Goal: Task Accomplishment & Management: Use online tool/utility

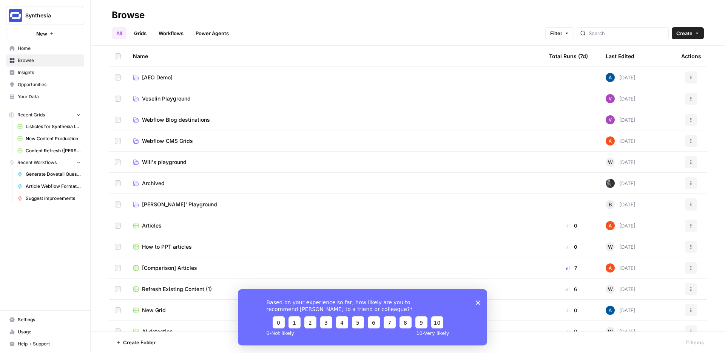
click at [159, 161] on span "Will's playground" at bounding box center [164, 162] width 45 height 8
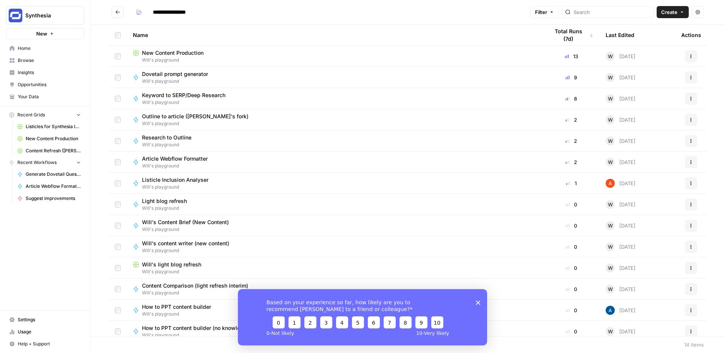
click at [187, 52] on span "New Content Production" at bounding box center [173, 53] width 62 height 8
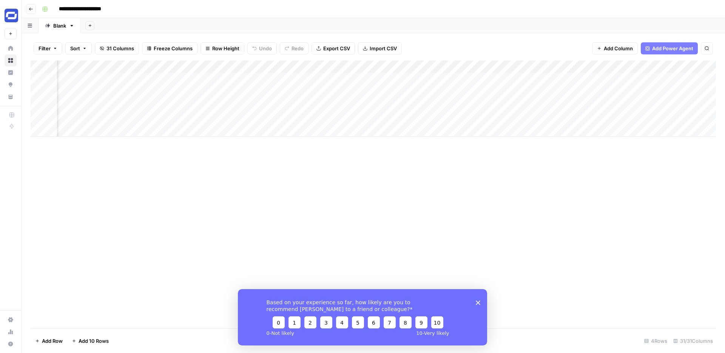
scroll to position [0, 332]
click at [477, 302] on icon "Close survey" at bounding box center [478, 302] width 5 height 5
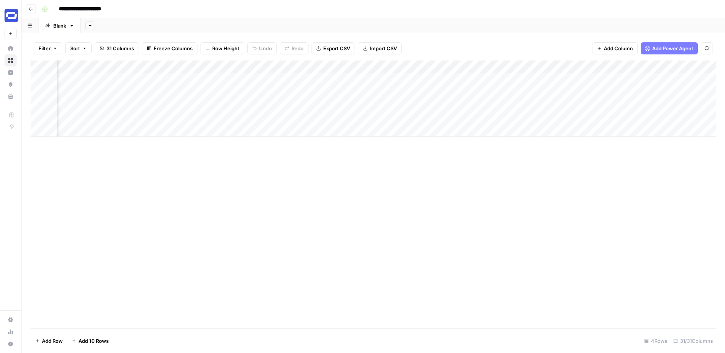
scroll to position [0, 774]
click at [510, 79] on div "Add Column" at bounding box center [373, 98] width 685 height 76
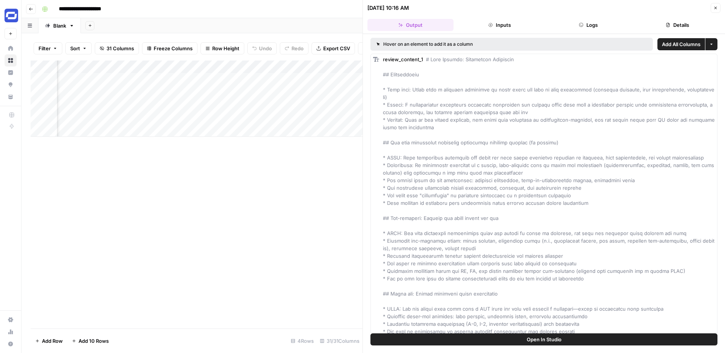
click at [716, 5] on button "Close" at bounding box center [716, 8] width 10 height 10
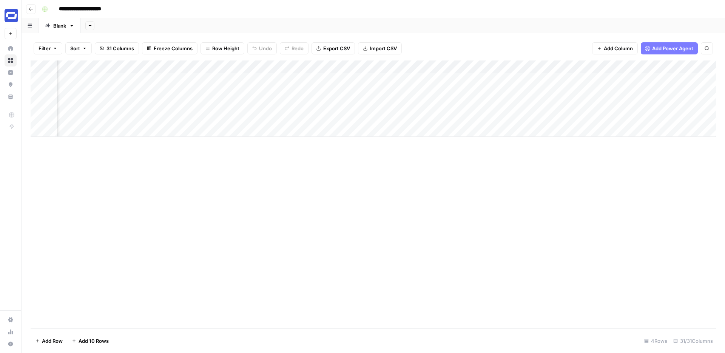
scroll to position [0, 1438]
click at [451, 77] on div "Add Column" at bounding box center [373, 98] width 685 height 76
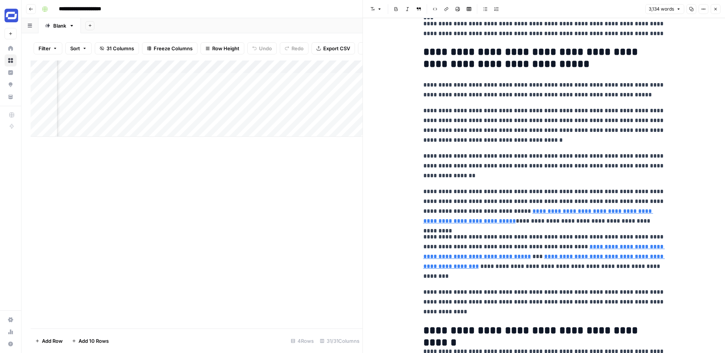
scroll to position [135, 0]
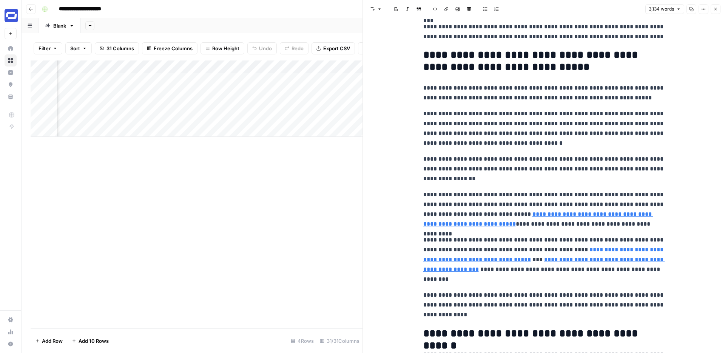
click at [715, 11] on button "Close" at bounding box center [716, 9] width 10 height 10
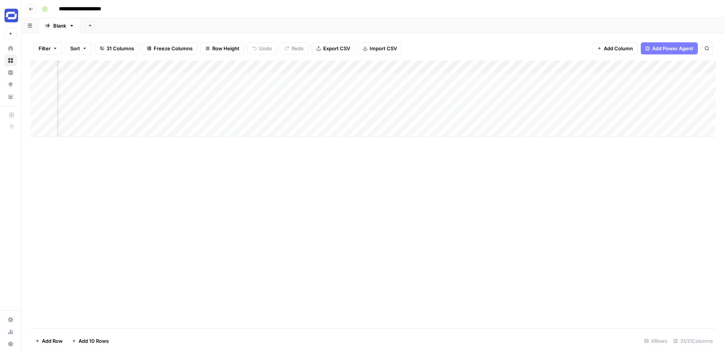
scroll to position [0, 1125]
click at [338, 78] on div "Add Column" at bounding box center [373, 98] width 685 height 76
click at [553, 66] on div "Add Column" at bounding box center [373, 98] width 685 height 76
click at [524, 128] on span "Hide Column" at bounding box center [539, 131] width 66 height 8
click at [237, 78] on div "Add Column" at bounding box center [373, 98] width 685 height 76
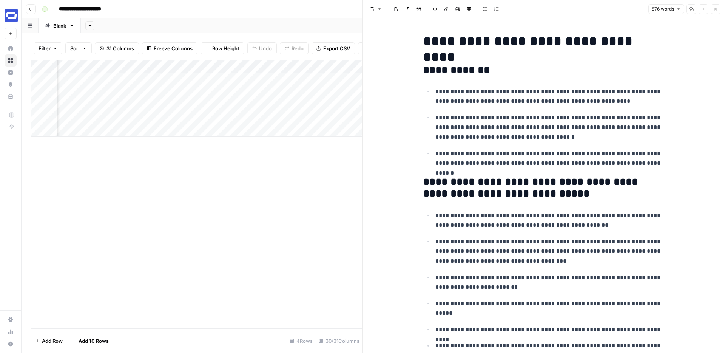
click at [716, 12] on button "Close" at bounding box center [716, 9] width 10 height 10
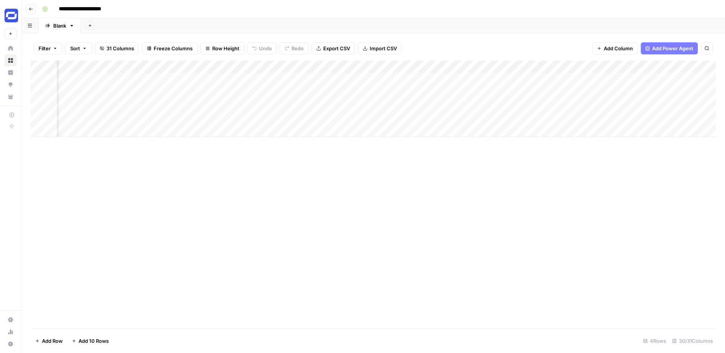
scroll to position [0, 1153]
click at [524, 104] on div "Add Column" at bounding box center [373, 98] width 685 height 76
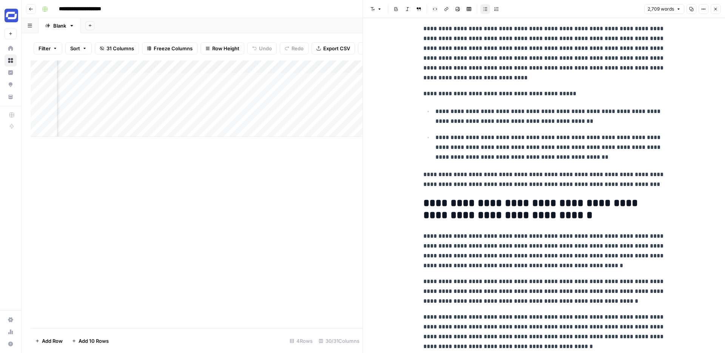
scroll to position [347, 0]
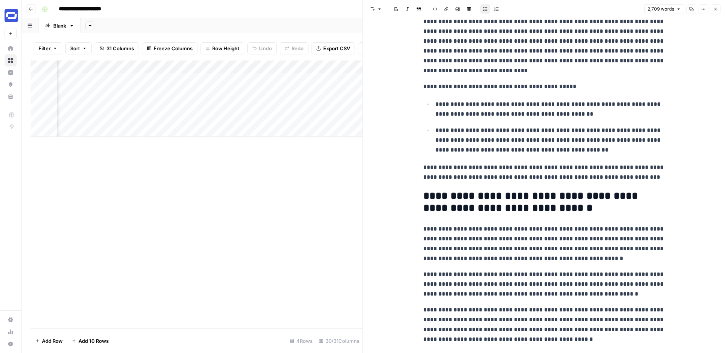
click at [716, 8] on icon "button" at bounding box center [715, 9] width 5 height 5
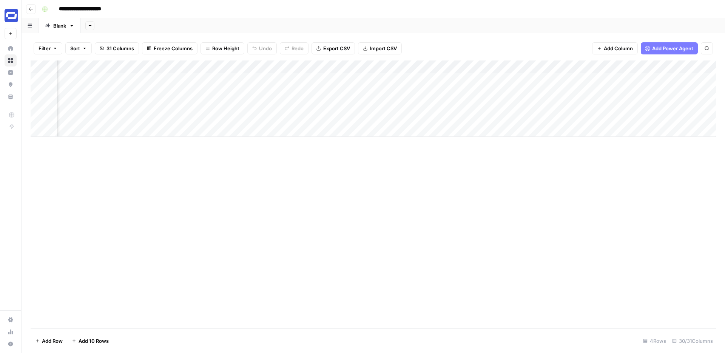
scroll to position [0, 1093]
click at [575, 116] on div "Add Column" at bounding box center [373, 98] width 685 height 76
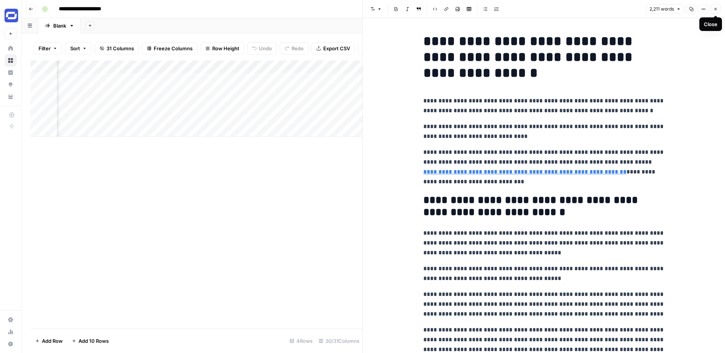
click at [713, 7] on icon "button" at bounding box center [715, 9] width 5 height 5
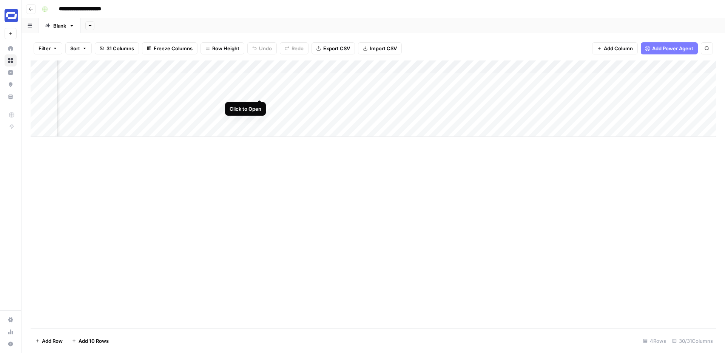
click at [259, 91] on div "Add Column" at bounding box center [373, 98] width 685 height 76
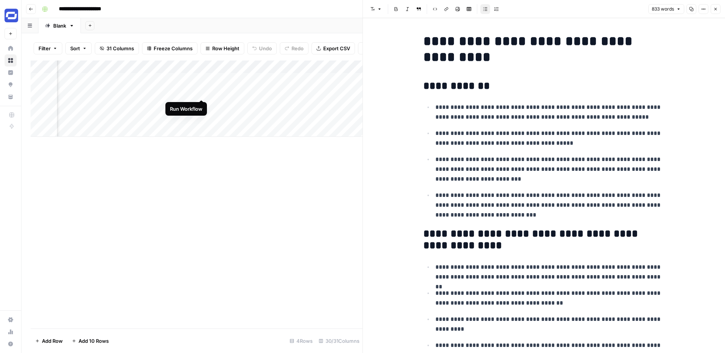
click at [201, 90] on div "Add Column" at bounding box center [197, 98] width 332 height 76
click at [201, 103] on div "Add Column" at bounding box center [197, 98] width 332 height 76
click at [201, 117] on div "Add Column" at bounding box center [197, 98] width 332 height 76
click at [716, 9] on icon "button" at bounding box center [715, 9] width 3 height 3
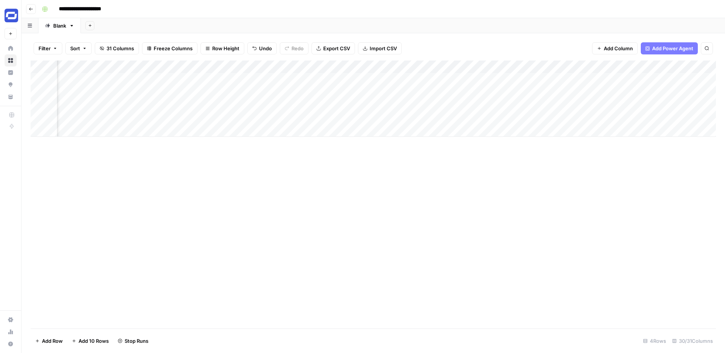
scroll to position [0, 1110]
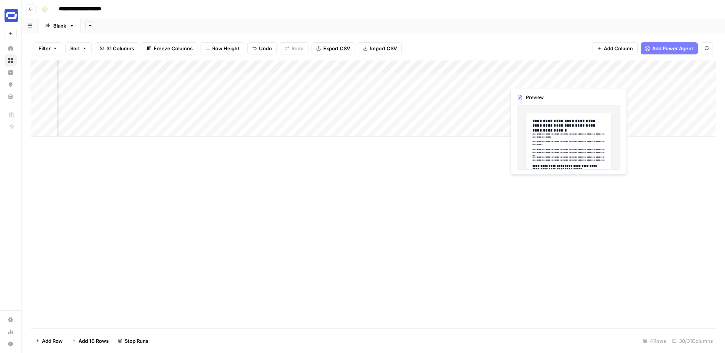
click at [528, 81] on div "Add Column" at bounding box center [373, 98] width 685 height 76
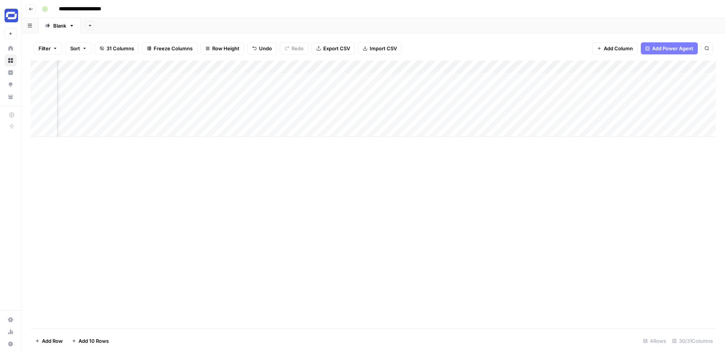
scroll to position [0, 1298]
click at [507, 78] on div "Add Column" at bounding box center [373, 98] width 685 height 76
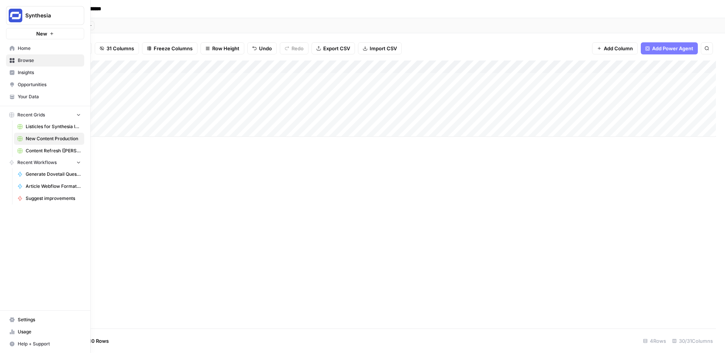
click at [12, 330] on icon at bounding box center [12, 331] width 2 height 5
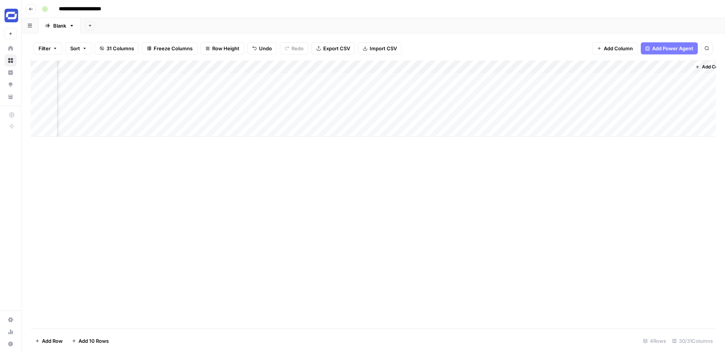
scroll to position [0, 1765]
click at [692, 67] on span "Add Column" at bounding box center [698, 66] width 26 height 7
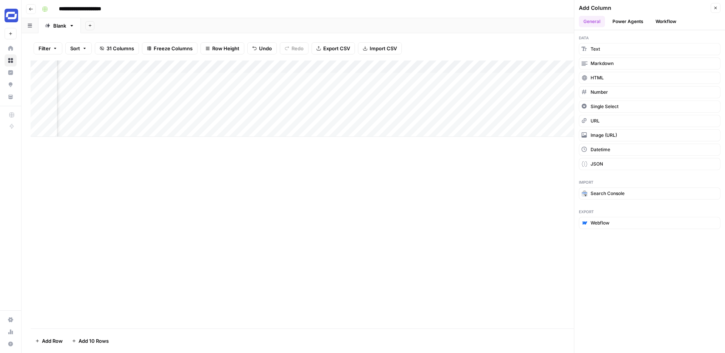
click at [664, 22] on button "Workflow" at bounding box center [666, 21] width 30 height 11
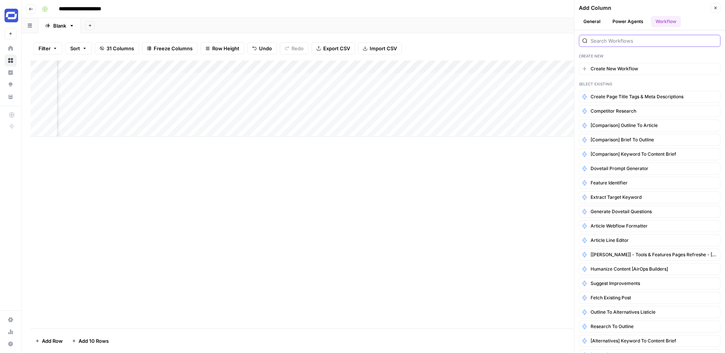
click at [615, 42] on input "search" at bounding box center [654, 41] width 127 height 8
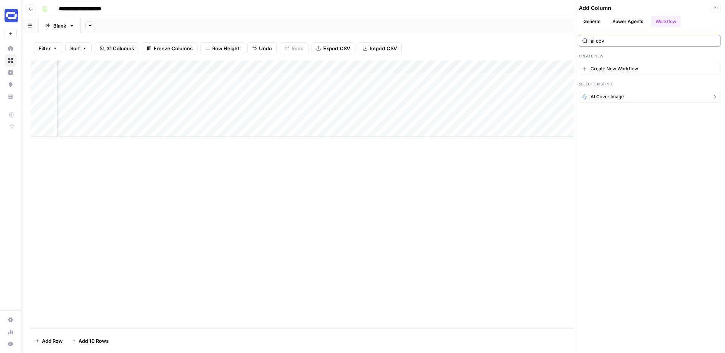
type input "ai cov"
click at [611, 93] on span "AI Cover Image" at bounding box center [607, 96] width 33 height 7
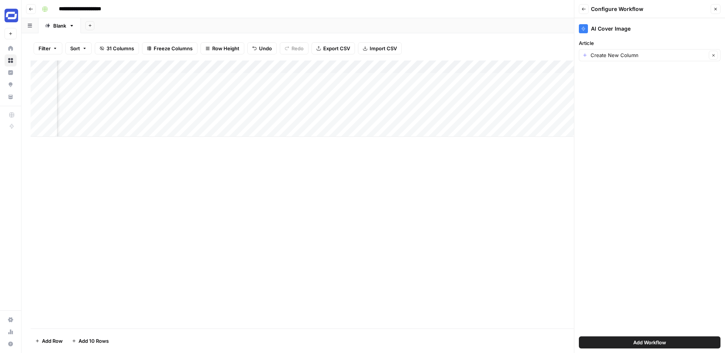
scroll to position [0, 1875]
click at [614, 55] on input "Article" at bounding box center [649, 55] width 116 height 8
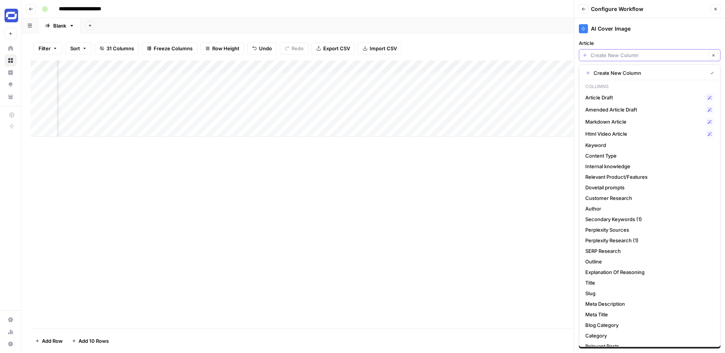
scroll to position [0, 1676]
click at [619, 120] on span "Markdown Article" at bounding box center [643, 122] width 117 height 8
type input "Markdown Article"
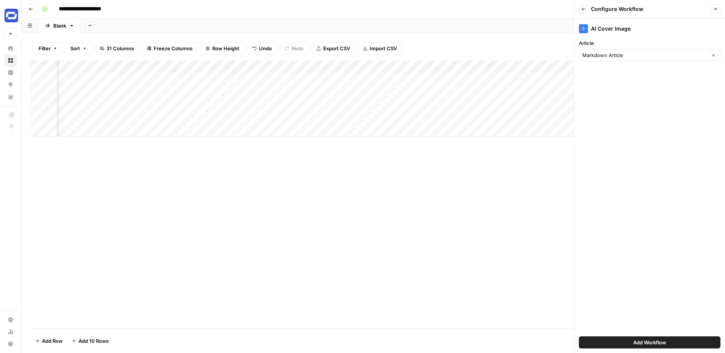
click at [651, 341] on span "Add Workflow" at bounding box center [649, 342] width 33 height 8
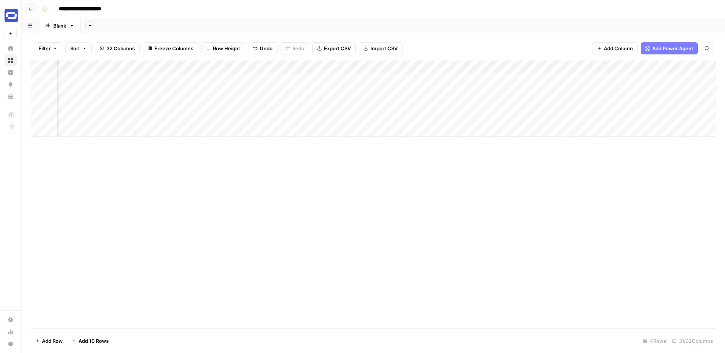
scroll to position [0, 1007]
click at [286, 91] on div "Add Column" at bounding box center [373, 98] width 685 height 76
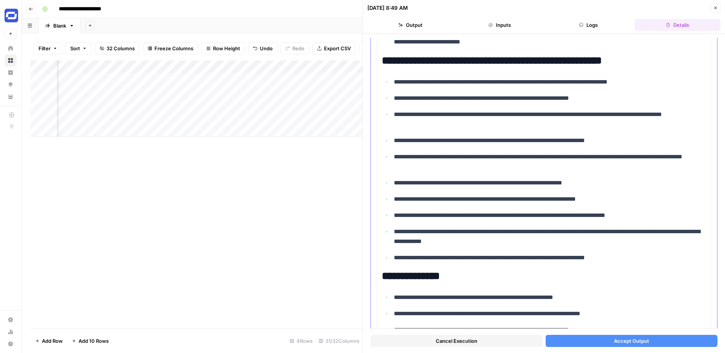
scroll to position [1415, 0]
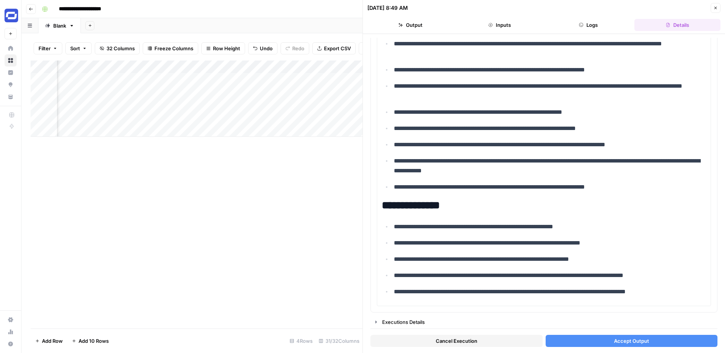
click at [618, 343] on span "Accept Output" at bounding box center [631, 341] width 35 height 8
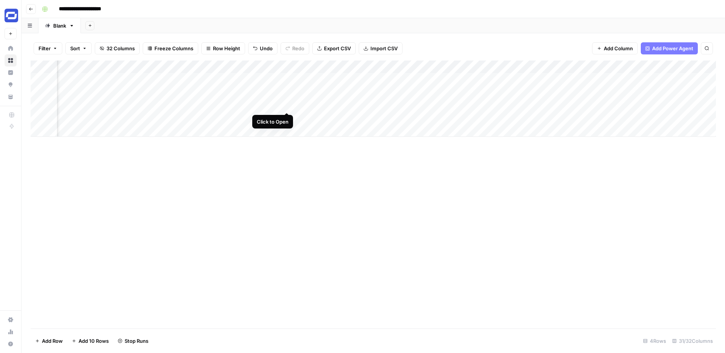
click at [287, 105] on div "Add Column" at bounding box center [373, 98] width 685 height 76
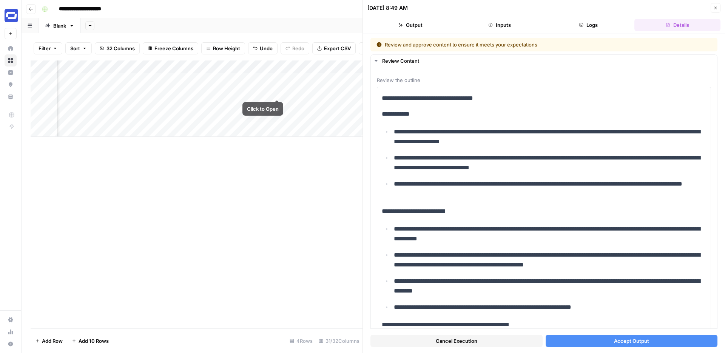
click at [277, 90] on div "Add Column" at bounding box center [197, 98] width 332 height 76
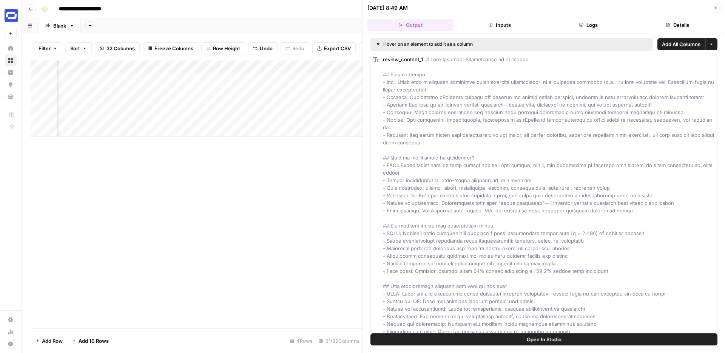
click at [716, 8] on icon "button" at bounding box center [715, 8] width 5 height 5
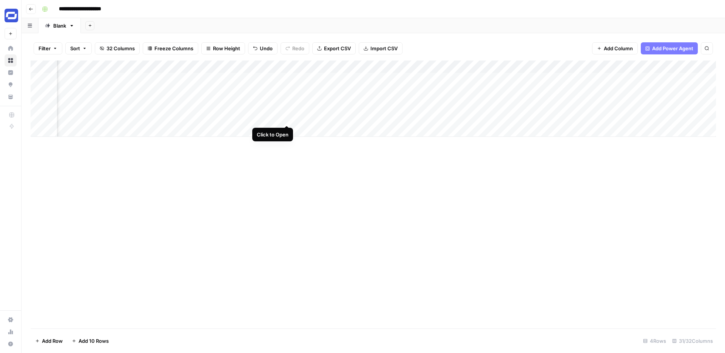
click at [285, 116] on div "Add Column" at bounding box center [373, 98] width 685 height 76
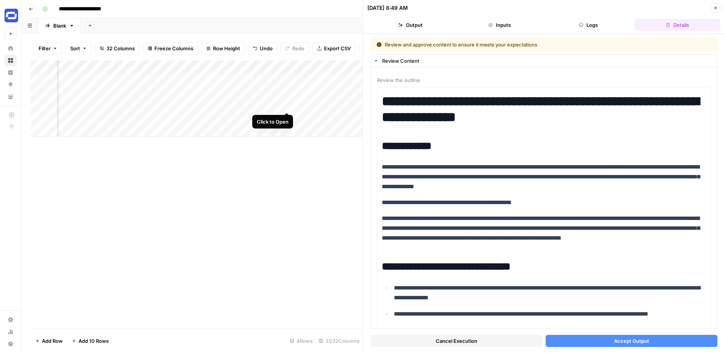
click at [287, 103] on div "Add Column" at bounding box center [197, 98] width 332 height 76
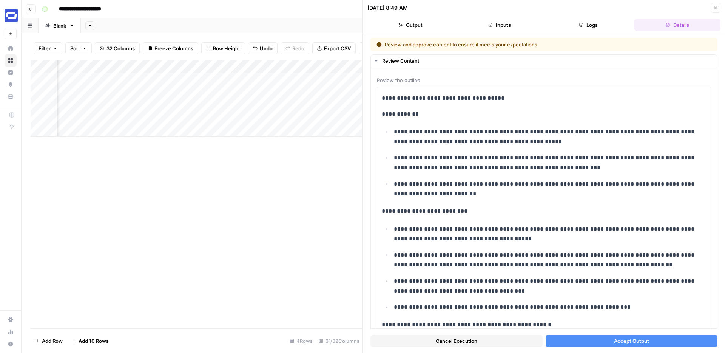
click at [453, 340] on span "Cancel Execution" at bounding box center [457, 341] width 42 height 8
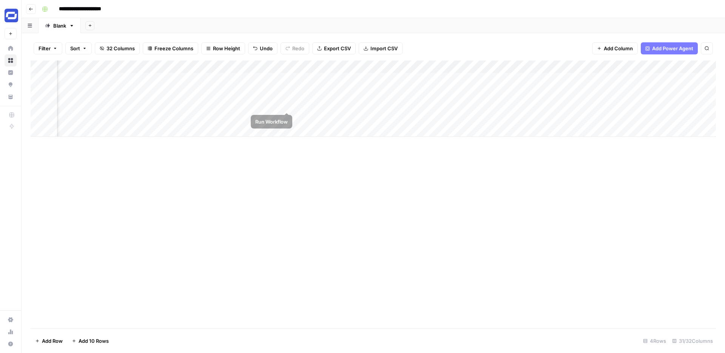
click at [287, 103] on div "Add Column" at bounding box center [373, 98] width 685 height 76
click at [286, 117] on div "Add Column" at bounding box center [373, 98] width 685 height 76
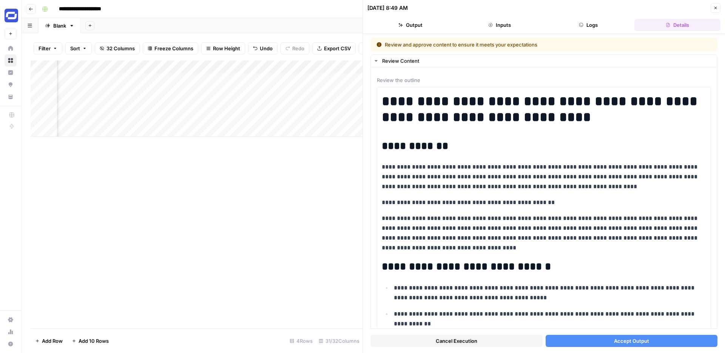
click at [479, 344] on button "Cancel Execution" at bounding box center [456, 341] width 172 height 12
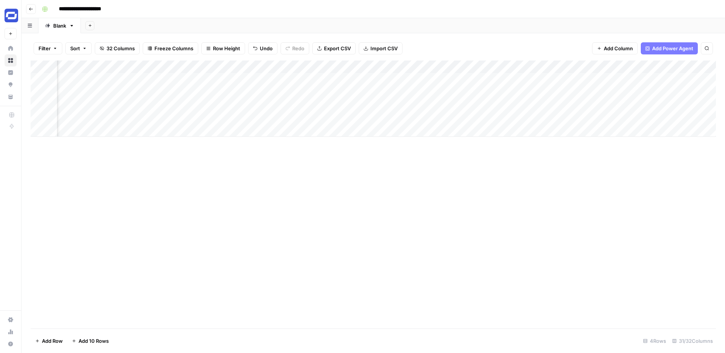
click at [302, 117] on div "Add Column" at bounding box center [373, 98] width 685 height 76
click at [471, 78] on div "Add Column" at bounding box center [373, 98] width 685 height 76
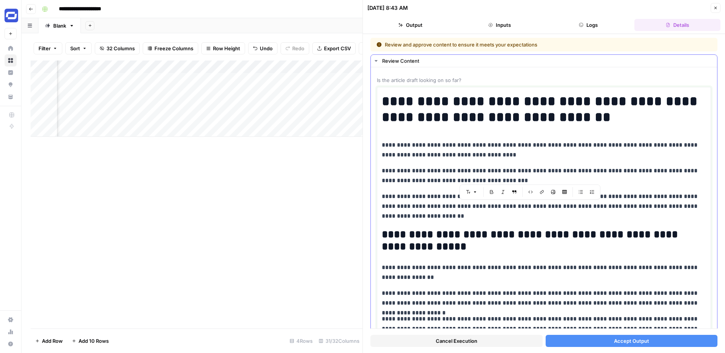
drag, startPoint x: 572, startPoint y: 205, endPoint x: 485, endPoint y: 205, distance: 86.9
click at [485, 205] on p "**********" at bounding box center [544, 205] width 324 height 29
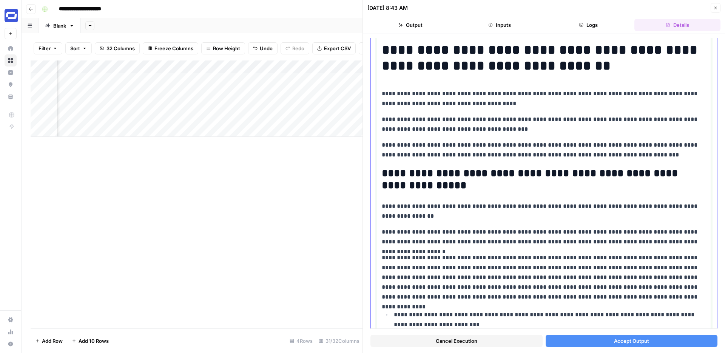
scroll to position [54, 0]
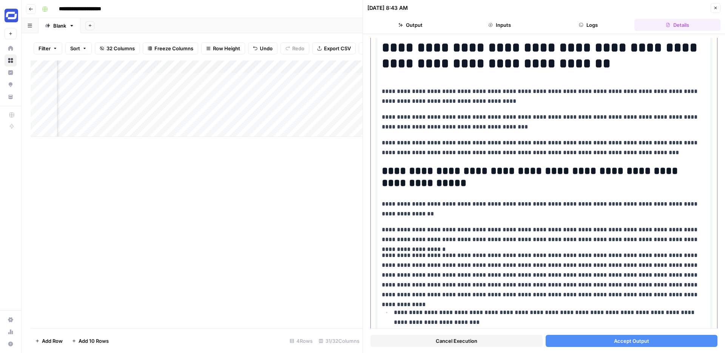
click at [420, 174] on h2 "**********" at bounding box center [544, 177] width 324 height 24
click at [495, 173] on h2 "**********" at bounding box center [544, 177] width 324 height 24
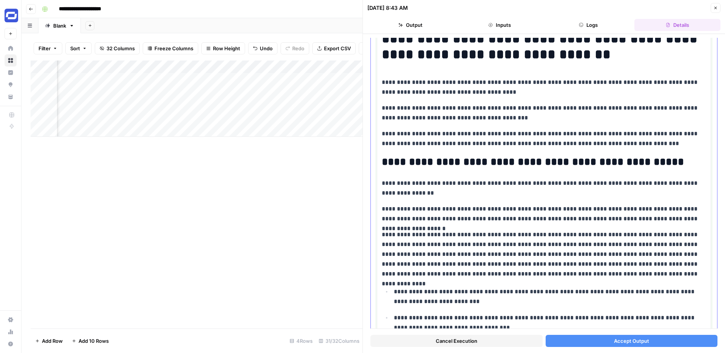
scroll to position [65, 0]
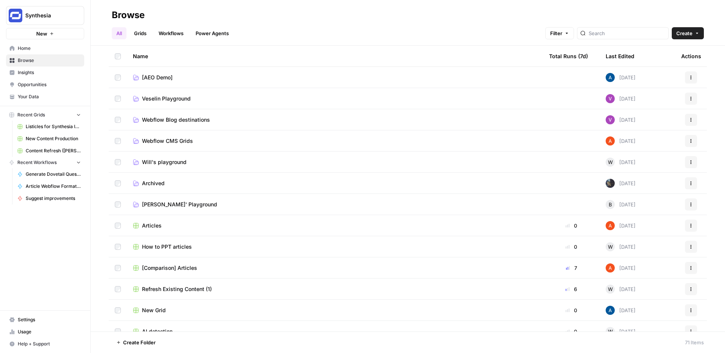
click at [176, 34] on link "Workflows" at bounding box center [171, 33] width 34 height 12
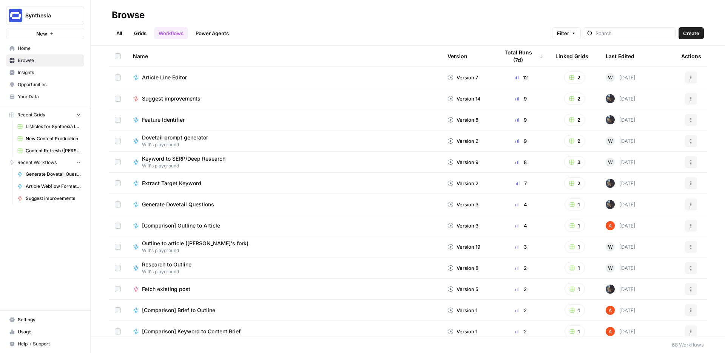
click at [142, 34] on link "Grids" at bounding box center [141, 33] width 22 height 12
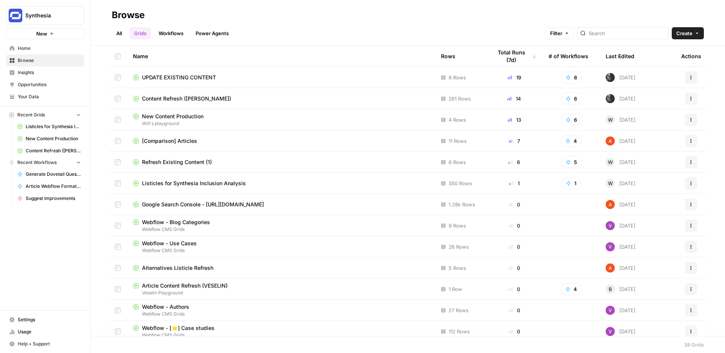
click at [188, 96] on span "Content Refresh ([PERSON_NAME])" at bounding box center [186, 99] width 89 height 8
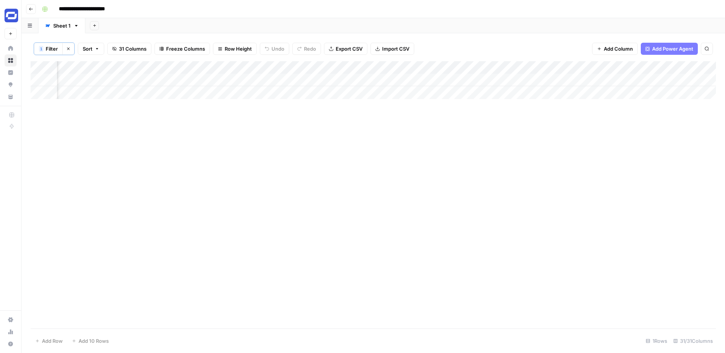
scroll to position [0, 1168]
click at [268, 67] on div "Add Column" at bounding box center [373, 80] width 685 height 38
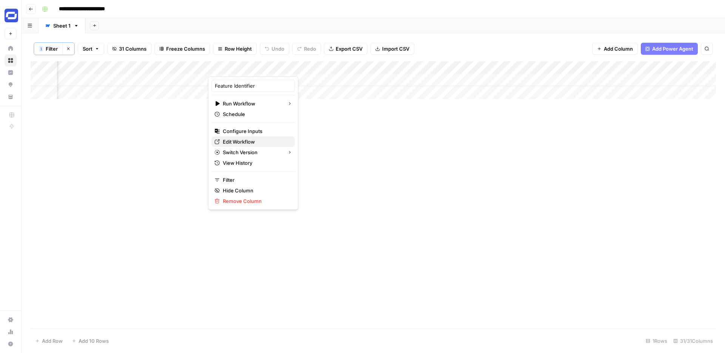
click at [243, 143] on span "Edit Workflow" at bounding box center [256, 142] width 66 height 8
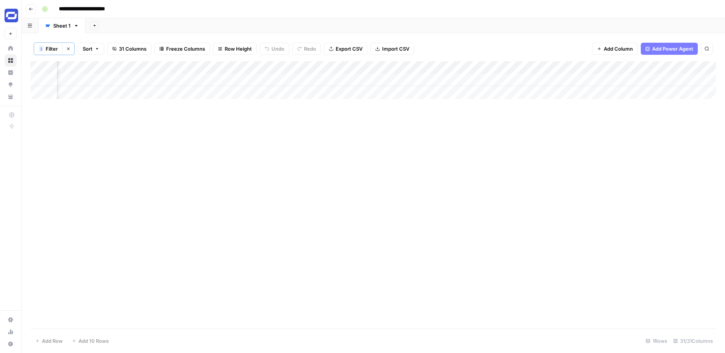
scroll to position [0, 1576]
click at [353, 79] on div "Add Column" at bounding box center [373, 80] width 685 height 38
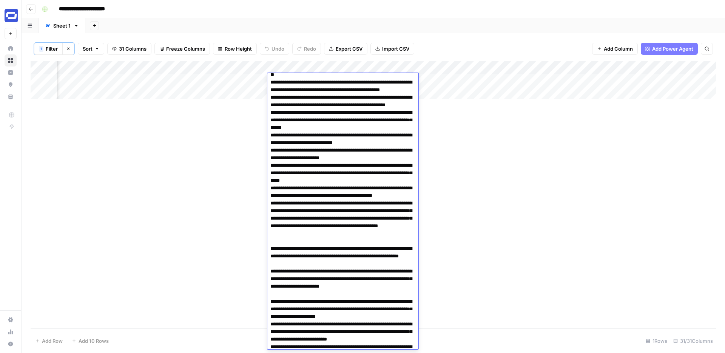
scroll to position [253, 0]
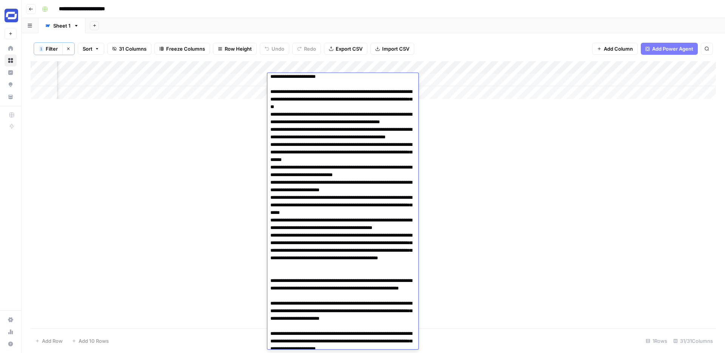
click at [613, 144] on div "Add Column" at bounding box center [373, 194] width 685 height 267
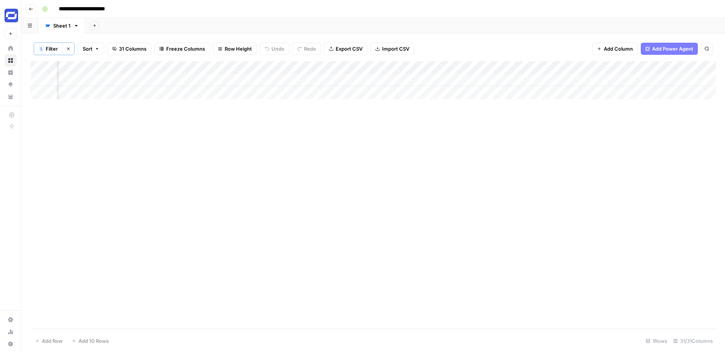
scroll to position [0, 1748]
click at [378, 79] on div "Add Column" at bounding box center [373, 80] width 685 height 38
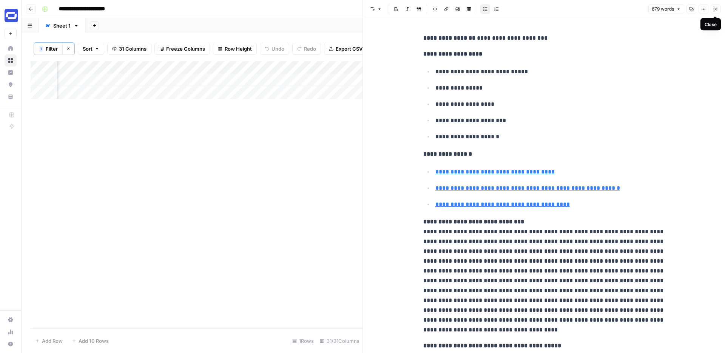
click at [718, 9] on button "Close" at bounding box center [716, 9] width 10 height 10
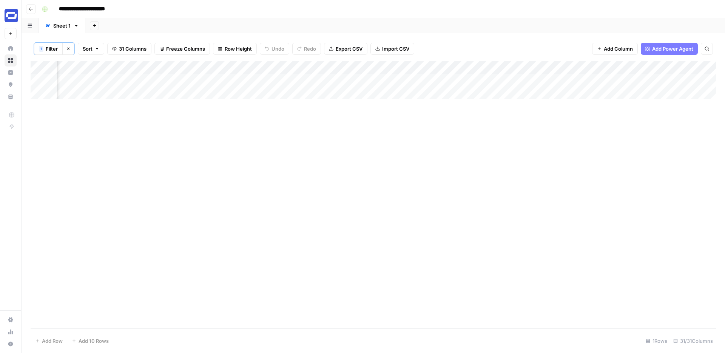
scroll to position [0, 1978]
click at [468, 69] on div "Add Column" at bounding box center [373, 80] width 685 height 38
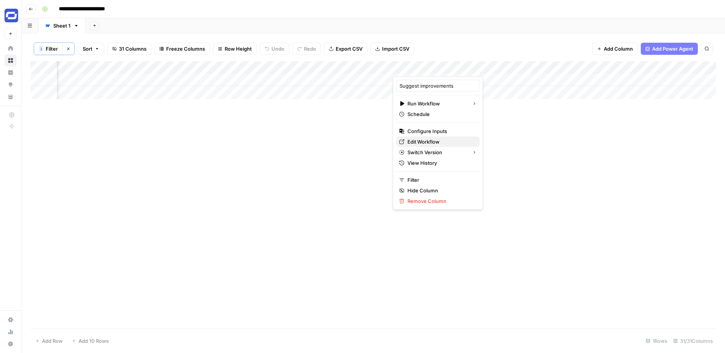
click at [419, 139] on span "Edit Workflow" at bounding box center [440, 142] width 66 height 8
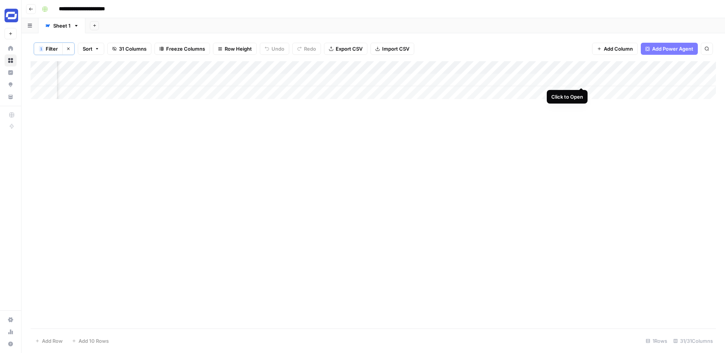
click at [582, 79] on div "Add Column" at bounding box center [373, 80] width 685 height 38
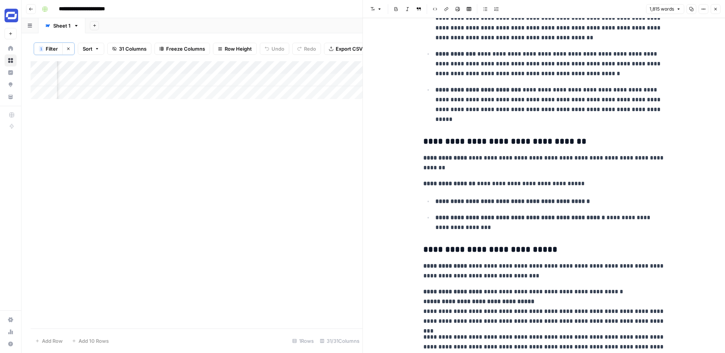
scroll to position [534, 0]
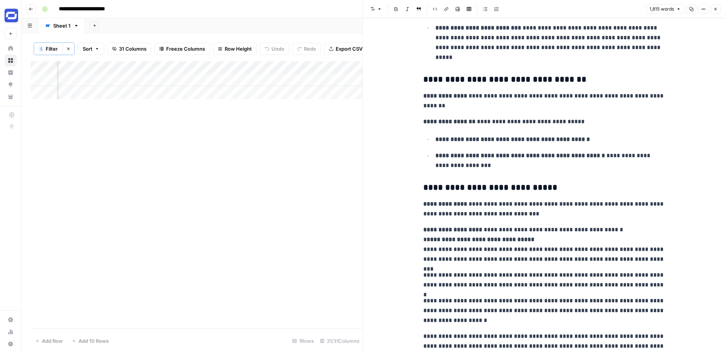
click at [716, 11] on button "Close" at bounding box center [716, 9] width 10 height 10
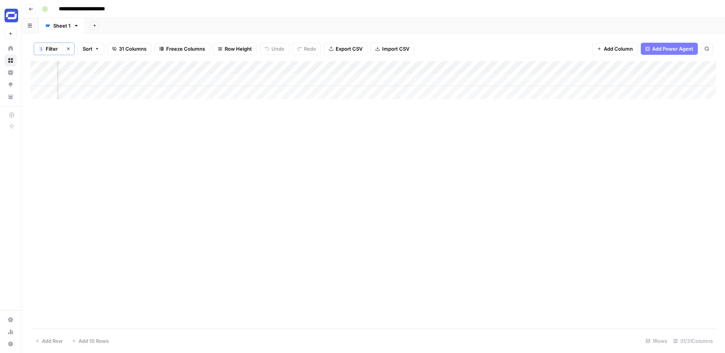
scroll to position [0, 2146]
click at [587, 79] on div "Add Column" at bounding box center [373, 80] width 685 height 38
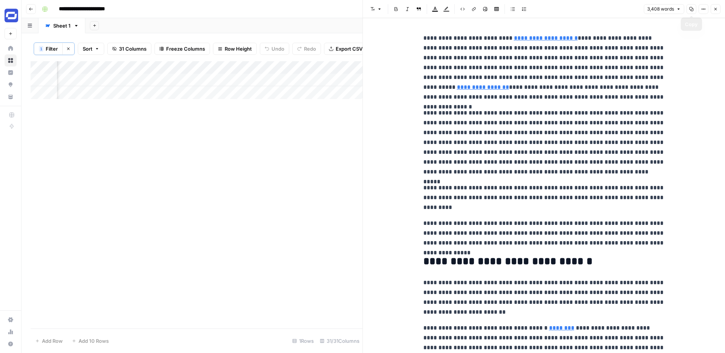
click at [701, 8] on button "Options" at bounding box center [704, 9] width 10 height 10
click at [693, 5] on button "Copy" at bounding box center [692, 9] width 10 height 10
click at [705, 11] on icon "button" at bounding box center [703, 9] width 5 height 5
click at [718, 9] on icon "button" at bounding box center [715, 9] width 5 height 5
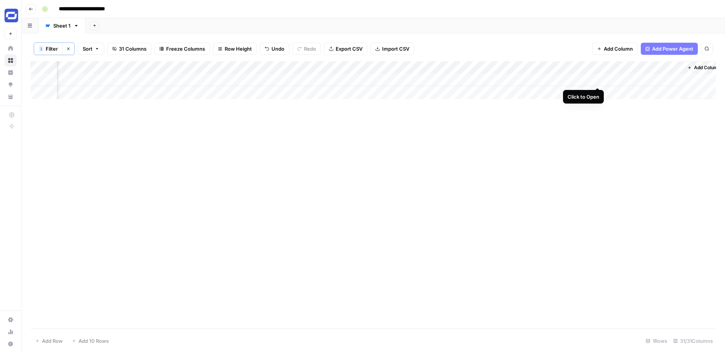
scroll to position [0, 2146]
click at [587, 79] on div "Add Column" at bounding box center [373, 80] width 685 height 38
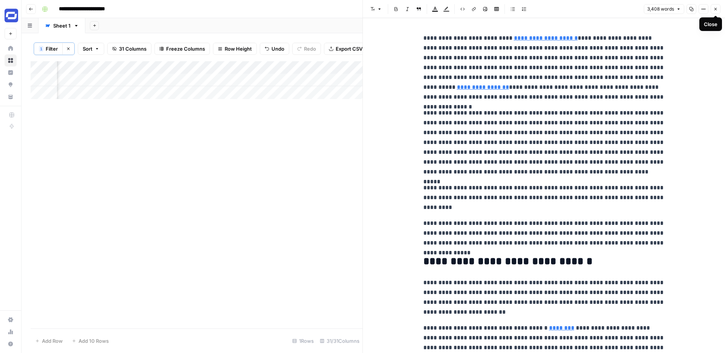
click at [717, 7] on icon "button" at bounding box center [715, 9] width 5 height 5
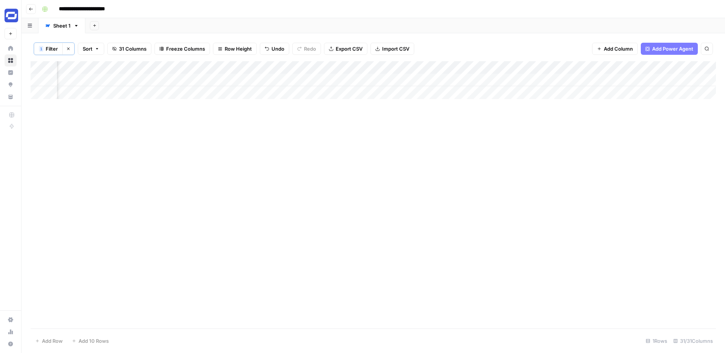
scroll to position [0, 2099]
click at [636, 79] on div "Add Column" at bounding box center [373, 80] width 685 height 38
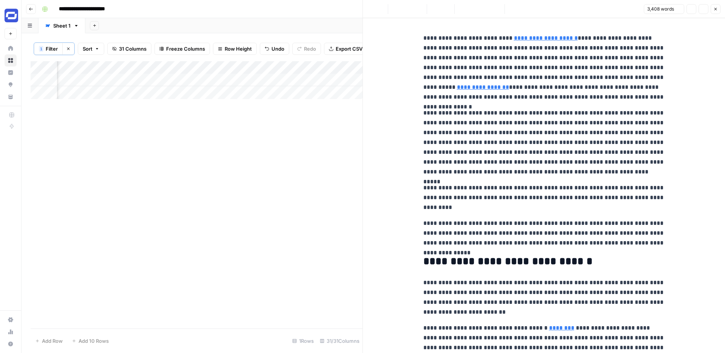
click at [713, 9] on button "Close" at bounding box center [716, 9] width 10 height 10
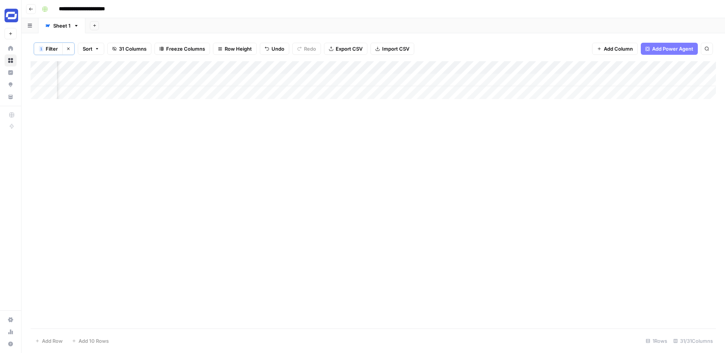
click at [345, 68] on div "Add Column" at bounding box center [373, 80] width 685 height 38
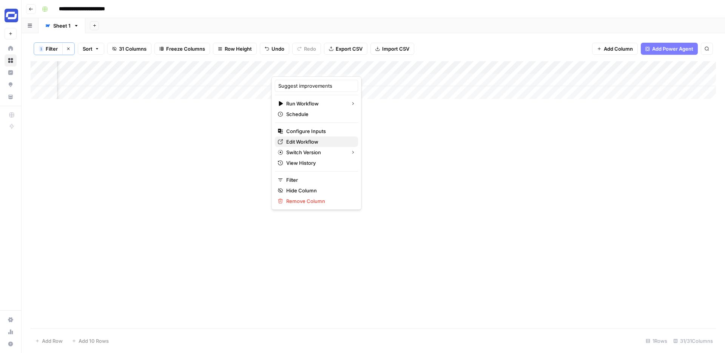
click at [304, 138] on span "Edit Workflow" at bounding box center [319, 142] width 66 height 8
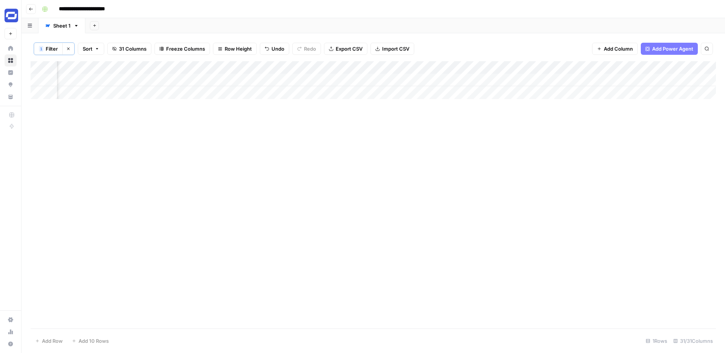
click at [569, 68] on div "Add Column" at bounding box center [373, 80] width 685 height 38
click at [492, 127] on span "Configure Inputs" at bounding box center [515, 131] width 66 height 8
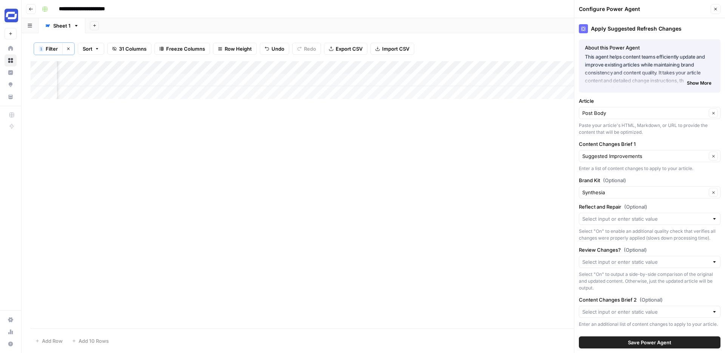
click at [716, 9] on icon "button" at bounding box center [715, 9] width 5 height 5
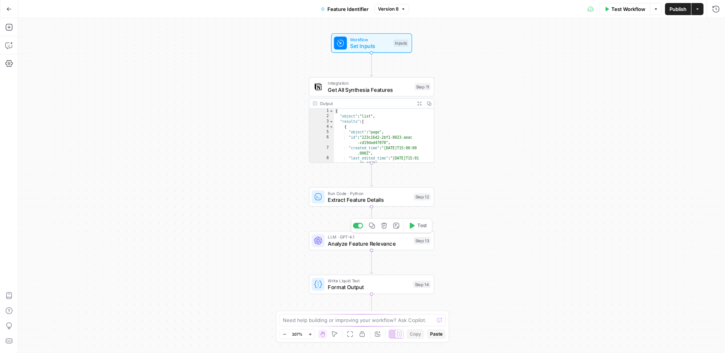
click at [400, 246] on span "Analyze Feature Relevance" at bounding box center [369, 243] width 83 height 8
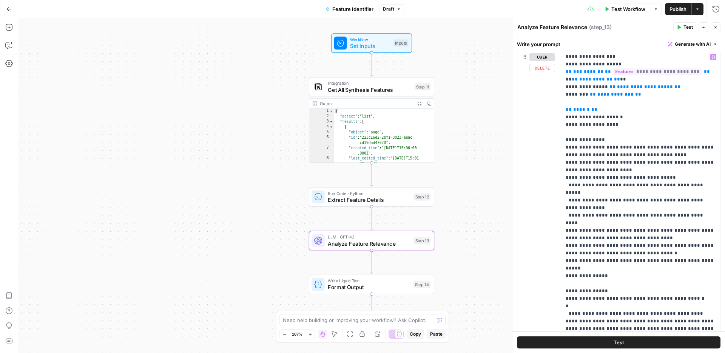
scroll to position [117, 0]
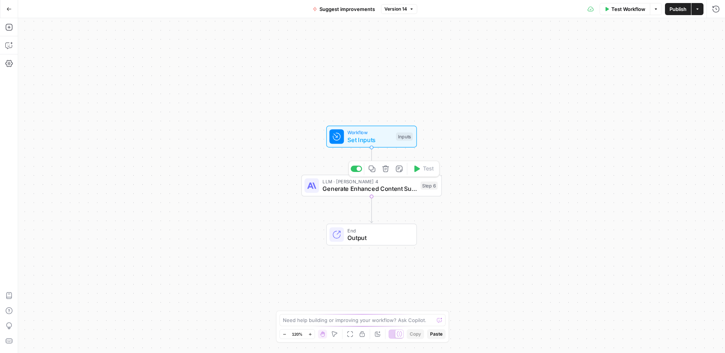
click at [384, 188] on span "Generate Enhanced Content Suggestions" at bounding box center [370, 188] width 94 height 9
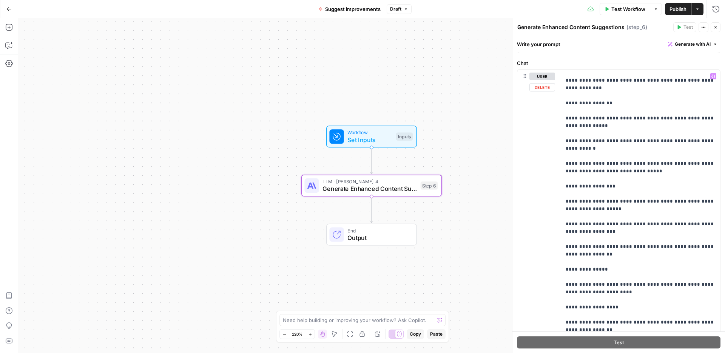
scroll to position [762, 0]
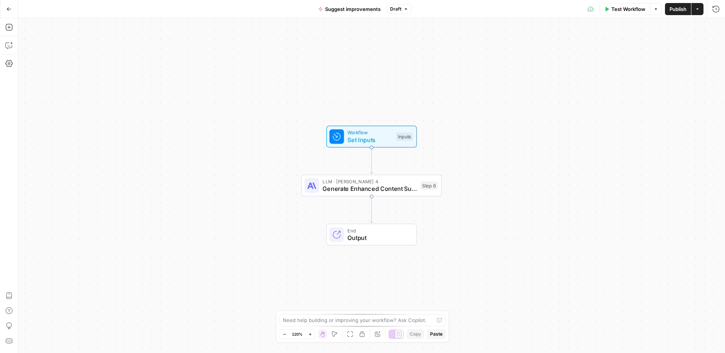
click at [392, 188] on span "Generate Enhanced Content Suggestions" at bounding box center [370, 188] width 94 height 9
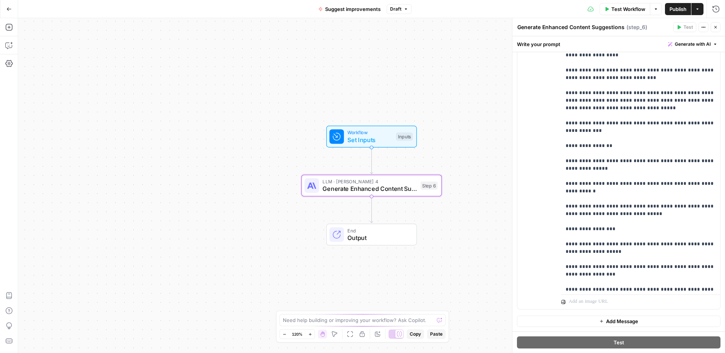
scroll to position [584, 0]
click at [713, 28] on icon "button" at bounding box center [715, 27] width 5 height 5
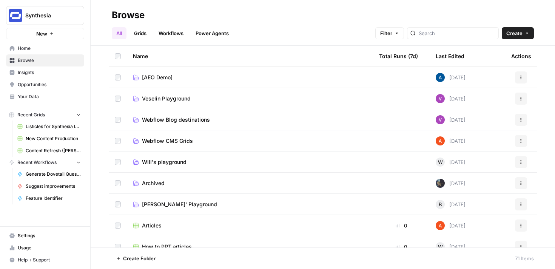
click at [167, 30] on link "Workflows" at bounding box center [171, 33] width 34 height 12
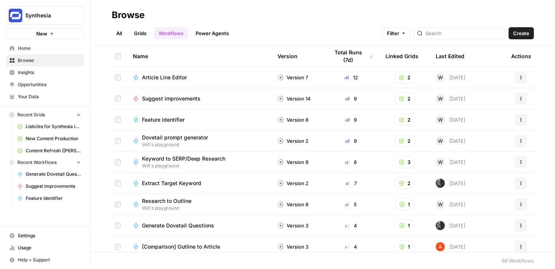
click at [142, 38] on link "Grids" at bounding box center [141, 33] width 22 height 12
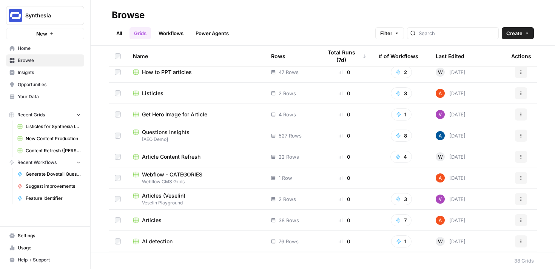
scroll to position [560, 0]
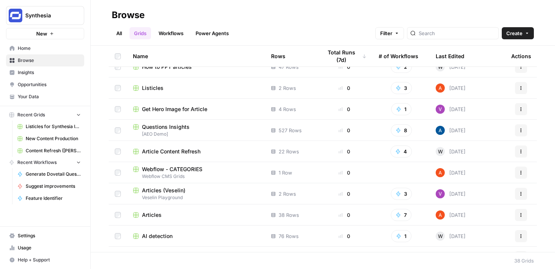
click at [156, 213] on span "Articles" at bounding box center [152, 215] width 20 height 8
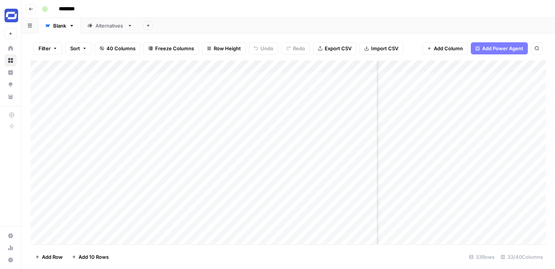
scroll to position [0, 1698]
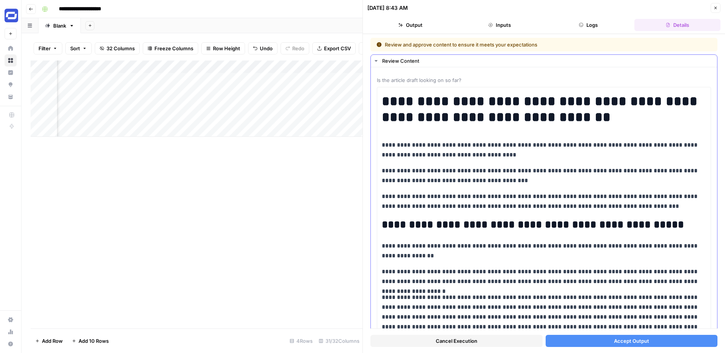
scroll to position [0, 992]
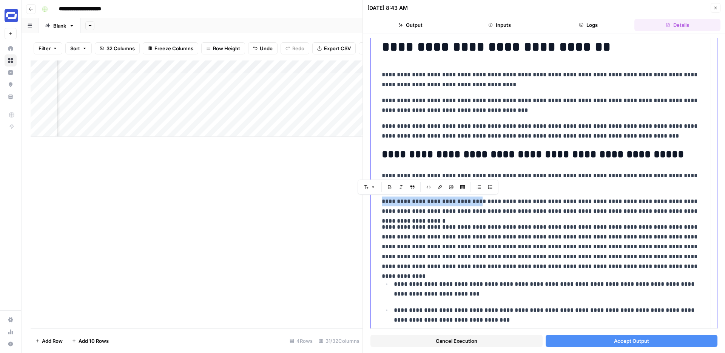
drag, startPoint x: 475, startPoint y: 201, endPoint x: 377, endPoint y: 199, distance: 98.6
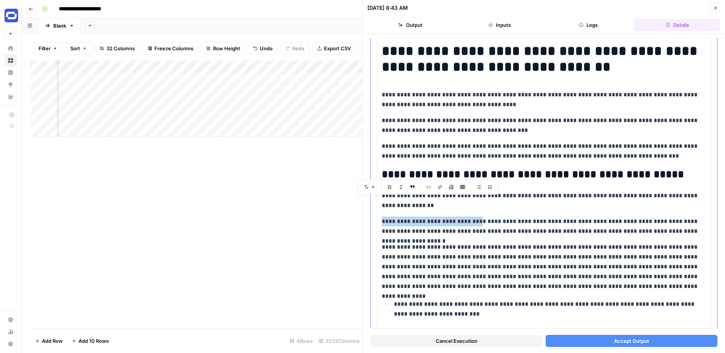
scroll to position [42, 0]
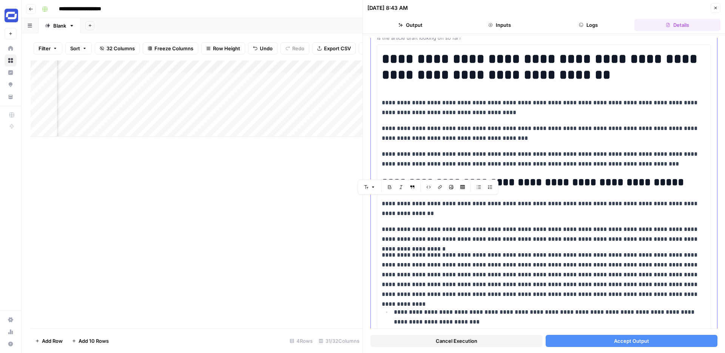
click at [478, 210] on p "**********" at bounding box center [544, 209] width 324 height 20
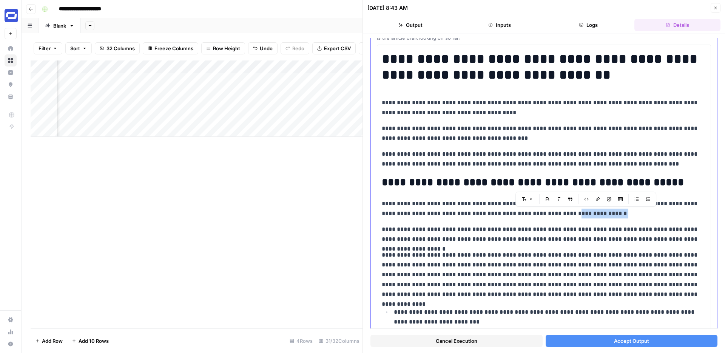
drag, startPoint x: 609, startPoint y: 212, endPoint x: 566, endPoint y: 213, distance: 43.1
click at [566, 213] on p "**********" at bounding box center [544, 209] width 324 height 20
click at [602, 212] on p "**********" at bounding box center [544, 209] width 324 height 20
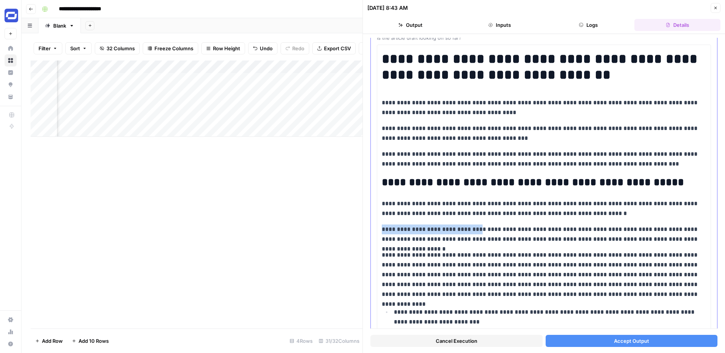
drag, startPoint x: 476, startPoint y: 227, endPoint x: 381, endPoint y: 227, distance: 95.2
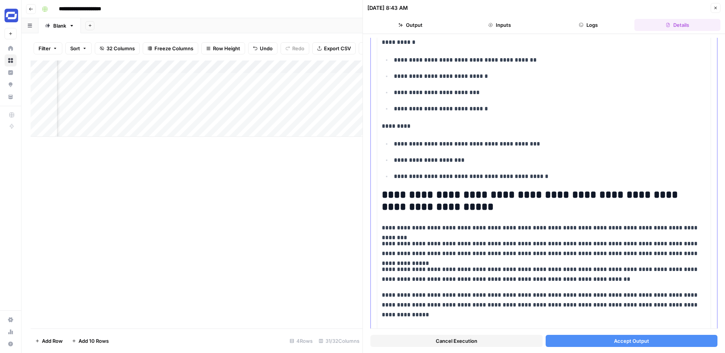
scroll to position [2334, 0]
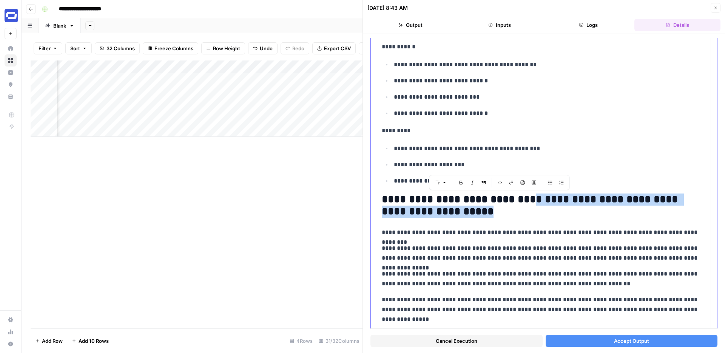
drag, startPoint x: 513, startPoint y: 211, endPoint x: 533, endPoint y: 200, distance: 23.0
click at [533, 200] on h2 "**********" at bounding box center [544, 205] width 324 height 24
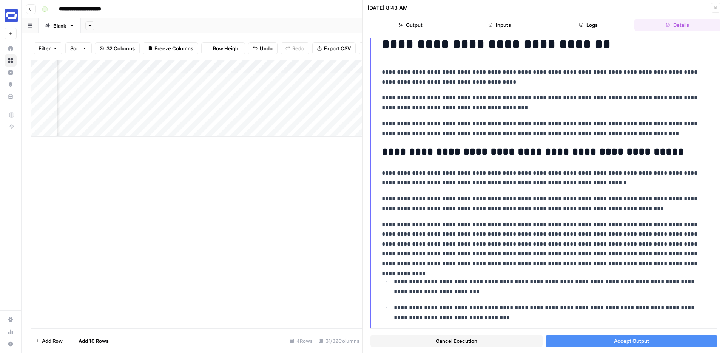
scroll to position [68, 0]
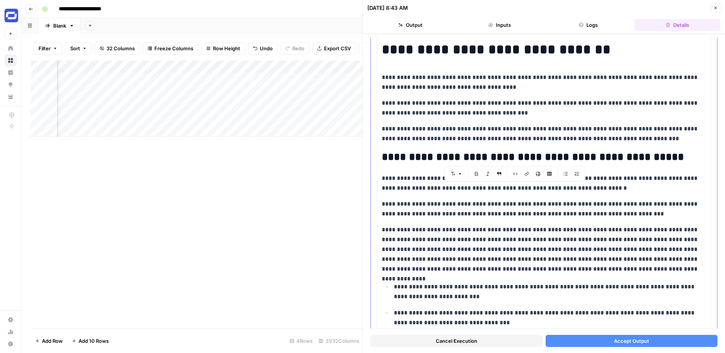
drag, startPoint x: 617, startPoint y: 216, endPoint x: 432, endPoint y: 185, distance: 187.2
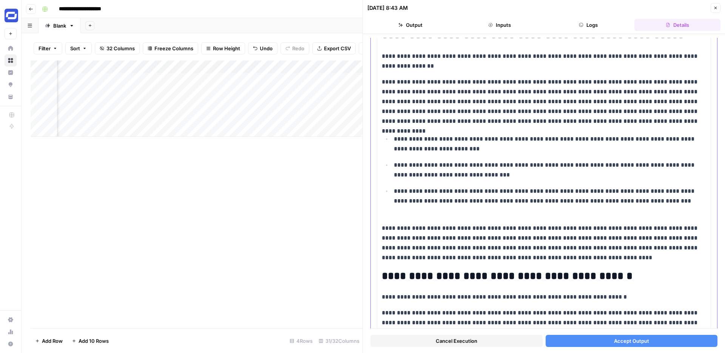
scroll to position [190, 0]
click at [495, 213] on p "**********" at bounding box center [550, 200] width 312 height 29
click at [382, 226] on p "**********" at bounding box center [544, 242] width 324 height 39
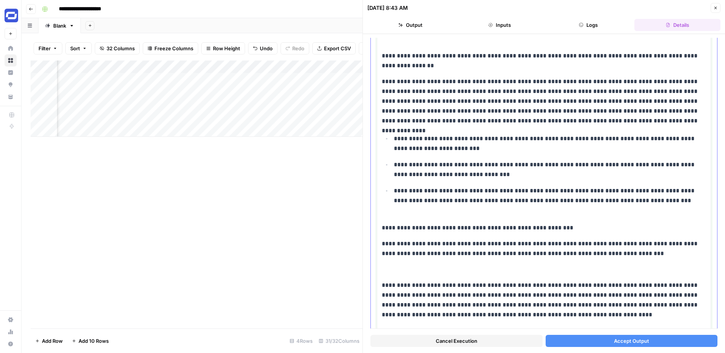
click at [406, 272] on p at bounding box center [544, 269] width 324 height 10
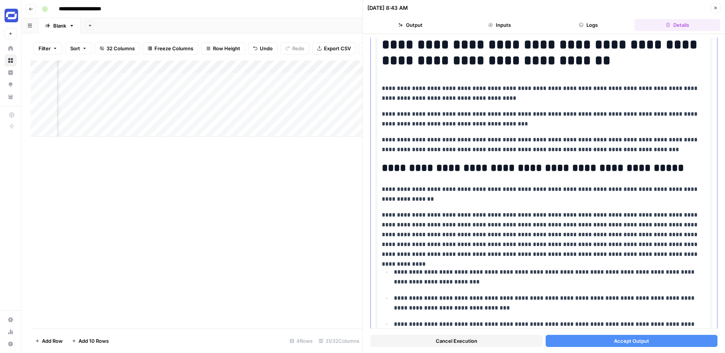
scroll to position [56, 0]
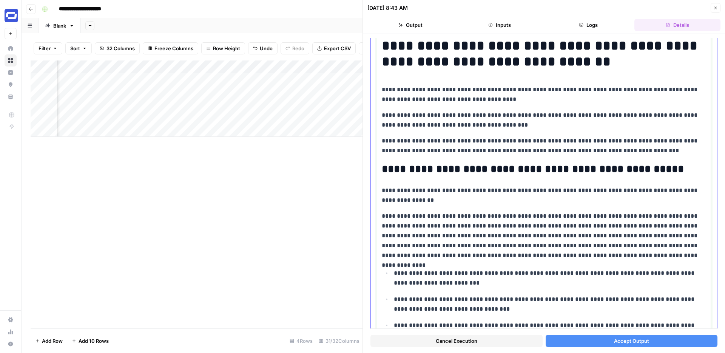
click at [465, 225] on p "**********" at bounding box center [544, 235] width 324 height 49
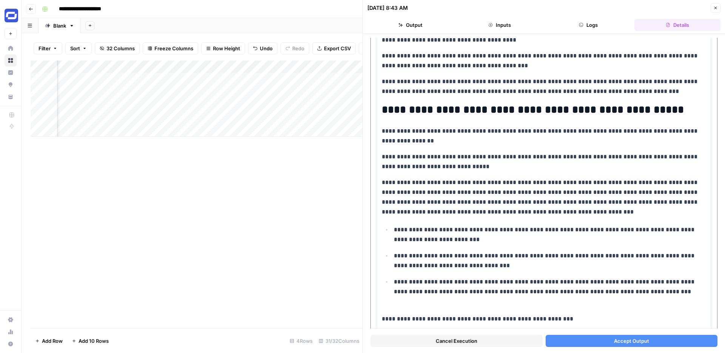
scroll to position [116, 0]
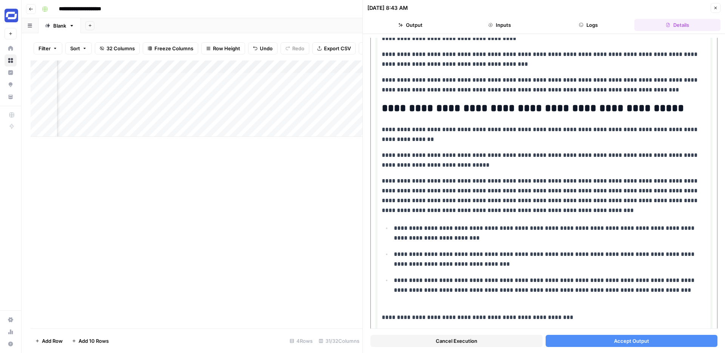
click at [477, 299] on p "**********" at bounding box center [550, 289] width 312 height 29
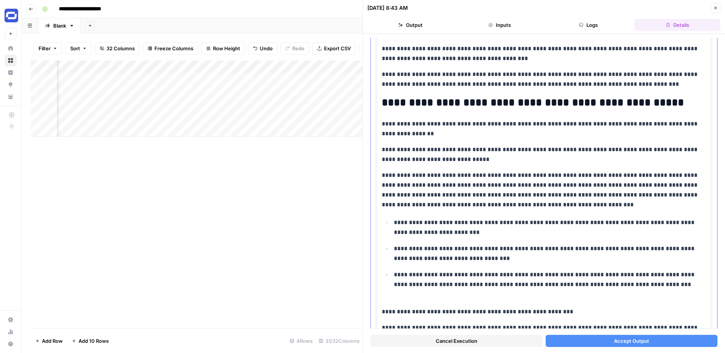
scroll to position [122, 0]
drag, startPoint x: 495, startPoint y: 293, endPoint x: 506, endPoint y: 186, distance: 107.5
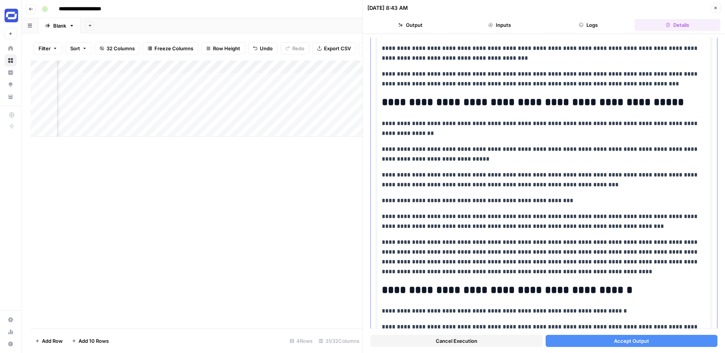
drag, startPoint x: 557, startPoint y: 202, endPoint x: 382, endPoint y: 199, distance: 175.2
click at [382, 199] on p "**********" at bounding box center [544, 201] width 324 height 10
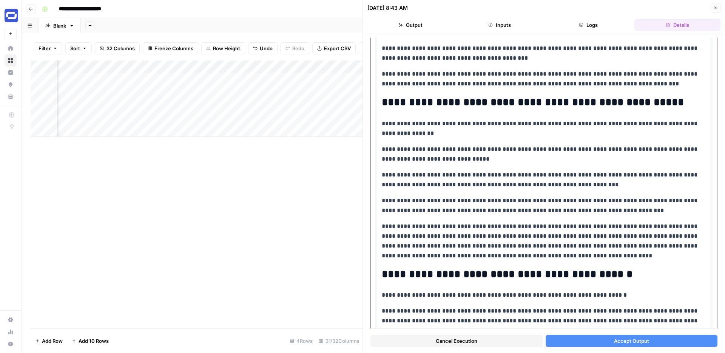
click at [382, 226] on p "**********" at bounding box center [544, 240] width 324 height 39
click at [495, 225] on p "**********" at bounding box center [544, 240] width 324 height 39
drag, startPoint x: 476, startPoint y: 247, endPoint x: 381, endPoint y: 229, distance: 96.8
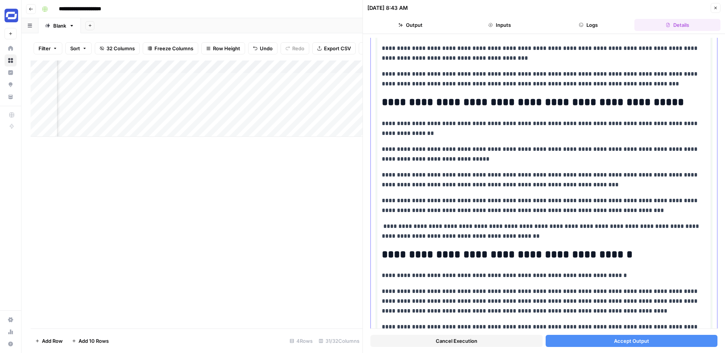
click at [480, 159] on p "**********" at bounding box center [544, 154] width 324 height 20
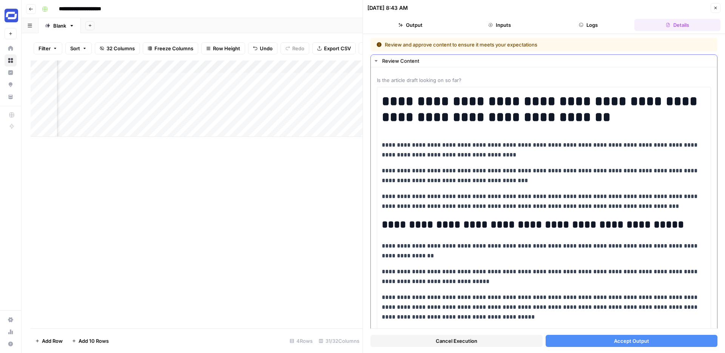
scroll to position [122, 0]
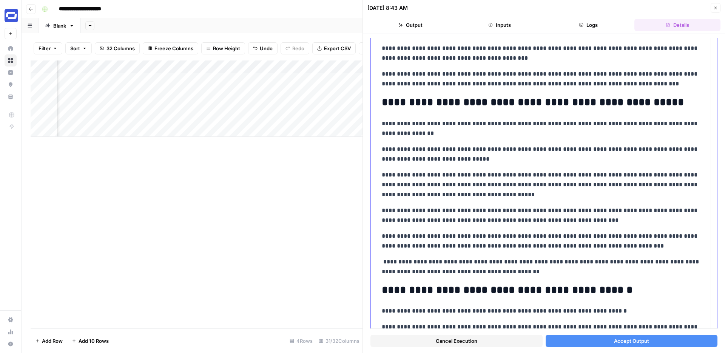
click at [589, 221] on p "**********" at bounding box center [544, 215] width 324 height 20
click at [383, 261] on p "**********" at bounding box center [544, 267] width 324 height 20
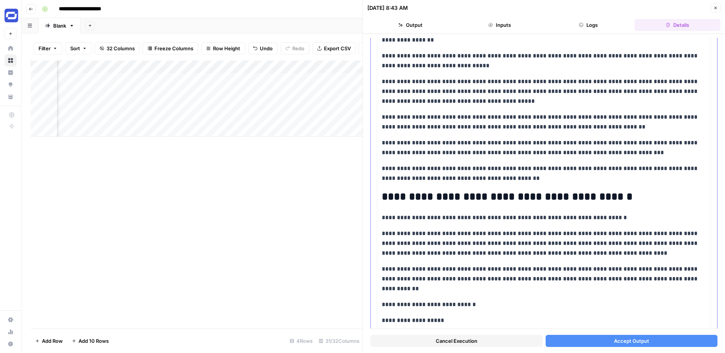
scroll to position [219, 0]
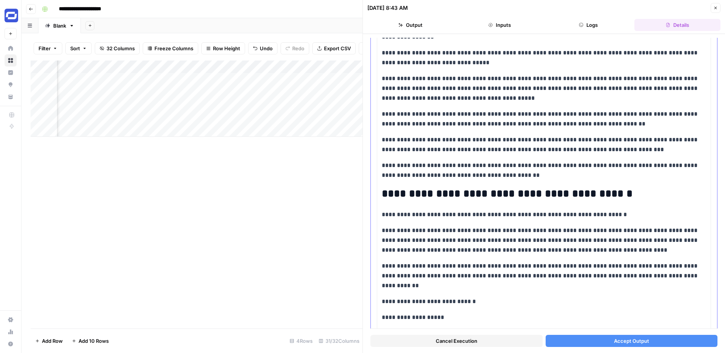
click at [383, 188] on h2 "**********" at bounding box center [544, 194] width 324 height 12
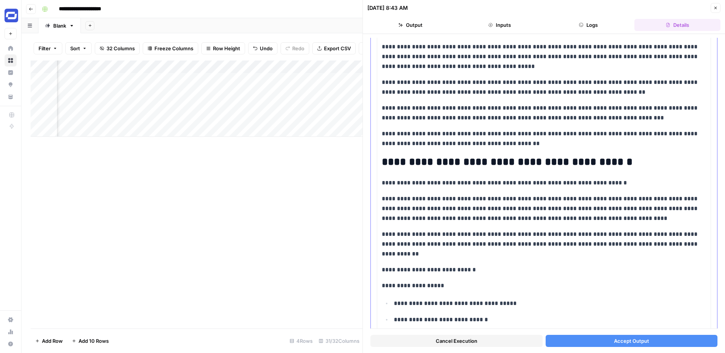
scroll to position [251, 0]
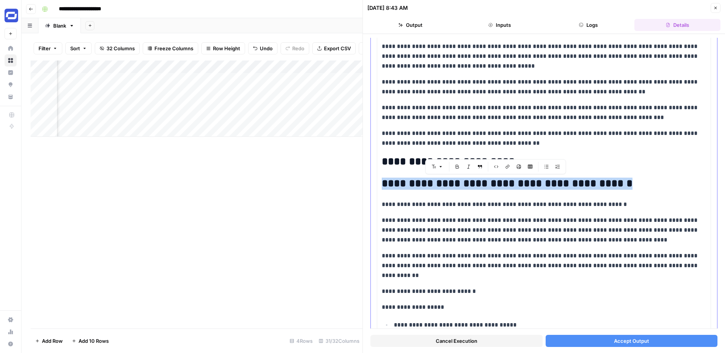
drag, startPoint x: 615, startPoint y: 183, endPoint x: 383, endPoint y: 181, distance: 231.9
click at [382, 181] on h2 "**********" at bounding box center [544, 183] width 324 height 12
click at [443, 166] on icon "button" at bounding box center [440, 166] width 5 height 5
click at [457, 213] on button "heading 3" at bounding box center [459, 218] width 54 height 11
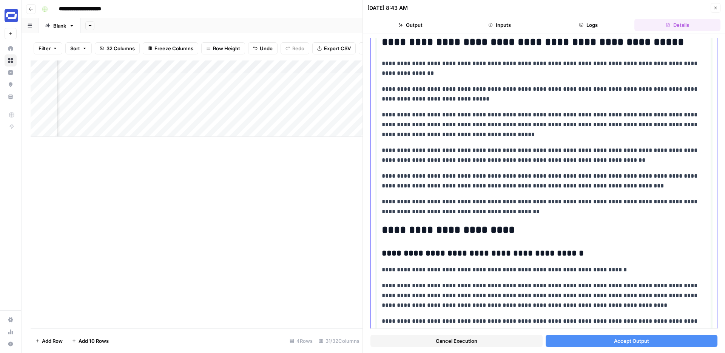
scroll to position [187, 0]
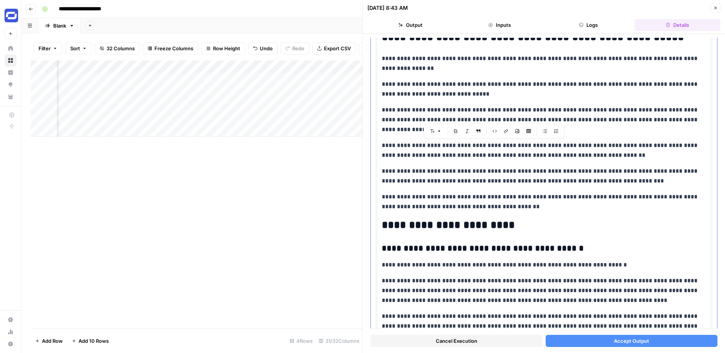
drag, startPoint x: 607, startPoint y: 154, endPoint x: 381, endPoint y: 142, distance: 226.1
copy p "**********"
click at [604, 157] on p "**********" at bounding box center [544, 150] width 324 height 20
drag, startPoint x: 605, startPoint y: 157, endPoint x: 574, endPoint y: 153, distance: 31.2
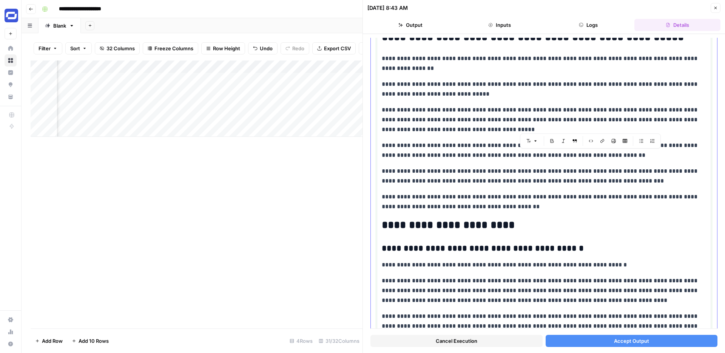
click at [574, 153] on p "**********" at bounding box center [544, 150] width 324 height 20
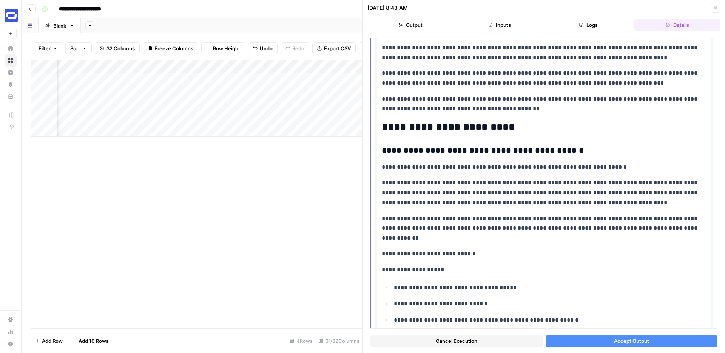
scroll to position [286, 0]
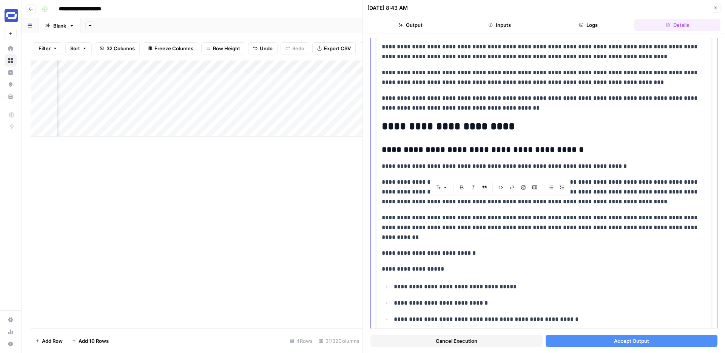
drag, startPoint x: 605, startPoint y: 202, endPoint x: 395, endPoint y: 201, distance: 209.2
click at [395, 201] on p "**********" at bounding box center [544, 191] width 324 height 29
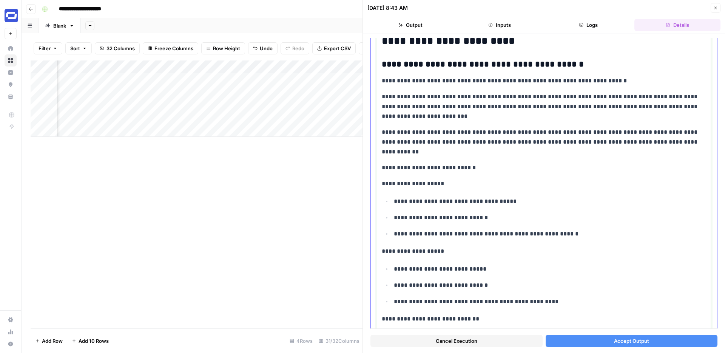
scroll to position [372, 0]
drag, startPoint x: 439, startPoint y: 183, endPoint x: 381, endPoint y: 183, distance: 57.4
click at [382, 183] on p "**********" at bounding box center [544, 183] width 324 height 10
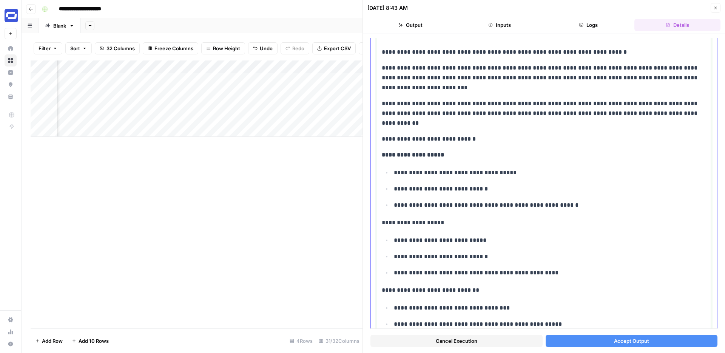
drag, startPoint x: 432, startPoint y: 222, endPoint x: 382, endPoint y: 222, distance: 49.5
click at [382, 222] on p "**********" at bounding box center [544, 223] width 324 height 10
drag, startPoint x: 475, startPoint y: 291, endPoint x: 382, endPoint y: 290, distance: 92.9
click at [382, 290] on p "**********" at bounding box center [544, 290] width 324 height 10
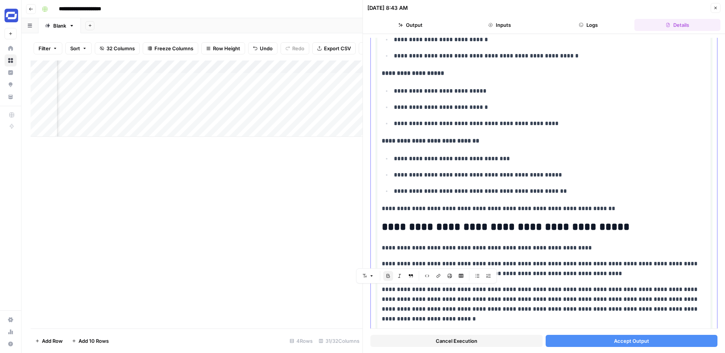
scroll to position [556, 0]
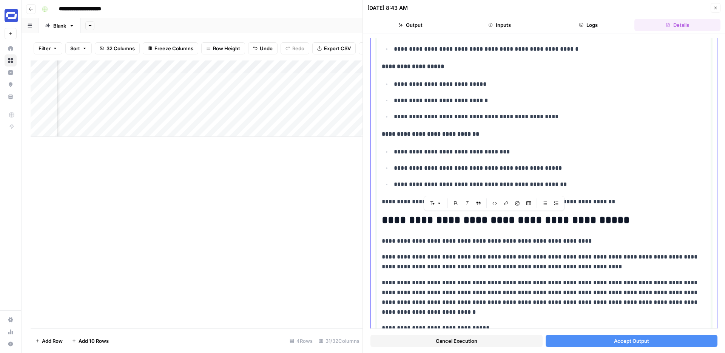
drag, startPoint x: 616, startPoint y: 221, endPoint x: 383, endPoint y: 221, distance: 233.8
click at [383, 221] on h2 "**********" at bounding box center [544, 220] width 324 height 12
click at [435, 205] on button "Font style" at bounding box center [435, 203] width 17 height 10
click at [451, 253] on span "heading 3" at bounding box center [460, 255] width 36 height 8
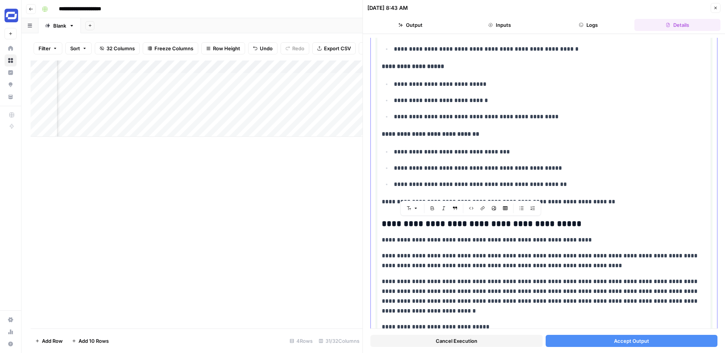
click at [433, 224] on h3 "**********" at bounding box center [544, 224] width 324 height 11
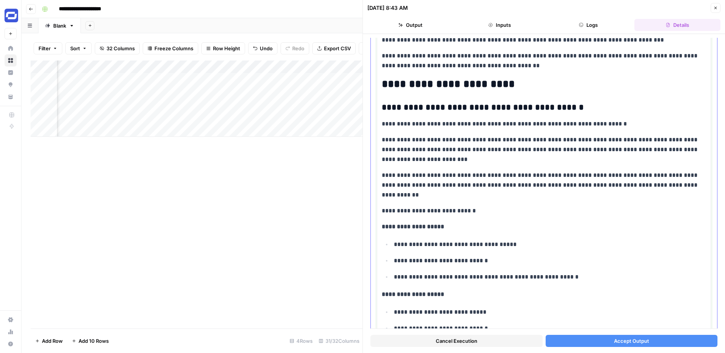
scroll to position [319, 0]
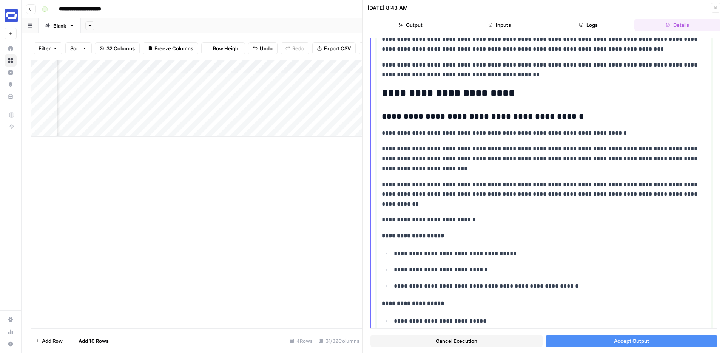
click at [457, 114] on h3 "**********" at bounding box center [544, 116] width 324 height 11
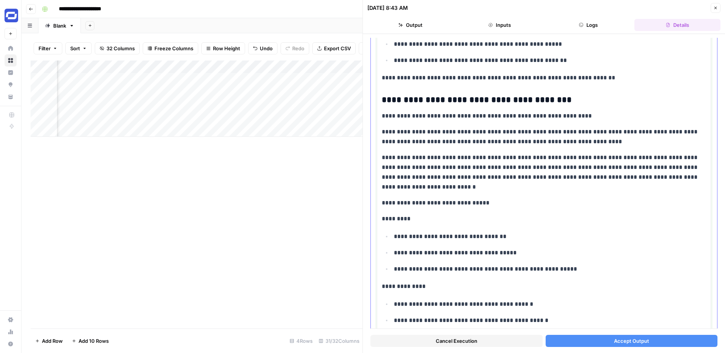
scroll to position [681, 0]
drag, startPoint x: 418, startPoint y: 220, endPoint x: 382, endPoint y: 220, distance: 36.3
click at [382, 220] on p "*********" at bounding box center [544, 218] width 324 height 10
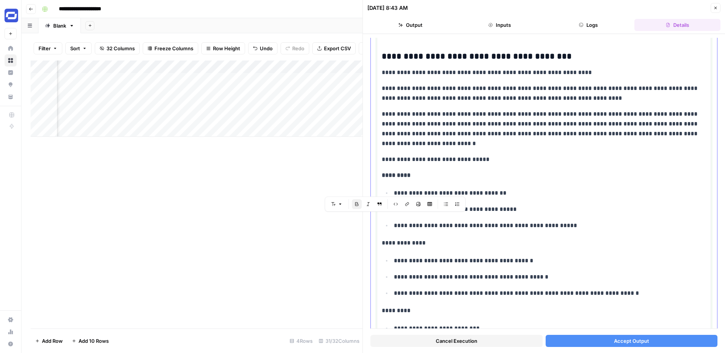
scroll to position [728, 0]
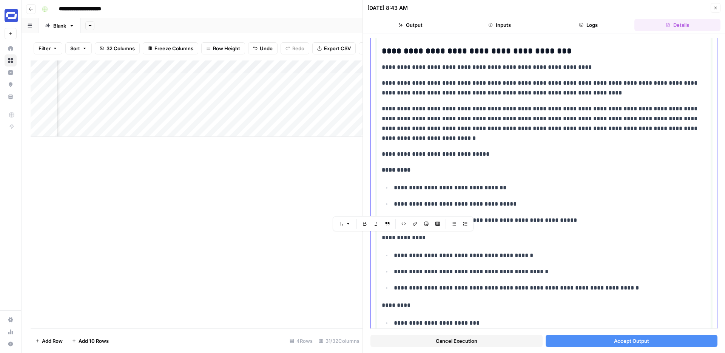
drag, startPoint x: 429, startPoint y: 240, endPoint x: 384, endPoint y: 240, distance: 45.7
click at [384, 240] on p "**********" at bounding box center [544, 238] width 324 height 10
drag, startPoint x: 407, startPoint y: 308, endPoint x: 378, endPoint y: 306, distance: 29.5
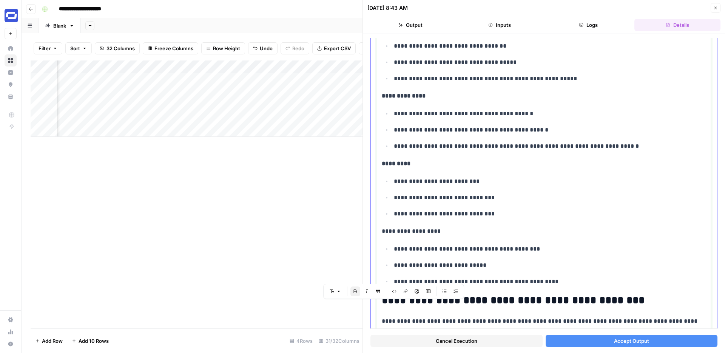
scroll to position [902, 0]
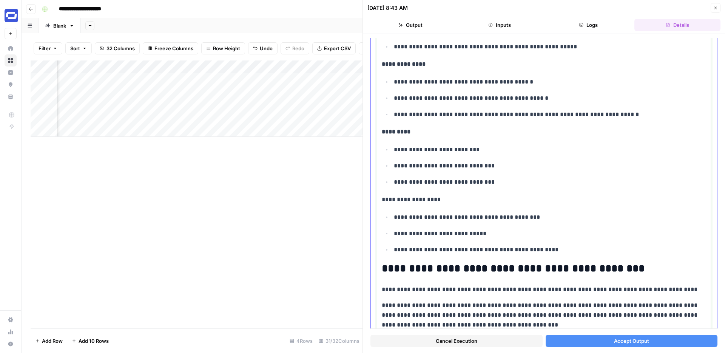
drag, startPoint x: 442, startPoint y: 199, endPoint x: 382, endPoint y: 199, distance: 60.0
click at [382, 199] on p "**********" at bounding box center [544, 199] width 324 height 10
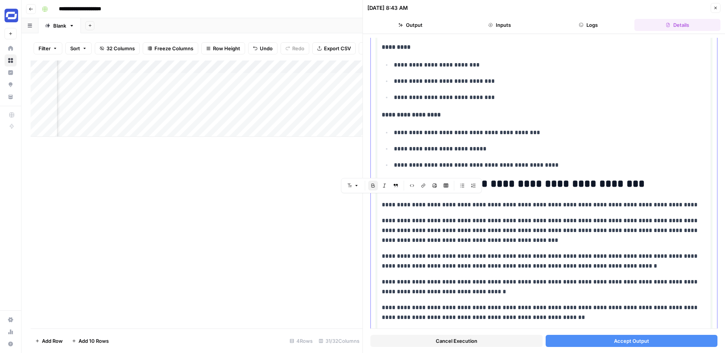
scroll to position [989, 0]
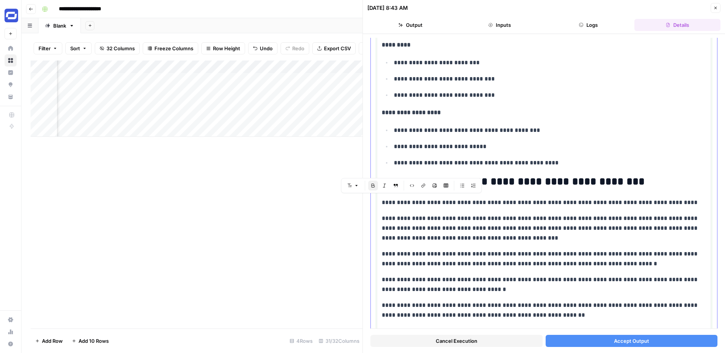
click at [572, 183] on h2 "**********" at bounding box center [544, 182] width 324 height 12
drag, startPoint x: 629, startPoint y: 184, endPoint x: 379, endPoint y: 182, distance: 250.0
click at [449, 165] on button "Font style" at bounding box center [442, 165] width 17 height 10
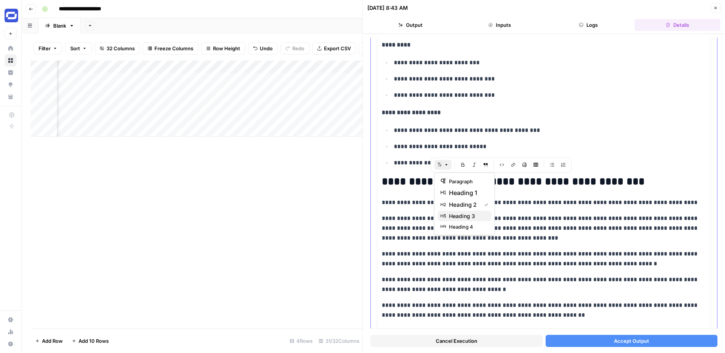
click at [459, 216] on span "heading 3" at bounding box center [467, 216] width 36 height 8
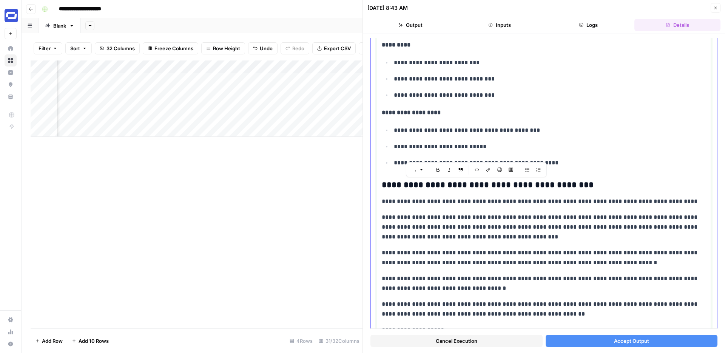
click at [442, 187] on h3 "**********" at bounding box center [544, 185] width 324 height 11
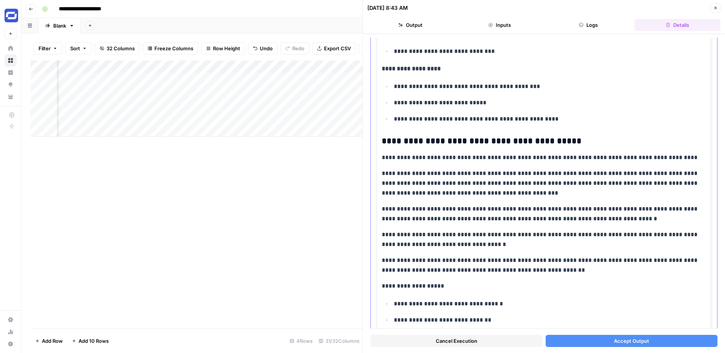
scroll to position [1034, 0]
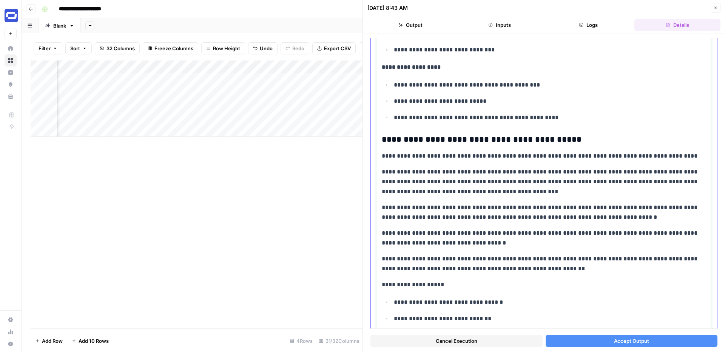
click at [452, 208] on p "**********" at bounding box center [544, 212] width 324 height 20
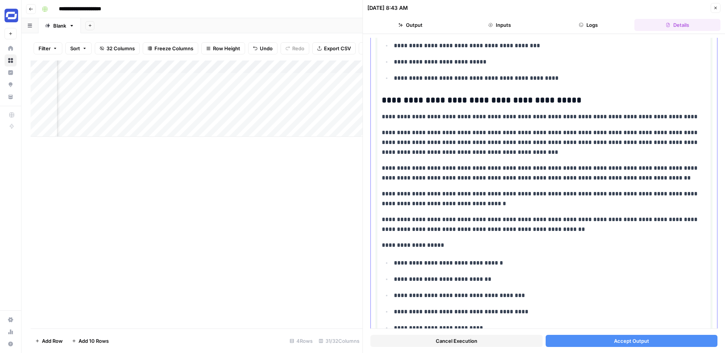
scroll to position [1074, 0]
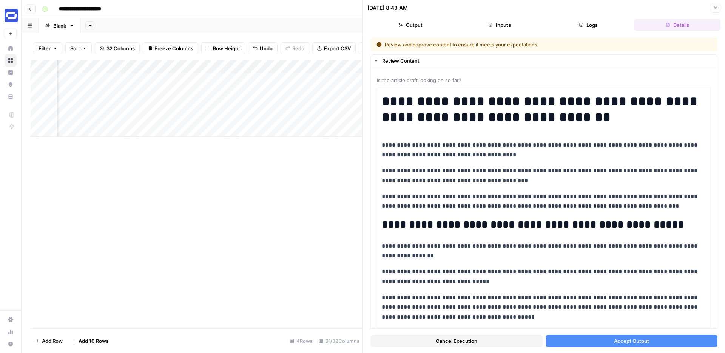
scroll to position [1074, 0]
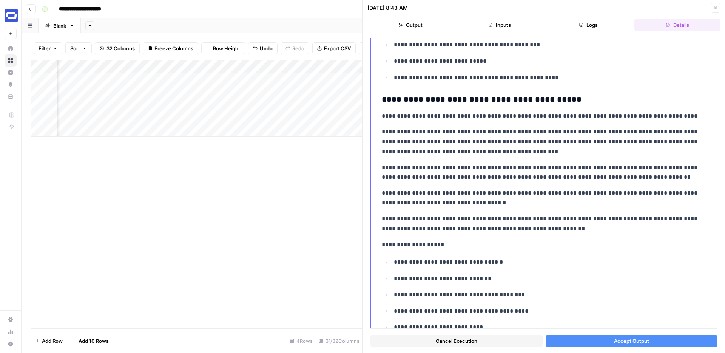
click at [582, 219] on p "**********" at bounding box center [544, 224] width 324 height 20
drag, startPoint x: 642, startPoint y: 218, endPoint x: 684, endPoint y: 218, distance: 41.9
click at [684, 218] on p "**********" at bounding box center [544, 224] width 324 height 20
click at [666, 205] on icon "button" at bounding box center [666, 204] width 5 height 5
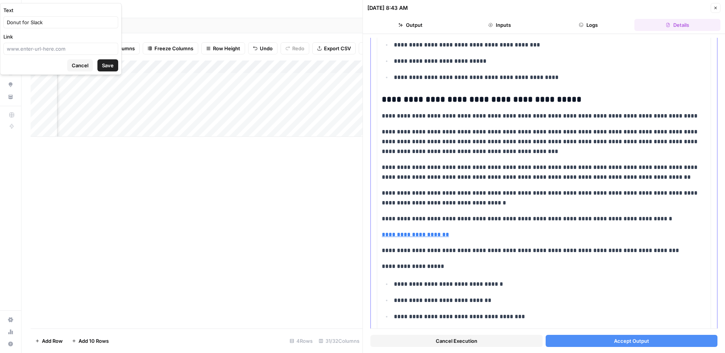
scroll to position [0, 1322]
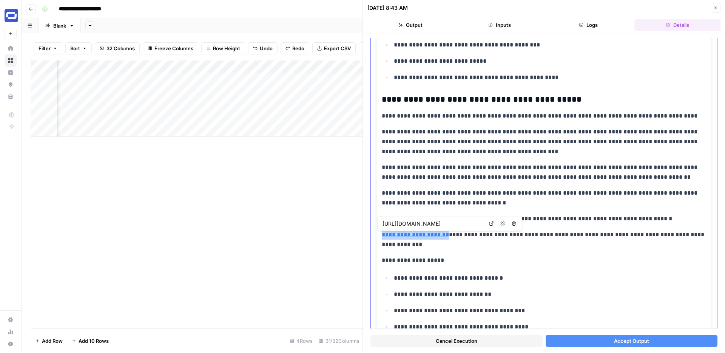
drag, startPoint x: 450, startPoint y: 235, endPoint x: 383, endPoint y: 233, distance: 67.6
click at [383, 233] on p "**********" at bounding box center [544, 240] width 324 height 20
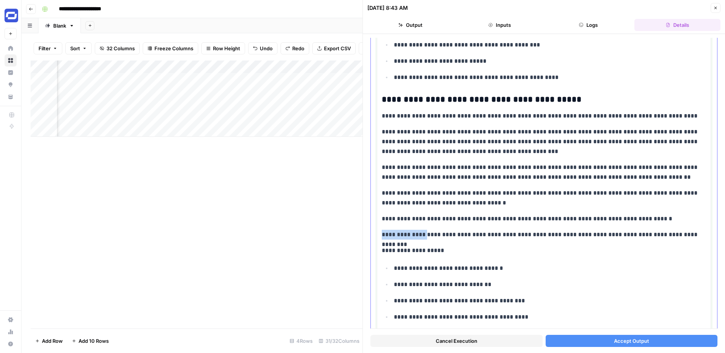
click at [382, 234] on p "**********" at bounding box center [544, 235] width 324 height 10
click at [415, 221] on icon "button" at bounding box center [415, 220] width 5 height 5
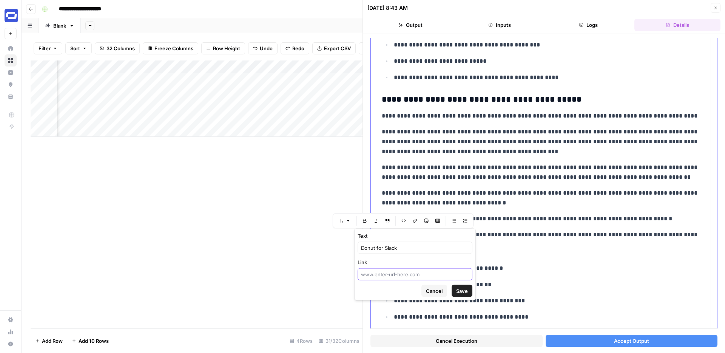
click at [382, 274] on input "Link" at bounding box center [415, 274] width 108 height 8
paste input "https://www.donut.com/"
type input "https://www.donut.com/"
click at [463, 289] on span "Save" at bounding box center [462, 291] width 12 height 8
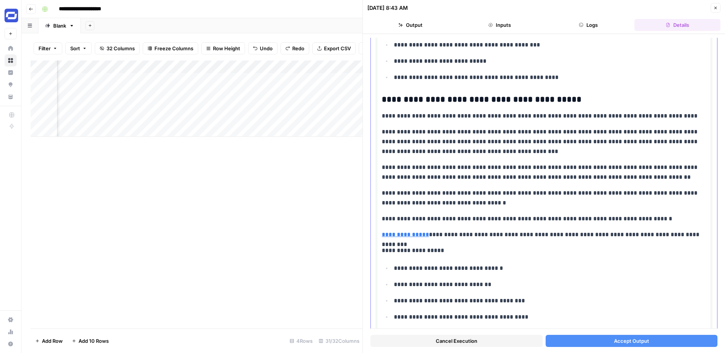
click at [534, 247] on p "**********" at bounding box center [544, 250] width 324 height 10
click at [382, 233] on link "**********" at bounding box center [405, 234] width 47 height 6
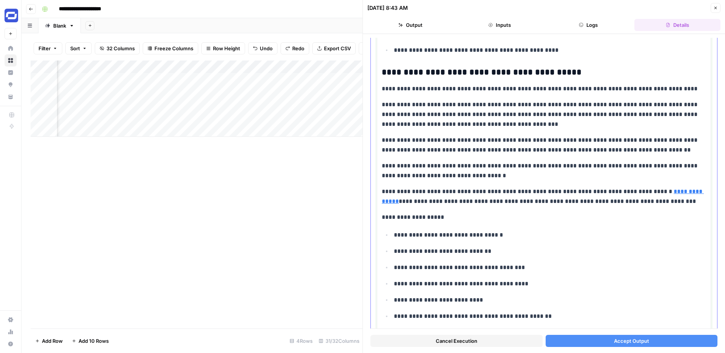
scroll to position [1103, 0]
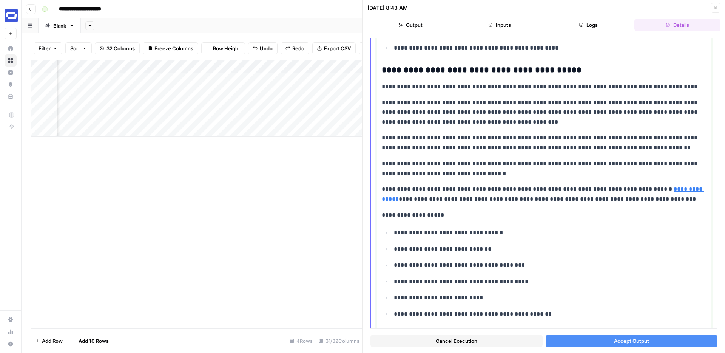
drag, startPoint x: 447, startPoint y: 213, endPoint x: 384, endPoint y: 213, distance: 63.4
click at [384, 213] on p "**********" at bounding box center [544, 215] width 324 height 10
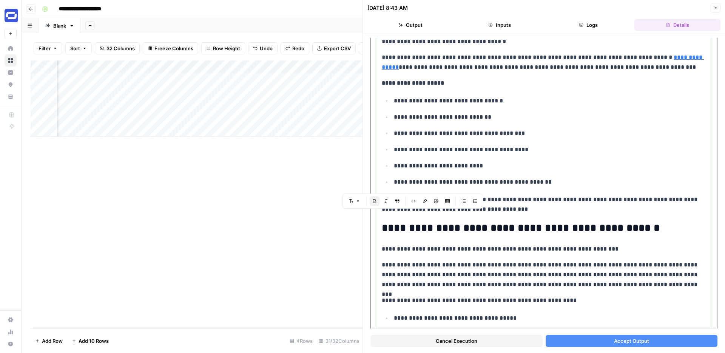
scroll to position [1239, 0]
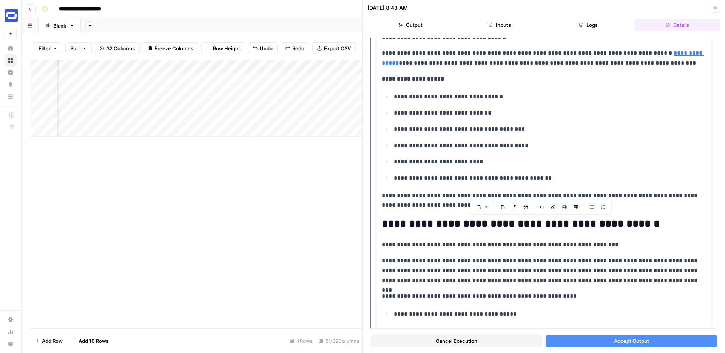
drag, startPoint x: 650, startPoint y: 224, endPoint x: 441, endPoint y: 224, distance: 208.8
click at [441, 224] on h2 "**********" at bounding box center [544, 224] width 324 height 12
click at [459, 224] on h2 "**********" at bounding box center [544, 224] width 324 height 12
click at [504, 224] on h2 "**********" at bounding box center [544, 224] width 324 height 12
drag, startPoint x: 644, startPoint y: 224, endPoint x: 376, endPoint y: 222, distance: 268.1
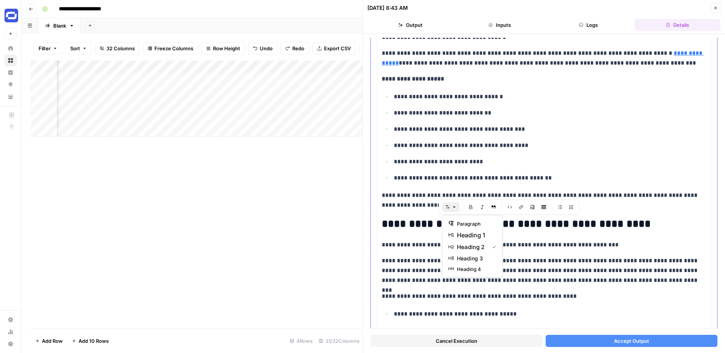
click at [457, 207] on button "Font style" at bounding box center [450, 207] width 17 height 10
click at [470, 255] on span "heading 3" at bounding box center [475, 259] width 36 height 8
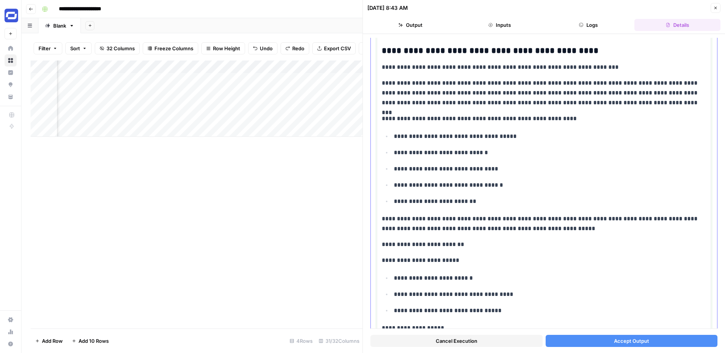
scroll to position [1418, 0]
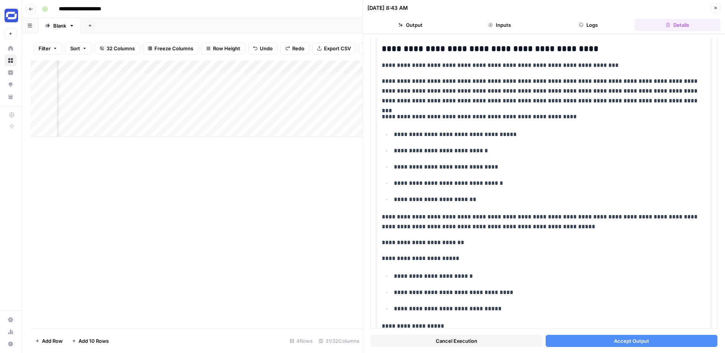
drag, startPoint x: 463, startPoint y: 242, endPoint x: 367, endPoint y: 242, distance: 95.9
click at [366, 242] on div "**********" at bounding box center [544, 176] width 363 height 353
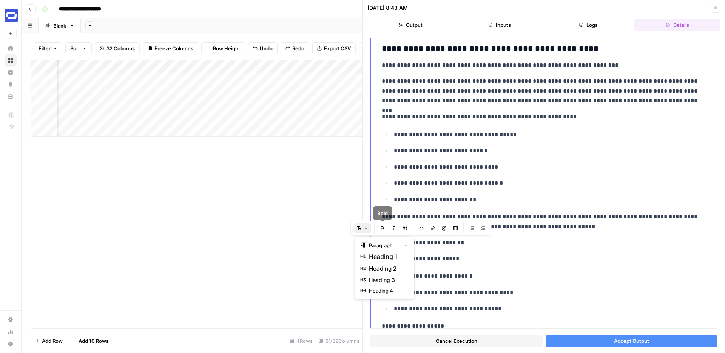
click at [367, 229] on icon "button" at bounding box center [366, 228] width 5 height 5
click at [385, 287] on span "heading 4" at bounding box center [387, 291] width 36 height 8
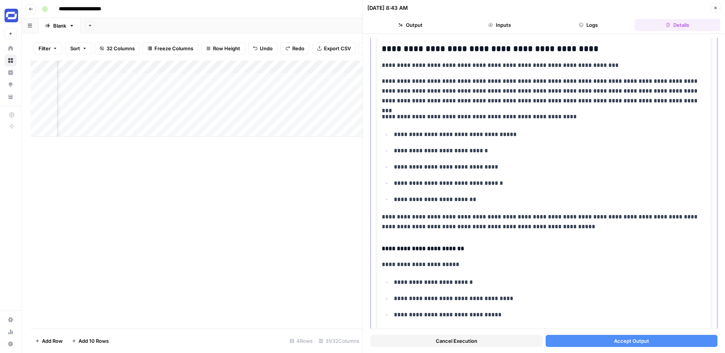
click at [454, 267] on p "**********" at bounding box center [544, 264] width 324 height 10
drag, startPoint x: 456, startPoint y: 265, endPoint x: 378, endPoint y: 264, distance: 78.2
click at [378, 264] on div "**********" at bounding box center [544, 225] width 334 height 3113
click at [517, 271] on div "**********" at bounding box center [544, 226] width 324 height 3106
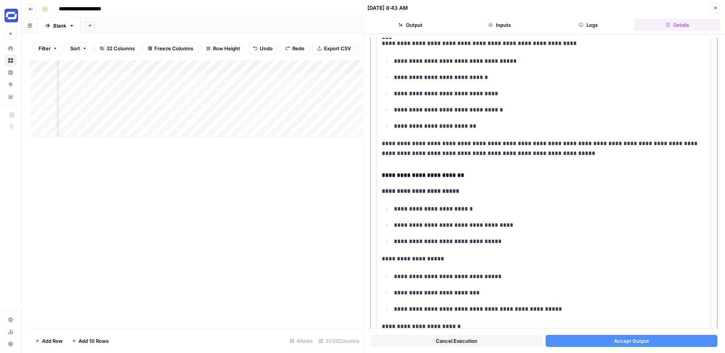
scroll to position [1504, 0]
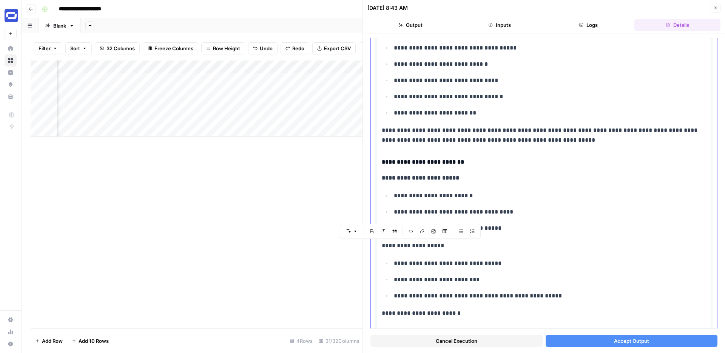
drag, startPoint x: 442, startPoint y: 247, endPoint x: 381, endPoint y: 247, distance: 60.8
click at [381, 247] on div "**********" at bounding box center [544, 139] width 334 height 3113
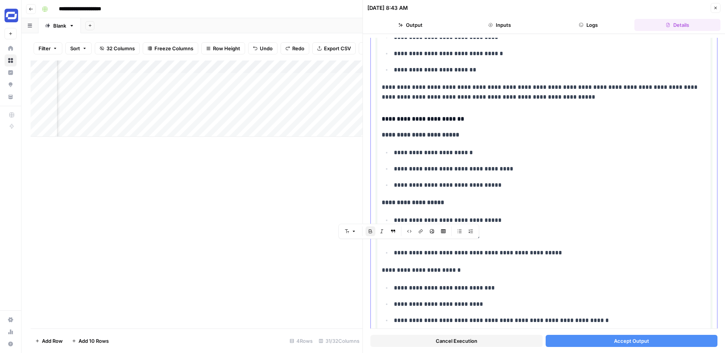
scroll to position [1548, 0]
drag, startPoint x: 456, startPoint y: 271, endPoint x: 379, endPoint y: 270, distance: 77.4
click at [379, 270] on div "**********" at bounding box center [544, 95] width 334 height 3113
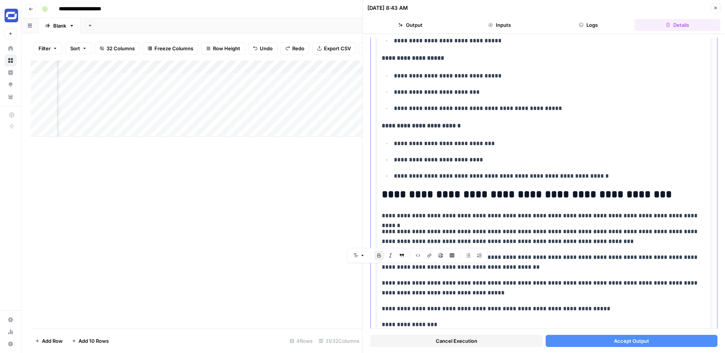
scroll to position [1693, 0]
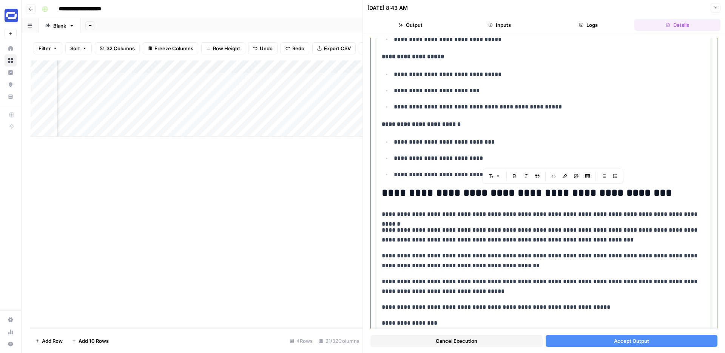
drag, startPoint x: 669, startPoint y: 195, endPoint x: 381, endPoint y: 191, distance: 287.8
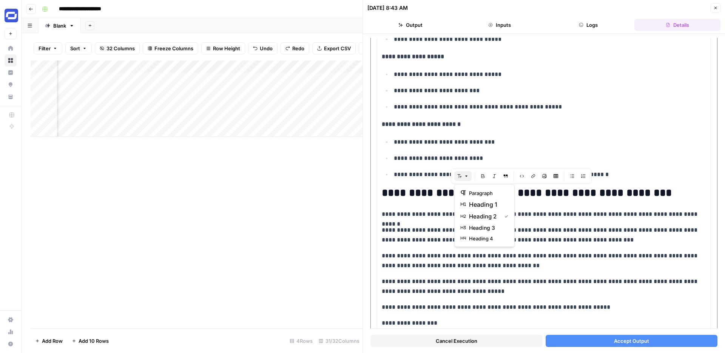
click at [463, 179] on button "Font style" at bounding box center [462, 176] width 17 height 10
click at [477, 225] on span "heading 3" at bounding box center [487, 228] width 36 height 8
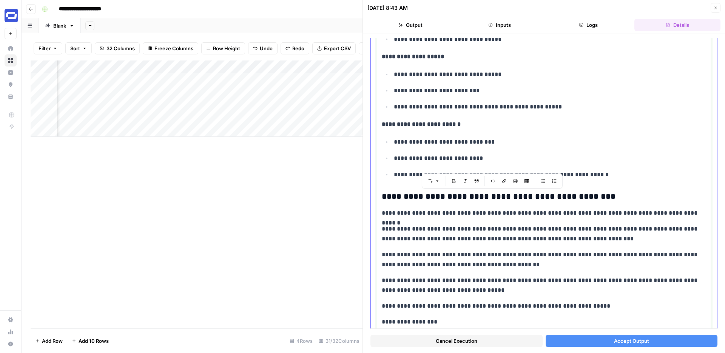
click at [526, 198] on h3 "**********" at bounding box center [544, 196] width 324 height 11
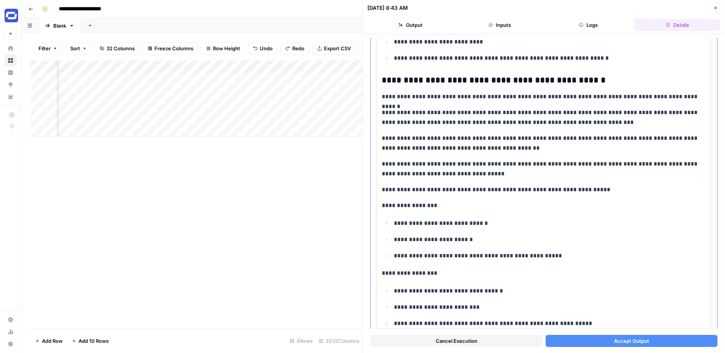
scroll to position [1812, 0]
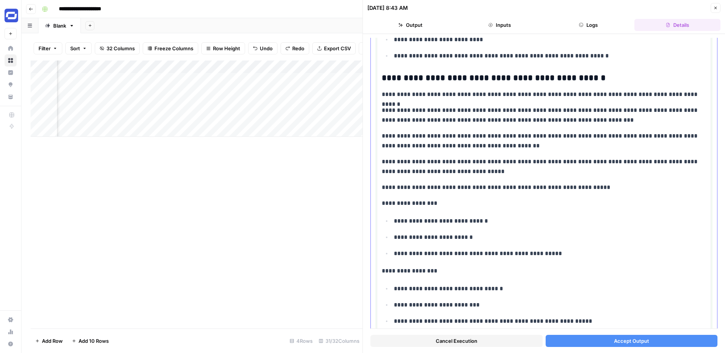
drag, startPoint x: 441, startPoint y: 203, endPoint x: 375, endPoint y: 204, distance: 65.7
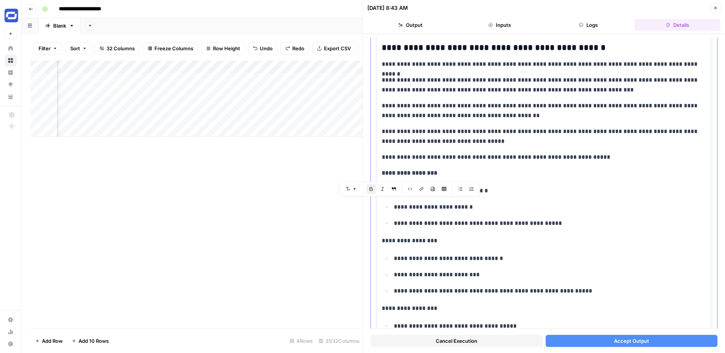
scroll to position [1845, 0]
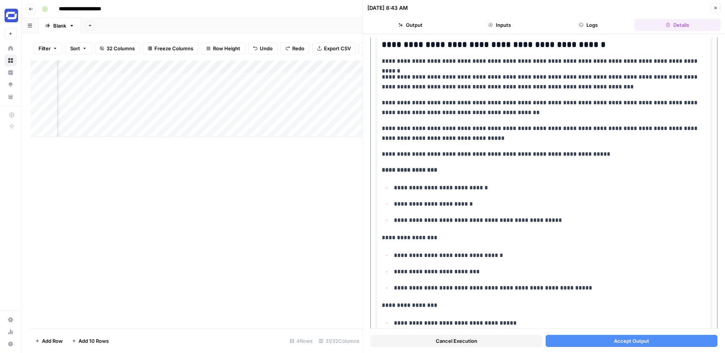
drag, startPoint x: 439, startPoint y: 239, endPoint x: 380, endPoint y: 238, distance: 59.7
drag, startPoint x: 442, startPoint y: 307, endPoint x: 380, endPoint y: 306, distance: 61.9
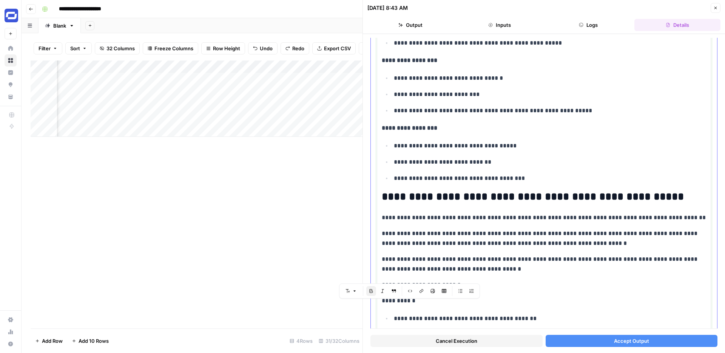
scroll to position [2025, 0]
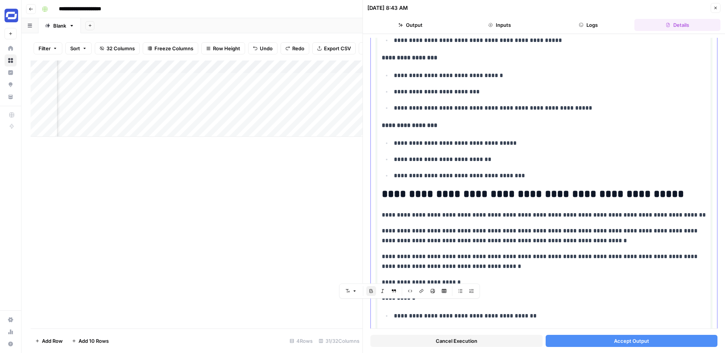
click at [554, 196] on h2 "**********" at bounding box center [544, 194] width 324 height 12
click at [543, 194] on h2 "**********" at bounding box center [544, 194] width 324 height 12
drag, startPoint x: 663, startPoint y: 196, endPoint x: 384, endPoint y: 191, distance: 279.1
click at [384, 191] on h2 "**********" at bounding box center [544, 194] width 324 height 12
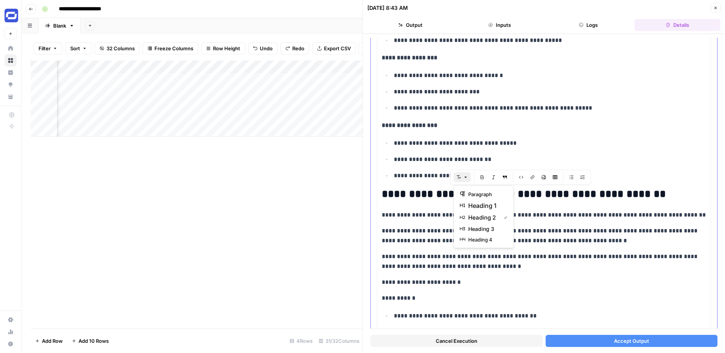
click at [468, 175] on button "Font style" at bounding box center [462, 177] width 17 height 10
click at [479, 228] on span "heading 3" at bounding box center [486, 229] width 36 height 8
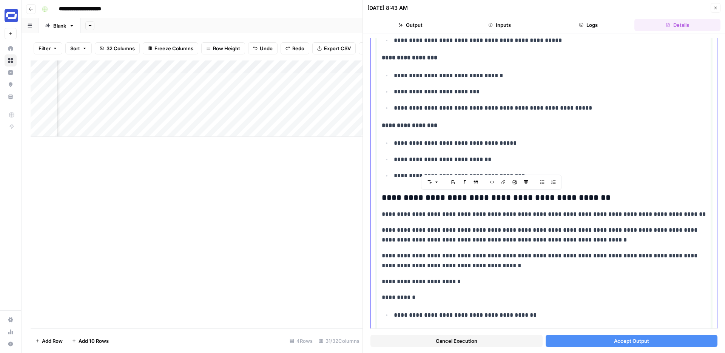
click at [518, 202] on h3 "**********" at bounding box center [544, 198] width 324 height 11
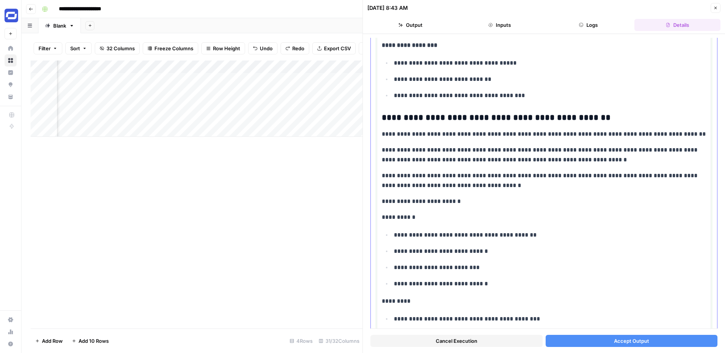
scroll to position [2110, 0]
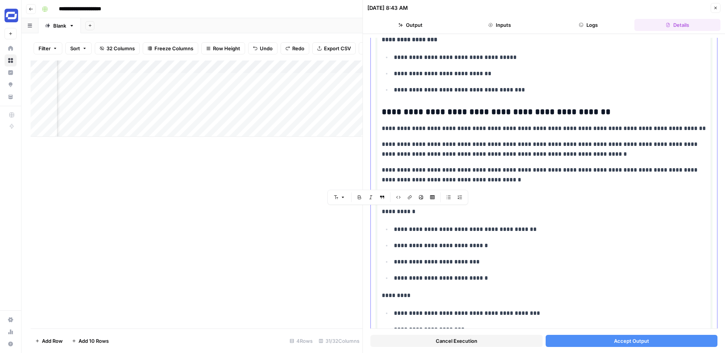
drag, startPoint x: 415, startPoint y: 211, endPoint x: 380, endPoint y: 211, distance: 35.5
click at [498, 183] on p "**********" at bounding box center [544, 175] width 324 height 20
drag, startPoint x: 458, startPoint y: 195, endPoint x: 381, endPoint y: 194, distance: 76.3
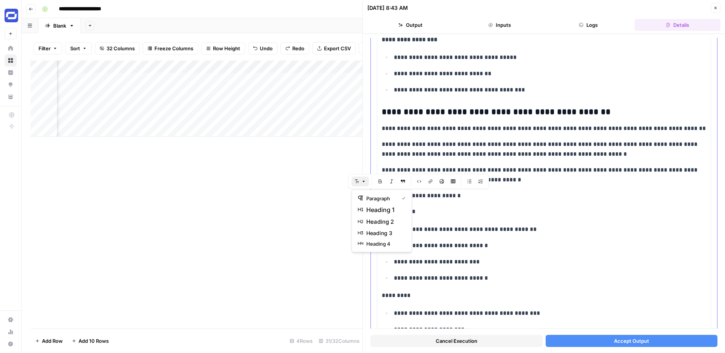
click at [361, 181] on icon "button" at bounding box center [363, 181] width 5 height 5
click at [380, 240] on span "heading 4" at bounding box center [384, 244] width 36 height 8
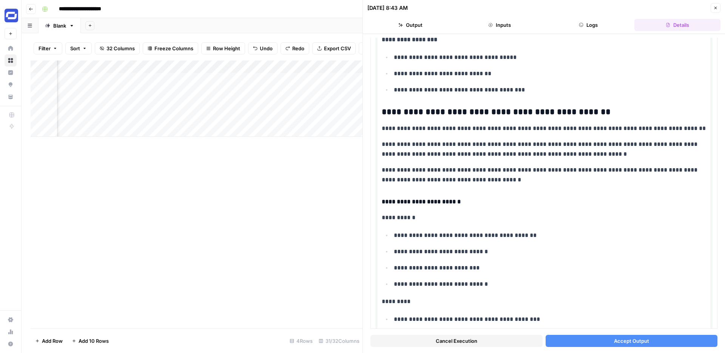
drag, startPoint x: 422, startPoint y: 218, endPoint x: 368, endPoint y: 218, distance: 54.4
click at [368, 218] on div "**********" at bounding box center [544, 193] width 362 height 319
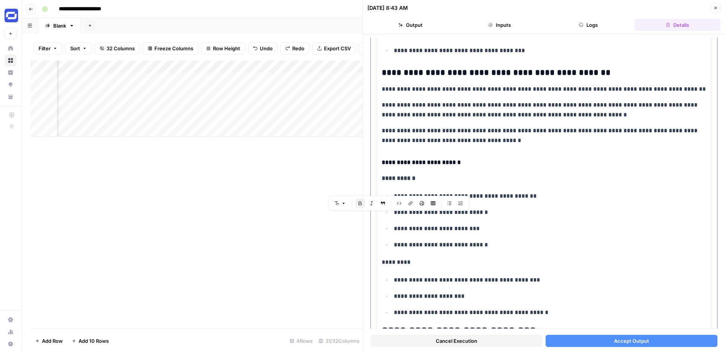
scroll to position [2159, 0]
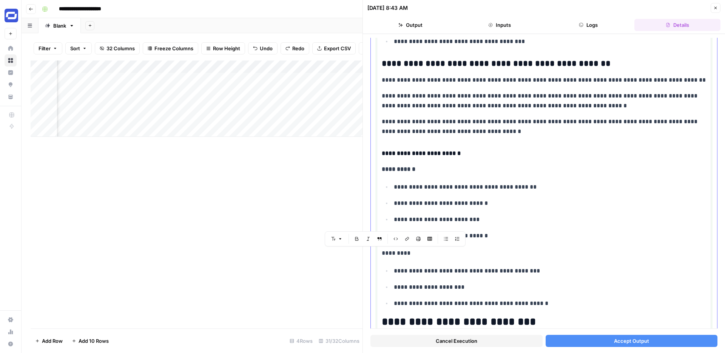
drag, startPoint x: 412, startPoint y: 255, endPoint x: 381, endPoint y: 255, distance: 30.6
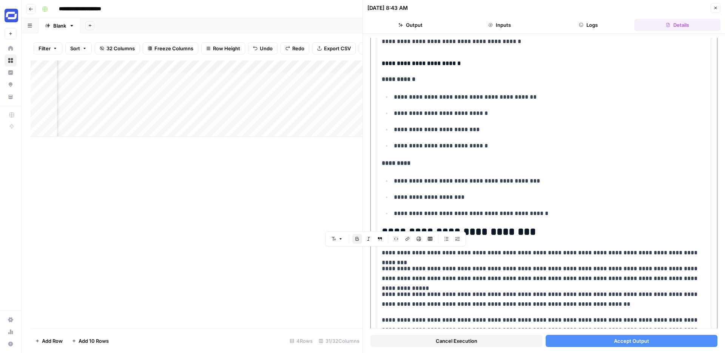
scroll to position [2304, 0]
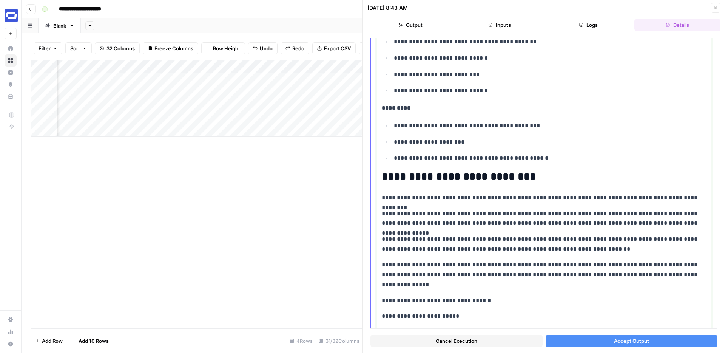
drag, startPoint x: 535, startPoint y: 178, endPoint x: 371, endPoint y: 178, distance: 164.7
click at [569, 181] on h2 "**********" at bounding box center [544, 177] width 324 height 12
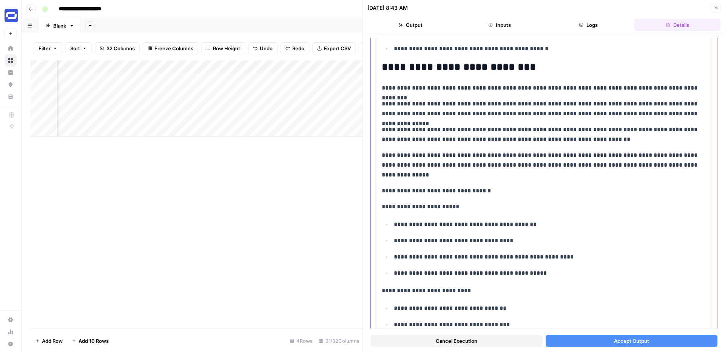
scroll to position [2417, 0]
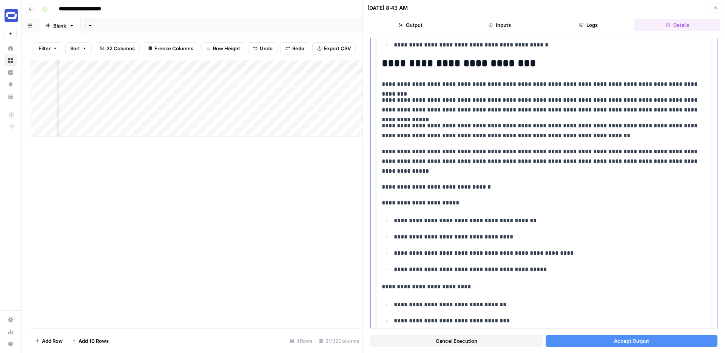
drag, startPoint x: 489, startPoint y: 188, endPoint x: 380, endPoint y: 188, distance: 108.8
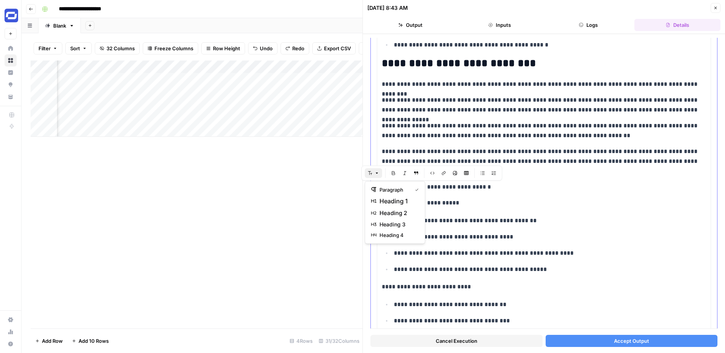
click at [377, 173] on icon "button" at bounding box center [377, 172] width 2 height 1
click at [398, 235] on span "heading 4" at bounding box center [398, 235] width 36 height 8
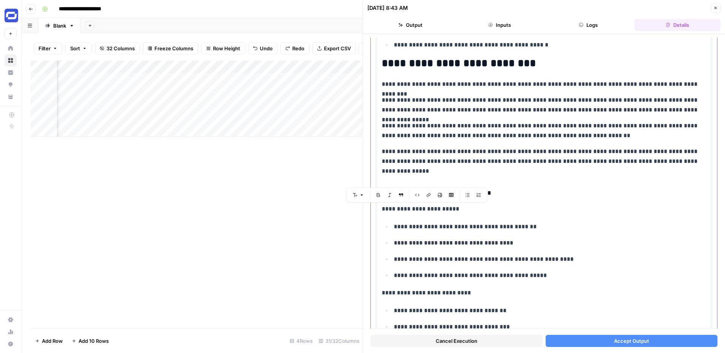
drag, startPoint x: 457, startPoint y: 212, endPoint x: 381, endPoint y: 210, distance: 75.9
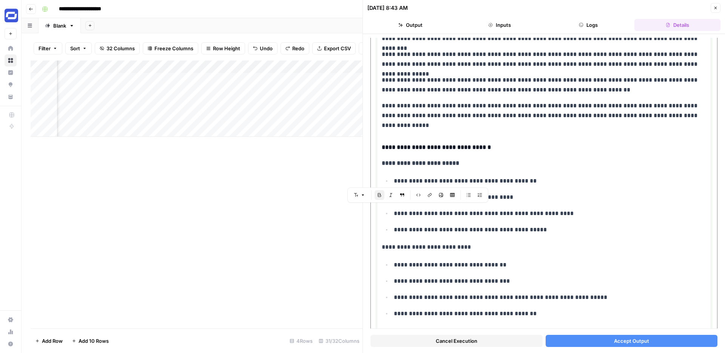
scroll to position [2463, 0]
drag, startPoint x: 483, startPoint y: 250, endPoint x: 380, endPoint y: 248, distance: 103.5
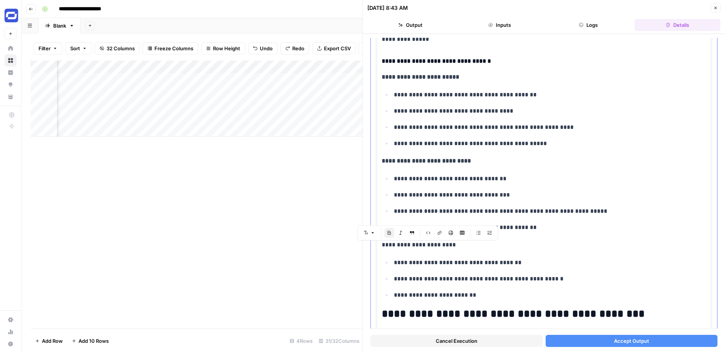
scroll to position [2555, 0]
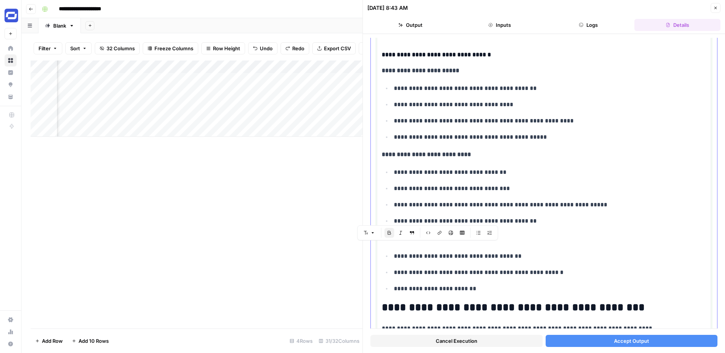
click at [469, 256] on p "**********" at bounding box center [550, 256] width 312 height 10
drag, startPoint x: 456, startPoint y: 240, endPoint x: 369, endPoint y: 239, distance: 86.5
click at [369, 239] on div "**********" at bounding box center [544, 193] width 362 height 319
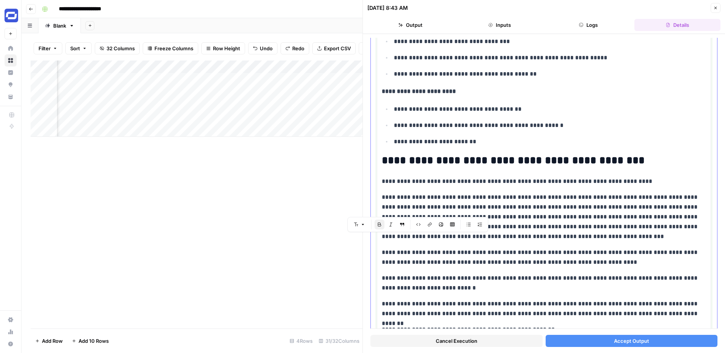
scroll to position [2703, 0]
click at [434, 160] on h2 "**********" at bounding box center [544, 160] width 324 height 12
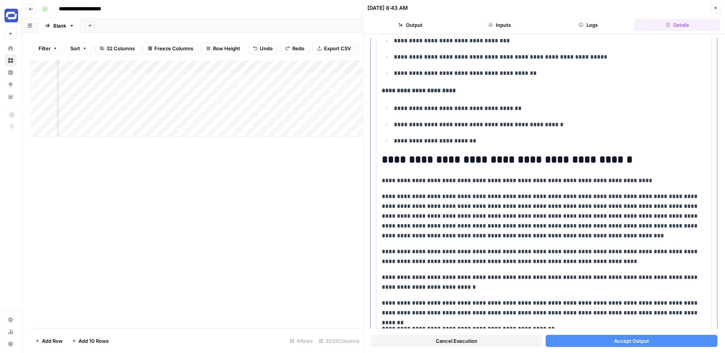
click at [497, 160] on h2 "**********" at bounding box center [544, 160] width 324 height 12
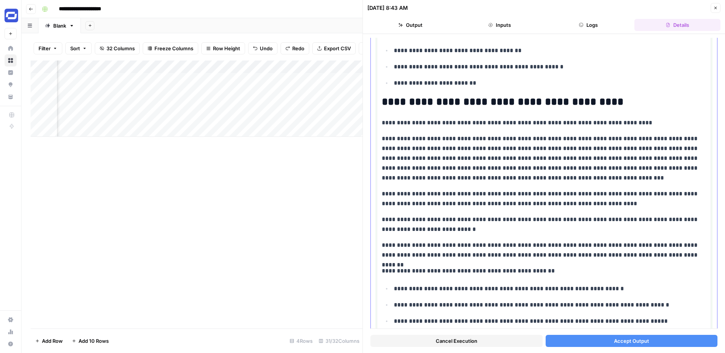
scroll to position [2761, 0]
drag, startPoint x: 611, startPoint y: 177, endPoint x: 570, endPoint y: 156, distance: 45.6
click at [570, 156] on p "**********" at bounding box center [544, 157] width 324 height 49
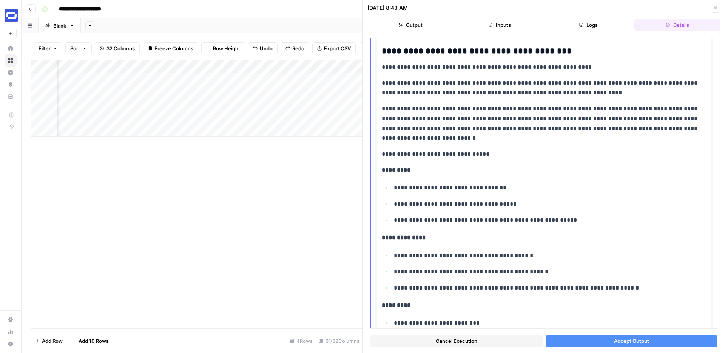
scroll to position [728, 0]
drag, startPoint x: 474, startPoint y: 155, endPoint x: 381, endPoint y: 154, distance: 92.1
click at [375, 139] on icon "button" at bounding box center [374, 141] width 5 height 5
click at [385, 204] on span "heading 4" at bounding box center [395, 203] width 36 height 8
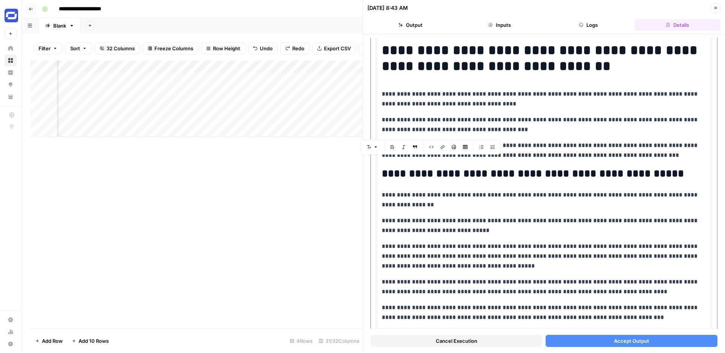
scroll to position [0, 0]
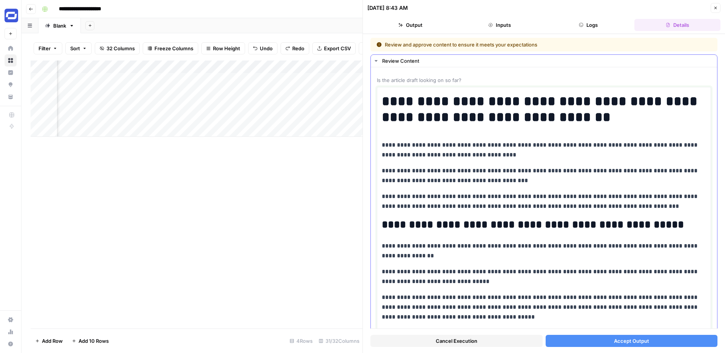
click at [634, 195] on p "**********" at bounding box center [544, 201] width 324 height 20
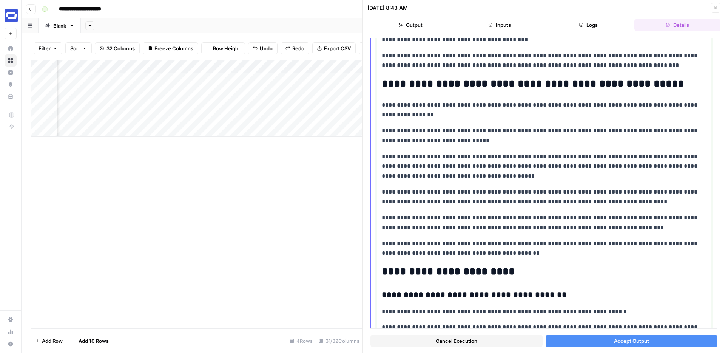
scroll to position [143, 0]
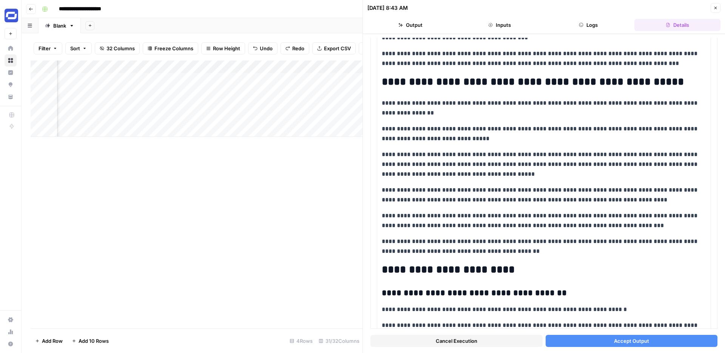
click at [623, 342] on span "Accept Output" at bounding box center [631, 341] width 35 height 8
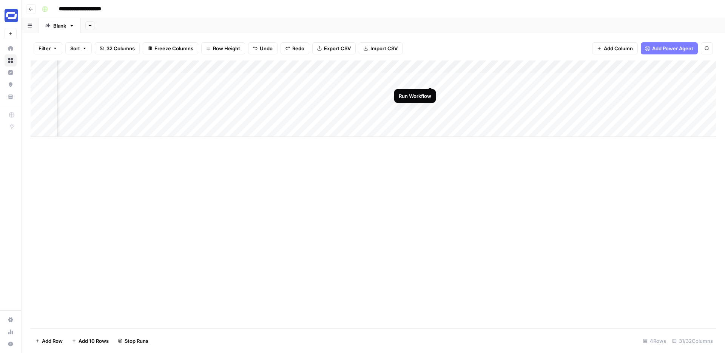
click at [428, 77] on div "Add Column" at bounding box center [373, 98] width 685 height 76
click at [430, 80] on div "Add Column" at bounding box center [373, 98] width 685 height 76
click at [138, 104] on div "Add Column" at bounding box center [373, 98] width 685 height 76
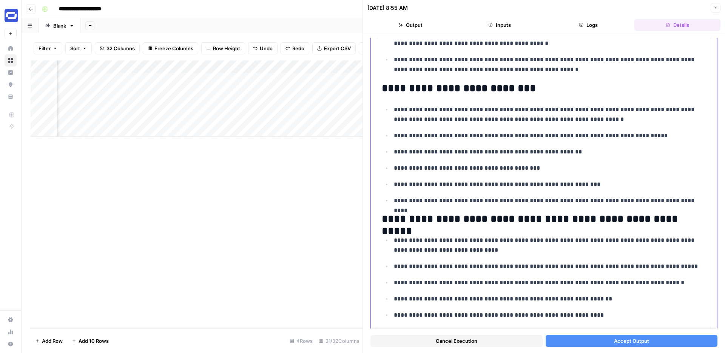
scroll to position [209, 0]
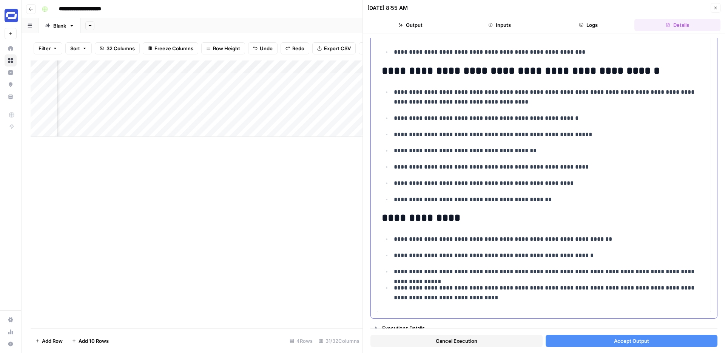
scroll to position [1230, 0]
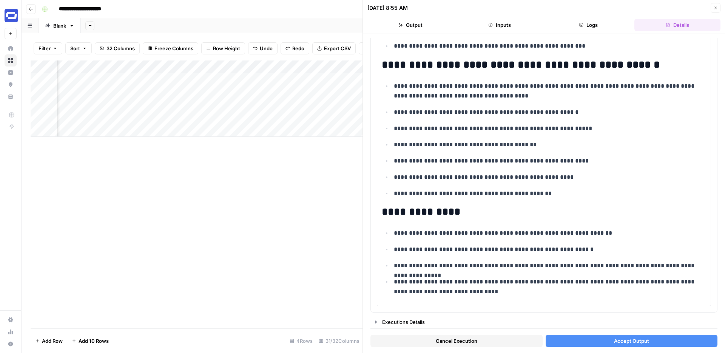
click at [631, 335] on button "Accept Output" at bounding box center [632, 341] width 172 height 12
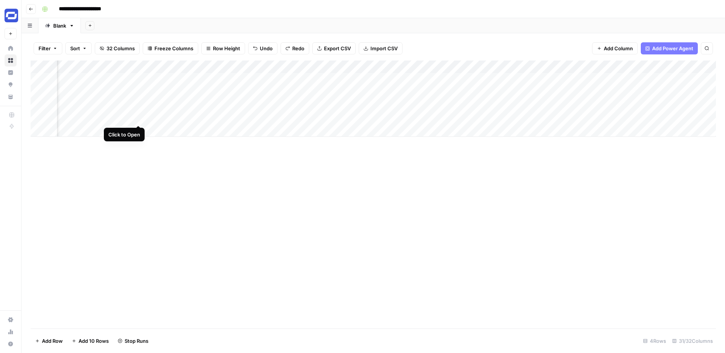
click at [138, 116] on div "Add Column" at bounding box center [373, 98] width 685 height 76
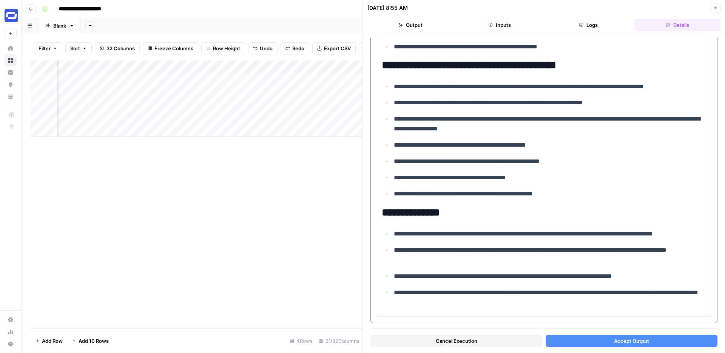
scroll to position [1413, 0]
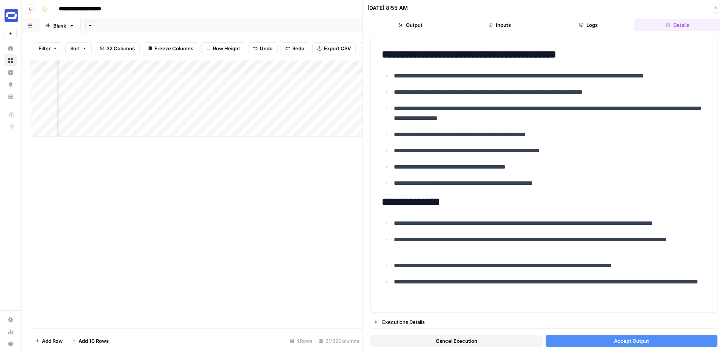
click at [614, 340] on button "Accept Output" at bounding box center [632, 341] width 172 height 12
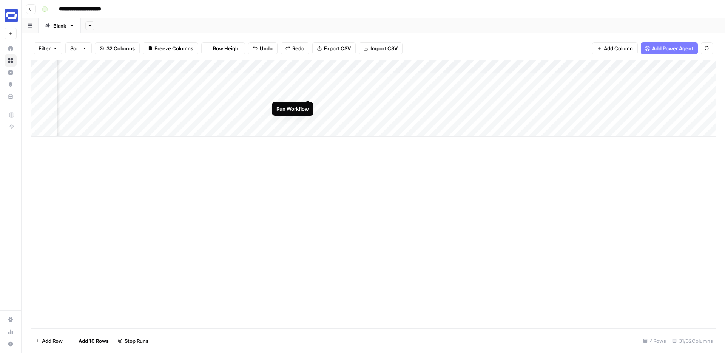
click at [306, 91] on div "Add Column" at bounding box center [373, 98] width 685 height 76
click at [308, 103] on div "Add Column" at bounding box center [373, 98] width 685 height 76
click at [308, 116] on div "Add Column" at bounding box center [373, 98] width 685 height 76
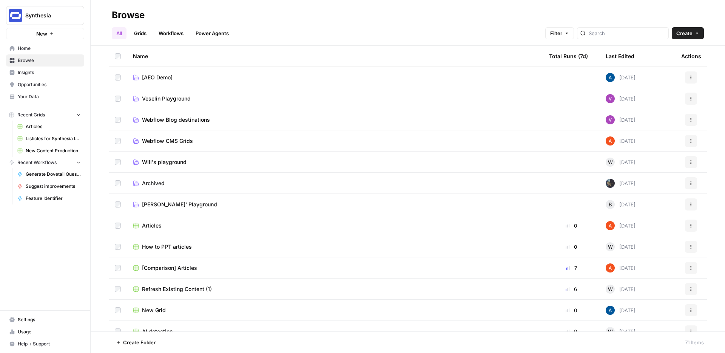
click at [37, 93] on link "Your Data" at bounding box center [45, 97] width 78 height 12
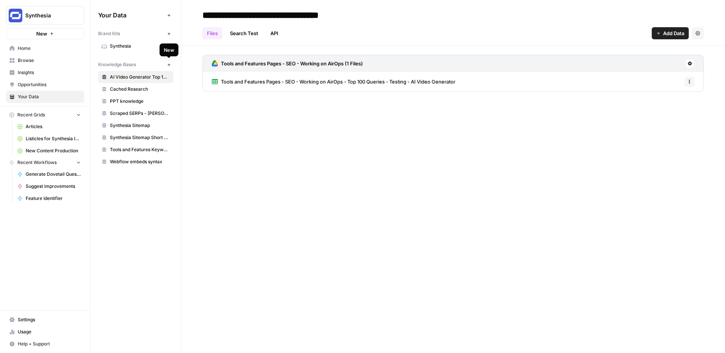
click at [169, 64] on icon "button" at bounding box center [168, 64] width 3 height 3
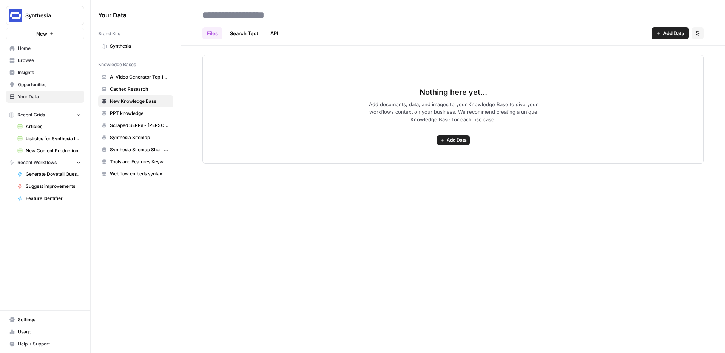
click at [227, 14] on input at bounding box center [259, 15] width 121 height 15
type input "**********"
click at [457, 142] on span "Add Data" at bounding box center [457, 140] width 20 height 7
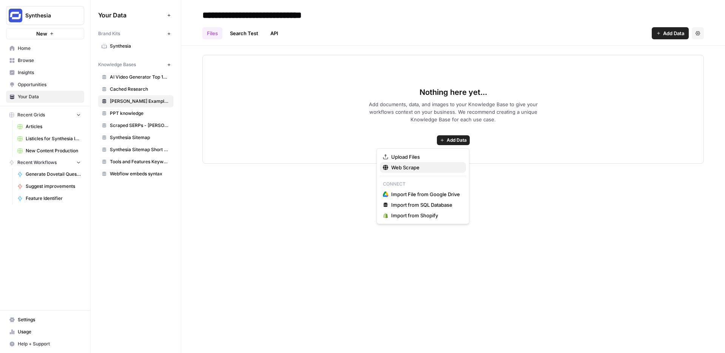
click at [431, 164] on span "Web Scrape" at bounding box center [425, 168] width 69 height 8
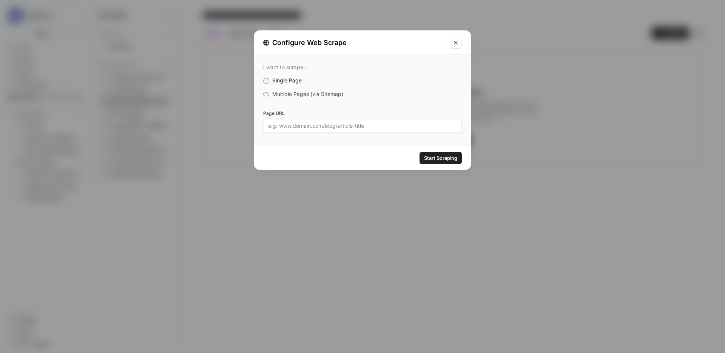
click at [309, 123] on input "Page URL" at bounding box center [362, 125] width 189 height 7
paste input "[URL][DOMAIN_NAME]"
type input "[URL][DOMAIN_NAME]"
click at [438, 158] on span "Start Scraping" at bounding box center [440, 158] width 33 height 8
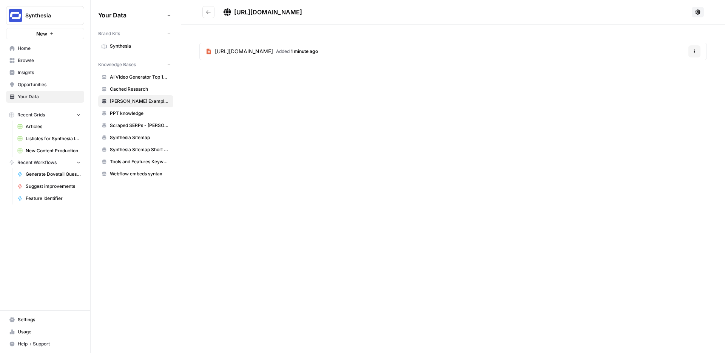
click at [210, 11] on icon "Go back" at bounding box center [208, 11] width 5 height 5
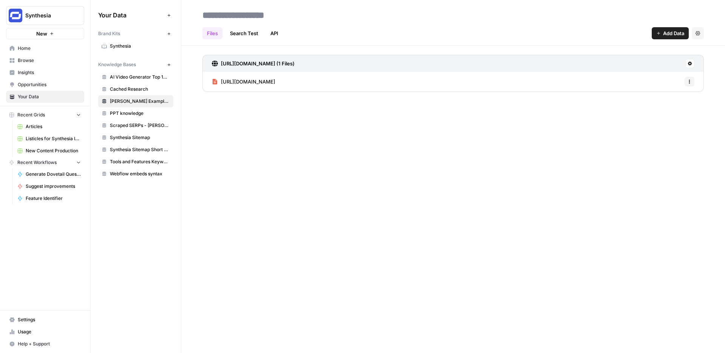
click at [275, 82] on span "[URL][DOMAIN_NAME]" at bounding box center [248, 82] width 54 height 8
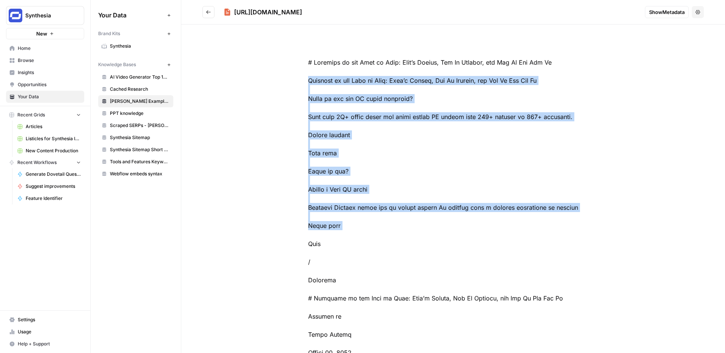
drag, startPoint x: 308, startPoint y: 81, endPoint x: 401, endPoint y: 238, distance: 182.6
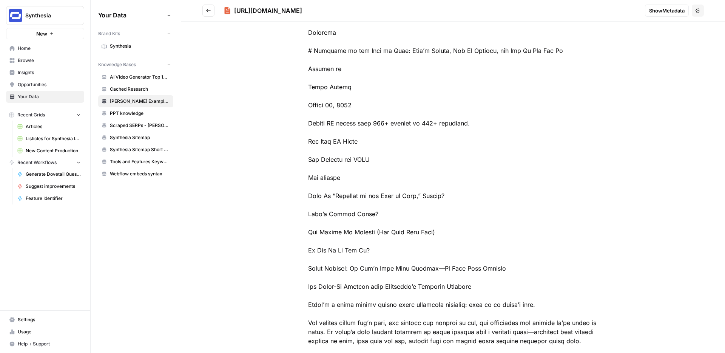
scroll to position [264, 0]
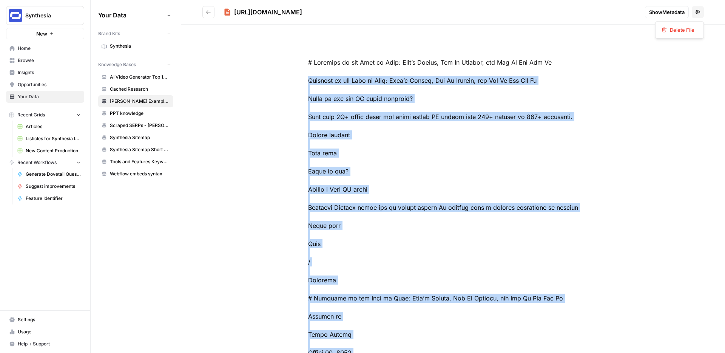
click at [698, 11] on icon "button" at bounding box center [698, 12] width 5 height 5
click at [668, 15] on span "Show Metadata" at bounding box center [666, 12] width 35 height 8
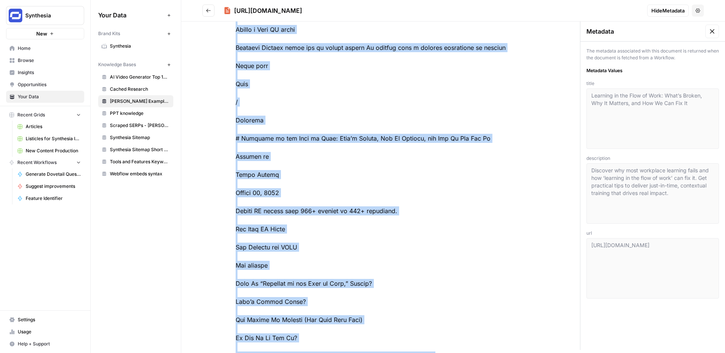
scroll to position [12, 0]
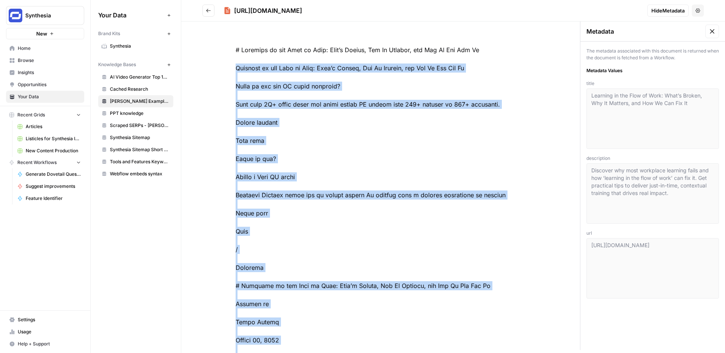
click at [711, 26] on button at bounding box center [712, 32] width 14 height 14
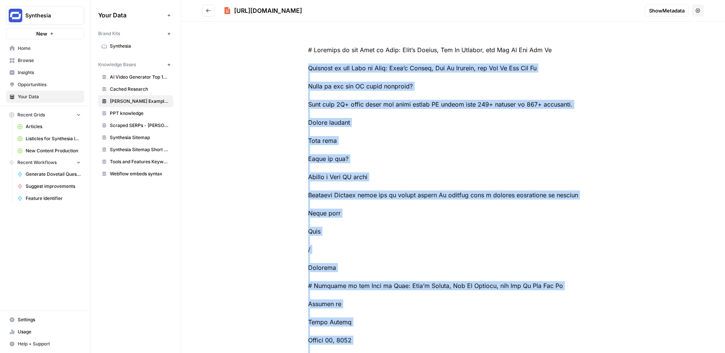
click at [204, 15] on button "Go back" at bounding box center [208, 11] width 12 height 12
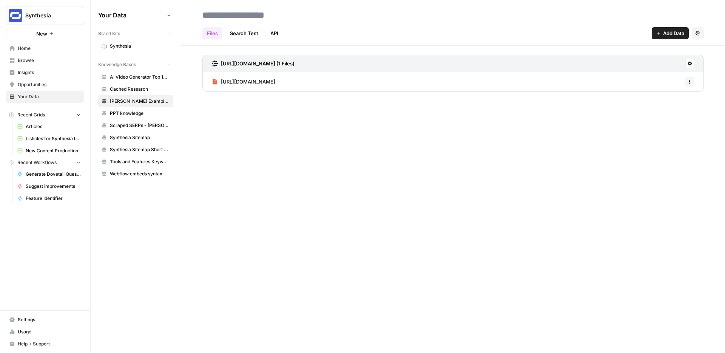
click at [688, 63] on icon at bounding box center [690, 63] width 5 height 5
click at [295, 60] on h3 "[URL][DOMAIN_NAME] (1 Files)" at bounding box center [258, 64] width 74 height 8
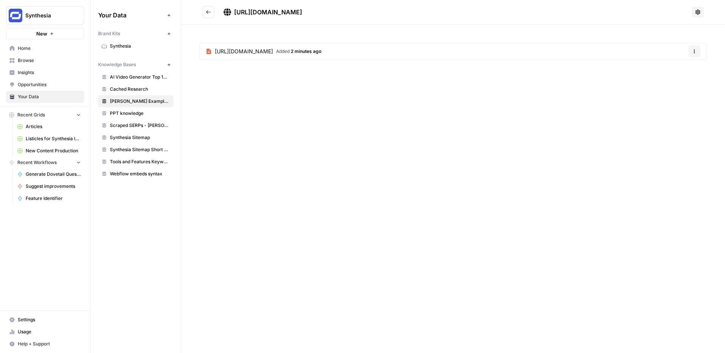
click at [273, 54] on span "[URL][DOMAIN_NAME]" at bounding box center [244, 52] width 58 height 8
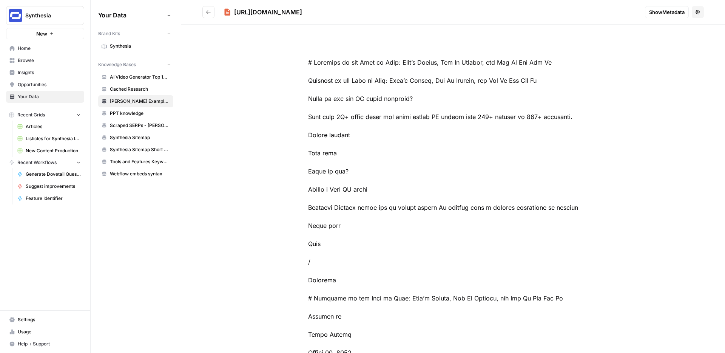
click at [704, 12] on button "Options" at bounding box center [698, 12] width 12 height 12
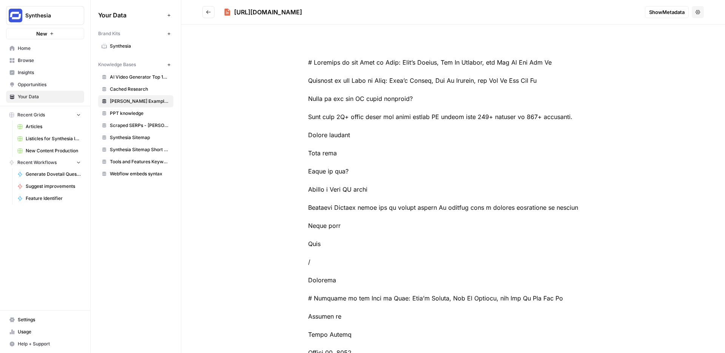
click at [209, 14] on icon "Go back" at bounding box center [208, 11] width 5 height 5
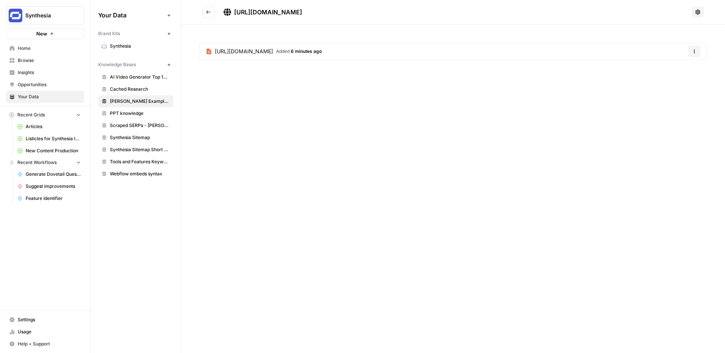
click at [209, 14] on icon "Go back" at bounding box center [208, 11] width 5 height 5
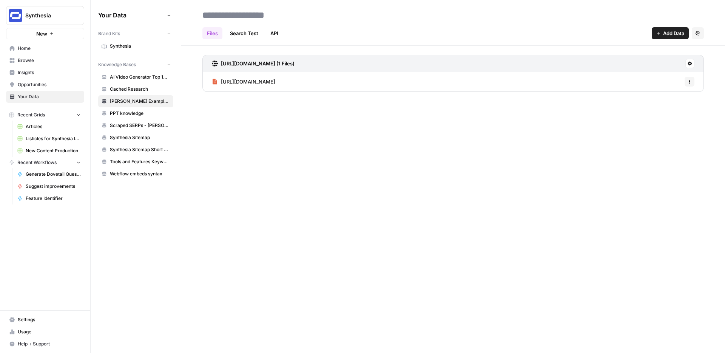
click at [673, 32] on span "Add Data" at bounding box center [673, 33] width 21 height 8
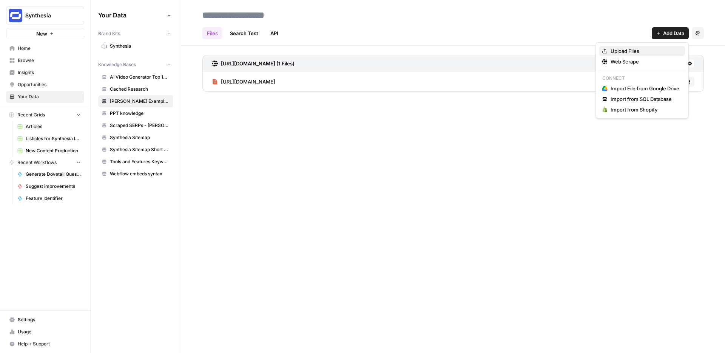
click at [643, 51] on span "Upload Files" at bounding box center [645, 51] width 69 height 8
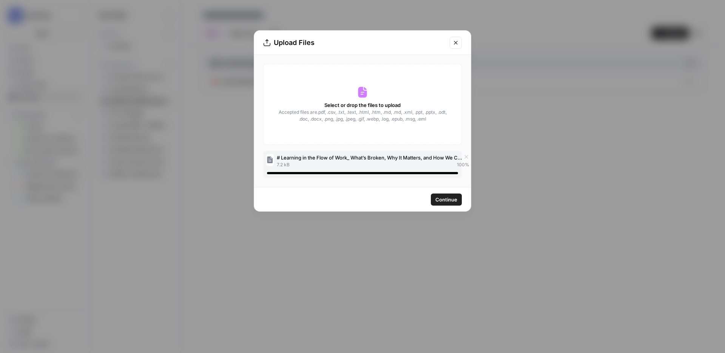
click at [439, 202] on span "Continue" at bounding box center [446, 200] width 22 height 8
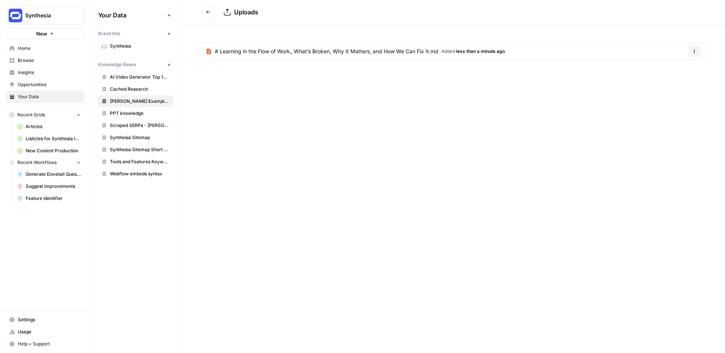
click at [312, 48] on span "# Learning in the Flow of Work_ What’s Broken, Why It Matters, and How We Can F…" at bounding box center [327, 52] width 224 height 8
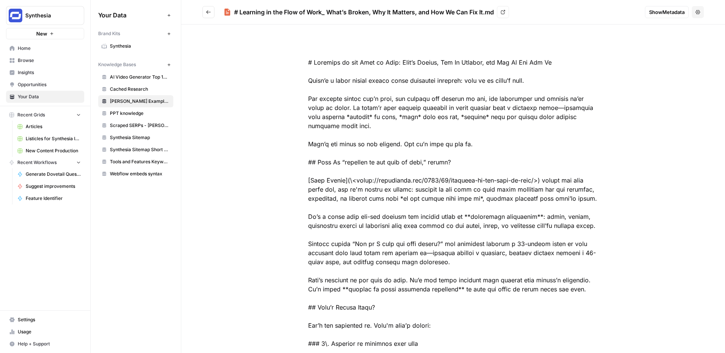
click at [211, 13] on button "Go back" at bounding box center [208, 12] width 12 height 12
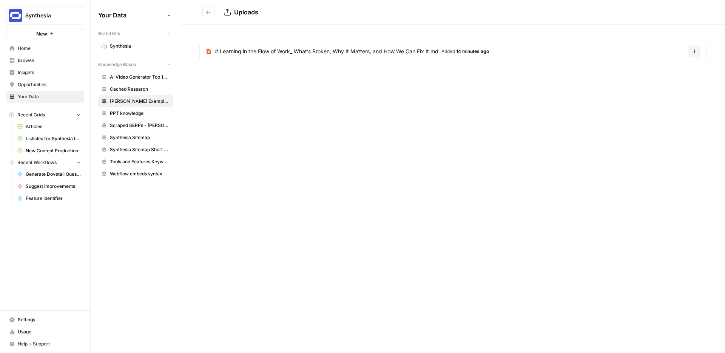
click at [207, 9] on button "Go back" at bounding box center [208, 12] width 12 height 12
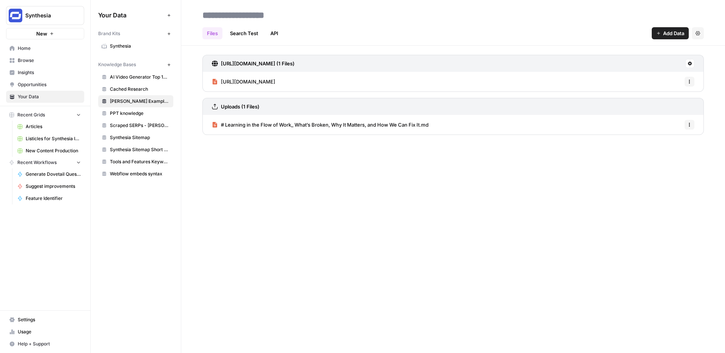
click at [690, 64] on div "Options" at bounding box center [690, 66] width 18 height 7
click at [691, 61] on icon at bounding box center [690, 63] width 5 height 5
click at [654, 108] on span "Delete Connection" at bounding box center [661, 107] width 46 height 8
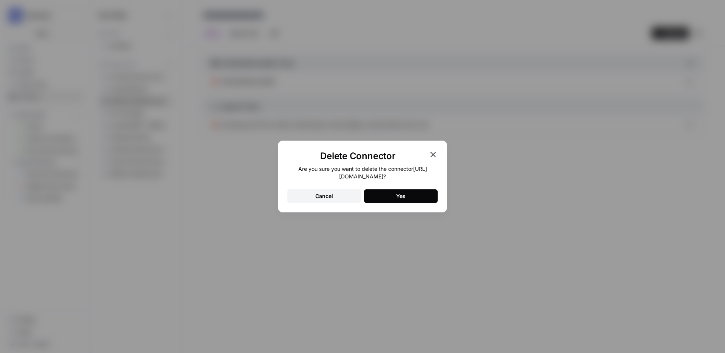
click at [405, 200] on div "Yes" at bounding box center [400, 196] width 9 height 8
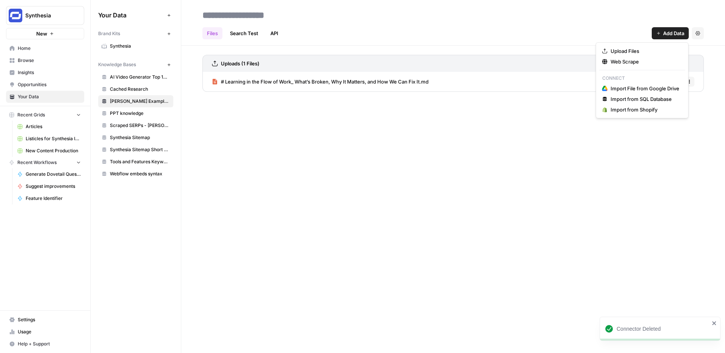
click at [666, 35] on span "Add Data" at bounding box center [673, 33] width 21 height 8
click at [648, 47] on span "Upload Files" at bounding box center [645, 51] width 69 height 8
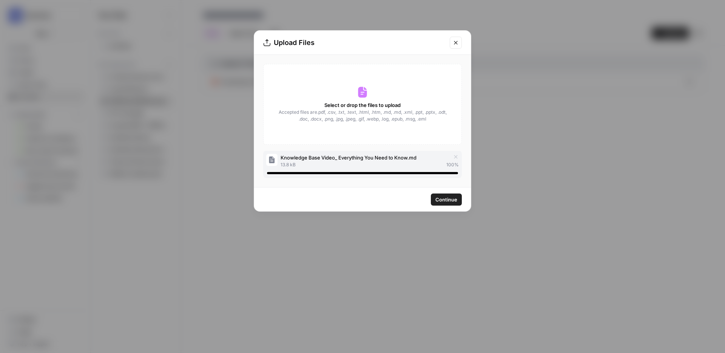
click at [445, 198] on span "Continue" at bounding box center [446, 200] width 22 height 8
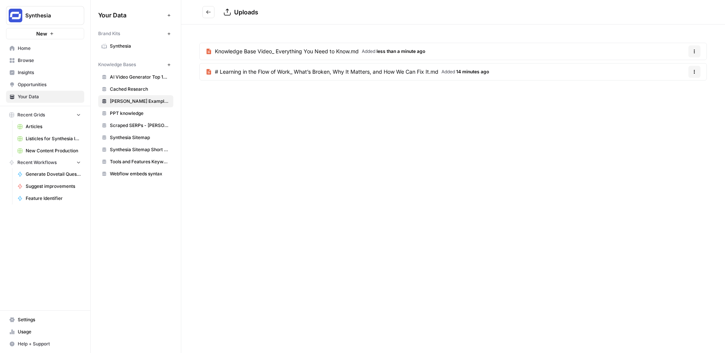
click at [204, 13] on button "Go back" at bounding box center [208, 12] width 12 height 12
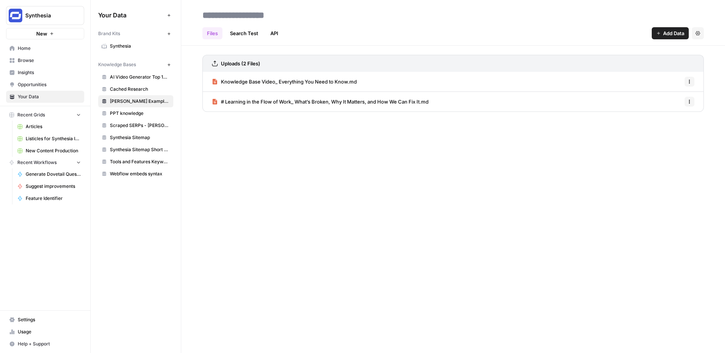
click at [261, 35] on link "Search Test" at bounding box center [243, 33] width 37 height 12
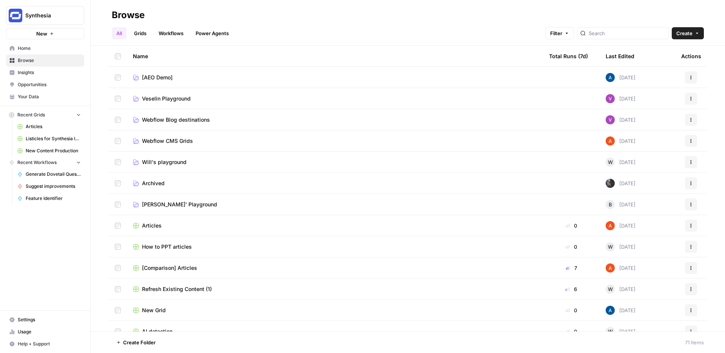
click at [693, 36] on button "Create" at bounding box center [688, 33] width 32 height 12
click at [160, 159] on span "Will's playground" at bounding box center [164, 162] width 45 height 8
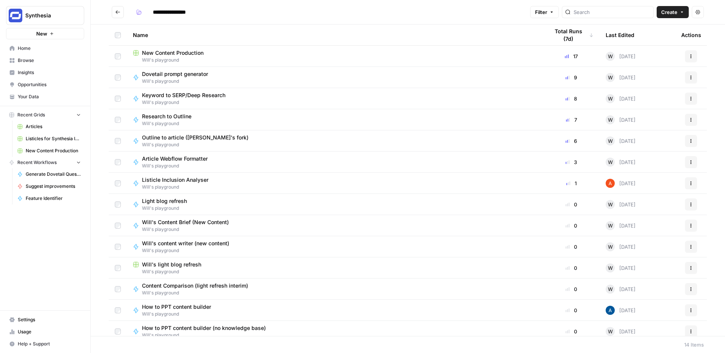
click at [677, 14] on span "Create" at bounding box center [669, 12] width 16 height 8
click at [655, 38] on span "Workflow" at bounding box center [658, 41] width 42 height 8
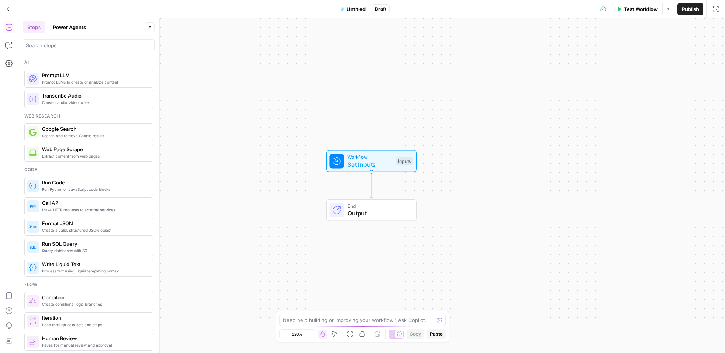
click at [350, 12] on button "Untitled" at bounding box center [352, 9] width 35 height 12
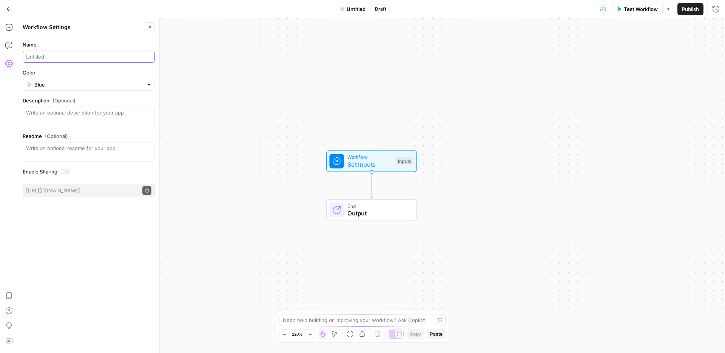
click at [42, 53] on input "Name" at bounding box center [88, 57] width 125 height 8
type input "Scraper"
click at [233, 138] on div "Workflow Set Inputs Inputs End Output" at bounding box center [371, 185] width 707 height 335
click at [9, 25] on icon "button" at bounding box center [9, 27] width 8 height 8
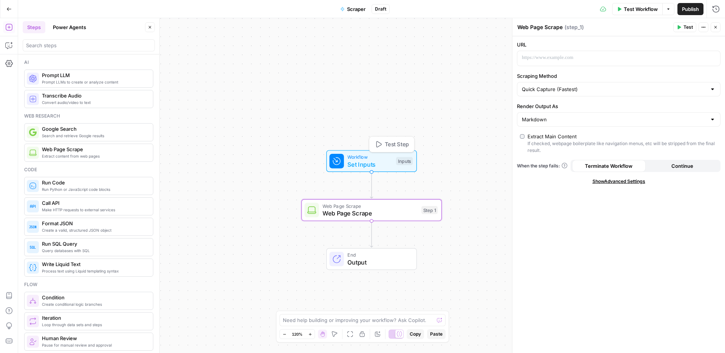
click at [366, 162] on span "Set Inputs" at bounding box center [369, 164] width 45 height 9
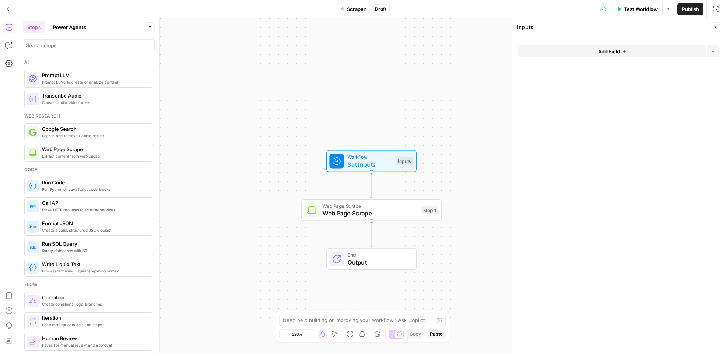
click at [602, 51] on span "Add Field" at bounding box center [609, 52] width 22 height 8
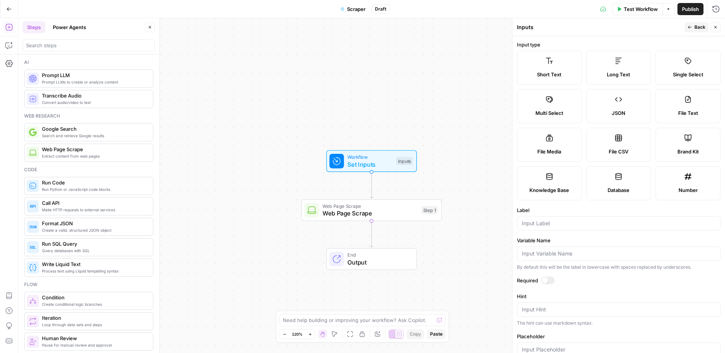
click at [565, 63] on label "Short Text" at bounding box center [549, 68] width 65 height 34
click at [554, 222] on input "Label" at bounding box center [619, 223] width 194 height 8
type input "url"
click at [551, 279] on div at bounding box center [548, 280] width 14 height 8
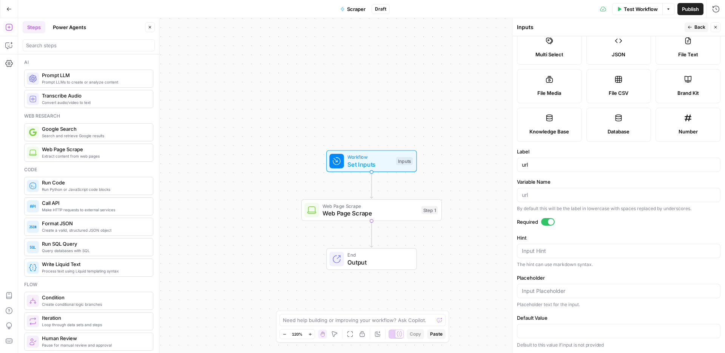
click at [715, 25] on icon "button" at bounding box center [715, 27] width 5 height 5
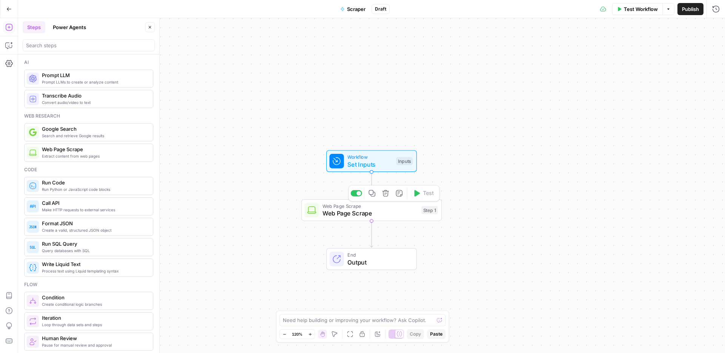
click at [378, 208] on span "Web Page Scrape" at bounding box center [370, 205] width 95 height 7
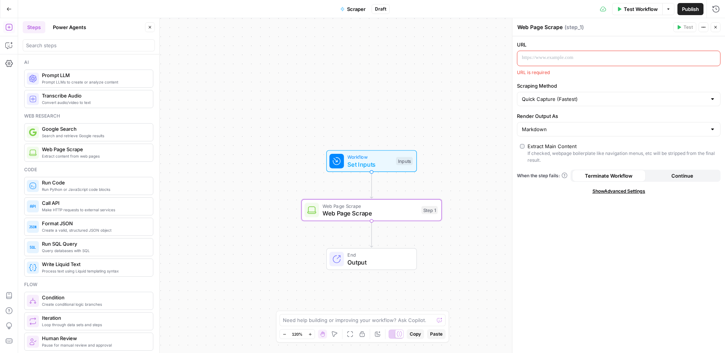
click at [560, 55] on p at bounding box center [613, 58] width 182 height 8
click at [708, 56] on span "“/” to reference" at bounding box center [691, 58] width 39 height 6
click at [562, 62] on div at bounding box center [612, 58] width 191 height 15
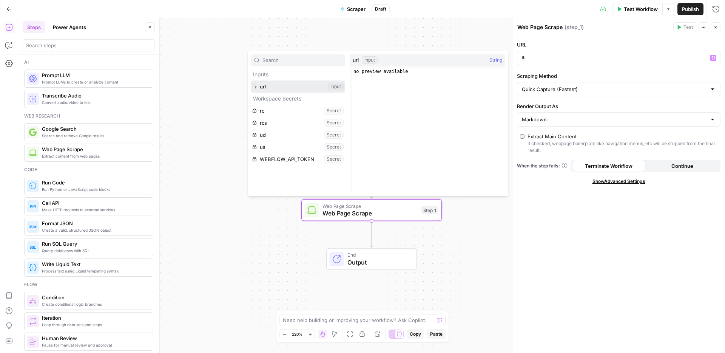
click at [287, 89] on button "Select variable url" at bounding box center [298, 86] width 94 height 12
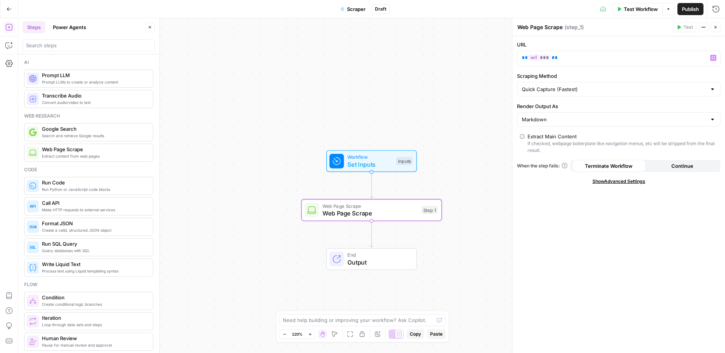
click at [547, 93] on div "Quick Capture (Fastest)" at bounding box center [619, 89] width 204 height 14
click at [553, 120] on span "Detailed Scrape (Slowest)" at bounding box center [617, 119] width 188 height 8
type input "Detailed Scrape (Slowest)"
click at [644, 11] on span "Test Workflow" at bounding box center [641, 9] width 34 height 8
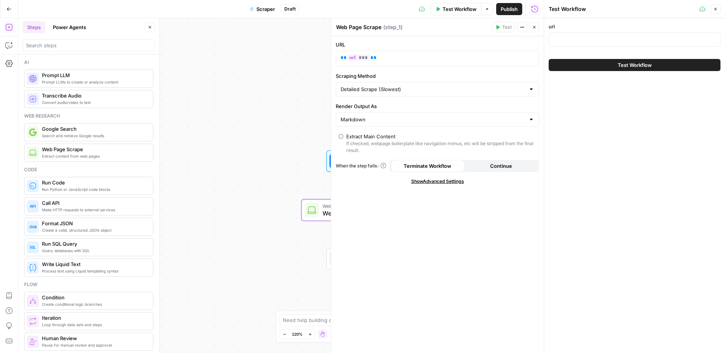
click at [627, 32] on div "url" at bounding box center [635, 36] width 172 height 27
click at [577, 34] on div at bounding box center [635, 39] width 172 height 14
paste input "https://www.synthesia.io/post/learning-in-the-flow-of-work"
type input "https://www.synthesia.io/post/learning-in-the-flow-of-work"
click at [625, 63] on span "Test Workflow" at bounding box center [635, 65] width 34 height 8
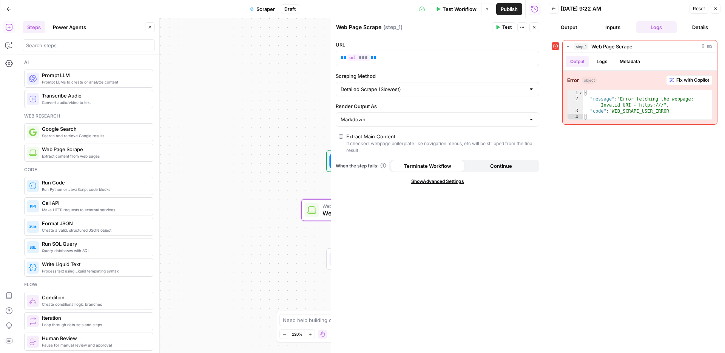
click at [286, 116] on div "Workflow Set Inputs Inputs Error Web Page Scrape Web Page Scrape Step 1 End Out…" at bounding box center [281, 185] width 526 height 335
click at [608, 29] on button "Inputs" at bounding box center [613, 27] width 41 height 12
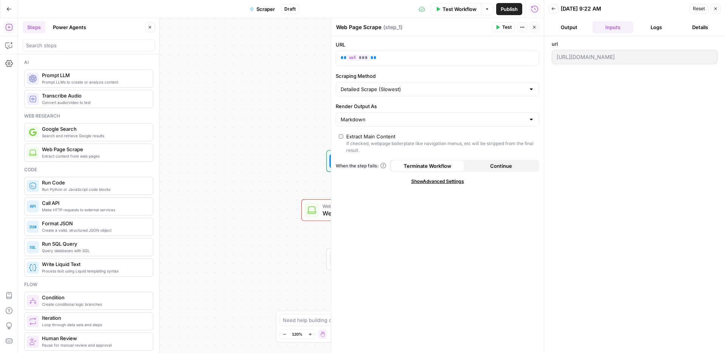
click at [647, 28] on button "Logs" at bounding box center [656, 27] width 41 height 12
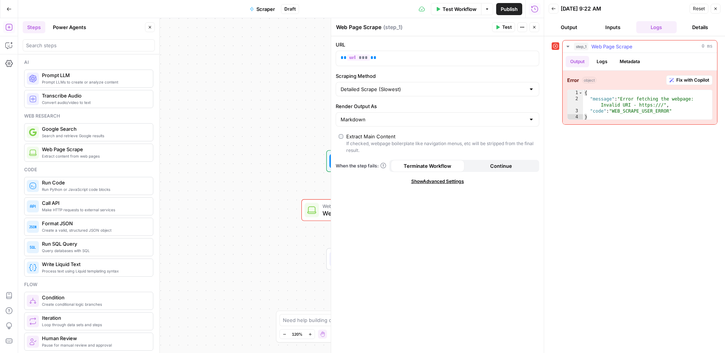
click at [688, 80] on span "Fix with Copilot" at bounding box center [692, 80] width 33 height 7
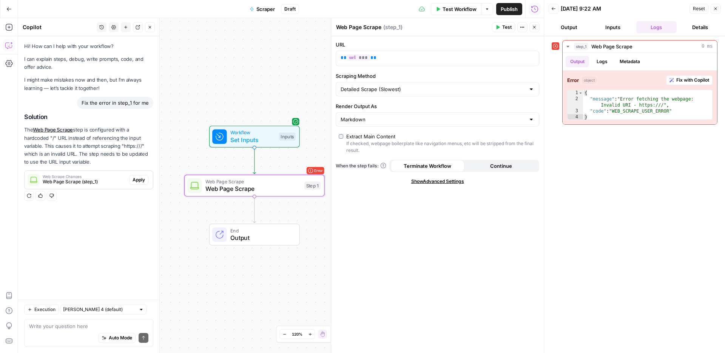
click at [142, 180] on span "Apply" at bounding box center [139, 179] width 12 height 7
click at [507, 25] on span "Test" at bounding box center [506, 27] width 9 height 7
click at [259, 140] on span "Set Inputs" at bounding box center [252, 139] width 45 height 9
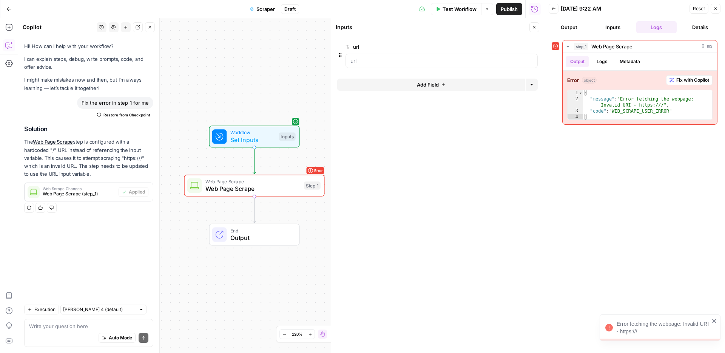
click at [463, 6] on span "Test Workflow" at bounding box center [460, 9] width 34 height 8
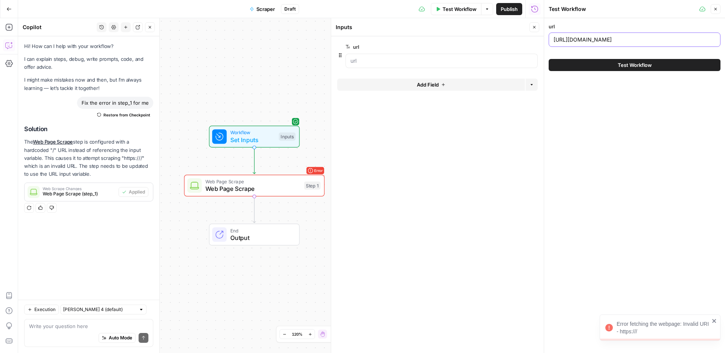
click at [584, 42] on input "https://www.synthesia.io/post/learning-in-the-flow-of-work" at bounding box center [635, 40] width 162 height 8
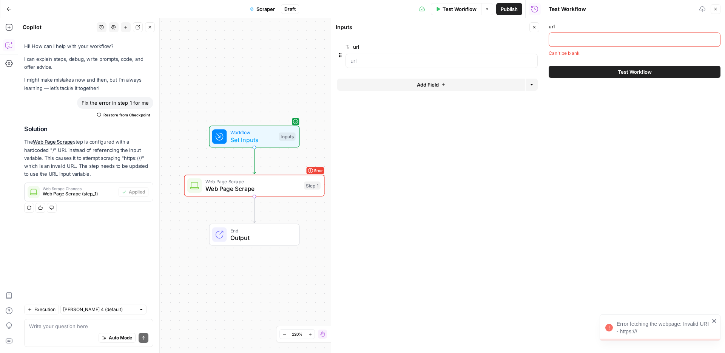
paste input "https://www.synthesia.io/post/learning-in-the-flow-of-work"
type input "https://www.synthesia.io/post/learning-in-the-flow-of-work"
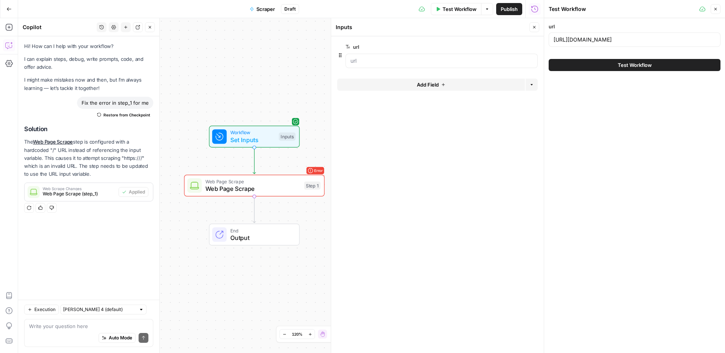
click at [610, 68] on button "Test Workflow" at bounding box center [635, 65] width 172 height 12
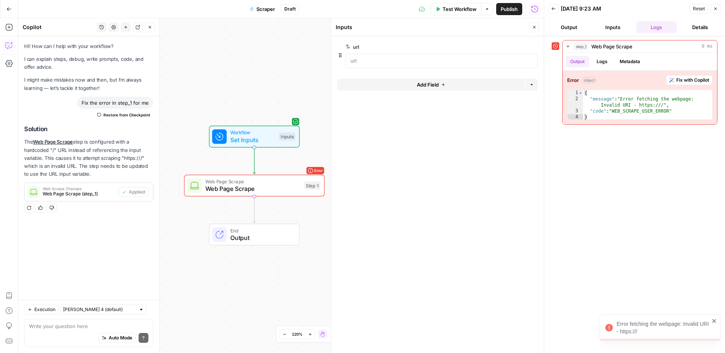
click at [715, 8] on icon "button" at bounding box center [715, 8] width 5 height 5
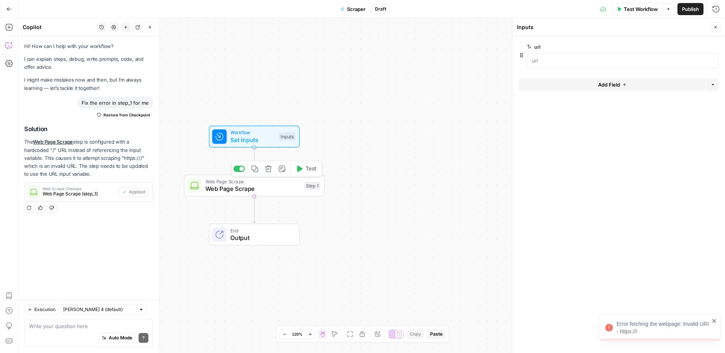
click at [268, 191] on span "Web Page Scrape" at bounding box center [252, 188] width 95 height 9
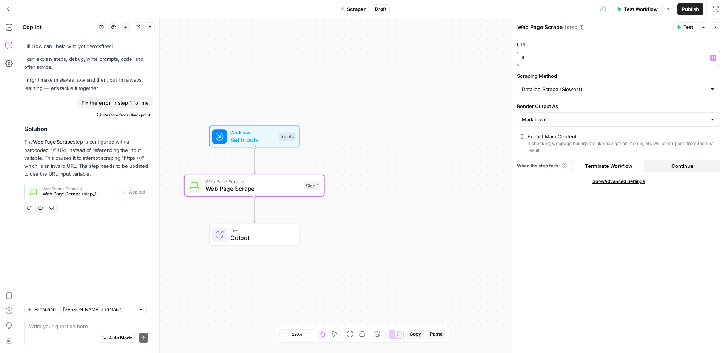
drag, startPoint x: 558, startPoint y: 56, endPoint x: 488, endPoint y: 56, distance: 70.6
click at [488, 56] on body "Error fetching the webpage: Invalid URI - https:/// Synthesia New Home Browse I…" at bounding box center [362, 176] width 725 height 353
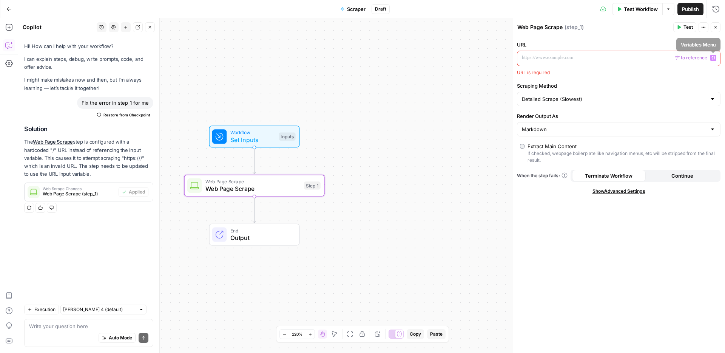
click at [712, 59] on icon "button" at bounding box center [713, 58] width 4 height 4
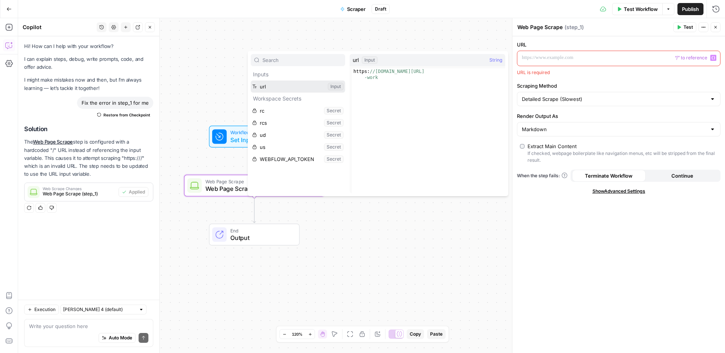
click at [284, 88] on button "Select variable url" at bounding box center [298, 86] width 94 height 12
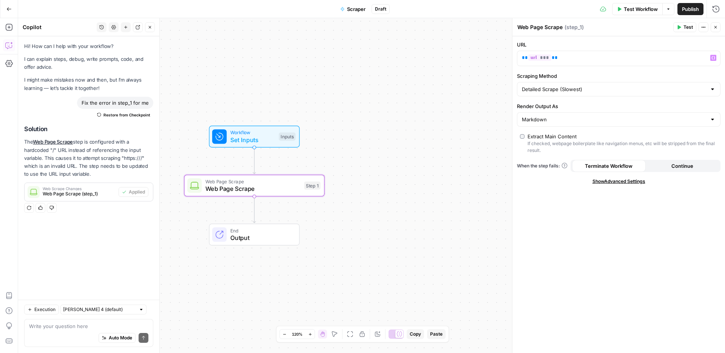
click at [687, 23] on button "Test" at bounding box center [684, 27] width 23 height 10
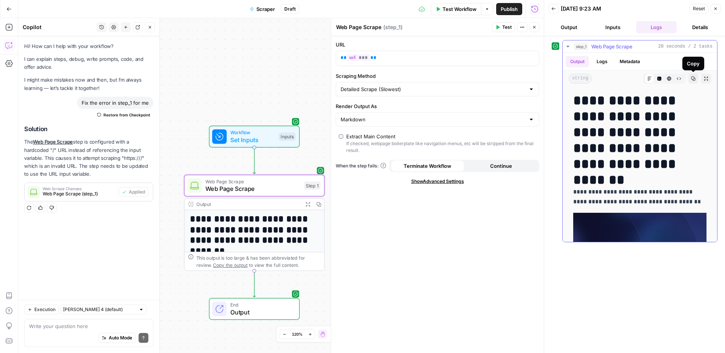
click at [696, 77] on button "Copy" at bounding box center [693, 79] width 10 height 10
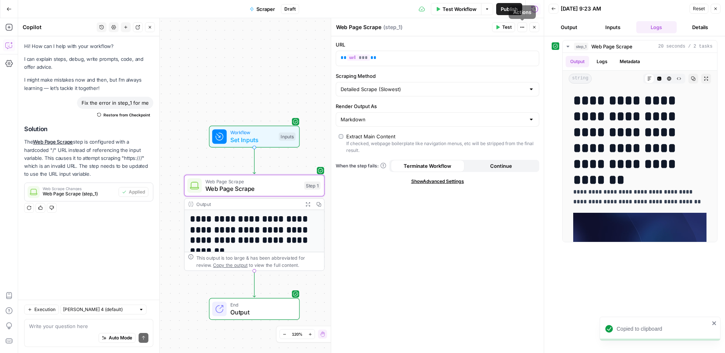
click at [507, 26] on span "Test" at bounding box center [506, 27] width 9 height 7
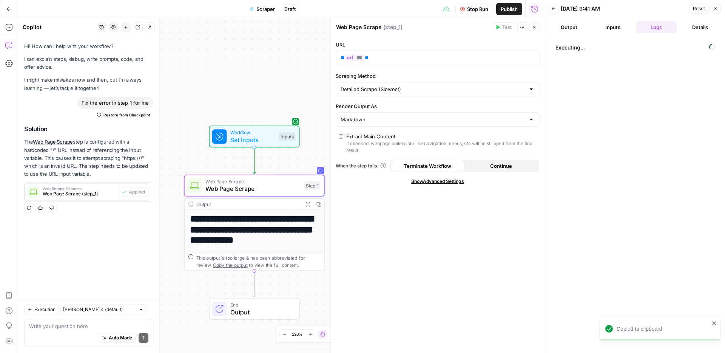
click at [480, 8] on span "Stop Run" at bounding box center [477, 9] width 21 height 8
click at [715, 10] on icon "button" at bounding box center [715, 8] width 5 height 5
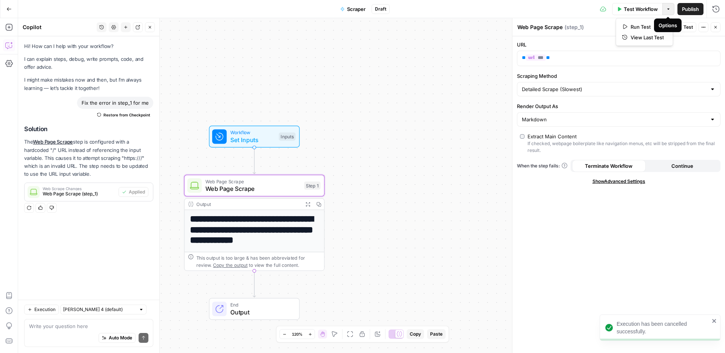
click at [669, 11] on icon "button" at bounding box center [668, 9] width 5 height 5
click at [654, 23] on span "Run Test" at bounding box center [647, 27] width 33 height 8
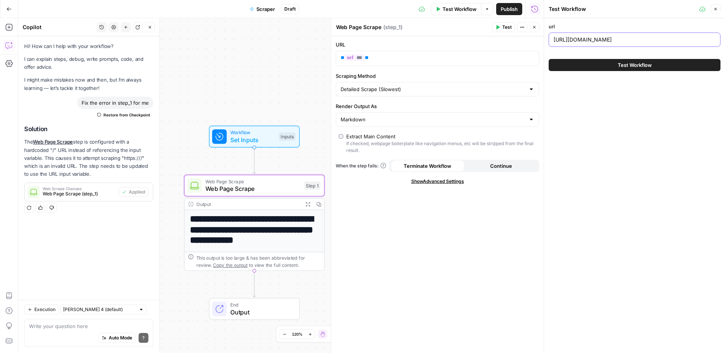
click at [611, 39] on input "https://www.synthesia.io/post/learning-in-the-flow-of-work" at bounding box center [635, 40] width 162 height 8
paste input "video-knowledge-base"
type input "https://www.synthesia.io/post/video-knowledge-base"
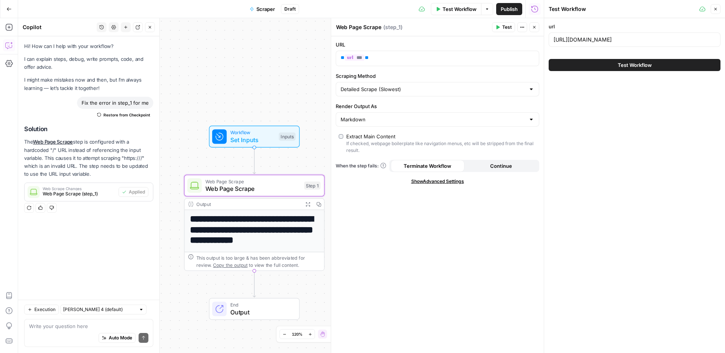
click at [618, 66] on span "Test Workflow" at bounding box center [635, 65] width 34 height 8
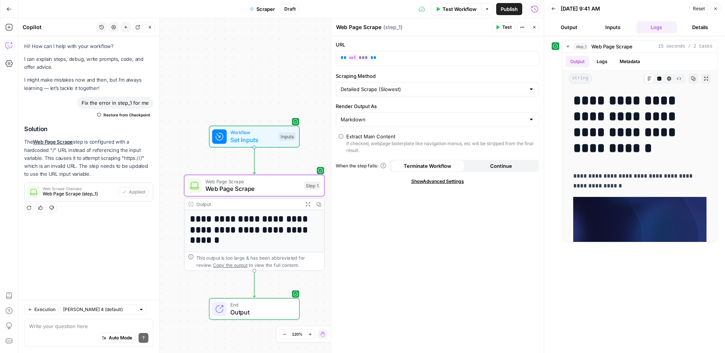
click at [320, 202] on icon "button" at bounding box center [318, 204] width 5 height 5
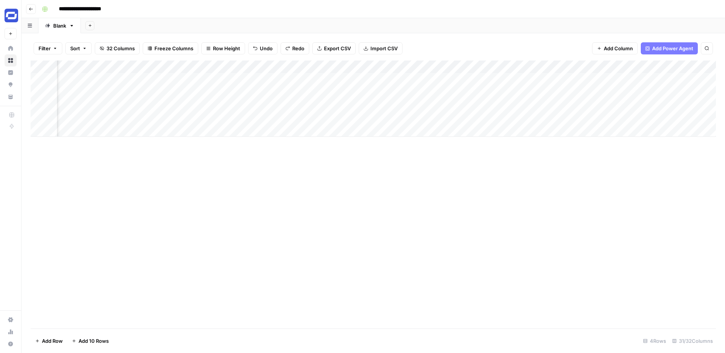
scroll to position [0, 1156]
click at [308, 91] on div "Add Column" at bounding box center [373, 98] width 685 height 76
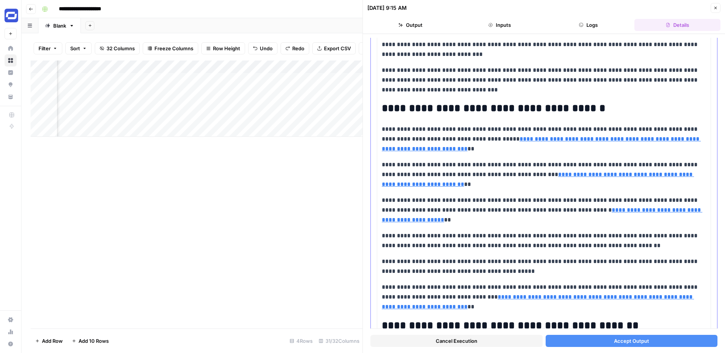
scroll to position [323, 0]
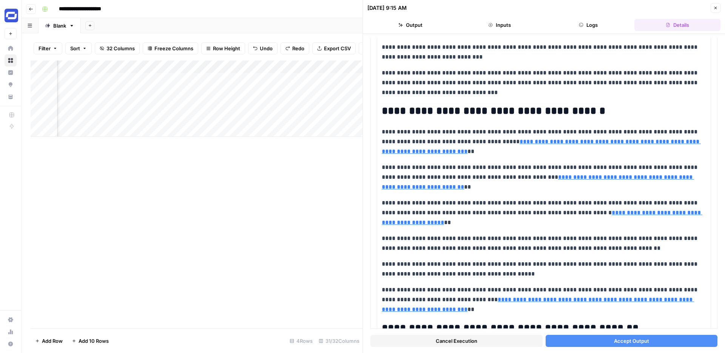
click at [714, 10] on icon "button" at bounding box center [715, 8] width 5 height 5
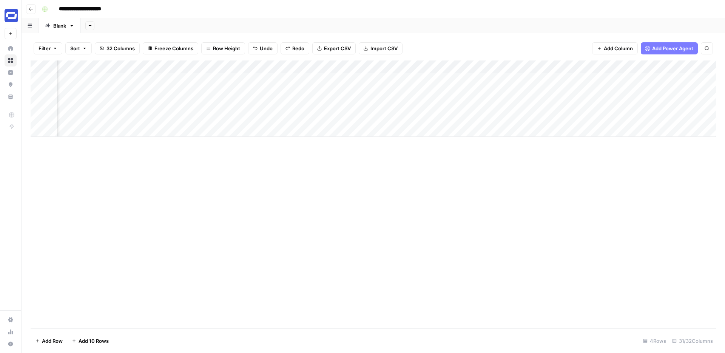
scroll to position [0, 1154]
click at [376, 78] on div "Add Column" at bounding box center [373, 98] width 685 height 76
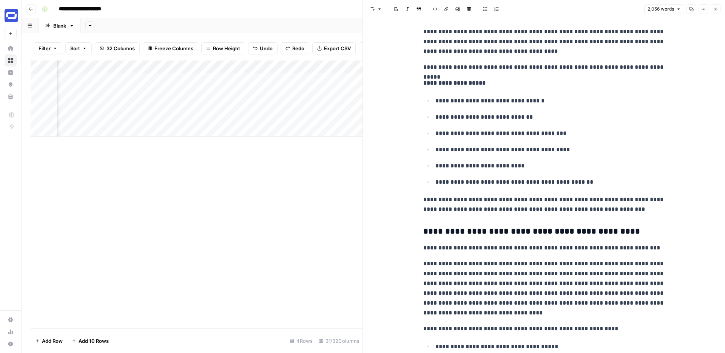
scroll to position [1372, 0]
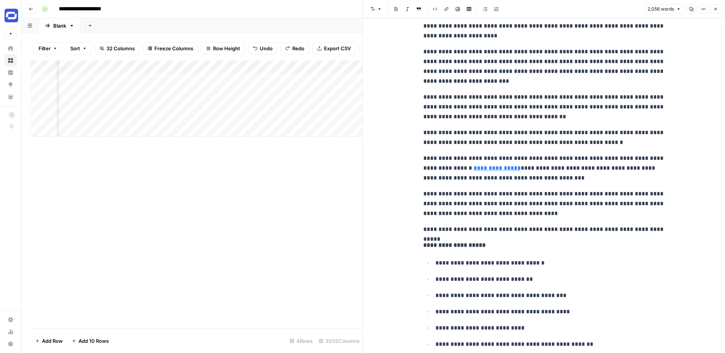
click at [711, 7] on button "Close" at bounding box center [716, 9] width 10 height 10
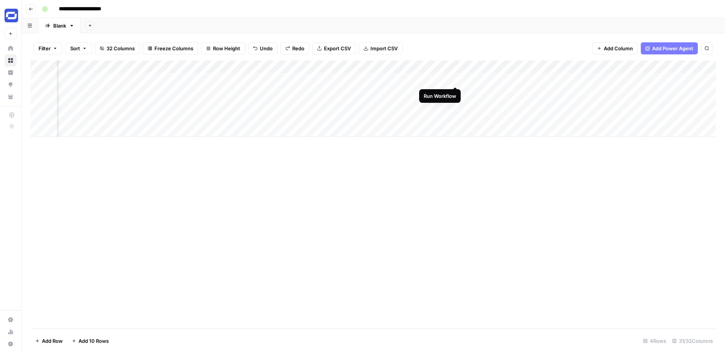
click at [455, 77] on div "Add Column" at bounding box center [373, 98] width 685 height 76
click at [693, 66] on span "Add Column" at bounding box center [698, 66] width 26 height 7
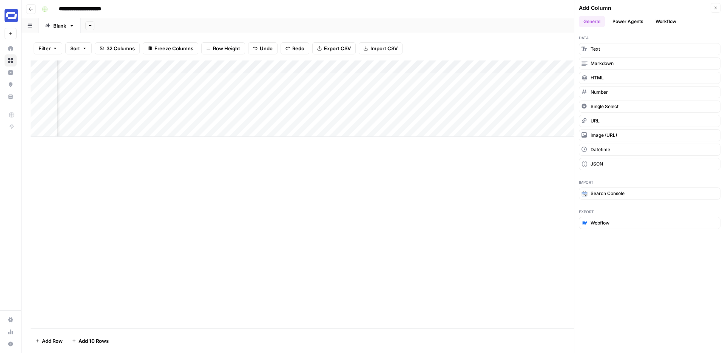
click at [661, 24] on button "Workflow" at bounding box center [666, 21] width 30 height 11
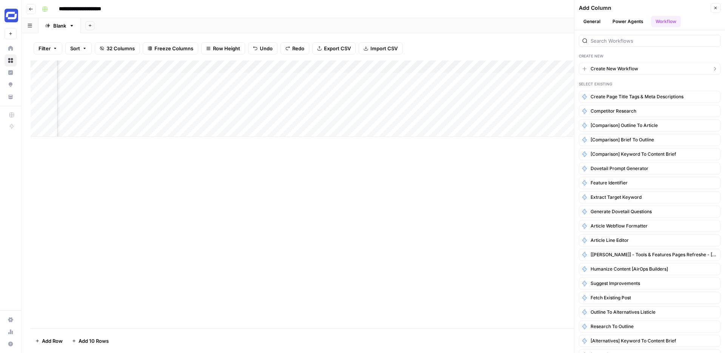
click at [621, 68] on span "Create New Workflow" at bounding box center [615, 68] width 48 height 7
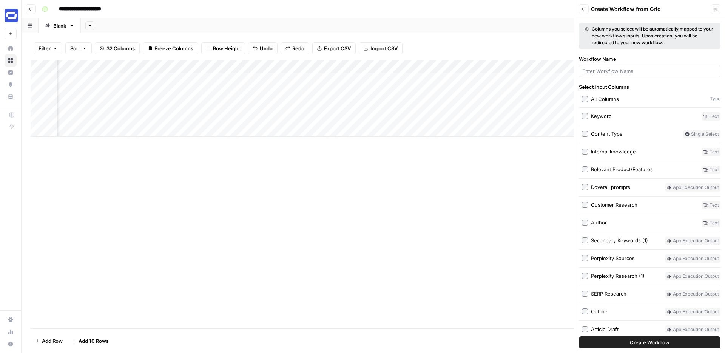
scroll to position [221, 0]
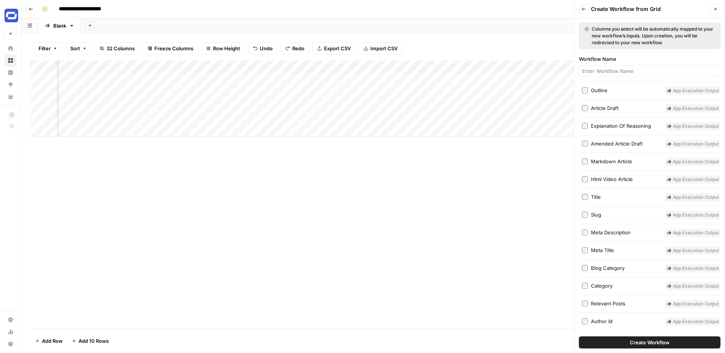
click at [641, 340] on span "Create Workflow" at bounding box center [650, 342] width 40 height 8
click at [602, 67] on div at bounding box center [650, 71] width 142 height 12
type input "Convert to author's voice"
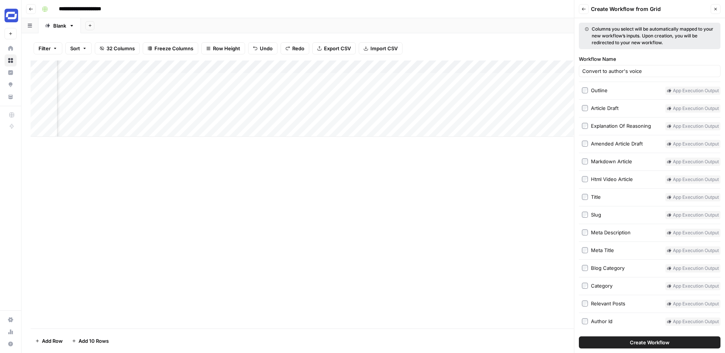
click at [663, 340] on span "Create Workflow" at bounding box center [650, 342] width 40 height 8
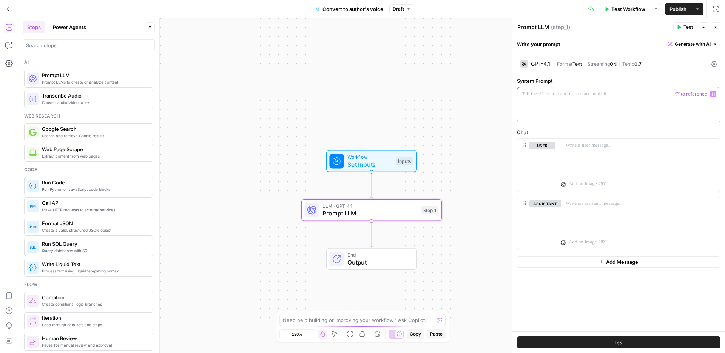
click at [570, 103] on div at bounding box center [618, 104] width 203 height 35
click at [522, 94] on p "**********" at bounding box center [619, 94] width 194 height 8
click at [370, 187] on icon "Edge from start to step_1" at bounding box center [371, 185] width 3 height 26
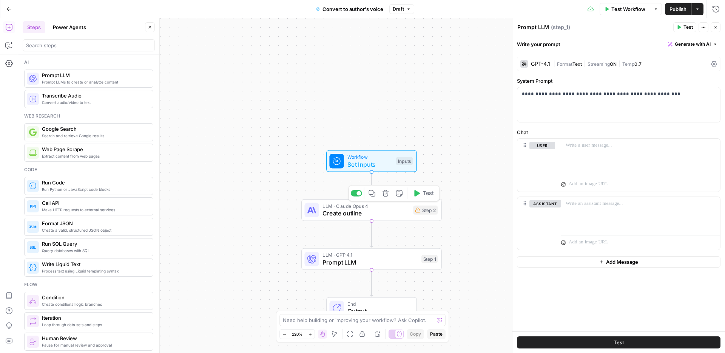
click at [387, 213] on span "Create outline" at bounding box center [366, 212] width 87 height 9
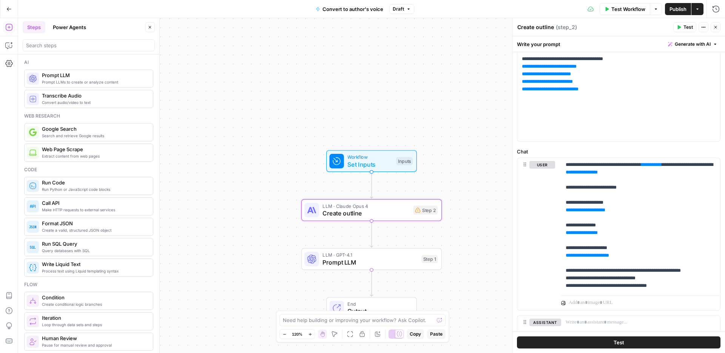
scroll to position [253, 0]
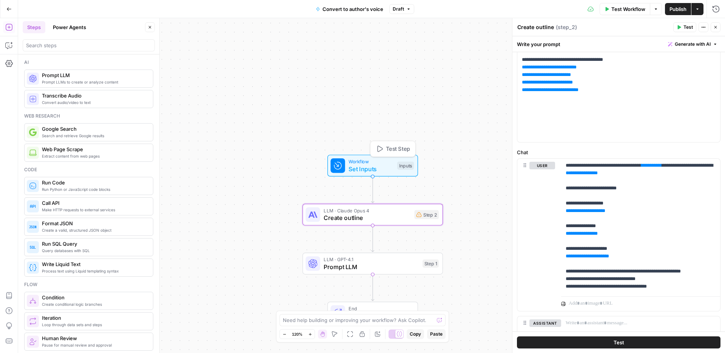
click at [379, 167] on span "Set Inputs" at bounding box center [371, 168] width 45 height 9
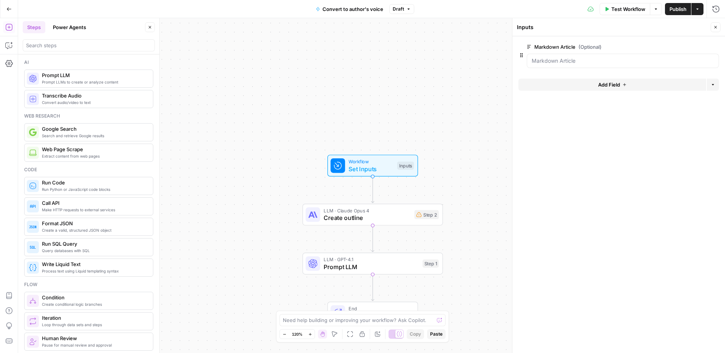
click at [620, 83] on button "Add Field" at bounding box center [613, 85] width 188 height 12
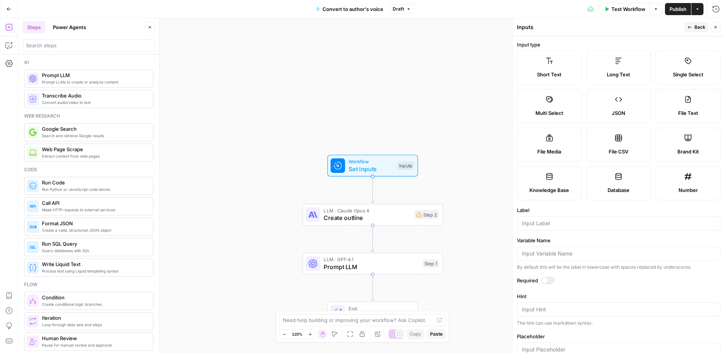
click at [676, 139] on label "Brand Kit" at bounding box center [688, 145] width 65 height 34
click at [560, 221] on input "Label" at bounding box center [619, 223] width 194 height 8
type input "Brand Kit"
click at [550, 278] on div at bounding box center [548, 280] width 14 height 8
click at [563, 174] on label "Knowledge Base" at bounding box center [549, 183] width 65 height 34
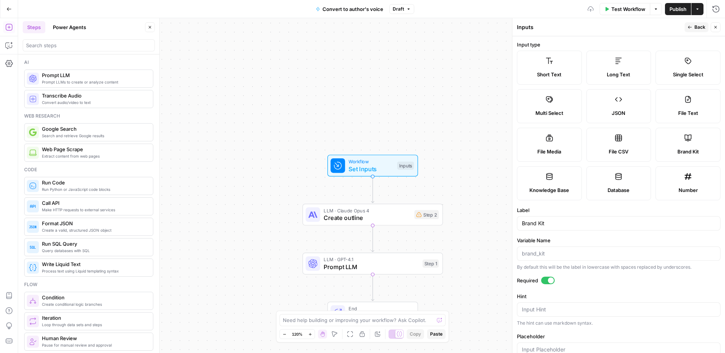
scroll to position [18, 0]
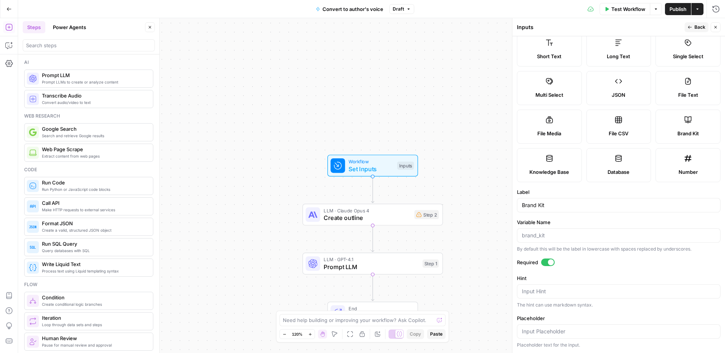
click at [687, 123] on icon at bounding box center [688, 120] width 8 height 8
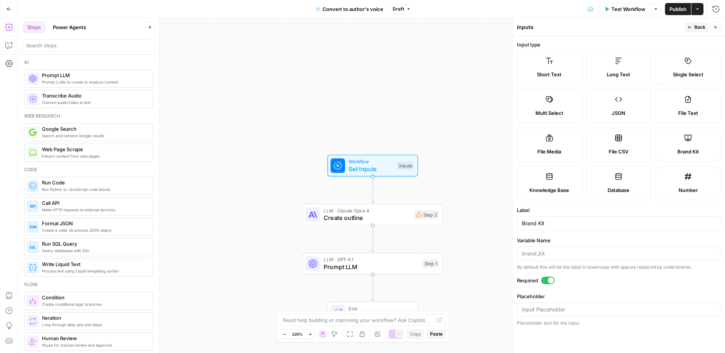
scroll to position [0, 0]
click at [690, 31] on button "Back" at bounding box center [697, 27] width 24 height 10
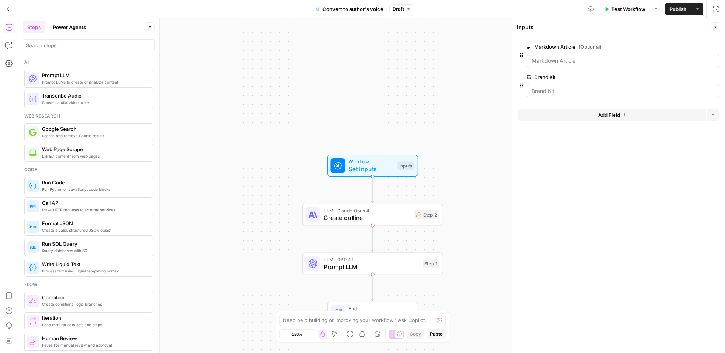
click at [601, 116] on span "Add Field" at bounding box center [609, 115] width 22 height 8
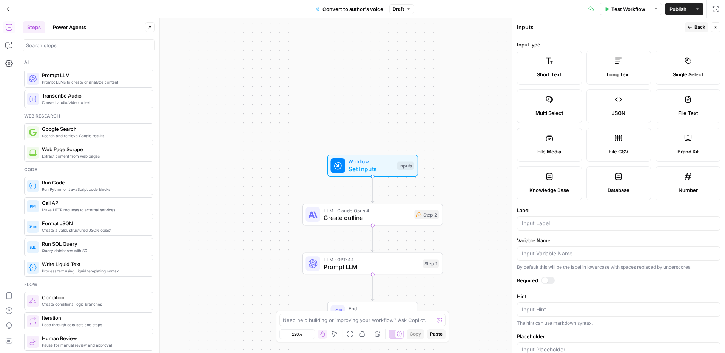
click at [557, 177] on label "Knowledge Base" at bounding box center [549, 183] width 65 height 34
click at [564, 228] on div at bounding box center [619, 223] width 204 height 14
type input "Author examples"
click at [552, 278] on div at bounding box center [548, 280] width 14 height 8
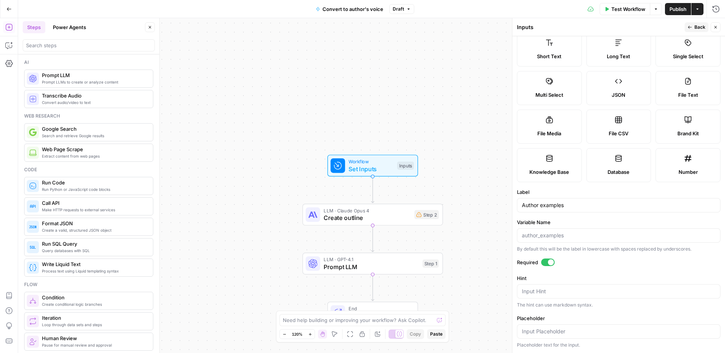
click at [713, 26] on icon "button" at bounding box center [715, 27] width 5 height 5
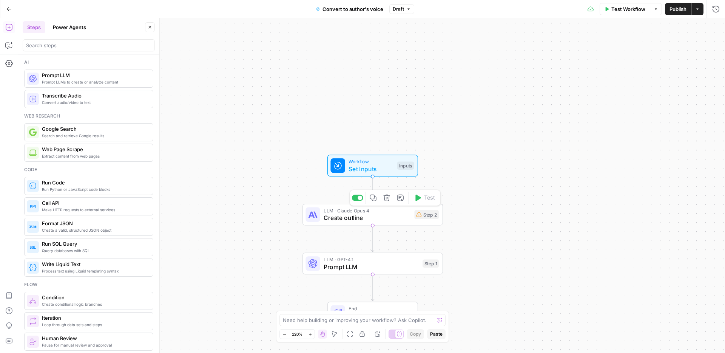
click at [371, 215] on span "Create outline" at bounding box center [367, 217] width 87 height 9
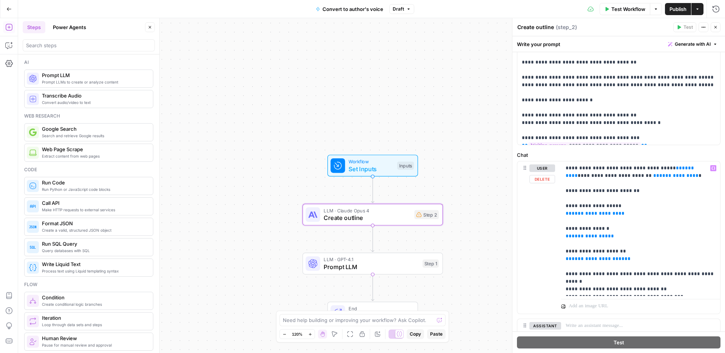
scroll to position [252, 0]
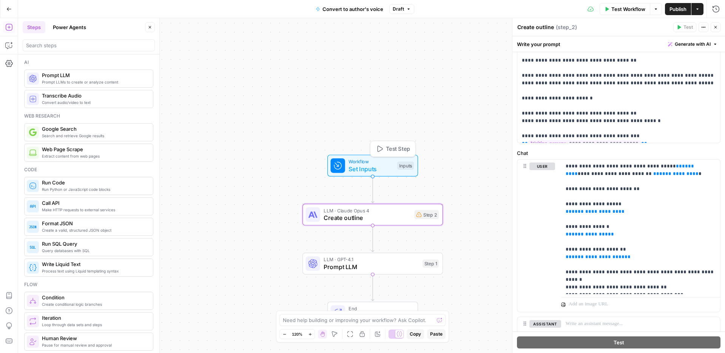
click at [361, 165] on span "Set Inputs" at bounding box center [371, 168] width 45 height 9
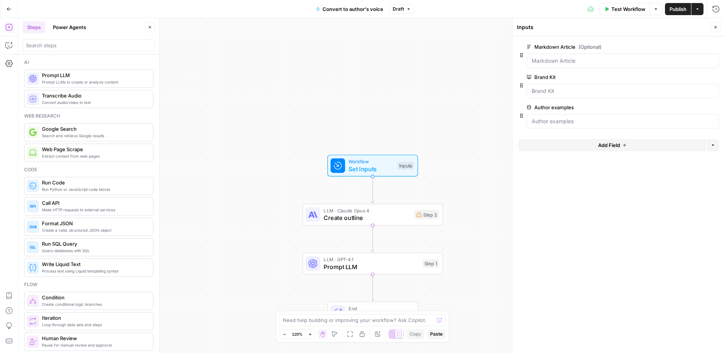
click at [582, 145] on button "Add Field" at bounding box center [613, 145] width 188 height 12
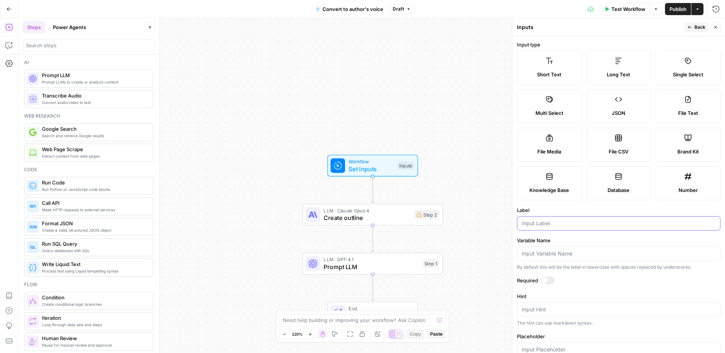
click at [556, 221] on input "Label" at bounding box center [619, 223] width 194 height 8
type input "Keyword"
click at [549, 277] on div at bounding box center [548, 280] width 14 height 8
click at [689, 30] on button "Back" at bounding box center [697, 27] width 24 height 10
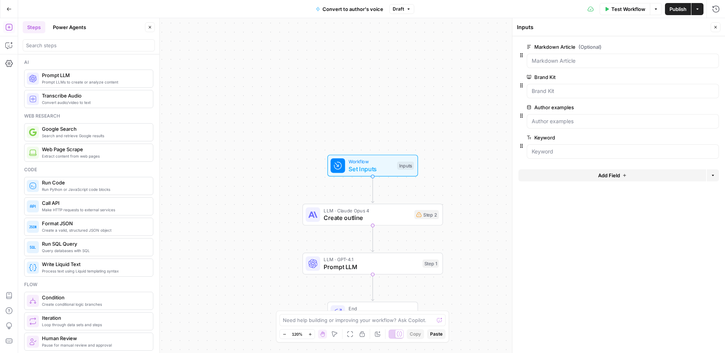
click at [594, 176] on button "Add Field" at bounding box center [613, 175] width 188 height 12
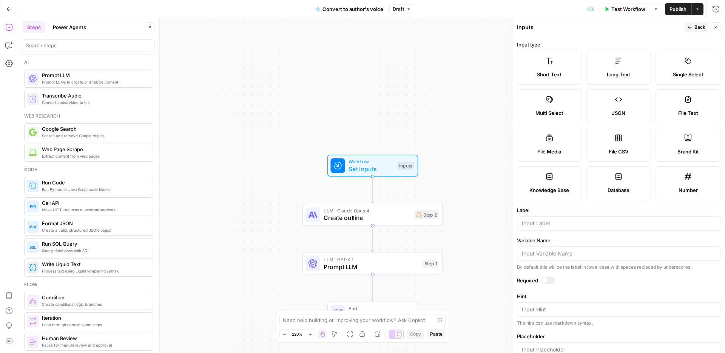
click at [624, 65] on label "Long Text" at bounding box center [618, 68] width 65 height 34
click at [537, 222] on input "Label" at bounding box center [619, 223] width 194 height 8
type input "Customer research"
click at [551, 280] on div at bounding box center [548, 280] width 14 height 8
click at [695, 28] on span "Back" at bounding box center [699, 27] width 11 height 7
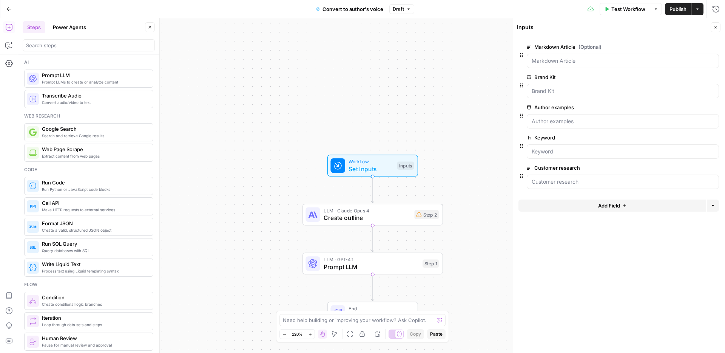
click at [590, 210] on button "Add Field" at bounding box center [613, 205] width 188 height 12
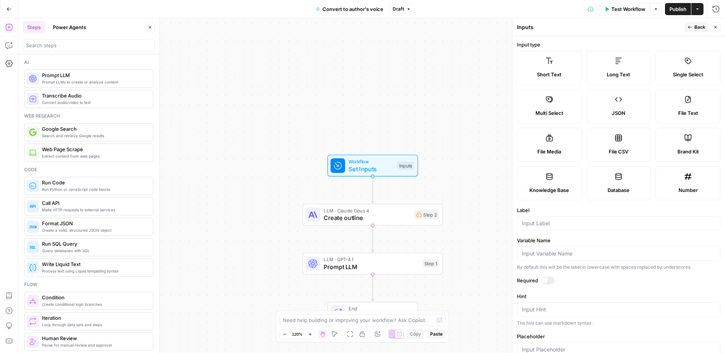
click at [618, 67] on label "Long Text" at bounding box center [618, 68] width 65 height 34
click at [548, 227] on div at bounding box center [619, 223] width 204 height 14
type input "Perplexity research"
click at [551, 282] on div at bounding box center [548, 280] width 14 height 8
click at [401, 218] on span "Create outline" at bounding box center [367, 217] width 87 height 9
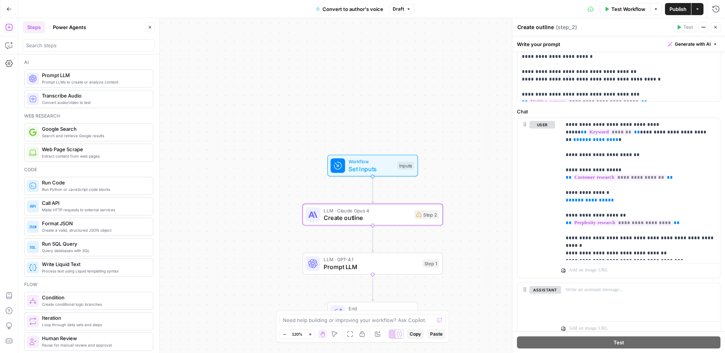
scroll to position [298, 0]
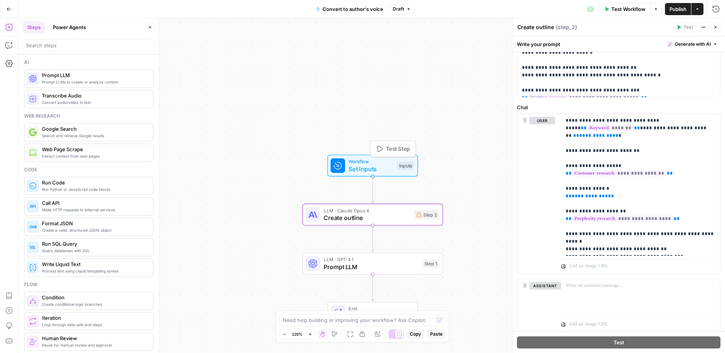
click at [362, 169] on span "Set Inputs" at bounding box center [371, 168] width 45 height 9
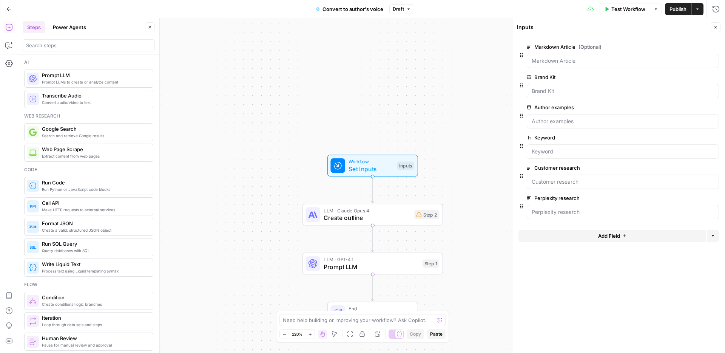
click at [610, 236] on span "Add Field" at bounding box center [609, 236] width 22 height 8
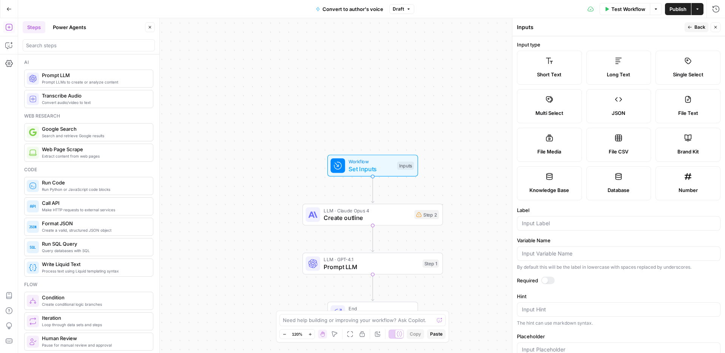
click at [622, 68] on label "Long Text" at bounding box center [618, 68] width 65 height 34
click at [541, 227] on input "Label" at bounding box center [619, 223] width 194 height 8
type input "SERP research"
click at [551, 279] on div at bounding box center [548, 280] width 14 height 8
click at [718, 28] on icon "button" at bounding box center [715, 27] width 5 height 5
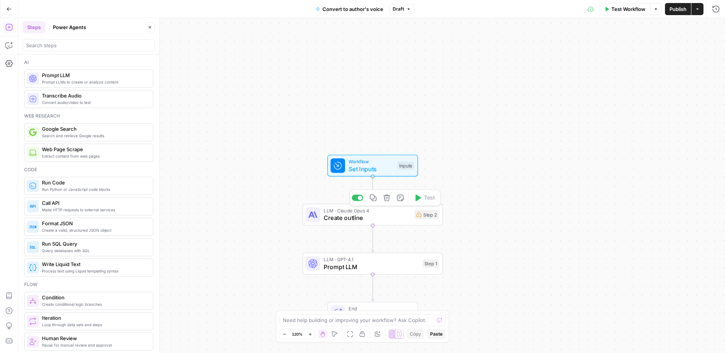
click at [382, 220] on span "Create outline" at bounding box center [367, 217] width 87 height 9
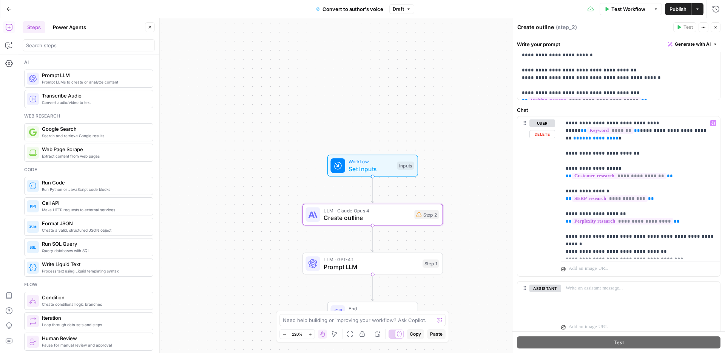
scroll to position [296, 0]
click at [384, 169] on span "Set Inputs" at bounding box center [371, 168] width 45 height 9
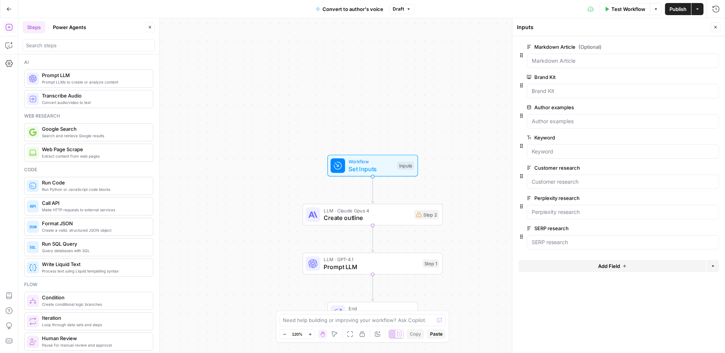
click at [607, 265] on span "Add Field" at bounding box center [609, 266] width 22 height 8
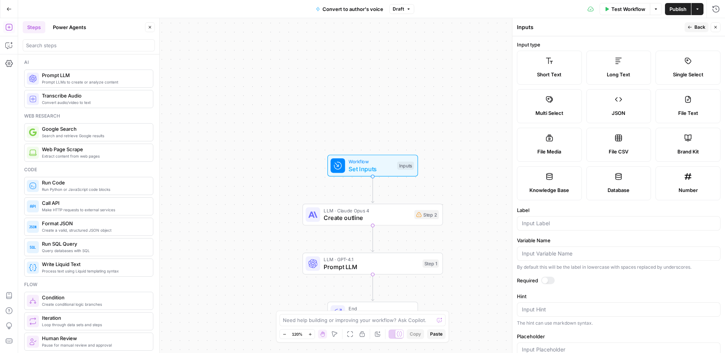
click at [559, 219] on div at bounding box center [619, 223] width 204 height 14
type input "Content type"
click at [552, 280] on div at bounding box center [548, 280] width 14 height 8
click at [716, 29] on button "Close" at bounding box center [716, 27] width 10 height 10
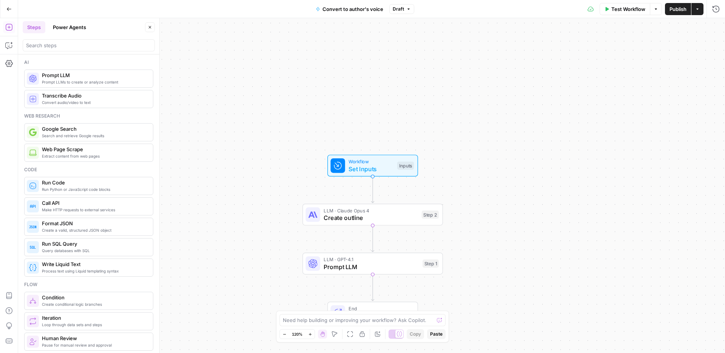
click at [379, 219] on span "Create outline" at bounding box center [371, 217] width 94 height 9
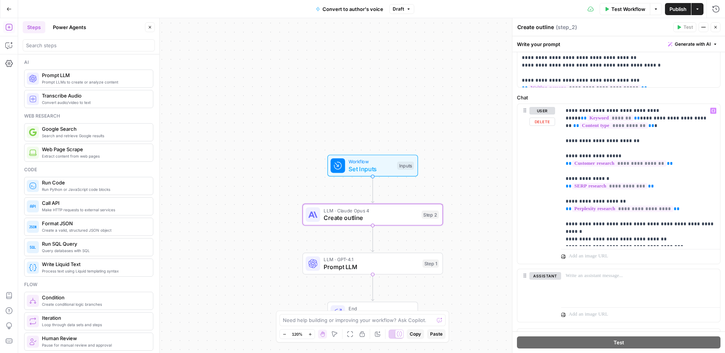
scroll to position [321, 0]
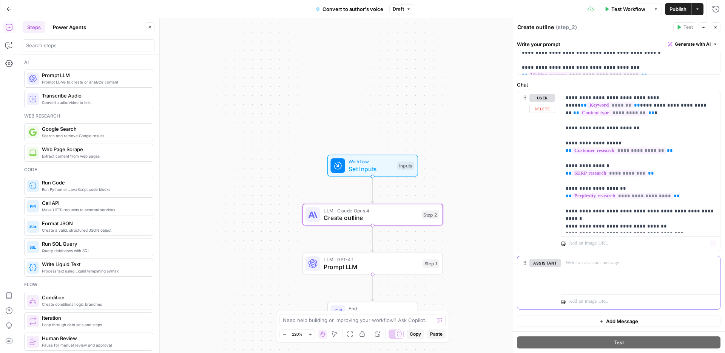
click at [577, 260] on p at bounding box center [641, 263] width 150 height 8
click at [584, 267] on div at bounding box center [640, 273] width 159 height 35
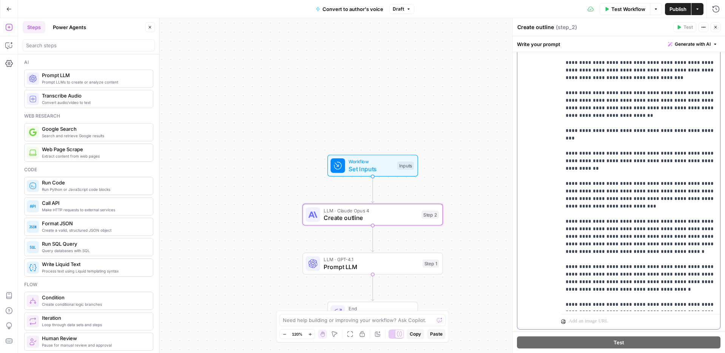
scroll to position [593, 0]
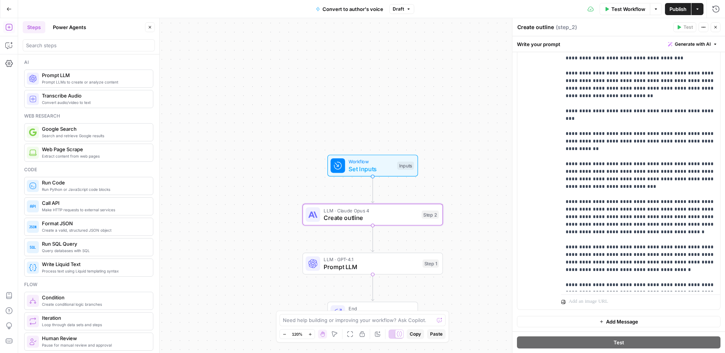
click at [606, 320] on span "Add Message" at bounding box center [622, 322] width 32 height 8
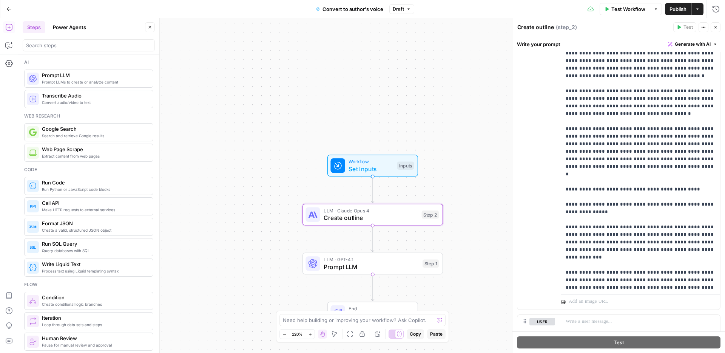
scroll to position [651, 0]
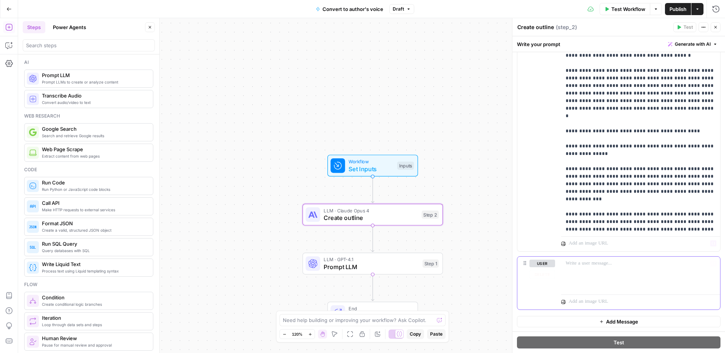
click at [576, 264] on p at bounding box center [641, 263] width 150 height 8
drag, startPoint x: 676, startPoint y: 277, endPoint x: 648, endPoint y: 270, distance: 28.9
click at [648, 270] on div "**********" at bounding box center [640, 273] width 159 height 35
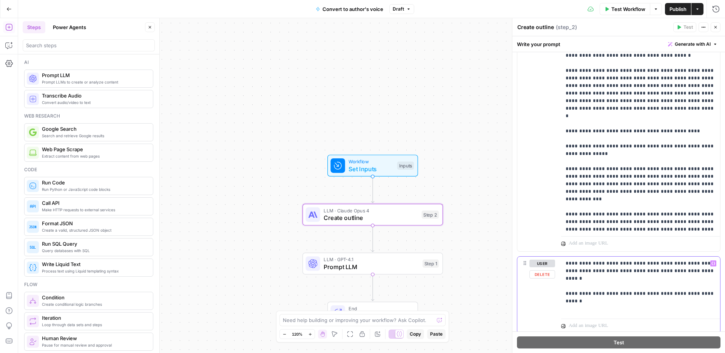
drag, startPoint x: 584, startPoint y: 307, endPoint x: 566, endPoint y: 307, distance: 18.1
click at [566, 307] on p "**********" at bounding box center [641, 285] width 150 height 53
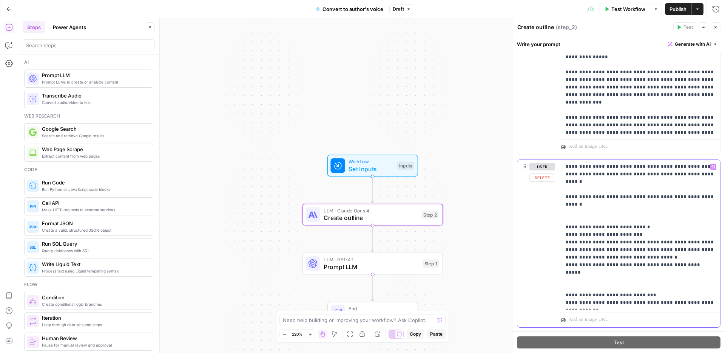
scroll to position [750, 0]
click at [644, 166] on p "**********" at bounding box center [641, 233] width 150 height 144
click at [682, 279] on p "**********" at bounding box center [641, 233] width 150 height 144
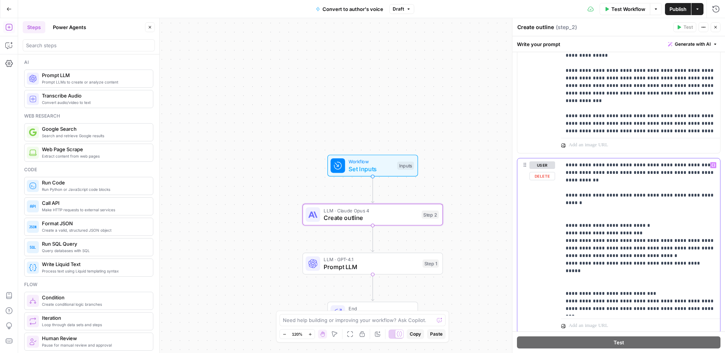
click at [661, 285] on p "**********" at bounding box center [641, 236] width 150 height 151
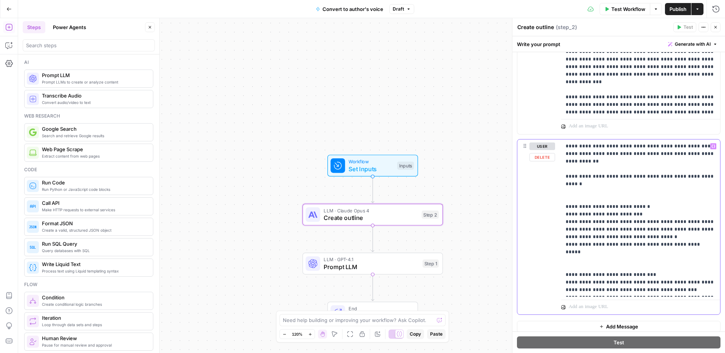
scroll to position [769, 0]
click at [684, 221] on p "**********" at bounding box center [641, 217] width 150 height 151
click at [614, 228] on p "**********" at bounding box center [641, 217] width 150 height 151
click at [695, 227] on p "**********" at bounding box center [641, 217] width 150 height 151
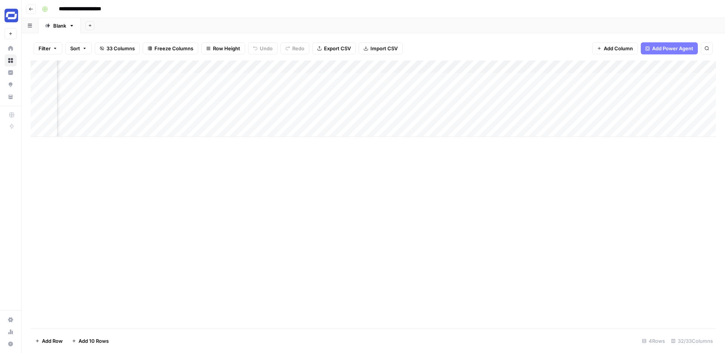
scroll to position [0, 1106]
click at [349, 68] on div "Add Column" at bounding box center [373, 98] width 685 height 76
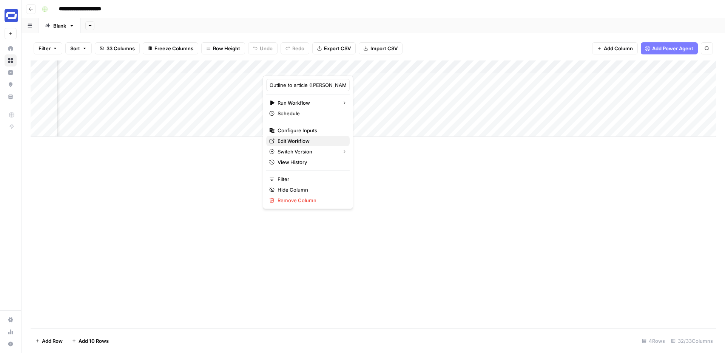
click at [290, 138] on span "Edit Workflow" at bounding box center [311, 141] width 66 height 8
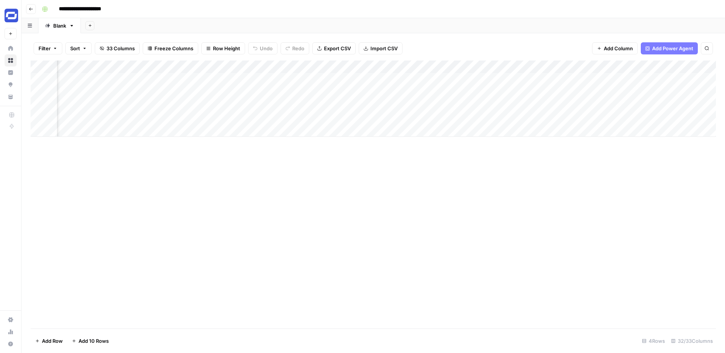
scroll to position [0, 1288]
click at [389, 77] on div "Add Column" at bounding box center [373, 98] width 685 height 76
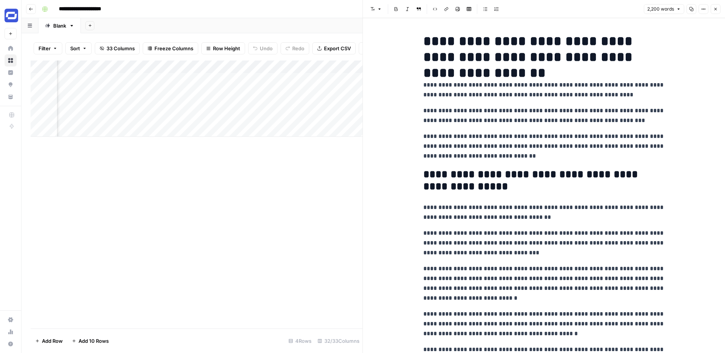
click at [474, 83] on p "**********" at bounding box center [544, 90] width 242 height 20
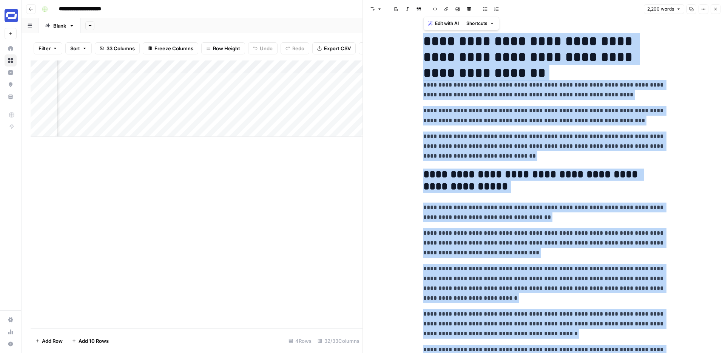
copy div "**********"
click at [701, 9] on icon "button" at bounding box center [703, 9] width 5 height 5
click at [670, 79] on span "Code" at bounding box center [681, 80] width 36 height 8
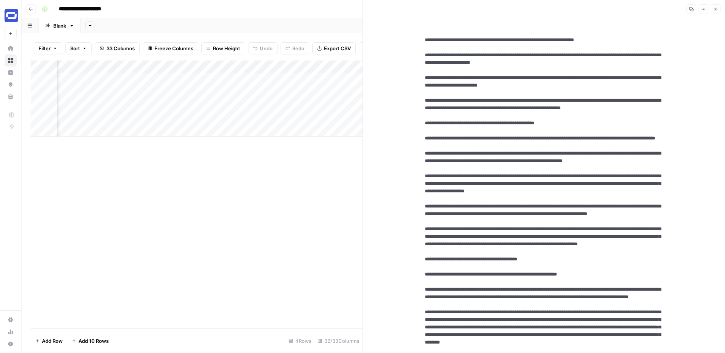
click at [704, 9] on icon "button" at bounding box center [703, 9] width 1 height 1
click at [673, 52] on span "Markdown" at bounding box center [681, 53] width 36 height 8
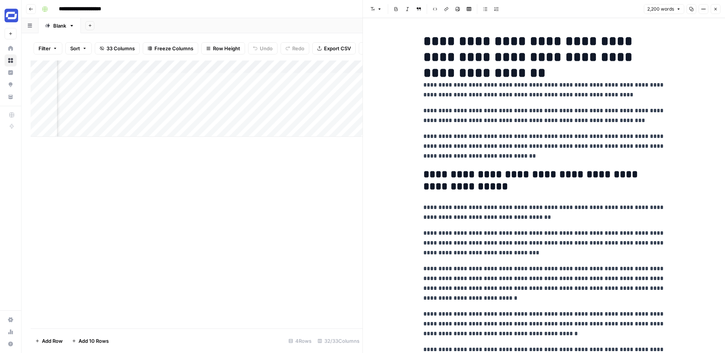
click at [718, 9] on icon "button" at bounding box center [715, 9] width 5 height 5
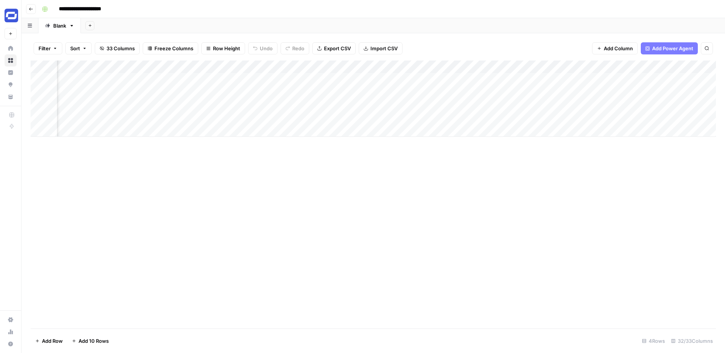
click at [312, 67] on div "Add Column" at bounding box center [373, 98] width 685 height 76
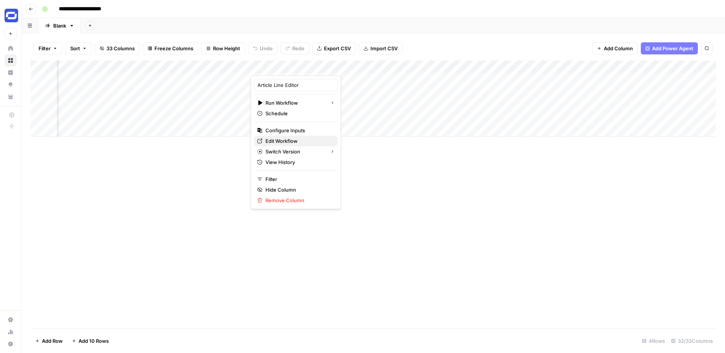
click at [281, 140] on span "Edit Workflow" at bounding box center [298, 141] width 66 height 8
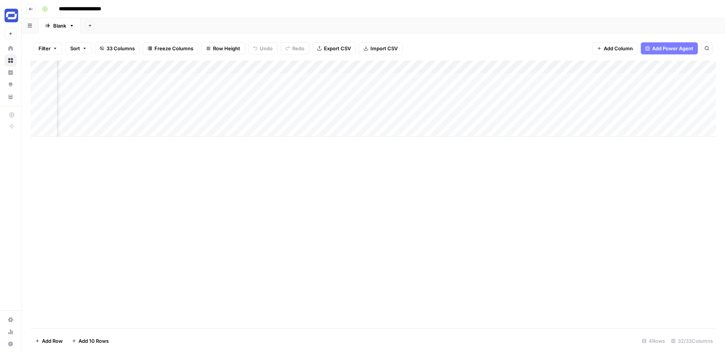
scroll to position [0, 1217]
click at [461, 80] on div "Add Column" at bounding box center [373, 98] width 685 height 76
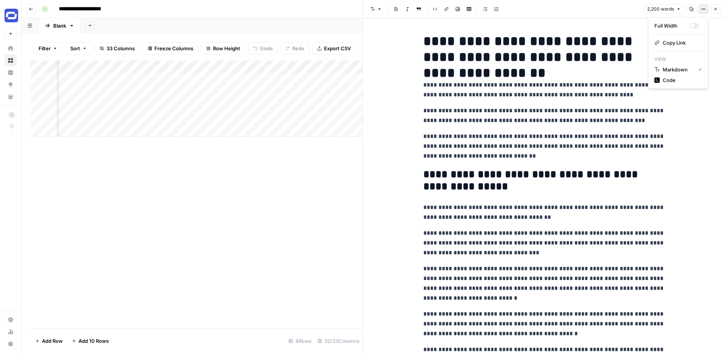
click at [704, 10] on icon "button" at bounding box center [703, 9] width 5 height 5
click at [665, 77] on span "Code" at bounding box center [681, 80] width 36 height 8
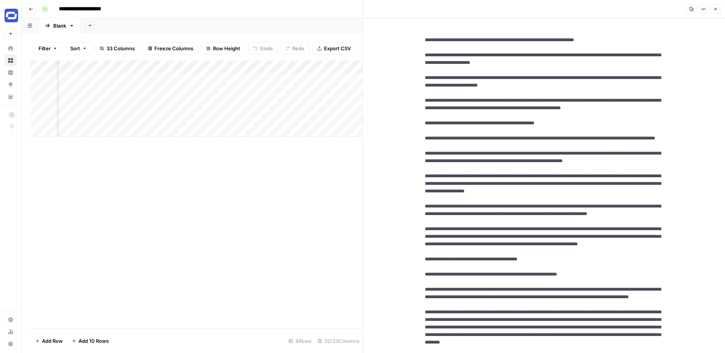
click at [715, 8] on icon "button" at bounding box center [715, 9] width 5 height 5
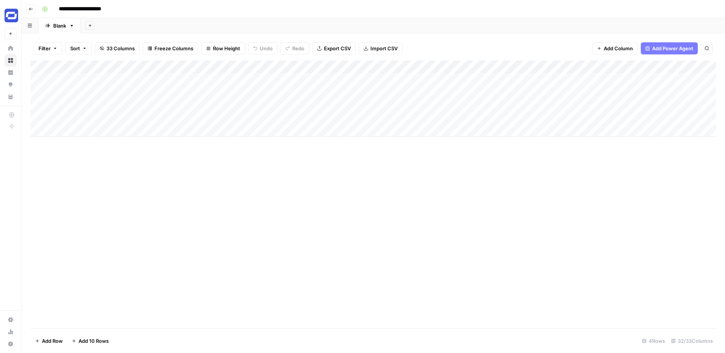
click at [97, 82] on div "Add Column" at bounding box center [373, 98] width 685 height 76
click at [646, 80] on div "Add Column" at bounding box center [373, 98] width 685 height 76
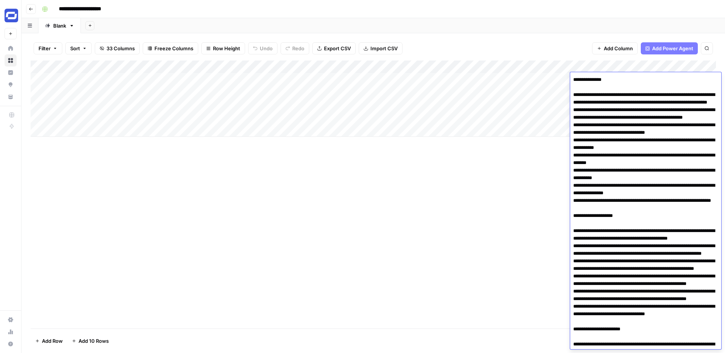
scroll to position [318, 0]
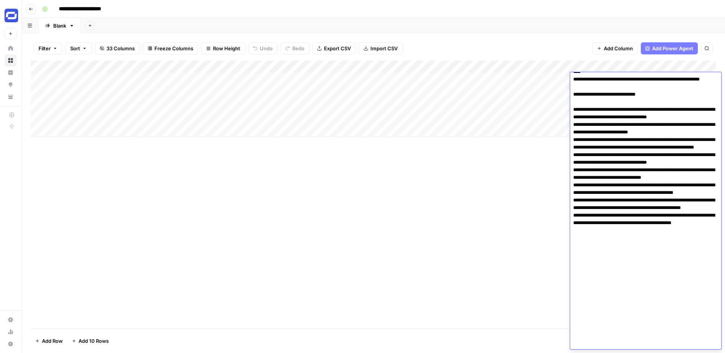
click at [630, 96] on textarea at bounding box center [645, 53] width 151 height 592
click at [509, 206] on div "Add Column" at bounding box center [373, 194] width 685 height 268
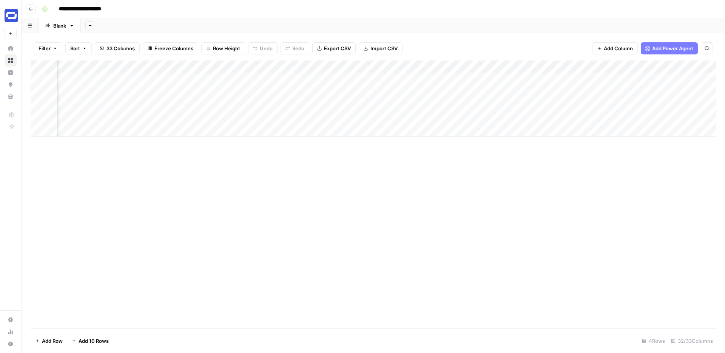
scroll to position [0, 539]
click at [594, 79] on div "Add Column" at bounding box center [373, 98] width 685 height 76
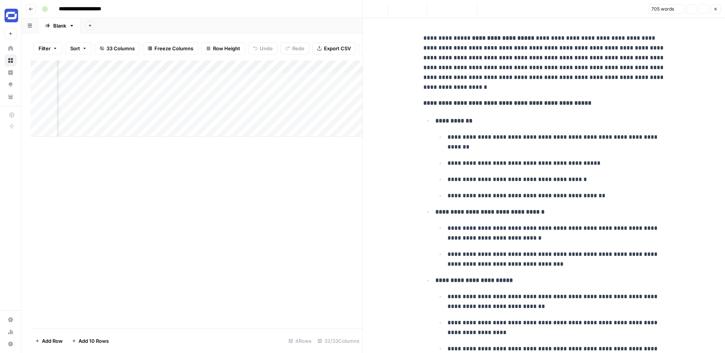
click at [556, 105] on strong "**********" at bounding box center [507, 103] width 168 height 6
copy div "**********"
click at [704, 11] on icon "button" at bounding box center [703, 9] width 5 height 5
click at [671, 76] on button "Code" at bounding box center [678, 80] width 54 height 11
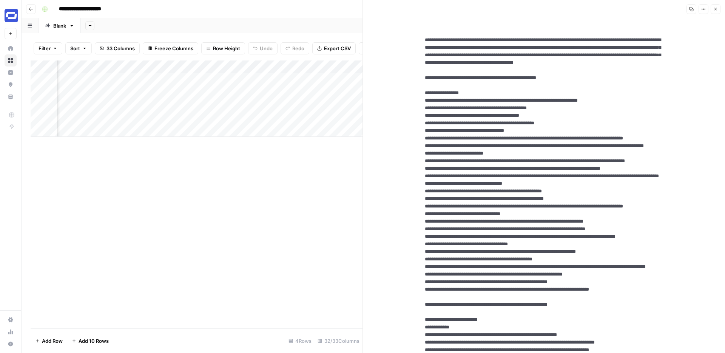
click at [714, 11] on icon "button" at bounding box center [715, 9] width 5 height 5
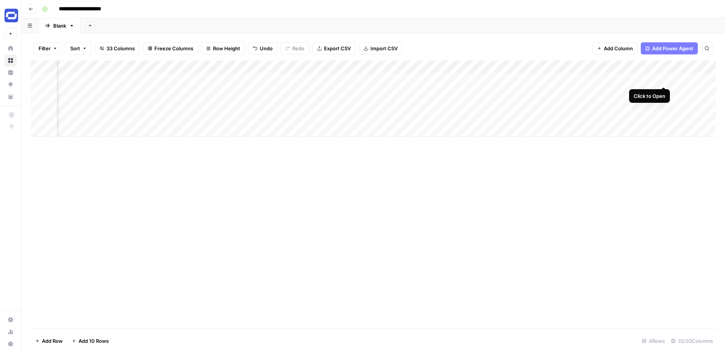
click at [664, 78] on div "Add Column" at bounding box center [373, 98] width 685 height 76
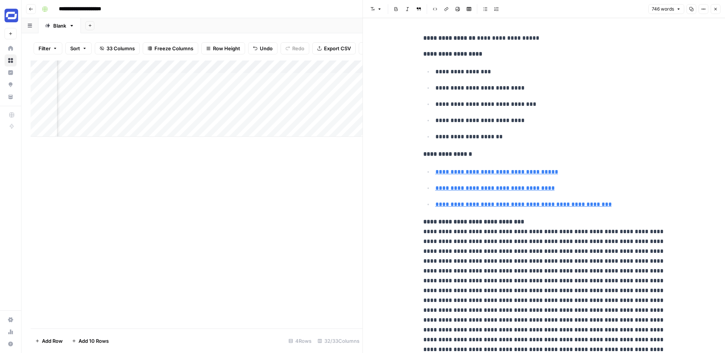
click at [701, 9] on icon "button" at bounding box center [703, 9] width 5 height 5
click at [673, 77] on span "Code" at bounding box center [681, 80] width 36 height 8
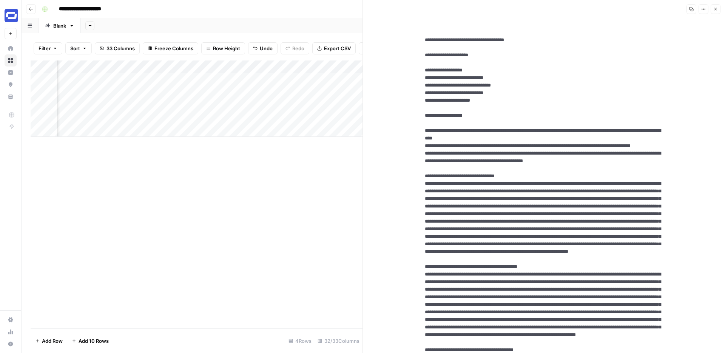
click at [716, 8] on icon "button" at bounding box center [715, 9] width 3 height 3
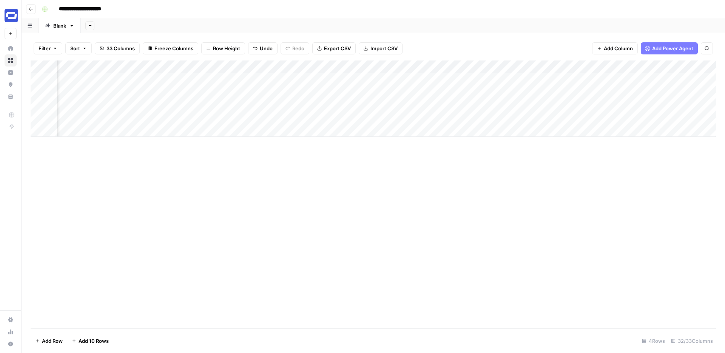
scroll to position [0, 59]
click at [153, 82] on div "Add Column" at bounding box center [373, 98] width 685 height 76
click at [677, 80] on div "Add Column" at bounding box center [373, 98] width 685 height 76
drag, startPoint x: 643, startPoint y: 66, endPoint x: 178, endPoint y: 69, distance: 464.5
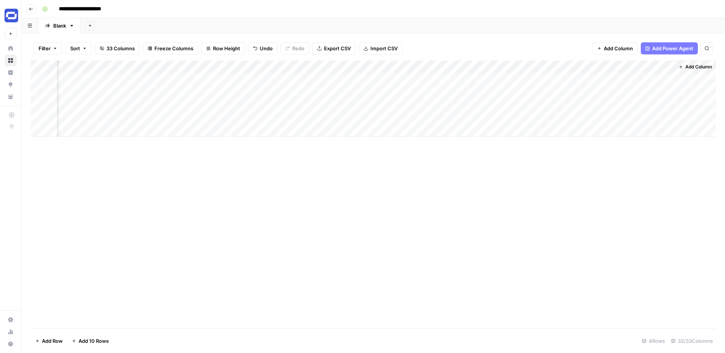
click at [177, 69] on div "Add Column" at bounding box center [373, 98] width 685 height 76
drag, startPoint x: 549, startPoint y: 66, endPoint x: 218, endPoint y: 78, distance: 331.8
click at [218, 78] on div "Add Column" at bounding box center [373, 98] width 685 height 76
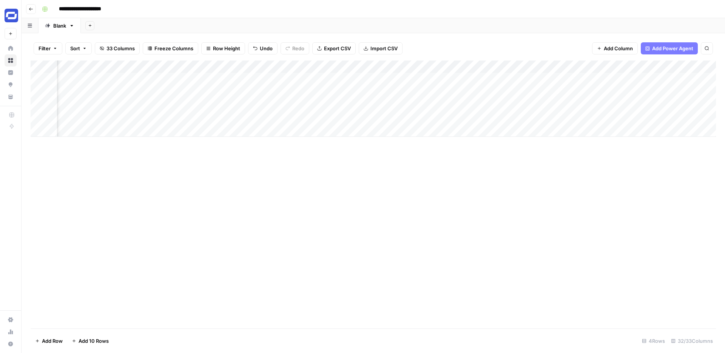
drag, startPoint x: 377, startPoint y: 66, endPoint x: 293, endPoint y: 66, distance: 83.8
click at [293, 66] on div "Add Column" at bounding box center [373, 98] width 685 height 76
click at [354, 68] on div "Add Column" at bounding box center [373, 98] width 685 height 76
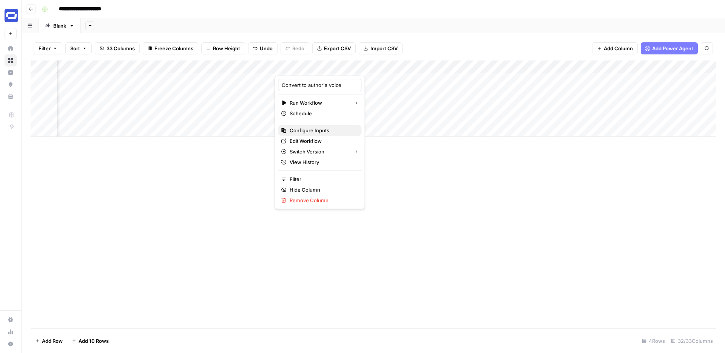
click at [309, 131] on span "Configure Inputs" at bounding box center [323, 131] width 66 height 8
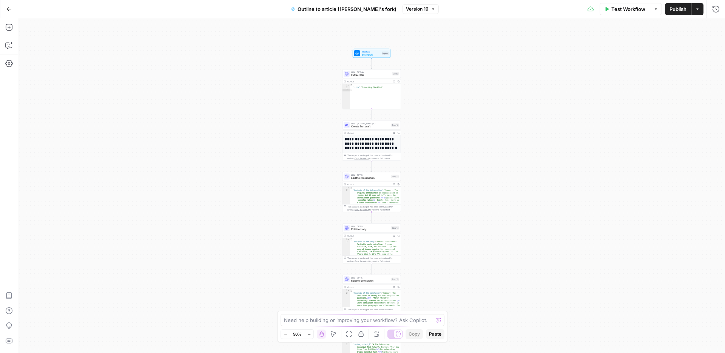
drag, startPoint x: 444, startPoint y: 116, endPoint x: 443, endPoint y: 279, distance: 162.8
click at [443, 279] on div "**********" at bounding box center [371, 185] width 707 height 335
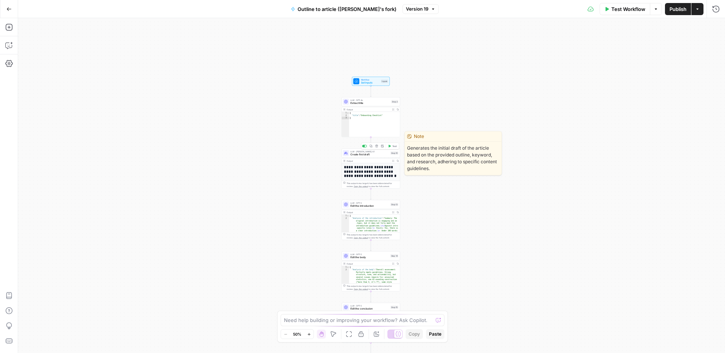
click at [363, 153] on span "Create first draft" at bounding box center [369, 155] width 39 height 4
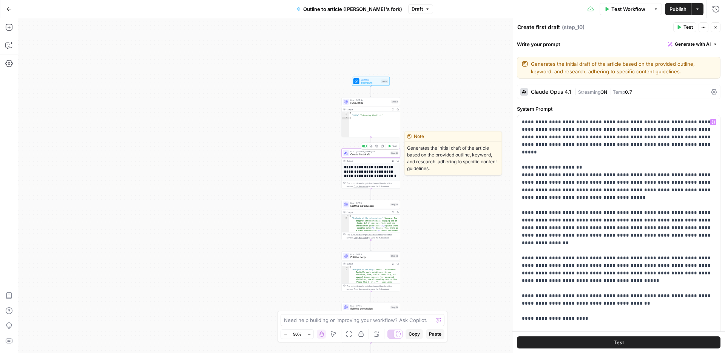
click at [370, 146] on icon "button" at bounding box center [371, 146] width 3 height 3
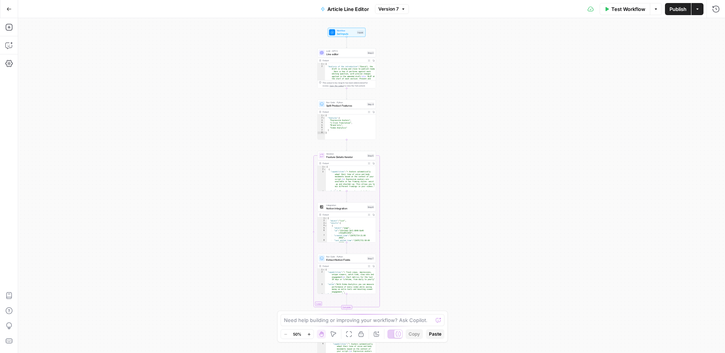
drag, startPoint x: 471, startPoint y: 171, endPoint x: 446, endPoint y: 218, distance: 53.6
click at [446, 218] on div "Workflow Set Inputs Inputs LLM · GPT-5 Line editor Step 2 Output Expand Output …" at bounding box center [371, 185] width 707 height 335
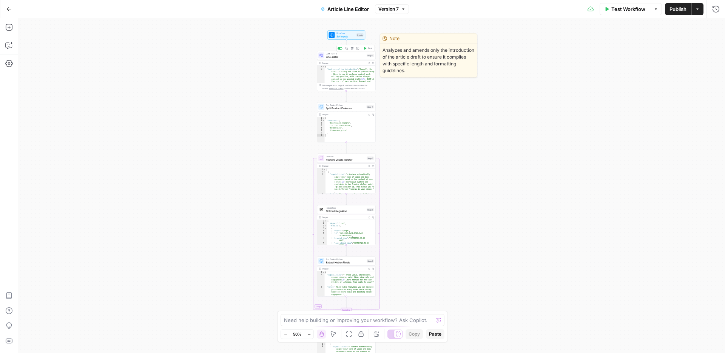
click at [344, 57] on span "Line editor" at bounding box center [345, 57] width 39 height 4
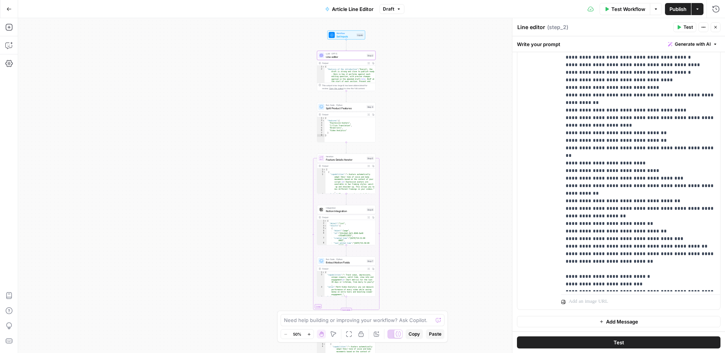
scroll to position [386, 0]
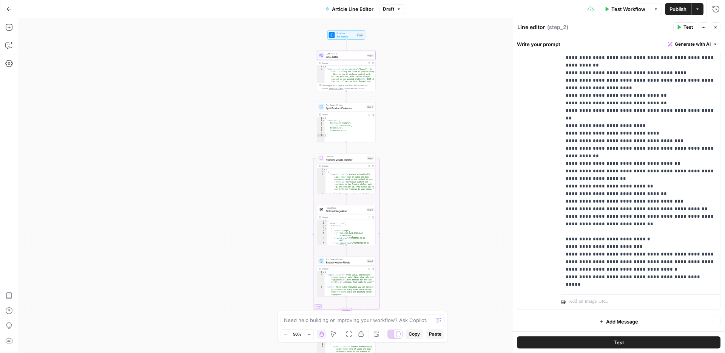
drag, startPoint x: 559, startPoint y: 193, endPoint x: 633, endPoint y: 248, distance: 92.7
click at [633, 249] on div "**********" at bounding box center [618, 146] width 203 height 326
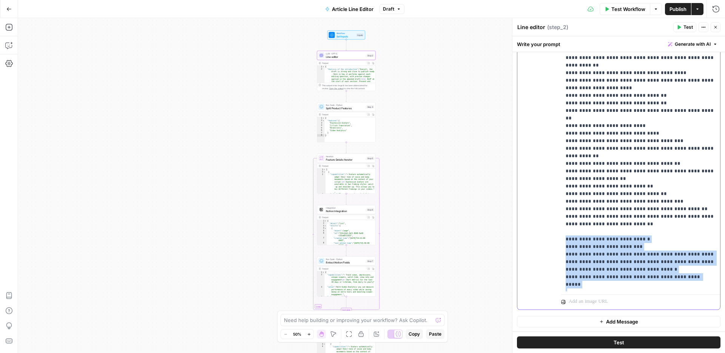
drag, startPoint x: 632, startPoint y: 284, endPoint x: 565, endPoint y: 193, distance: 113.2
click at [565, 193] on div "**********" at bounding box center [640, 137] width 159 height 308
copy p "**********"
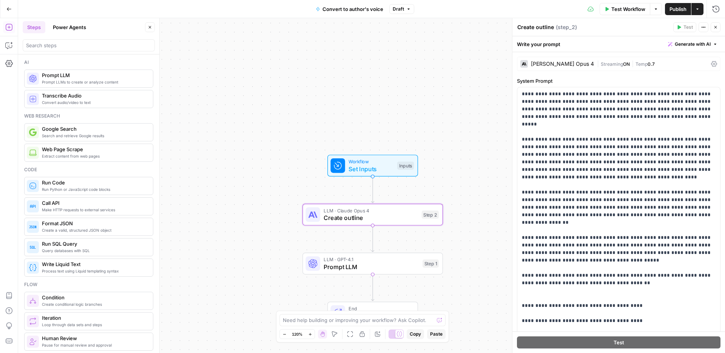
scroll to position [156, 0]
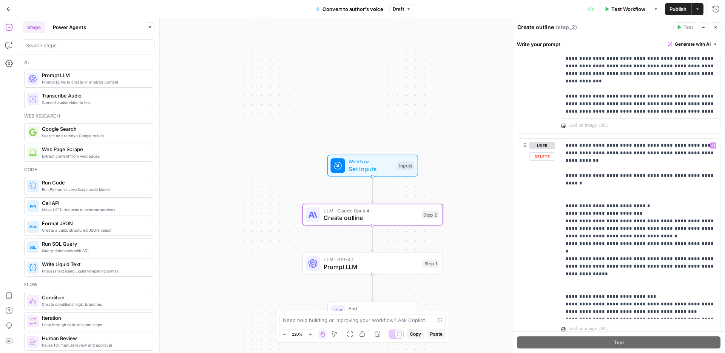
drag, startPoint x: 625, startPoint y: 311, endPoint x: 593, endPoint y: 310, distance: 32.9
click at [593, 310] on p "**********" at bounding box center [641, 229] width 150 height 174
click at [365, 169] on span "Set Inputs" at bounding box center [371, 168] width 45 height 9
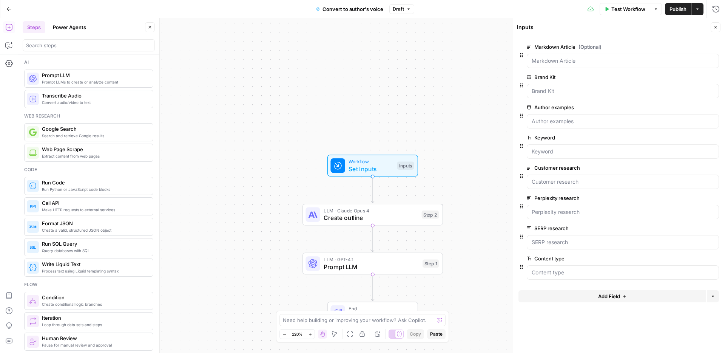
click at [591, 293] on button "Add Field" at bounding box center [613, 296] width 188 height 12
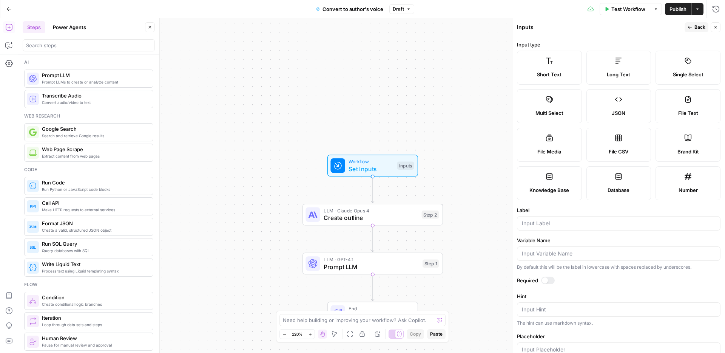
click at [583, 213] on label "Label" at bounding box center [619, 210] width 204 height 8
click at [583, 219] on input "Label" at bounding box center [619, 223] width 194 height 8
type input "Author"
click at [552, 277] on div at bounding box center [548, 280] width 14 height 8
click at [716, 28] on icon "button" at bounding box center [715, 27] width 5 height 5
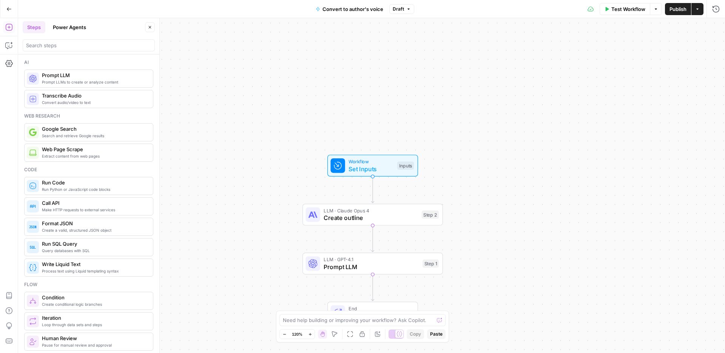
click at [343, 223] on div "LLM · [PERSON_NAME] Opus 4 Create outline Step 2 Copy step Delete step Add Note…" at bounding box center [372, 215] width 140 height 22
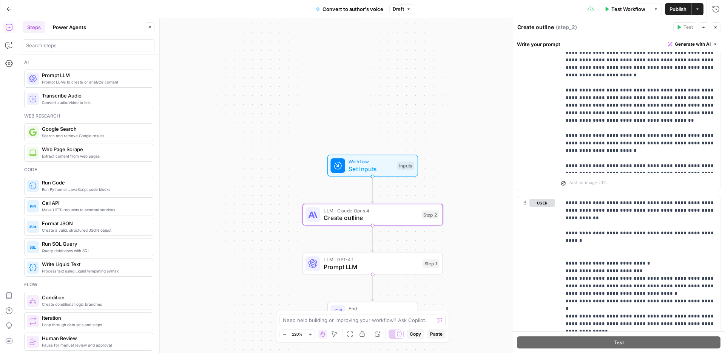
scroll to position [736, 0]
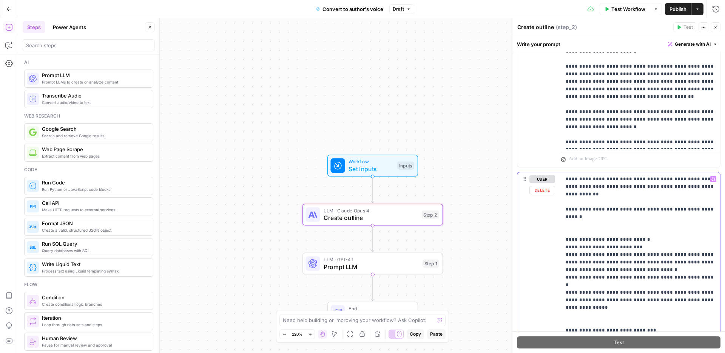
drag, startPoint x: 638, startPoint y: 201, endPoint x: 618, endPoint y: 201, distance: 19.7
click at [618, 201] on p "**********" at bounding box center [641, 262] width 150 height 174
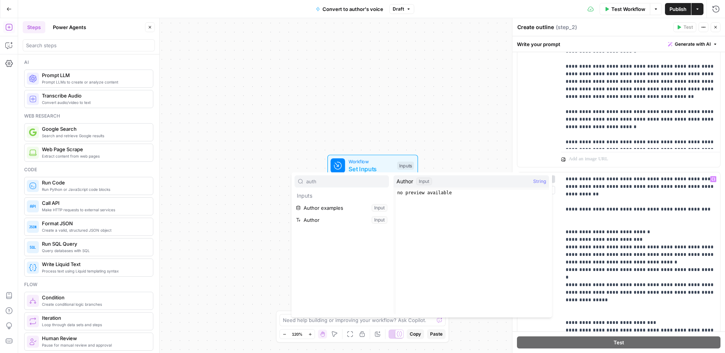
type input "auth"
click at [325, 220] on button "Select variable Author" at bounding box center [342, 220] width 94 height 12
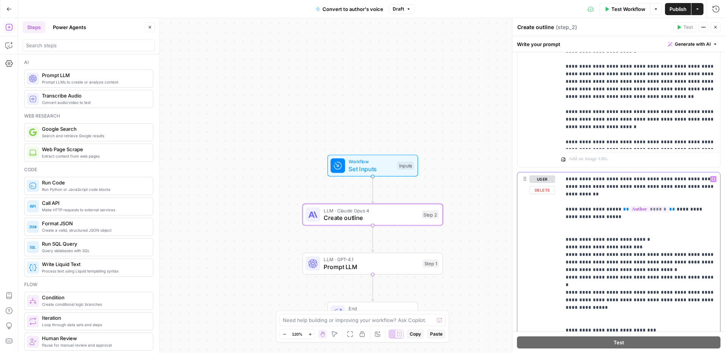
drag, startPoint x: 654, startPoint y: 186, endPoint x: 636, endPoint y: 184, distance: 18.2
click at [636, 184] on p "**********" at bounding box center [641, 265] width 150 height 181
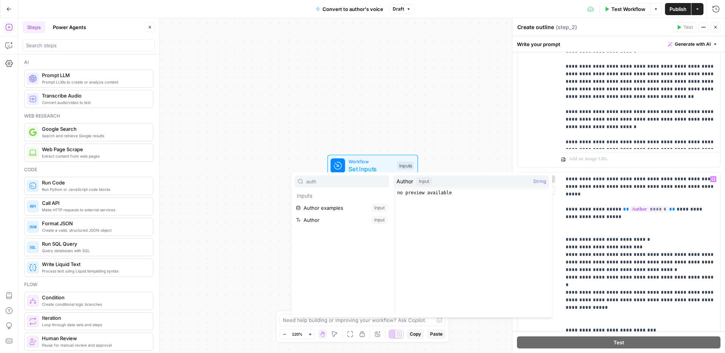
type input "auth"
click at [315, 220] on button "Select variable Author" at bounding box center [342, 220] width 94 height 12
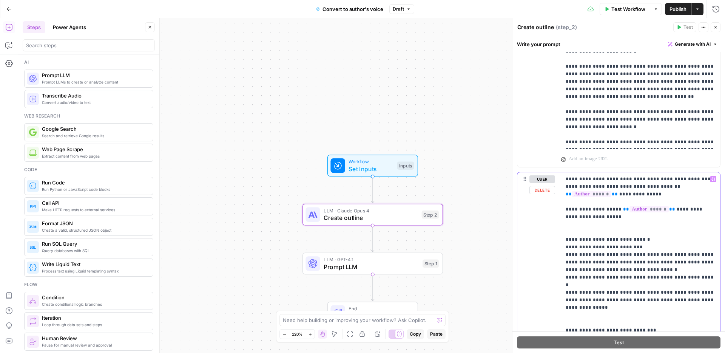
click at [665, 209] on p "**********" at bounding box center [641, 269] width 150 height 189
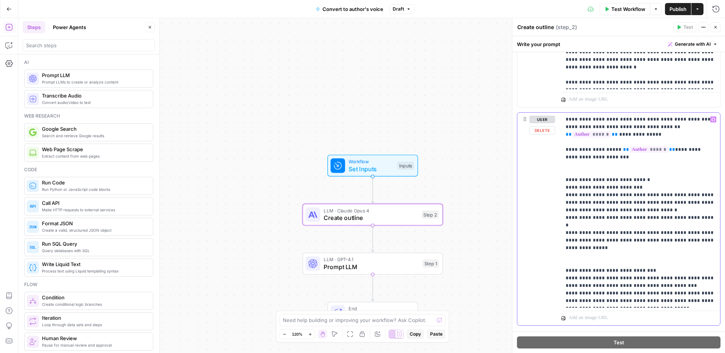
scroll to position [796, 0]
drag, startPoint x: 584, startPoint y: 278, endPoint x: 563, endPoint y: 276, distance: 21.2
click at [563, 276] on div "**********" at bounding box center [640, 209] width 159 height 195
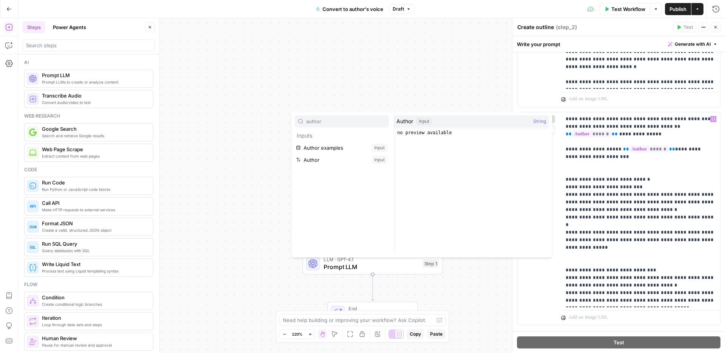
type input "author"
click at [345, 161] on button "Select variable Author" at bounding box center [342, 160] width 94 height 12
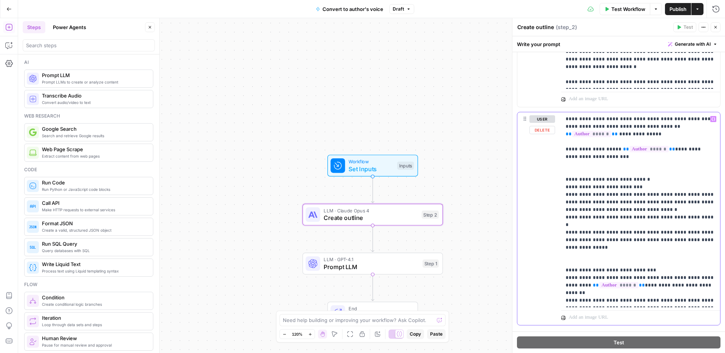
click at [598, 167] on p "**********" at bounding box center [641, 209] width 150 height 189
click at [714, 119] on icon "button" at bounding box center [713, 119] width 4 height 4
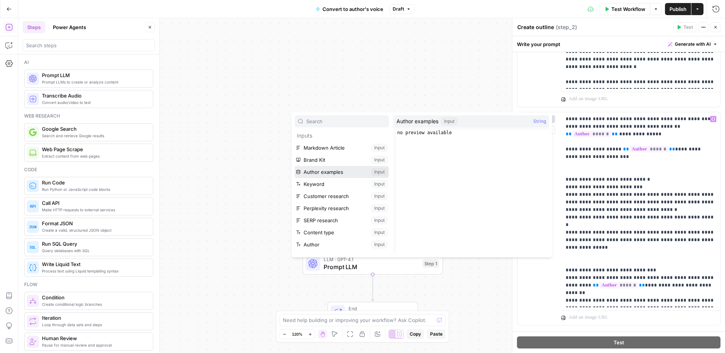
click at [366, 174] on button "Select variable Author examples" at bounding box center [342, 172] width 94 height 12
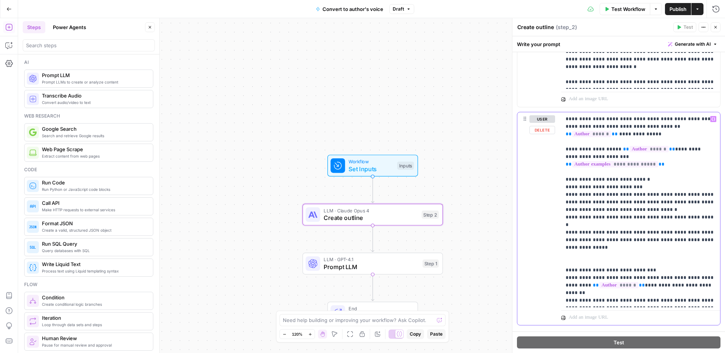
click at [612, 157] on p "**********" at bounding box center [641, 209] width 150 height 189
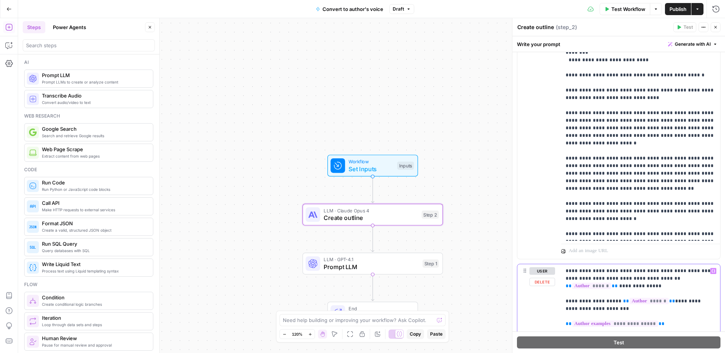
scroll to position [639, 0]
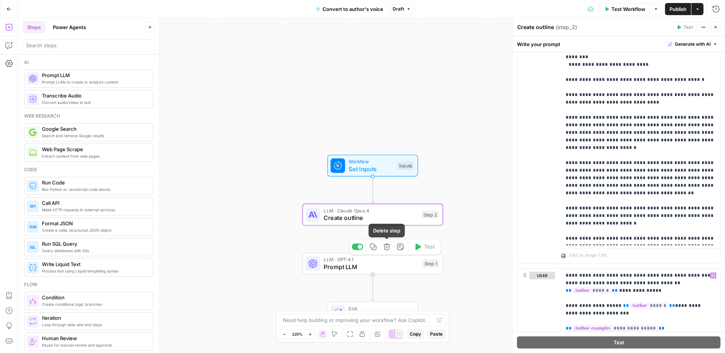
click at [384, 248] on icon "button" at bounding box center [386, 246] width 6 height 6
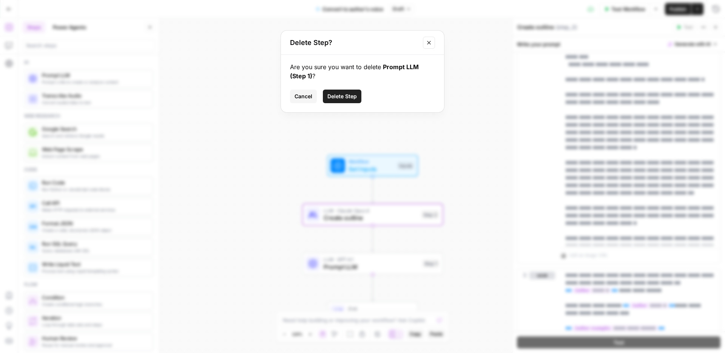
click at [340, 93] on span "Delete Step" at bounding box center [341, 97] width 29 height 8
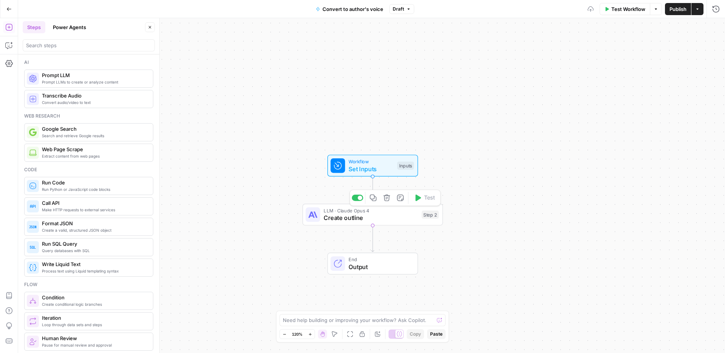
click at [370, 218] on span "Create outline" at bounding box center [371, 217] width 94 height 9
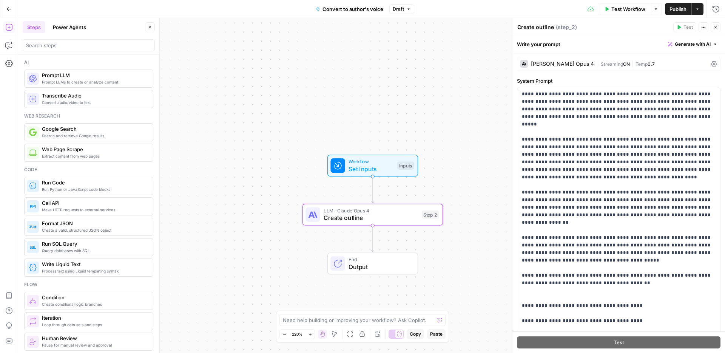
click at [557, 63] on div "Claude Opus 4" at bounding box center [562, 63] width 63 height 5
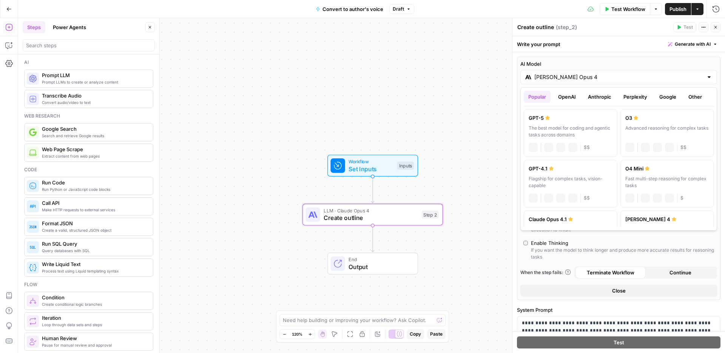
click at [560, 73] on div "Claude Opus 4" at bounding box center [618, 77] width 197 height 14
click at [557, 118] on div "GPT-5" at bounding box center [571, 118] width 84 height 8
type input "GPT-5"
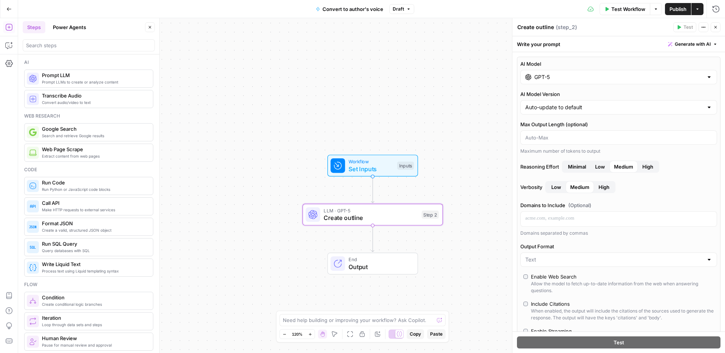
scroll to position [12, 0]
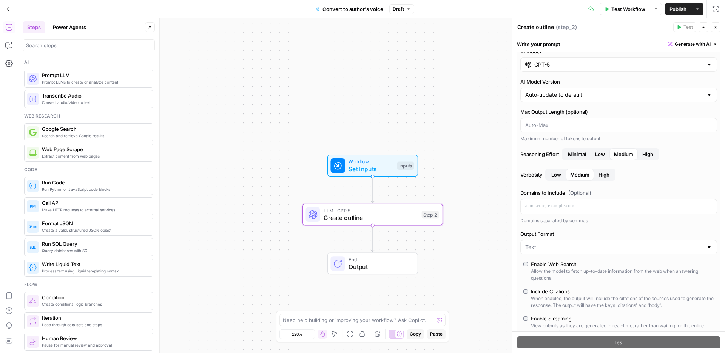
click at [578, 252] on div at bounding box center [618, 247] width 197 height 14
click at [561, 272] on button "JSON" at bounding box center [619, 276] width 190 height 11
type input "JSON"
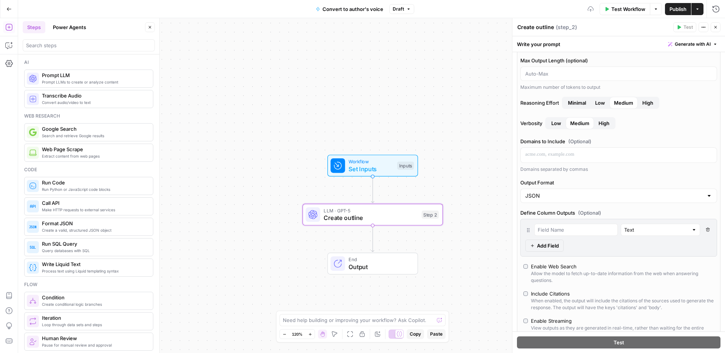
scroll to position [95, 0]
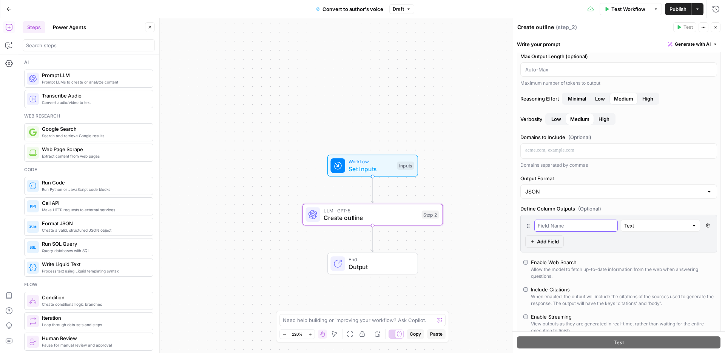
click at [562, 226] on input "text" at bounding box center [576, 226] width 77 height 8
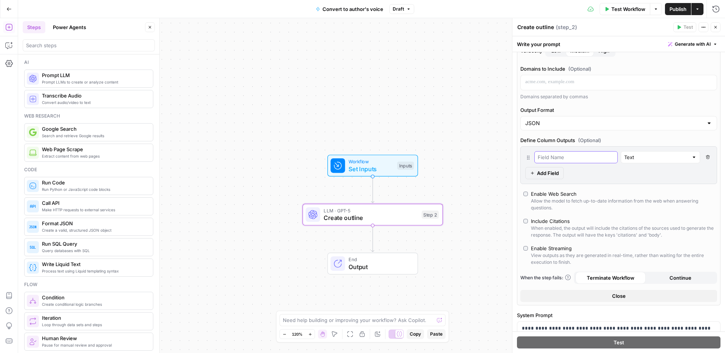
scroll to position [167, 0]
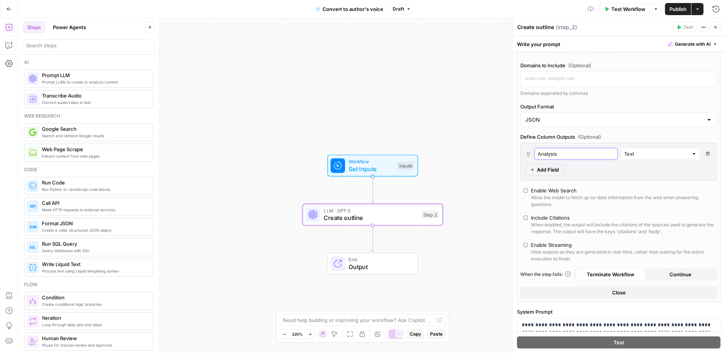
type input "Analysis"
click at [557, 173] on span "Add Field" at bounding box center [548, 170] width 22 height 8
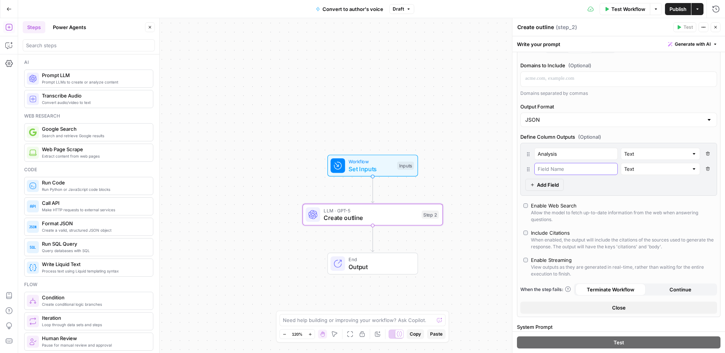
click at [552, 170] on input "text" at bounding box center [576, 169] width 77 height 8
type input "A"
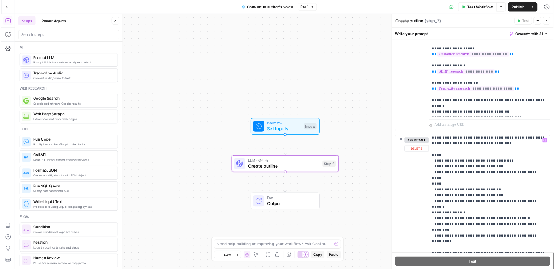
scroll to position [593, 0]
type input "Edited article draft"
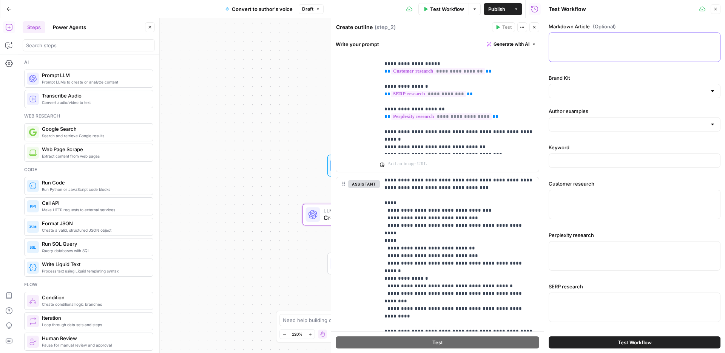
click at [589, 39] on textarea "Markdown Article (Optional)" at bounding box center [635, 40] width 162 height 8
click at [711, 10] on button "Close" at bounding box center [716, 9] width 10 height 10
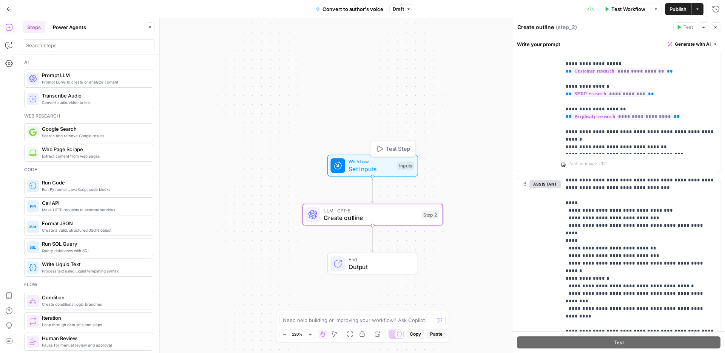
click at [375, 168] on span "Set Inputs" at bounding box center [371, 168] width 45 height 9
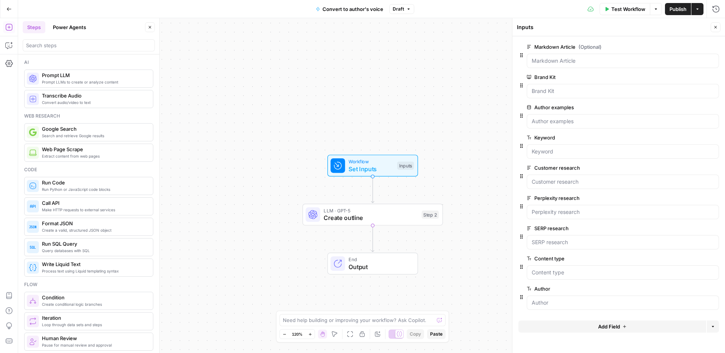
click at [691, 44] on span "edit field" at bounding box center [690, 47] width 17 height 6
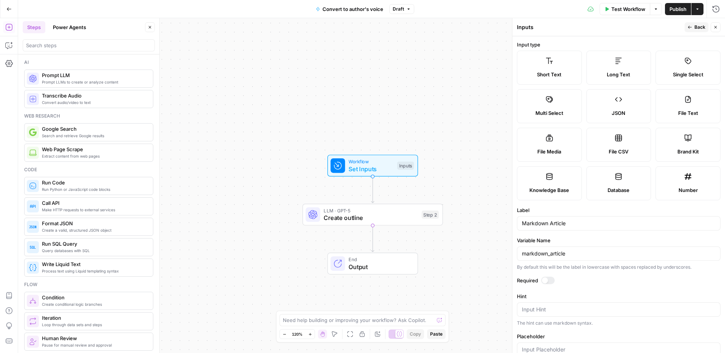
click at [551, 280] on div at bounding box center [548, 280] width 14 height 8
click at [719, 24] on button "Close" at bounding box center [716, 27] width 10 height 10
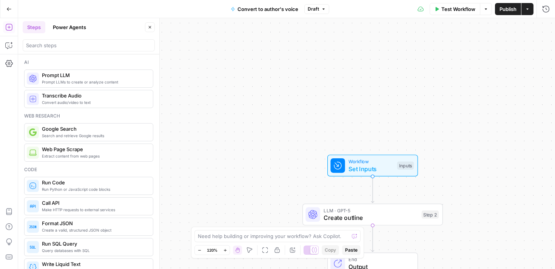
click at [462, 13] on button "Test Workflow" at bounding box center [455, 9] width 51 height 12
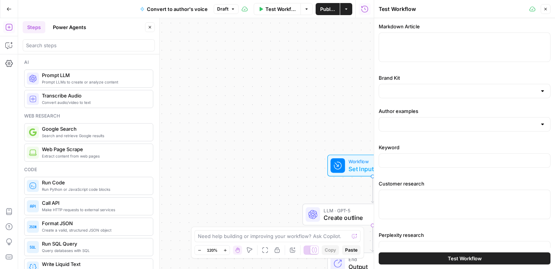
click at [399, 44] on div at bounding box center [465, 46] width 172 height 29
paste textarea "# The onboarding checklist that actually prevents your best hires from quitting…"
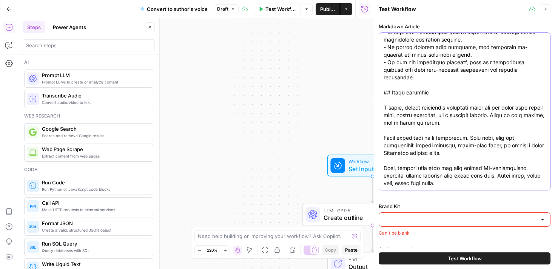
scroll to position [2840, 0]
type textarea "# The onboarding checklist that actually prevents your best hires from quitting…"
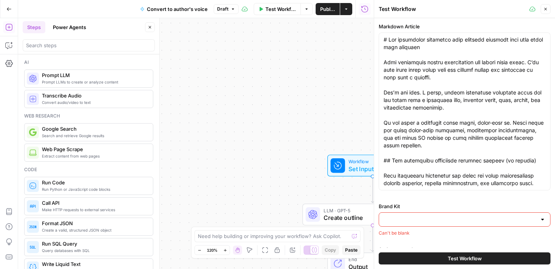
click at [431, 211] on div "Brand Kit Can't be blank" at bounding box center [465, 219] width 172 height 34
click at [469, 218] on input "Brand Kit" at bounding box center [460, 220] width 153 height 8
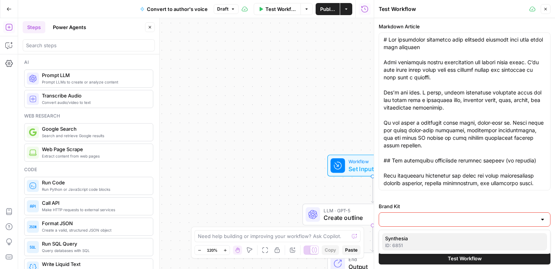
click at [432, 236] on span "Synthesia" at bounding box center [463, 239] width 156 height 8
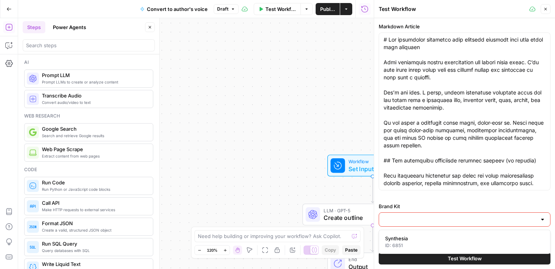
type input "Synthesia"
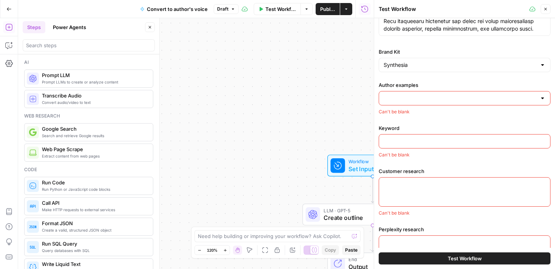
scroll to position [161, 0]
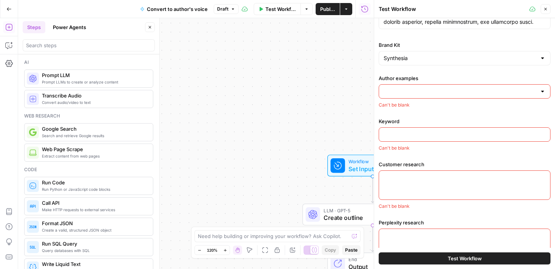
click at [499, 87] on div at bounding box center [465, 91] width 172 height 14
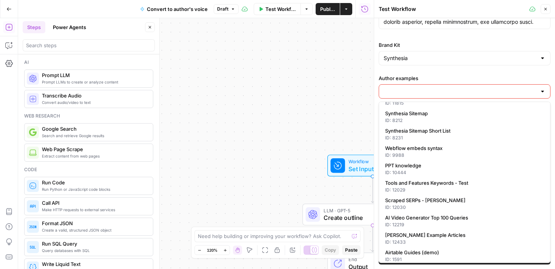
scroll to position [19, 0]
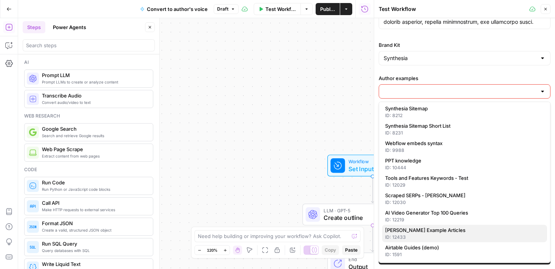
click at [431, 231] on span "[PERSON_NAME] Example Articles" at bounding box center [463, 230] width 156 height 8
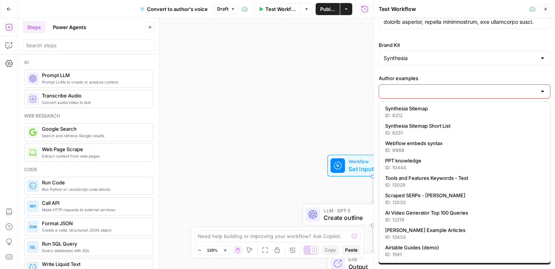
type input "[PERSON_NAME] Example Articles"
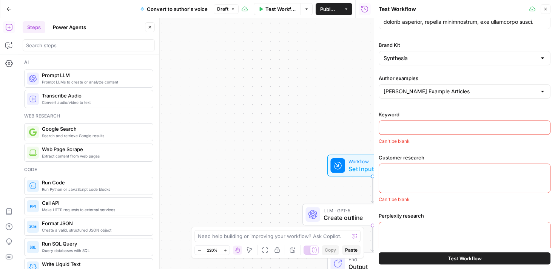
click at [446, 128] on input "Keyword" at bounding box center [465, 128] width 162 height 8
paste input "onboarding checklist"
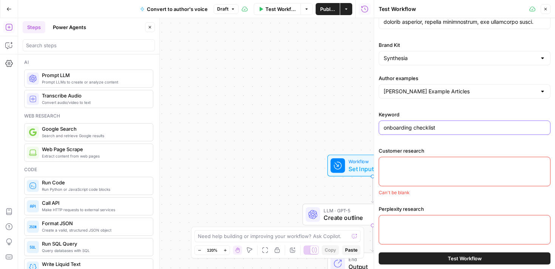
type input "onboarding checklist"
click at [401, 160] on textarea "Customer research" at bounding box center [465, 164] width 162 height 8
paste textarea "### Pain points - Lack of engagement in traditional training methods, with cust…"
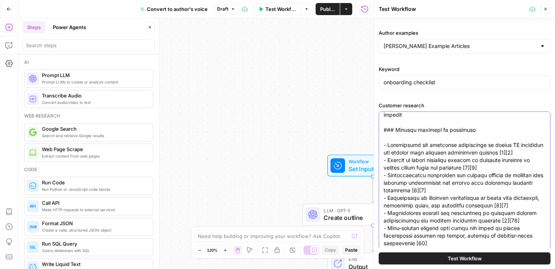
type textarea "### Pain points - Lack of engagement in traditional training methods, with cust…"
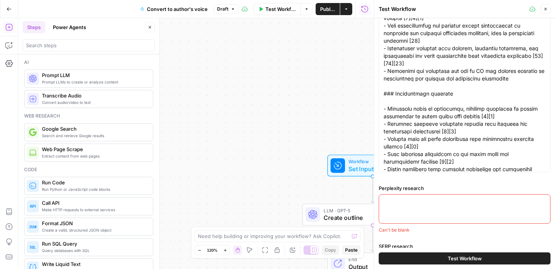
scroll to position [247, 0]
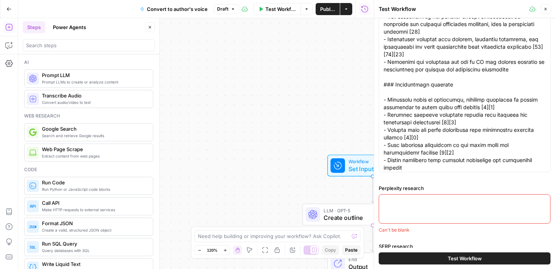
click at [414, 200] on textarea "Perplexity research" at bounding box center [465, 202] width 162 height 8
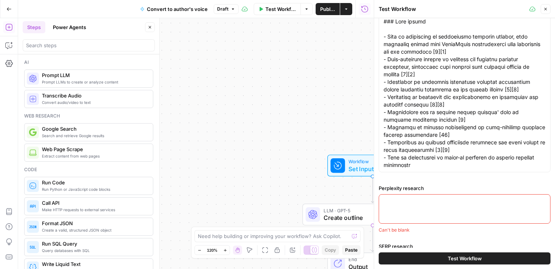
paste textarea "A comprehensive onboarding checklist is a structured tool used to ensure new hi…"
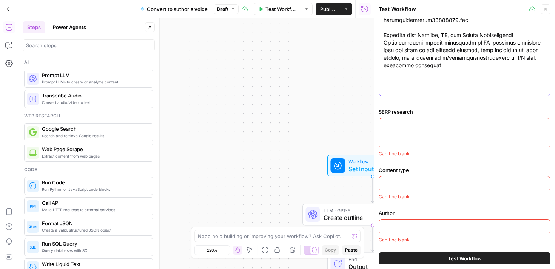
scroll to position [2503, 0]
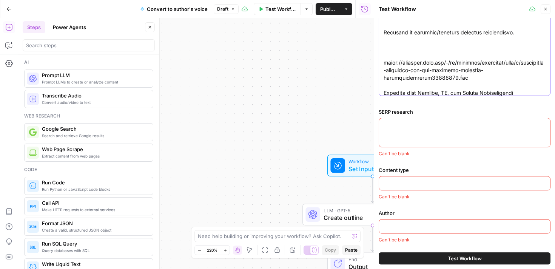
type textarea "A comprehensive onboarding checklist is a structured tool used to ensure new hi…"
click at [426, 123] on textarea "SERP research" at bounding box center [465, 125] width 162 height 8
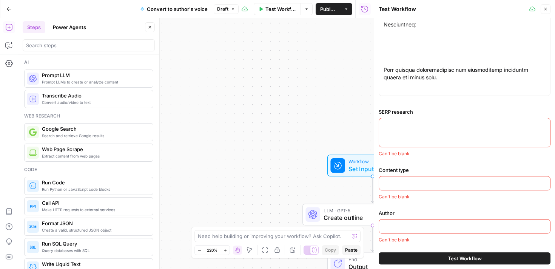
scroll to position [27, 0]
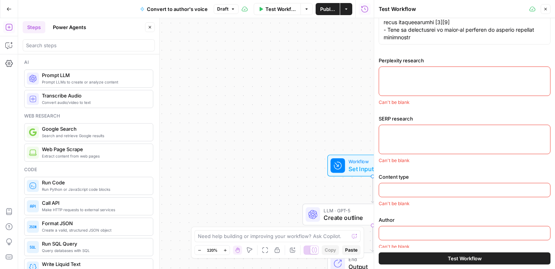
paste textarea "A comprehensive **onboarding checklist** is a structured tool used to ensure ne…"
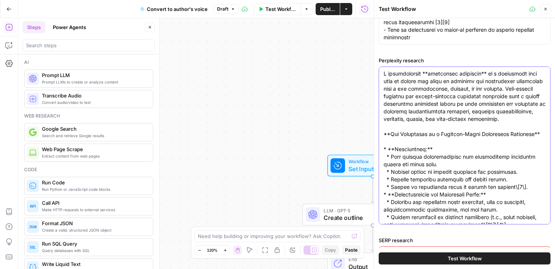
scroll to position [978, 0]
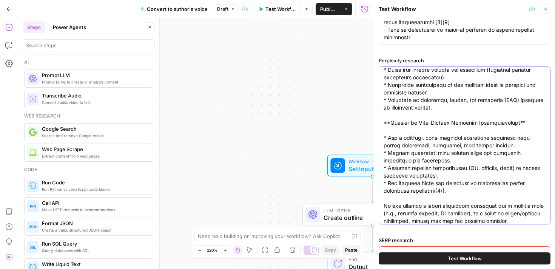
type textarea "A comprehensive **onboarding checklist** is a structured tool used to ensure ne…"
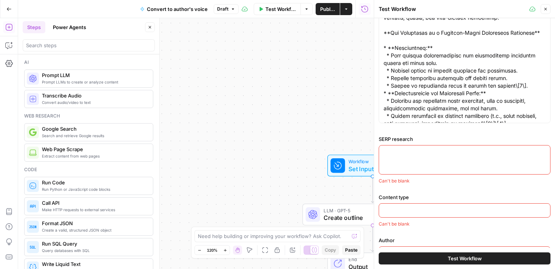
scroll to position [535, 0]
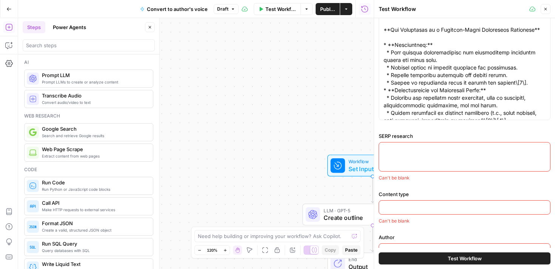
click at [391, 150] on textarea "SERP research" at bounding box center [465, 149] width 162 height 8
paste textarea "**Targeted Keyword:** onboarding checklist **Secondary Keywords:** * new hire c…"
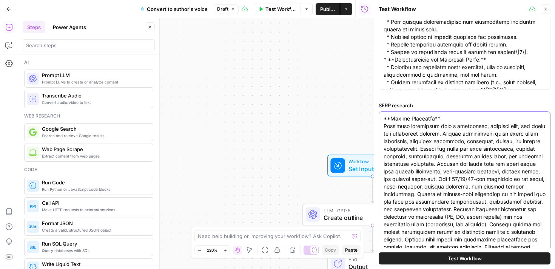
scroll to position [681, 0]
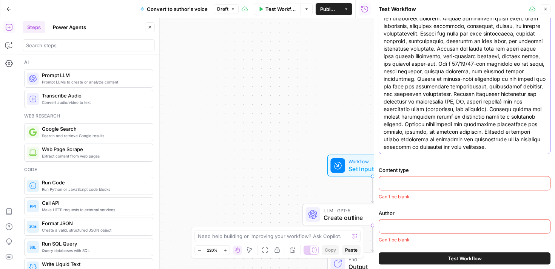
type textarea "**Targeted Keyword:** onboarding checklist **Secondary Keywords:** * new hire c…"
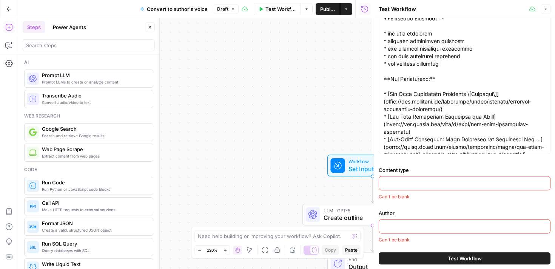
click at [389, 180] on input "Content type" at bounding box center [465, 183] width 162 height 8
paste input "Guide"
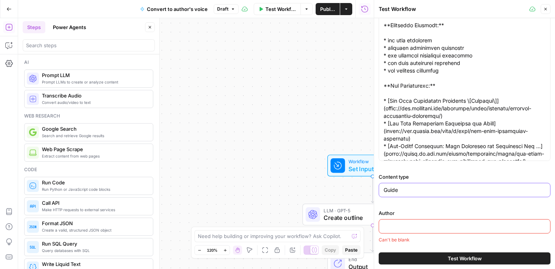
type input "Guide"
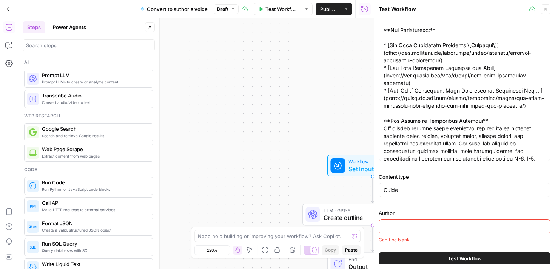
scroll to position [86, 0]
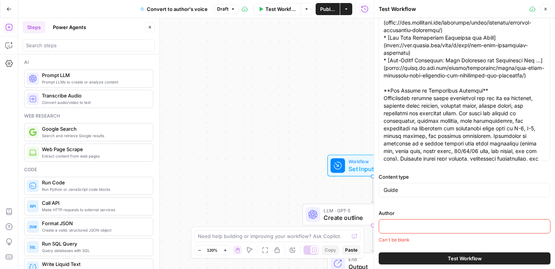
click at [396, 222] on div at bounding box center [465, 226] width 172 height 14
paste input "Kevin Alster"
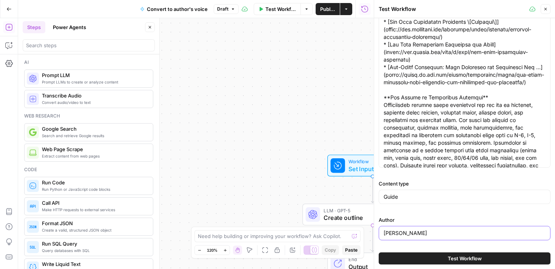
type input "Kevin Alster"
click at [447, 261] on button "Test Workflow" at bounding box center [465, 258] width 172 height 12
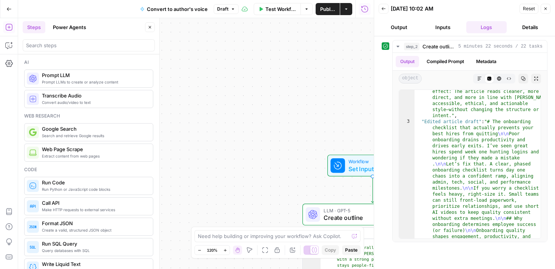
scroll to position [218, 0]
click at [480, 80] on icon "button" at bounding box center [479, 78] width 5 height 5
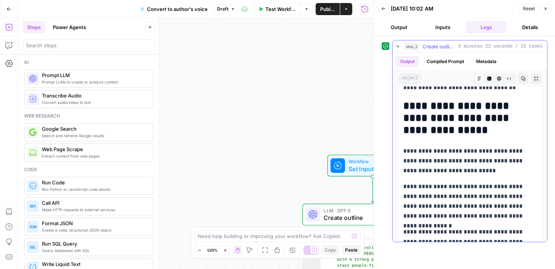
scroll to position [695, 0]
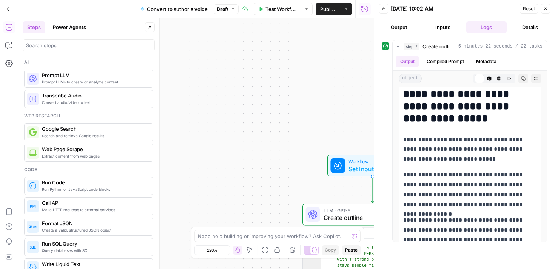
click at [543, 11] on button "Close" at bounding box center [546, 9] width 10 height 10
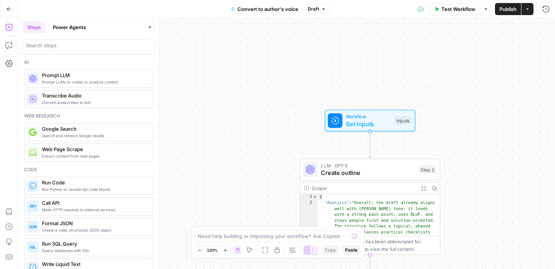
drag, startPoint x: 486, startPoint y: 124, endPoint x: 477, endPoint y: 57, distance: 67.5
click at [477, 57] on div "Workflow Set Inputs Inputs LLM · GPT-5 Create outline Step 2 Output Expand Outp…" at bounding box center [286, 143] width 537 height 251
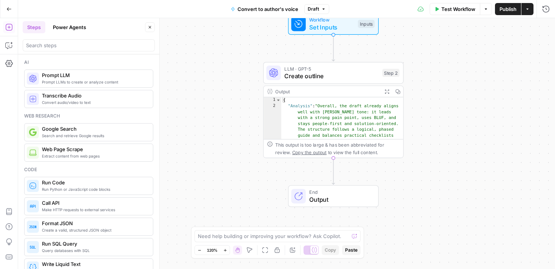
drag, startPoint x: 490, startPoint y: 159, endPoint x: 457, endPoint y: 80, distance: 86.1
click at [457, 80] on div "Workflow Set Inputs Inputs LLM · GPT-5 Create outline Step 2 Output Expand Outp…" at bounding box center [286, 143] width 537 height 251
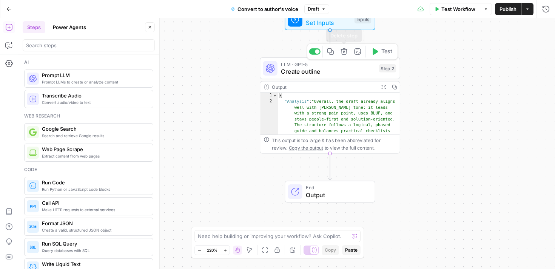
click at [332, 54] on icon "button" at bounding box center [330, 51] width 6 height 6
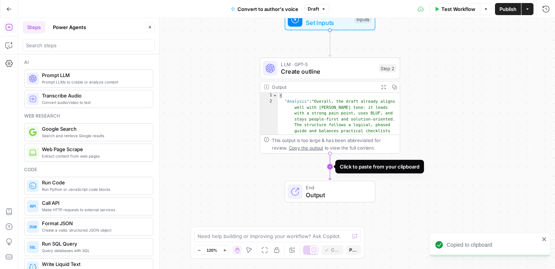
click at [330, 167] on icon "Edge from step_2 to end" at bounding box center [330, 166] width 3 height 26
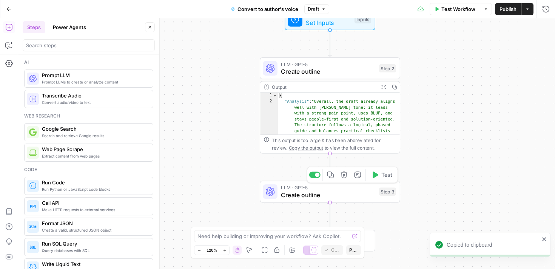
click at [325, 194] on span "Create outline" at bounding box center [328, 194] width 94 height 9
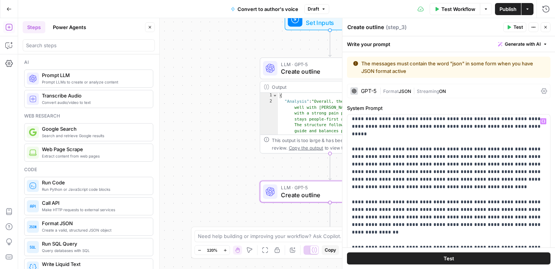
scroll to position [0, 0]
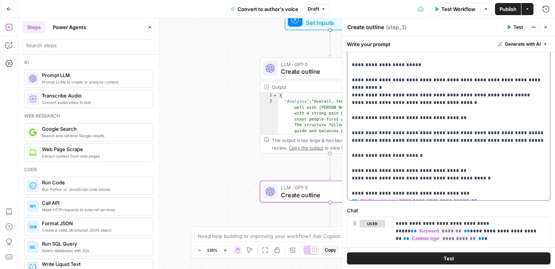
scroll to position [261, 0]
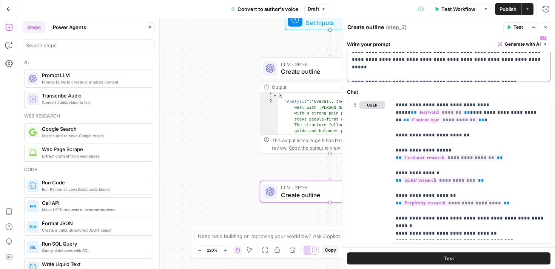
scroll to position [88, 0]
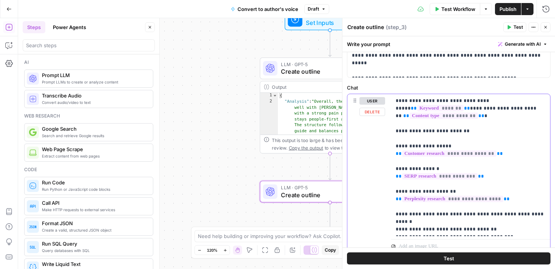
click at [380, 111] on button "Delete" at bounding box center [373, 112] width 26 height 8
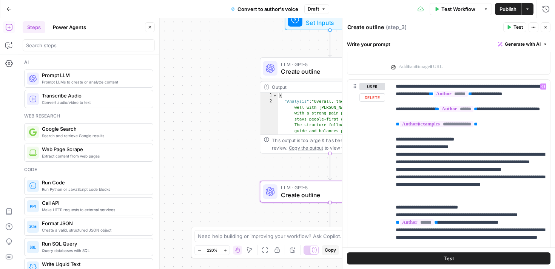
scroll to position [433, 0]
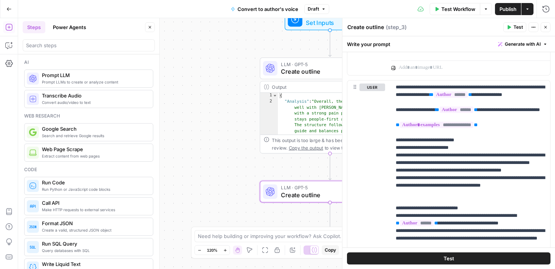
click at [459, 261] on button "Test" at bounding box center [449, 258] width 204 height 12
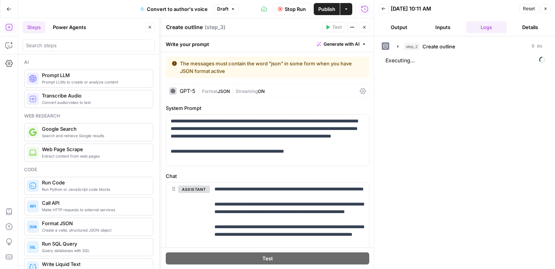
scroll to position [2689, 0]
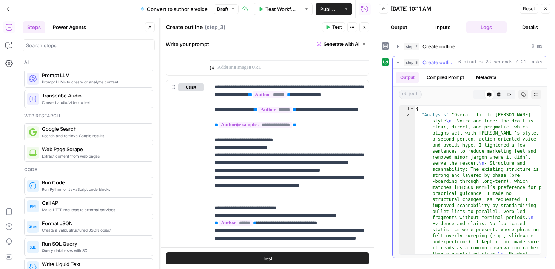
click at [477, 92] on button "Markdown" at bounding box center [480, 95] width 10 height 10
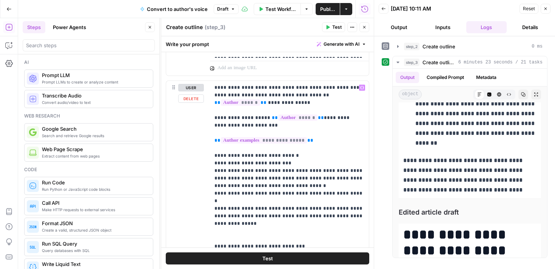
scroll to position [428, 0]
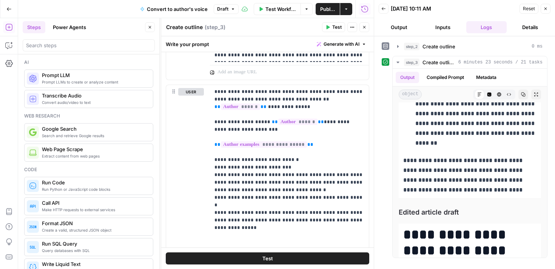
click at [545, 10] on icon "button" at bounding box center [545, 8] width 5 height 5
click at [545, 10] on div "Back [DATE] 10:11 AM Reset Close" at bounding box center [465, 8] width 172 height 11
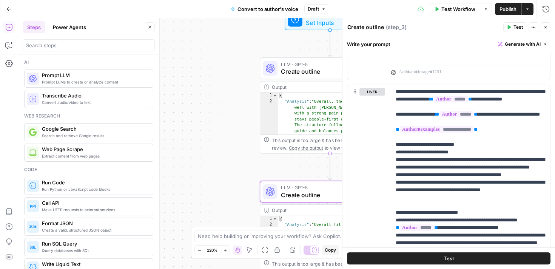
click at [547, 28] on icon "button" at bounding box center [545, 27] width 5 height 5
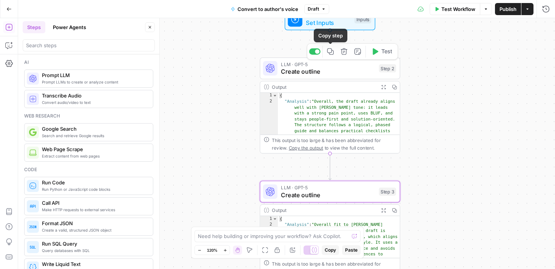
click at [313, 51] on div at bounding box center [314, 51] width 11 height 6
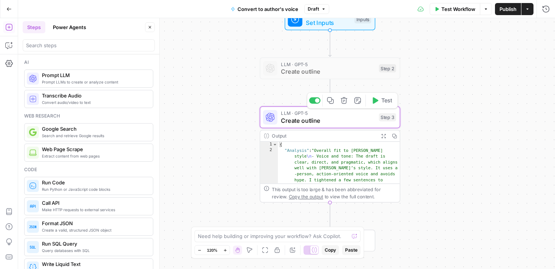
click at [324, 115] on span "LLM · GPT-5" at bounding box center [328, 113] width 94 height 7
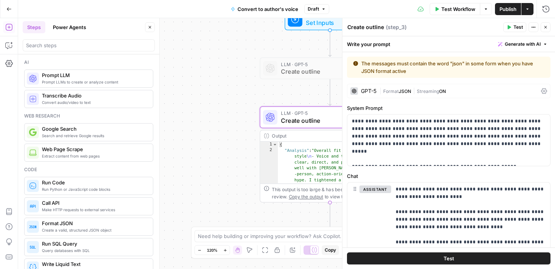
click at [370, 29] on textarea "Create outline" at bounding box center [365, 27] width 37 height 8
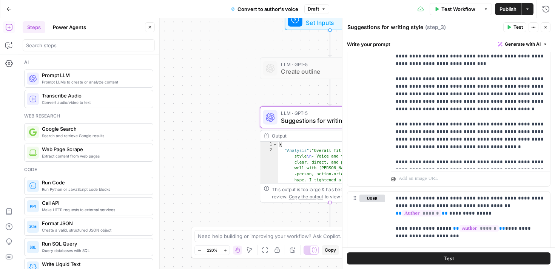
scroll to position [319, 0]
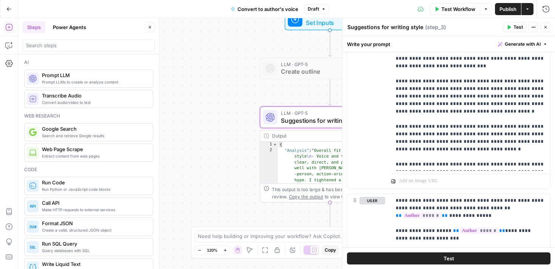
type textarea "Suggestions for writing style"
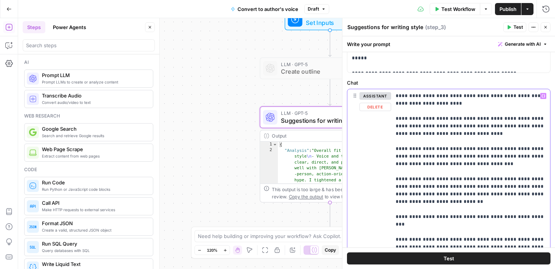
scroll to position [95, 0]
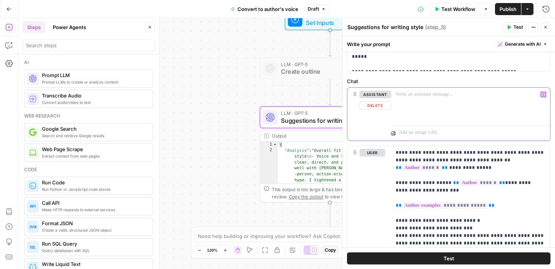
click at [542, 96] on button "Variables Menu" at bounding box center [543, 94] width 6 height 6
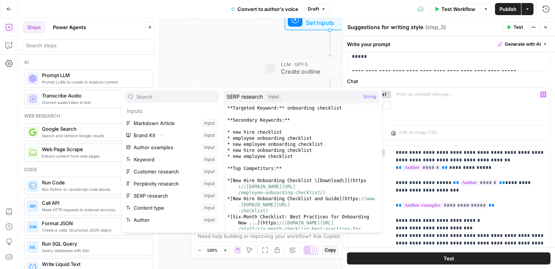
scroll to position [3, 0]
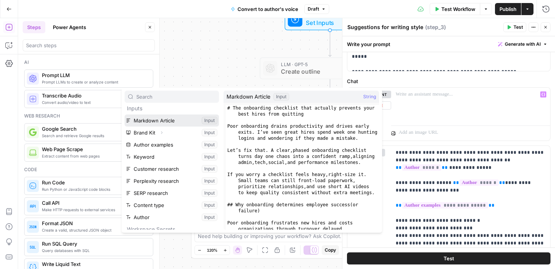
click at [165, 116] on button "Select variable Markdown Article" at bounding box center [172, 120] width 94 height 12
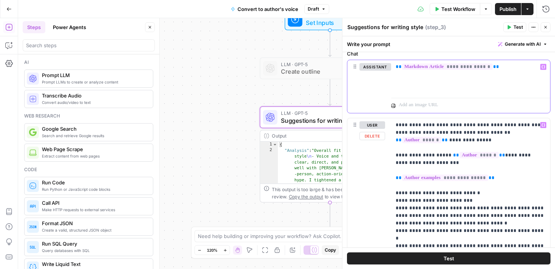
scroll to position [123, 0]
click at [452, 133] on p "**********" at bounding box center [471, 219] width 150 height 196
click at [438, 133] on p "**********" at bounding box center [471, 219] width 150 height 196
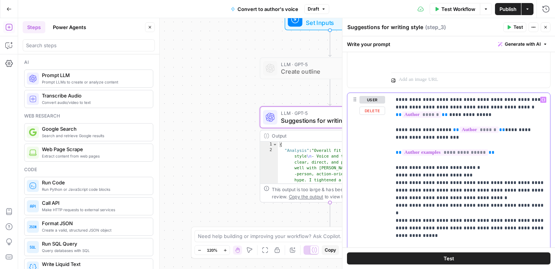
scroll to position [148, 0]
click at [472, 169] on p "**********" at bounding box center [471, 194] width 150 height 196
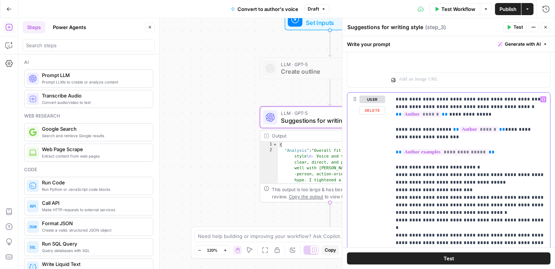
click at [418, 175] on p "**********" at bounding box center [471, 201] width 150 height 211
click at [449, 176] on p "**********" at bounding box center [471, 201] width 150 height 211
click at [469, 186] on p "**********" at bounding box center [471, 201] width 150 height 211
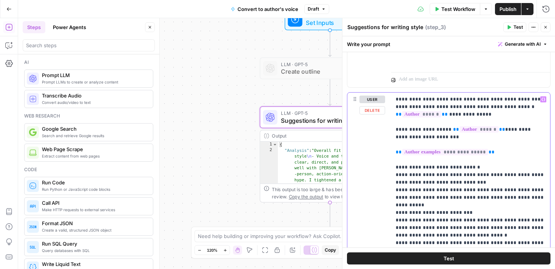
click at [474, 198] on p "**********" at bounding box center [471, 209] width 150 height 227
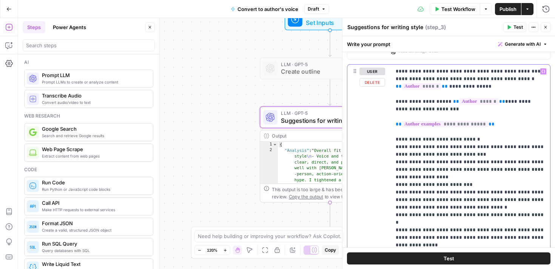
scroll to position [178, 0]
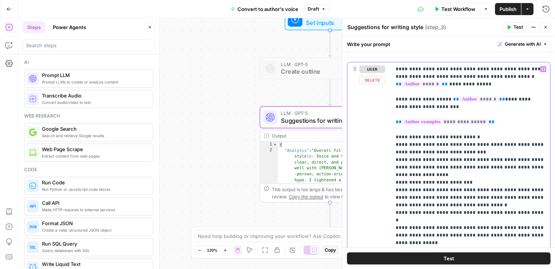
drag, startPoint x: 466, startPoint y: 182, endPoint x: 395, endPoint y: 182, distance: 70.2
click at [395, 182] on div "**********" at bounding box center [470, 182] width 159 height 240
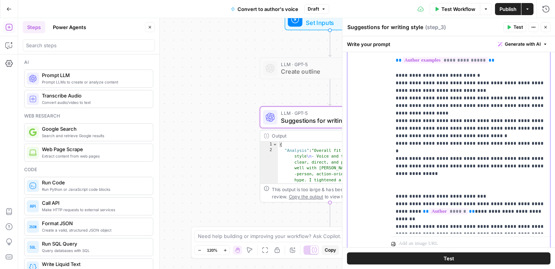
scroll to position [243, 0]
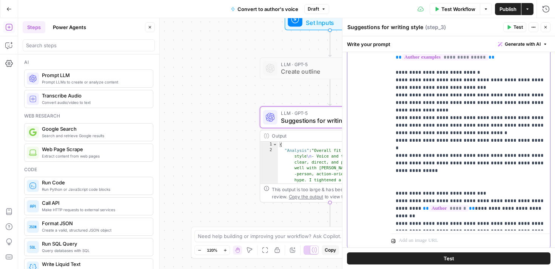
drag, startPoint x: 456, startPoint y: 223, endPoint x: 403, endPoint y: 210, distance: 55.0
click at [403, 210] on p "**********" at bounding box center [471, 114] width 150 height 227
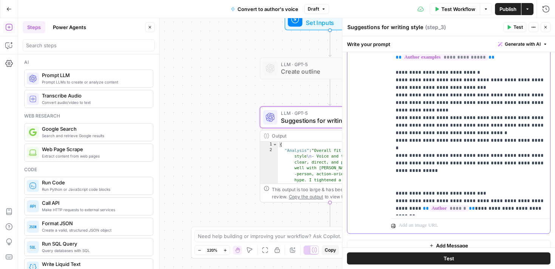
click at [476, 198] on p "**********" at bounding box center [471, 106] width 150 height 211
click at [474, 209] on p "**********" at bounding box center [471, 106] width 150 height 211
click at [457, 216] on p "**********" at bounding box center [471, 110] width 150 height 219
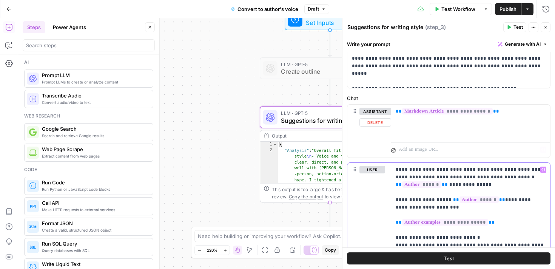
scroll to position [0, 0]
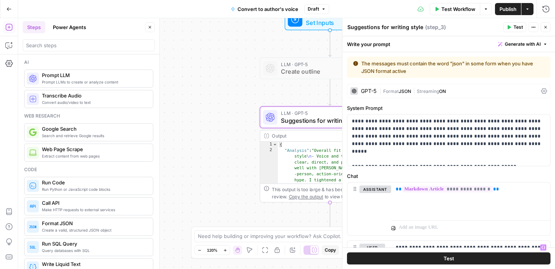
click at [408, 88] on span "JSON" at bounding box center [405, 91] width 12 height 6
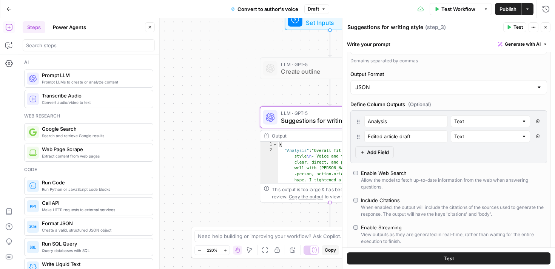
scroll to position [200, 0]
click at [410, 140] on div "Edited article draft" at bounding box center [405, 136] width 83 height 12
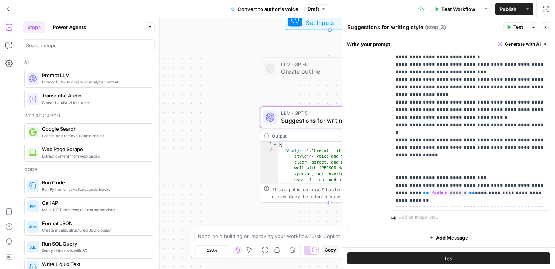
type input "Suggested changes"
click at [441, 258] on button "Test" at bounding box center [449, 258] width 204 height 12
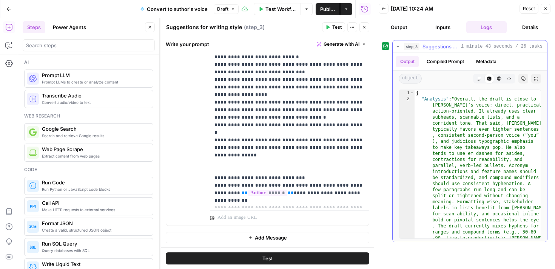
click at [478, 79] on icon "button" at bounding box center [480, 79] width 4 height 4
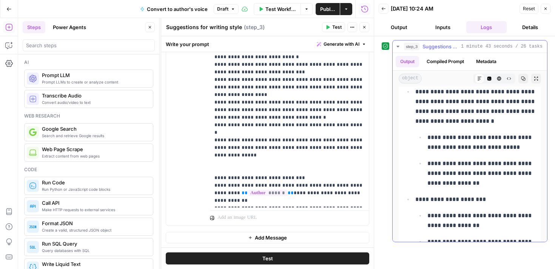
scroll to position [630, 0]
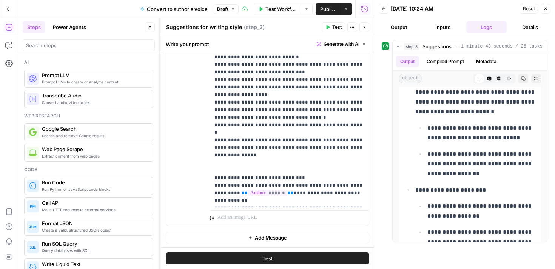
click at [402, 31] on button "Output" at bounding box center [399, 27] width 41 height 12
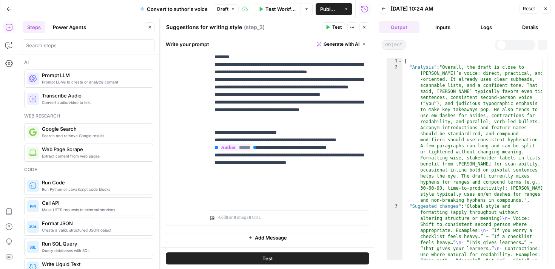
scroll to position [636, 0]
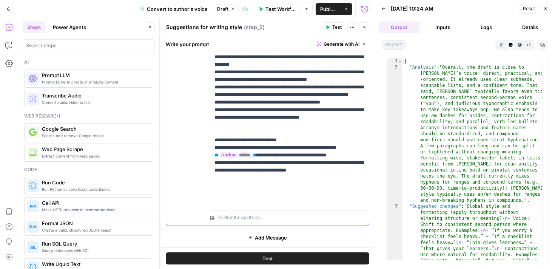
click at [242, 193] on p "**********" at bounding box center [290, 98] width 150 height 211
click at [281, 192] on p "**********" at bounding box center [290, 98] width 150 height 211
click at [333, 200] on p "**********" at bounding box center [290, 98] width 150 height 211
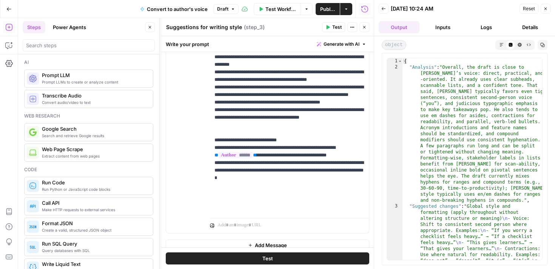
click at [277, 261] on button "Test" at bounding box center [268, 258] width 204 height 12
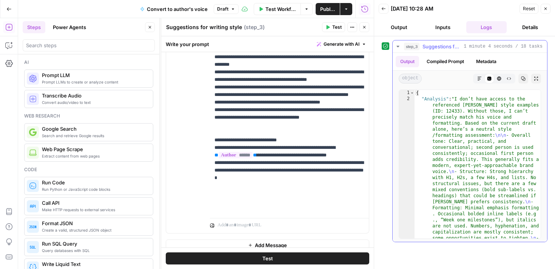
click at [481, 78] on icon "button" at bounding box center [479, 78] width 5 height 5
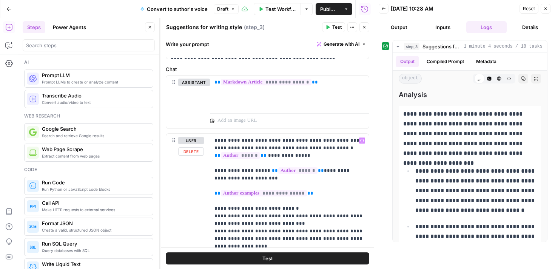
scroll to position [492, 0]
click at [292, 195] on span "**********" at bounding box center [264, 193] width 86 height 6
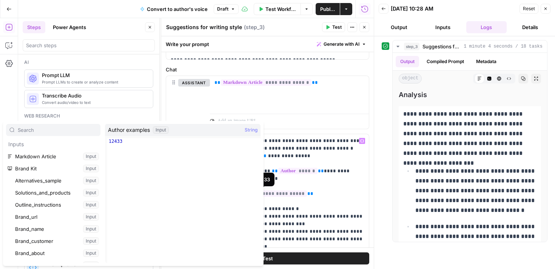
scroll to position [222, 0]
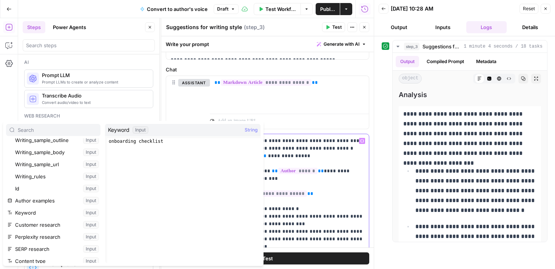
click at [321, 192] on p "**********" at bounding box center [290, 250] width 150 height 227
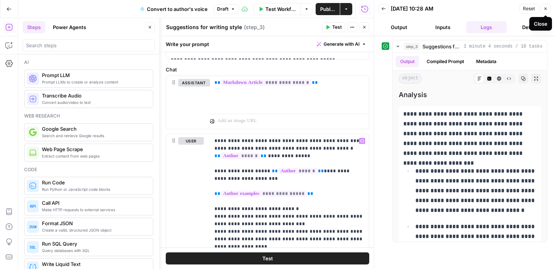
click at [547, 9] on icon "button" at bounding box center [546, 9] width 3 height 3
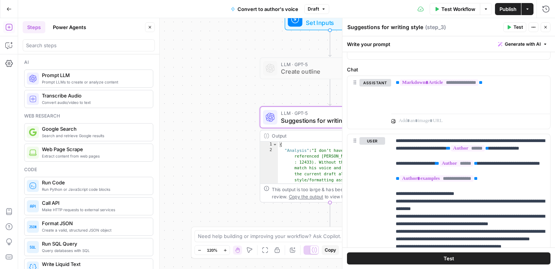
click at [547, 26] on icon "button" at bounding box center [546, 27] width 3 height 3
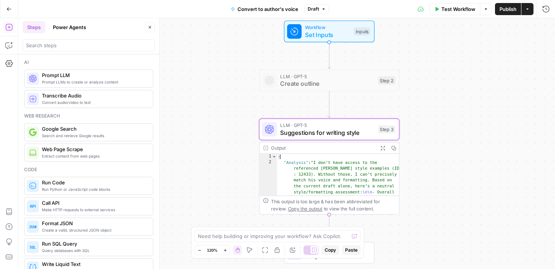
drag, startPoint x: 450, startPoint y: 68, endPoint x: 447, endPoint y: 88, distance: 20.2
click at [447, 88] on div "Workflow Set Inputs Inputs LLM · GPT-5 Create outline Step 2 LLM · GPT-5 Sugges…" at bounding box center [286, 143] width 537 height 251
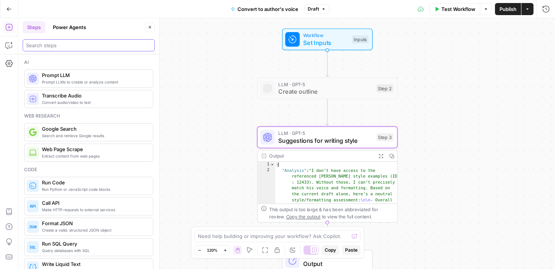
click at [70, 47] on input "search" at bounding box center [88, 46] width 125 height 8
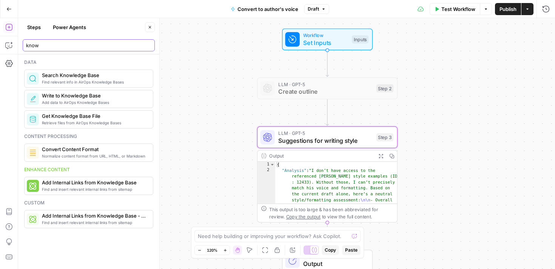
type input "know"
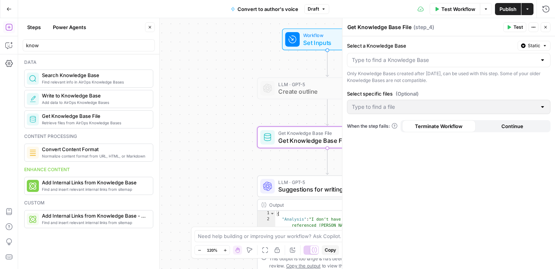
click at [538, 60] on div at bounding box center [449, 60] width 204 height 14
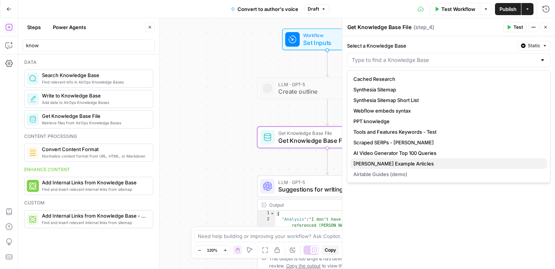
click at [385, 166] on span "[PERSON_NAME] Example Articles" at bounding box center [447, 164] width 188 height 8
type input "[PERSON_NAME] Example Articles"
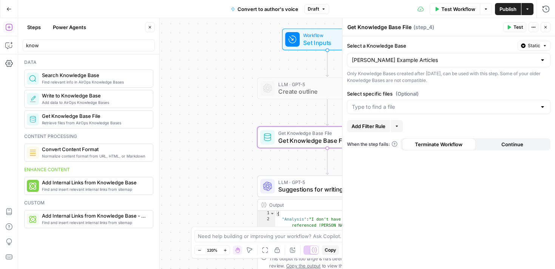
click at [511, 26] on icon "button" at bounding box center [509, 27] width 5 height 5
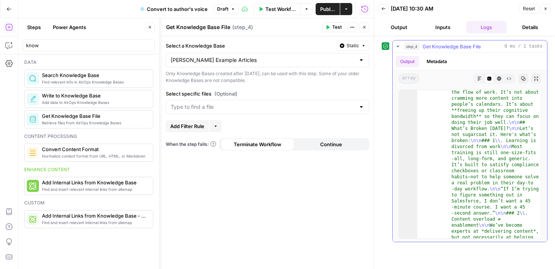
scroll to position [321, 0]
click at [477, 76] on icon "button" at bounding box center [479, 78] width 5 height 5
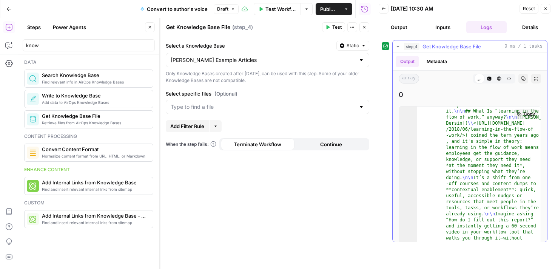
scroll to position [0, 0]
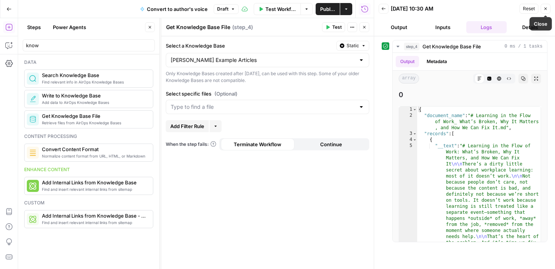
click at [544, 8] on icon "button" at bounding box center [545, 8] width 5 height 5
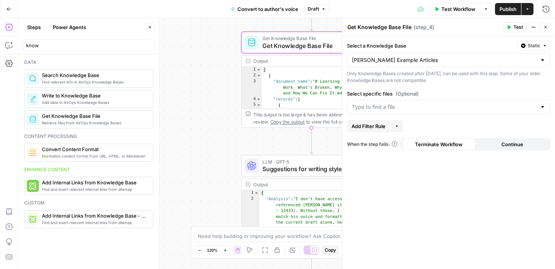
drag, startPoint x: 207, startPoint y: 166, endPoint x: 188, endPoint y: 68, distance: 100.0
click at [188, 68] on div "Workflow Set Inputs Inputs LLM · GPT-5 Create outline Step 2 Get Knowledge Base…" at bounding box center [286, 143] width 537 height 251
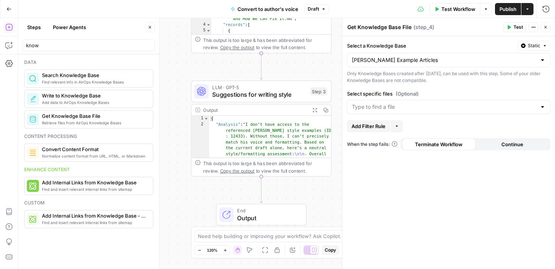
drag, startPoint x: 210, startPoint y: 168, endPoint x: 162, endPoint y: 97, distance: 85.3
click at [162, 97] on body "Synthesia New Home Browse Insights Opportunities Your Data Recent Grids Listicl…" at bounding box center [277, 134] width 555 height 269
click at [231, 96] on span "Suggestions for writing style" at bounding box center [259, 94] width 94 height 9
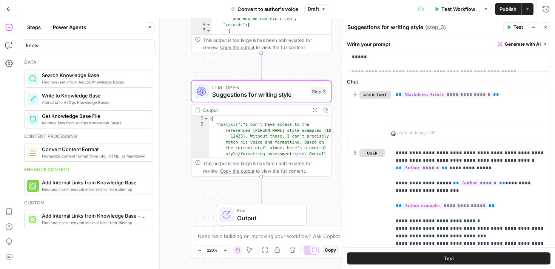
scroll to position [97, 0]
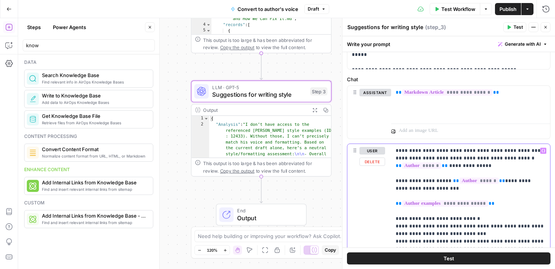
drag, startPoint x: 497, startPoint y: 205, endPoint x: 396, endPoint y: 201, distance: 100.9
click at [396, 201] on p "**********" at bounding box center [471, 260] width 150 height 227
click at [543, 151] on icon "button" at bounding box center [544, 151] width 4 height 4
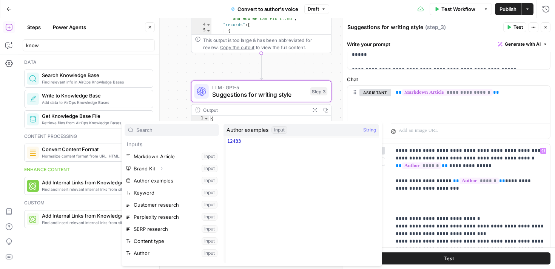
scroll to position [93, 0]
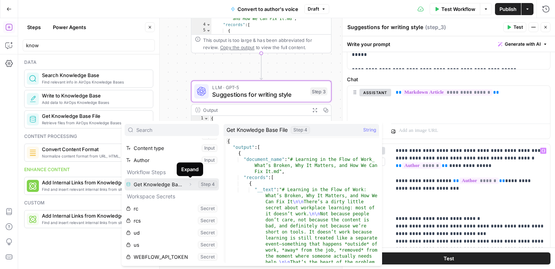
click at [190, 185] on icon "button" at bounding box center [190, 184] width 5 height 5
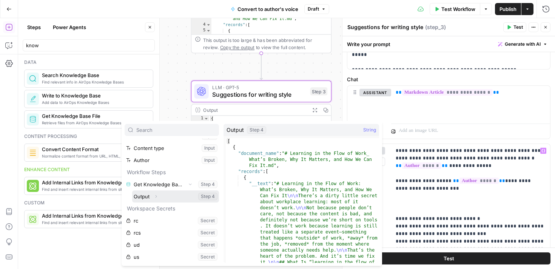
click at [154, 198] on icon "button" at bounding box center [156, 196] width 5 height 5
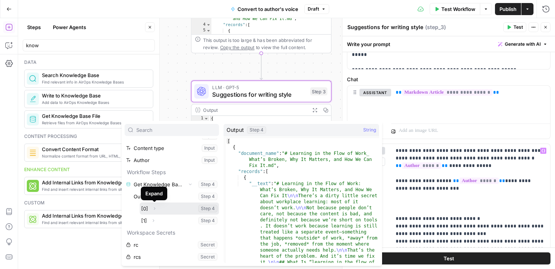
click at [154, 208] on icon "button" at bounding box center [154, 208] width 5 height 5
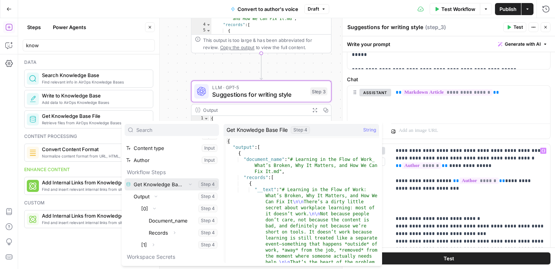
click at [156, 180] on button "Select variable Get Knowledge Base File" at bounding box center [172, 184] width 94 height 12
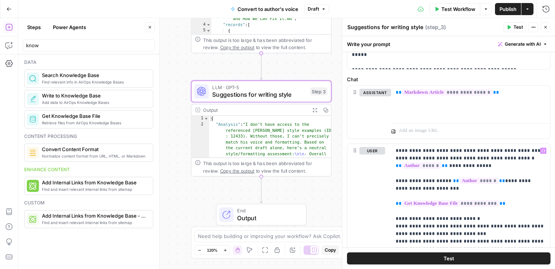
click at [443, 258] on button "Test" at bounding box center [449, 258] width 204 height 12
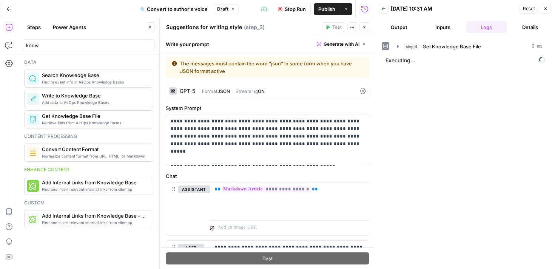
scroll to position [97, 0]
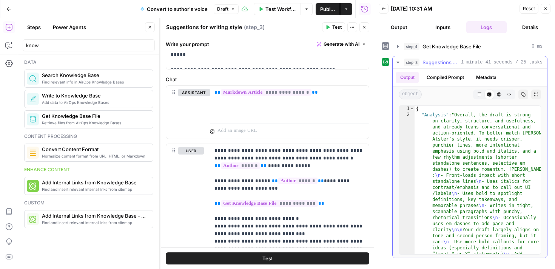
click at [477, 95] on icon "button" at bounding box center [479, 94] width 5 height 5
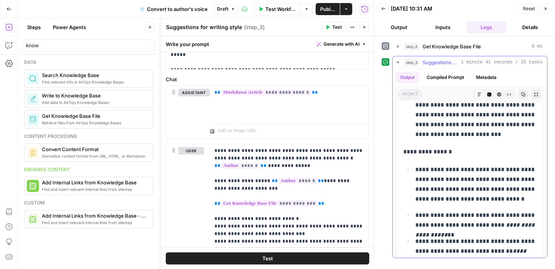
scroll to position [3169, 0]
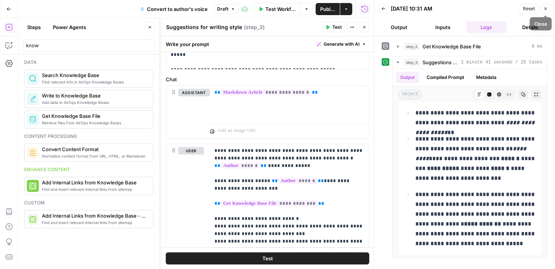
click at [543, 11] on button "Close" at bounding box center [546, 9] width 10 height 10
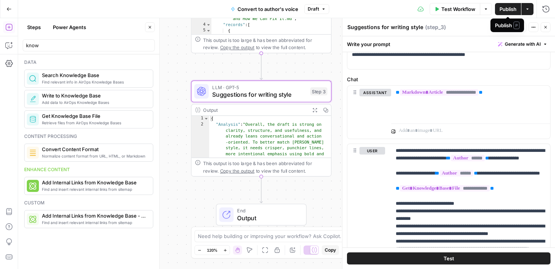
click at [507, 9] on span "Publish" at bounding box center [508, 9] width 17 height 8
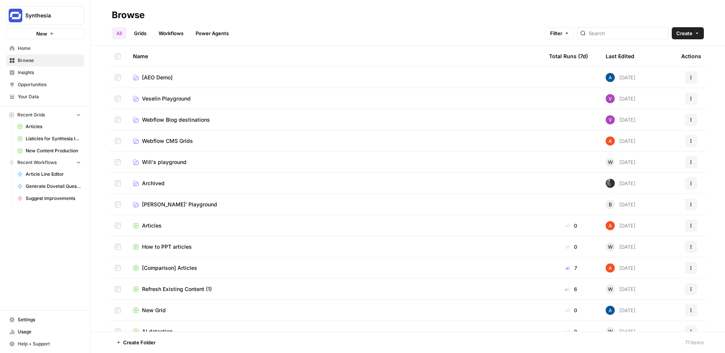
click at [182, 30] on link "Workflows" at bounding box center [171, 33] width 34 height 12
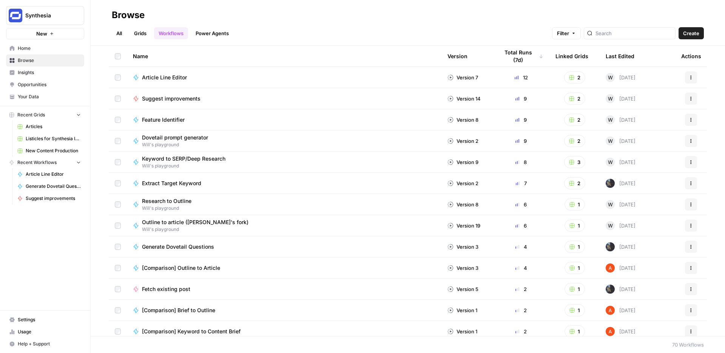
click at [177, 101] on span "Suggest improvements" at bounding box center [171, 99] width 59 height 8
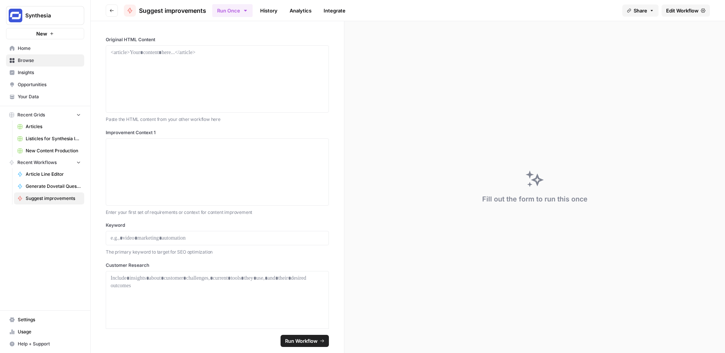
click at [690, 8] on span "Edit Workflow" at bounding box center [682, 11] width 32 height 8
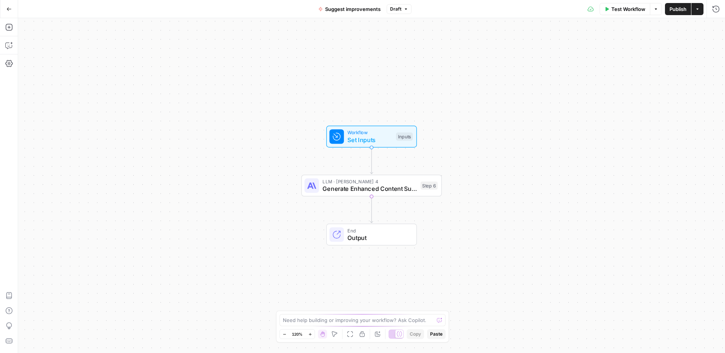
click at [371, 235] on span "Output" at bounding box center [378, 237] width 62 height 9
click at [349, 193] on div "LLM · [PERSON_NAME] 4 Generate Enhanced Content Suggestions Step 6 Copy step De…" at bounding box center [371, 185] width 140 height 22
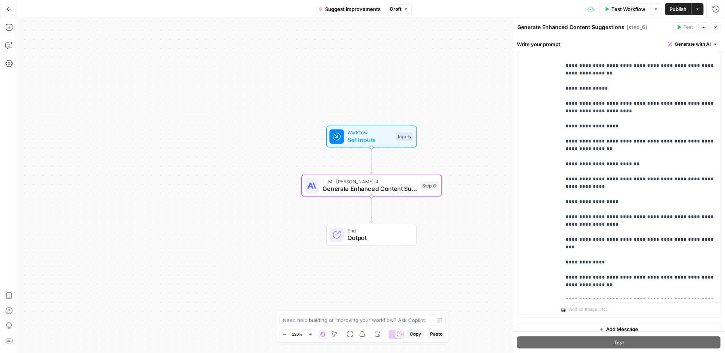
scroll to position [210, 0]
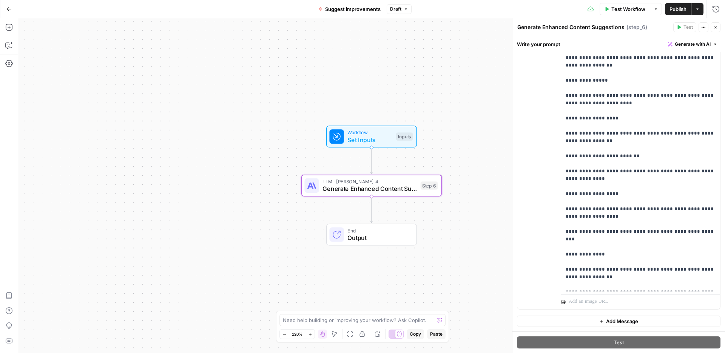
click at [7, 10] on icon "button" at bounding box center [8, 8] width 5 height 5
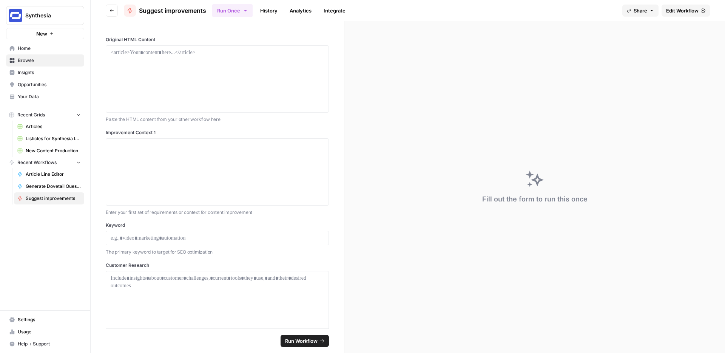
click at [32, 51] on span "Home" at bounding box center [49, 48] width 63 height 7
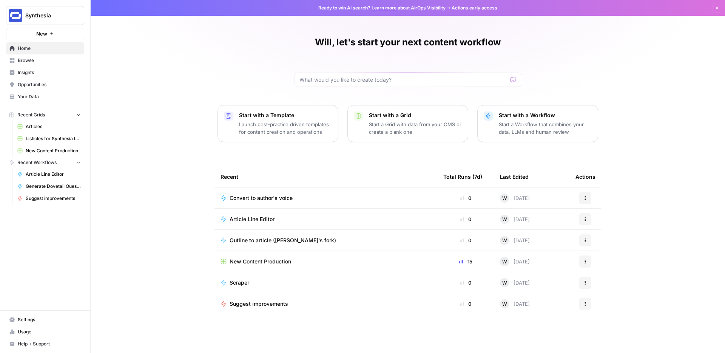
click at [408, 125] on p "Start a Grid with data from your CMS or create a blank one" at bounding box center [415, 127] width 93 height 15
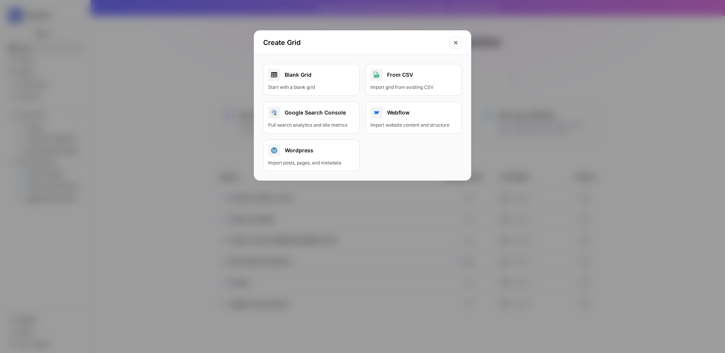
click at [460, 40] on button "Close modal" at bounding box center [456, 43] width 12 height 12
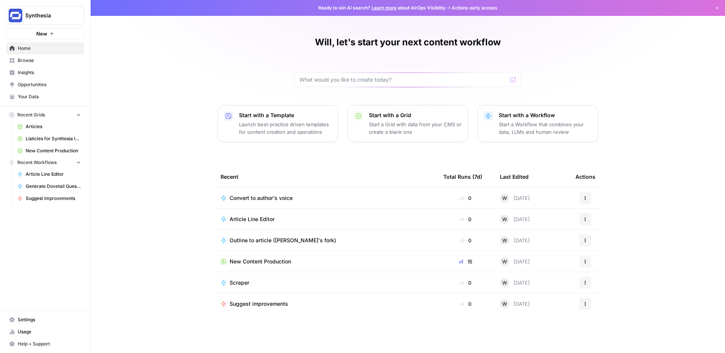
click at [38, 61] on span "Browse" at bounding box center [49, 60] width 63 height 7
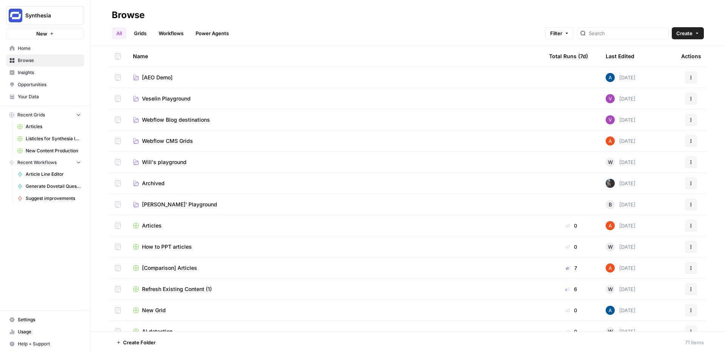
click at [174, 32] on link "Workflows" at bounding box center [171, 33] width 34 height 12
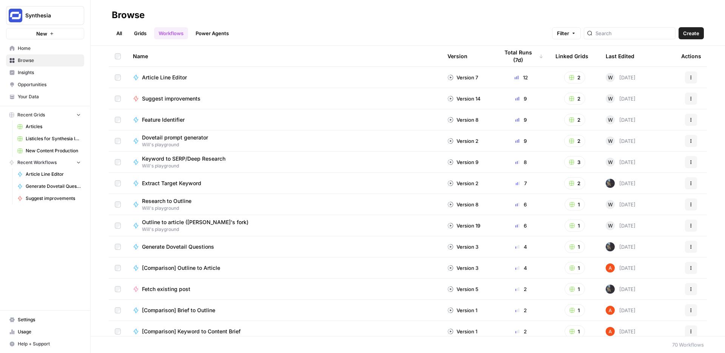
click at [145, 33] on link "Grids" at bounding box center [141, 33] width 22 height 12
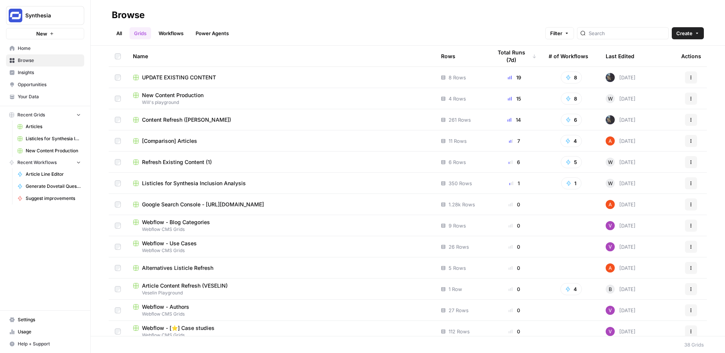
click at [189, 117] on span "Content Refresh ([PERSON_NAME])" at bounding box center [186, 120] width 89 height 8
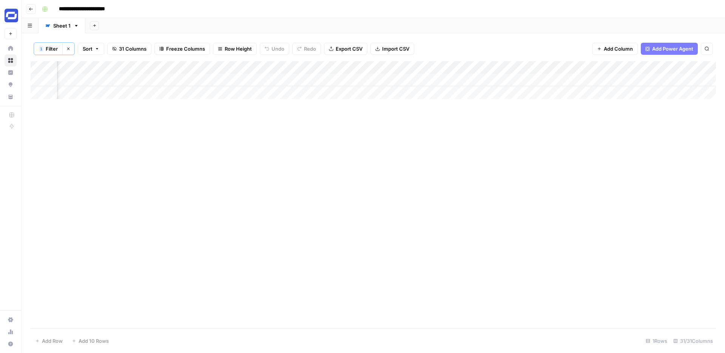
scroll to position [0, 2032]
click at [412, 68] on div "Add Column" at bounding box center [373, 80] width 685 height 38
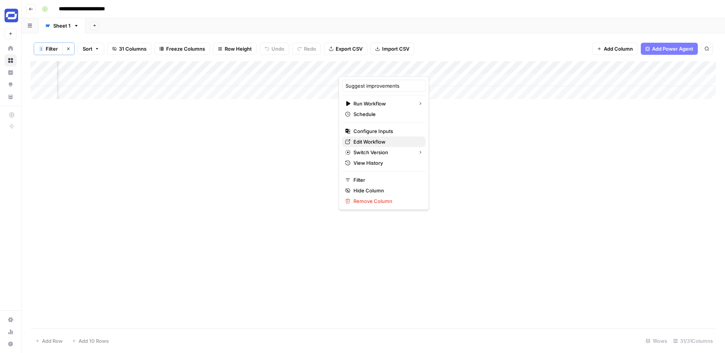
click at [373, 139] on span "Edit Workflow" at bounding box center [386, 142] width 66 height 8
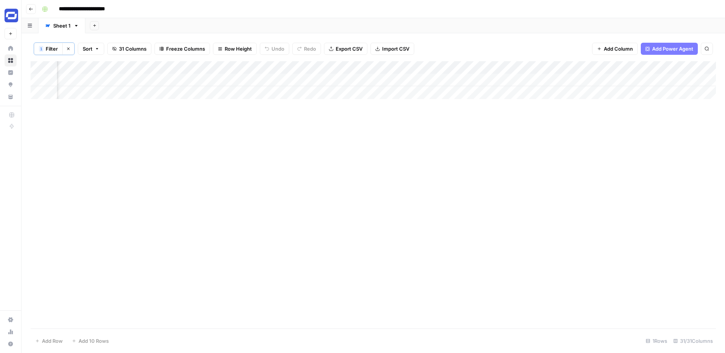
click at [635, 67] on div "Add Column" at bounding box center [373, 80] width 685 height 38
click at [573, 130] on span "Configure Inputs" at bounding box center [582, 131] width 66 height 8
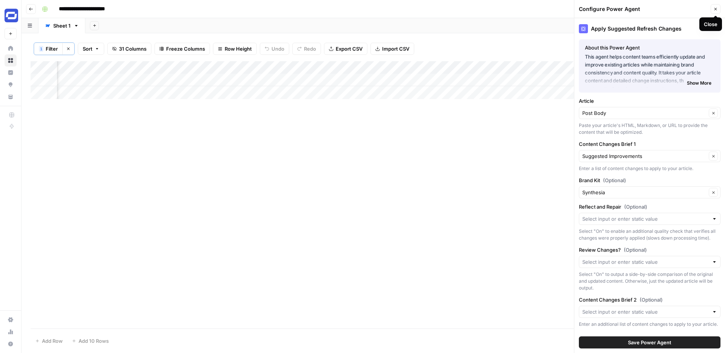
click at [716, 6] on button "Close" at bounding box center [716, 9] width 10 height 10
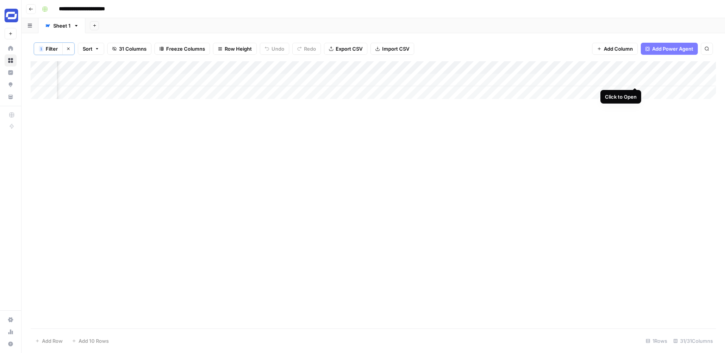
click at [634, 80] on div "Add Column" at bounding box center [373, 80] width 685 height 38
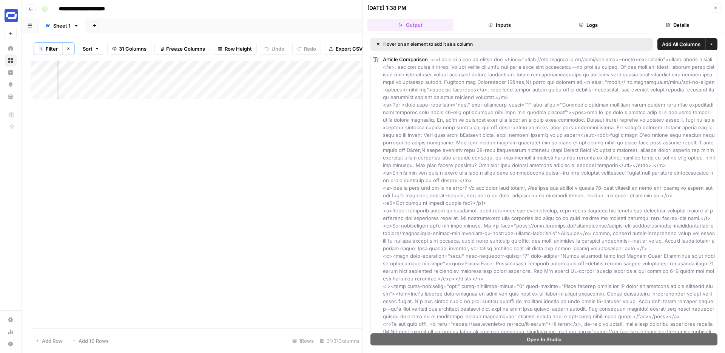
click at [718, 7] on button "Close" at bounding box center [716, 8] width 10 height 10
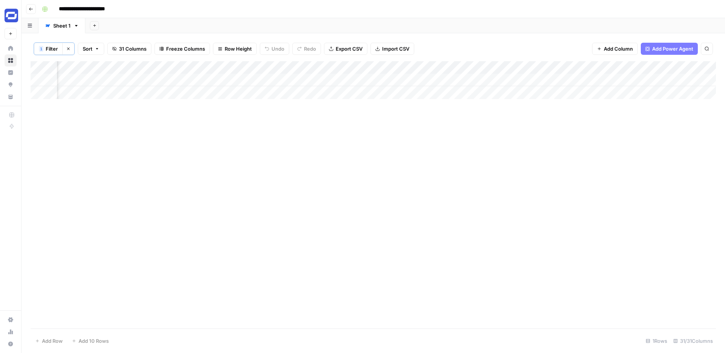
scroll to position [0, 2146]
click at [589, 80] on div "Add Column" at bounding box center [373, 80] width 685 height 38
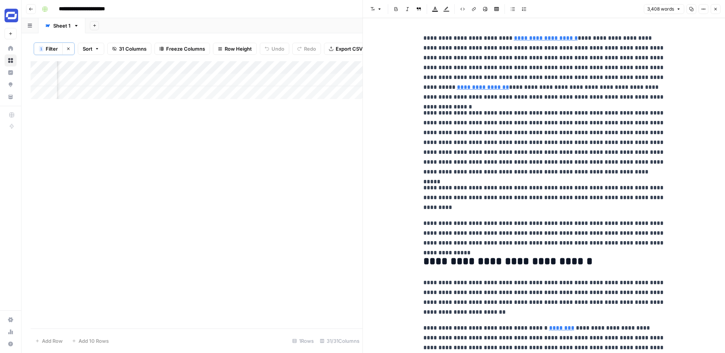
click at [694, 7] on button "Copy" at bounding box center [692, 9] width 10 height 10
click at [702, 9] on icon "button" at bounding box center [702, 9] width 1 height 1
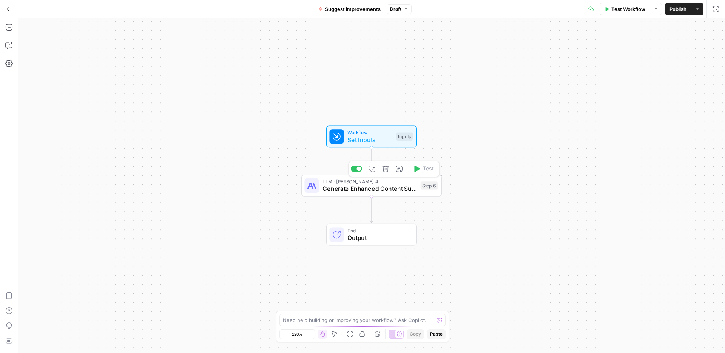
click at [377, 191] on span "Generate Enhanced Content Suggestions" at bounding box center [370, 188] width 94 height 9
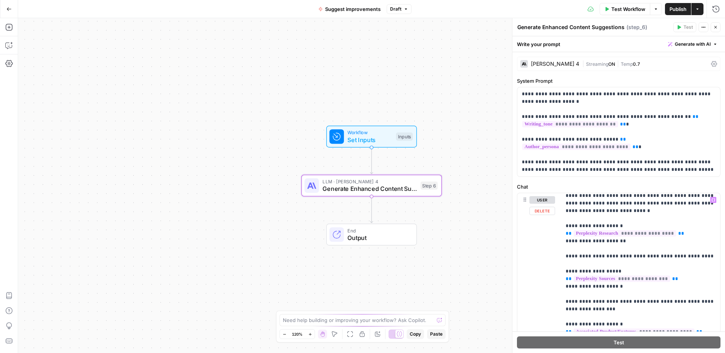
scroll to position [329, 0]
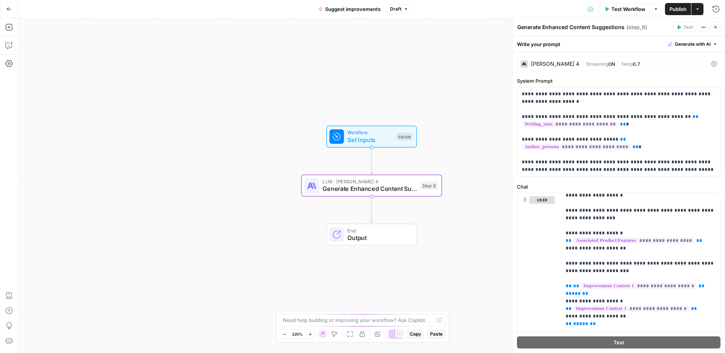
click at [717, 27] on icon "button" at bounding box center [715, 27] width 5 height 5
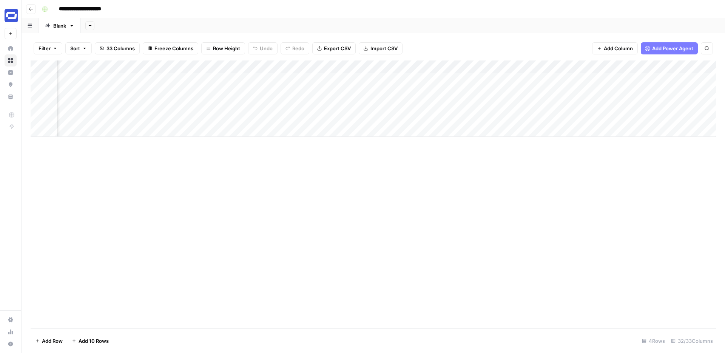
scroll to position [0, 1431]
click at [332, 65] on div "Add Column" at bounding box center [373, 98] width 685 height 76
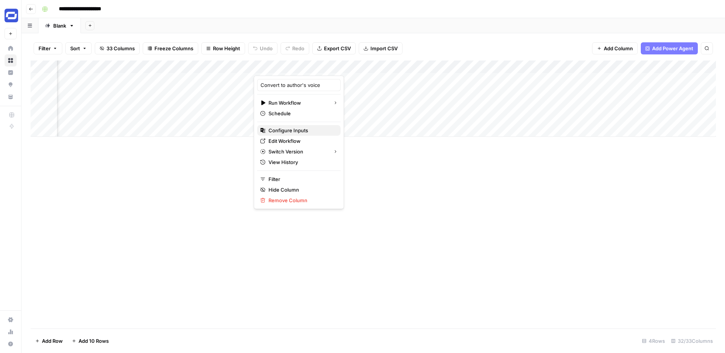
click at [287, 130] on span "Configure Inputs" at bounding box center [302, 131] width 66 height 8
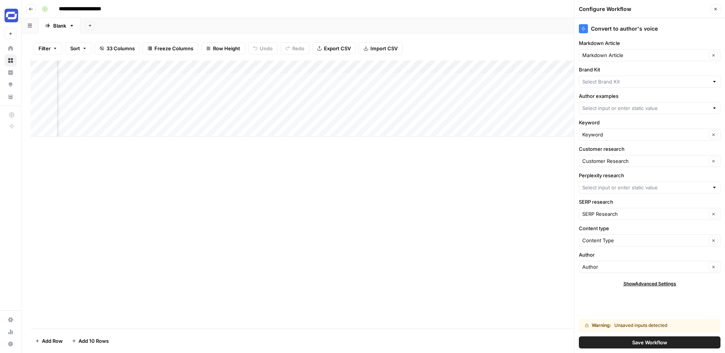
type input "Synthesia"
click at [639, 56] on input "Markdown Article" at bounding box center [644, 55] width 124 height 8
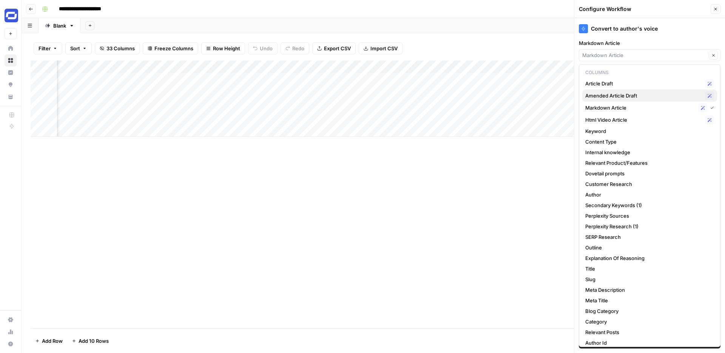
click at [627, 98] on span "Amended Article Draft" at bounding box center [643, 96] width 117 height 8
type input "Amended Article Draft"
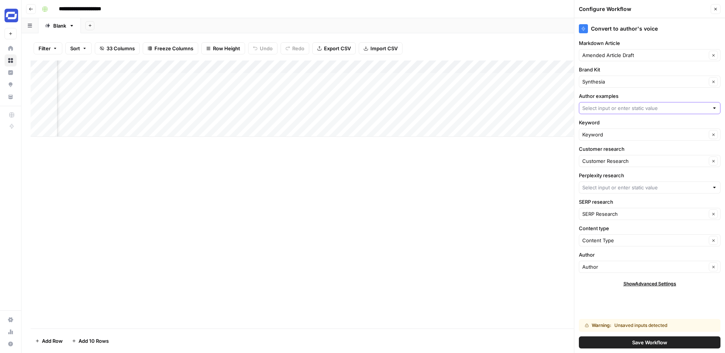
click at [624, 106] on input "Author examples" at bounding box center [645, 108] width 127 height 8
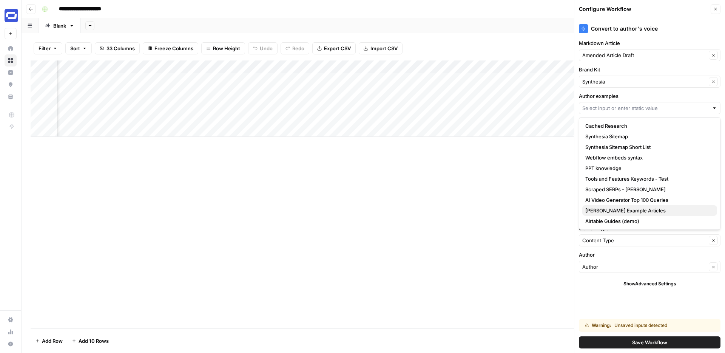
click at [626, 212] on span "[PERSON_NAME] Example Articles" at bounding box center [648, 211] width 126 height 8
type input "[PERSON_NAME] Example Articles"
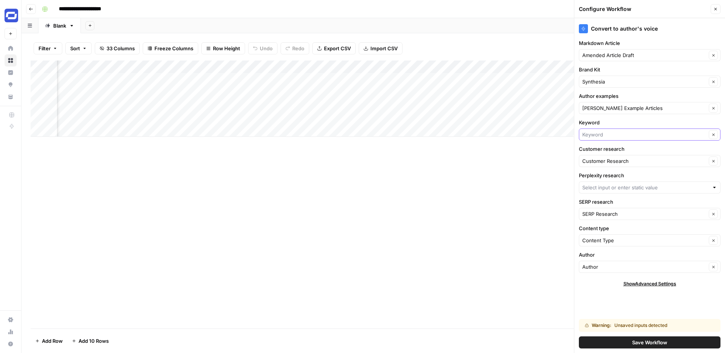
click at [608, 137] on input "Keyword" at bounding box center [644, 135] width 124 height 8
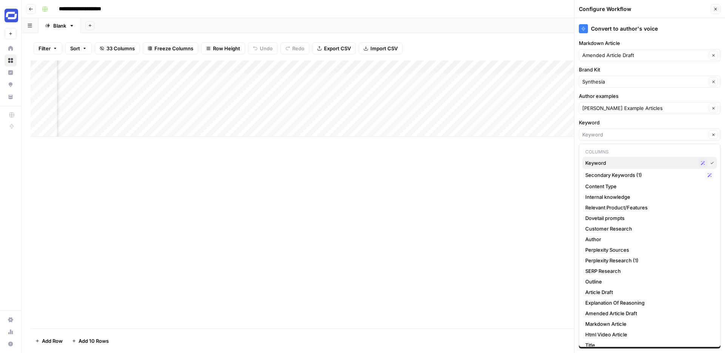
click at [602, 167] on div "Keyword Possible Match" at bounding box center [649, 162] width 129 height 9
type input "Keyword"
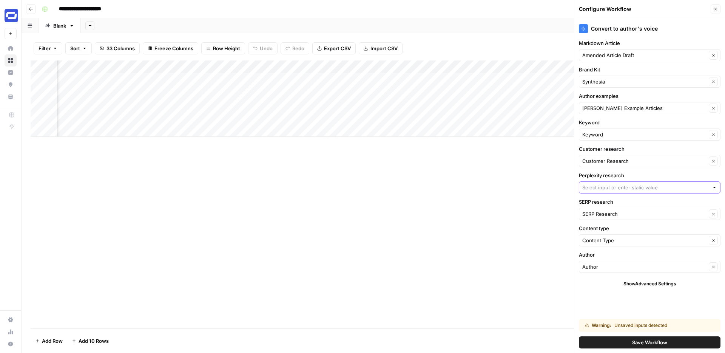
click at [613, 185] on input "Perplexity research" at bounding box center [645, 188] width 127 height 8
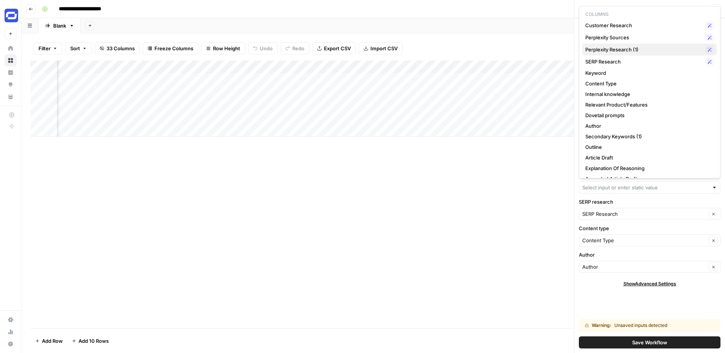
click at [619, 51] on span "Perplexity Research (1)" at bounding box center [643, 50] width 117 height 8
type input "Perplexity Research (1)"
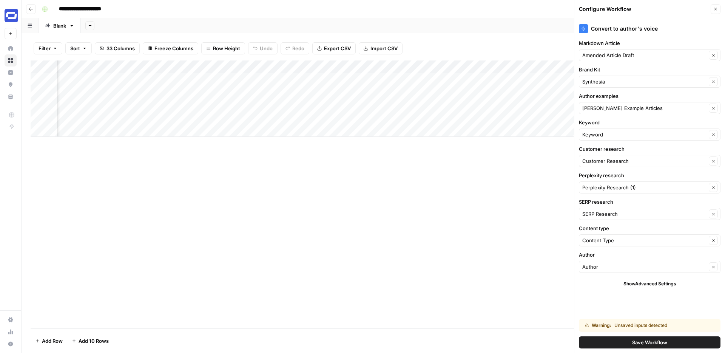
click at [636, 341] on span "Save Workflow" at bounding box center [649, 342] width 35 height 8
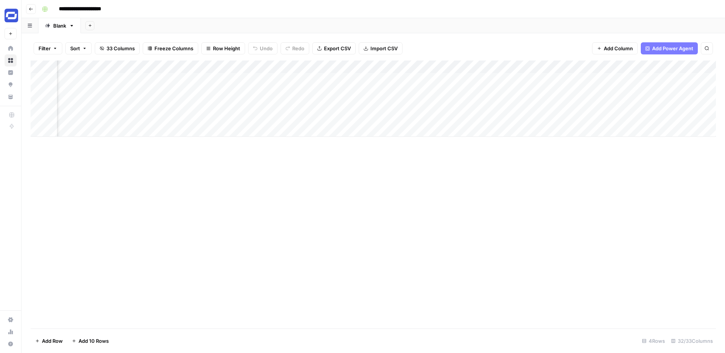
click at [301, 78] on div "Add Column" at bounding box center [373, 98] width 685 height 76
click at [611, 49] on span "Add Column" at bounding box center [618, 49] width 29 height 8
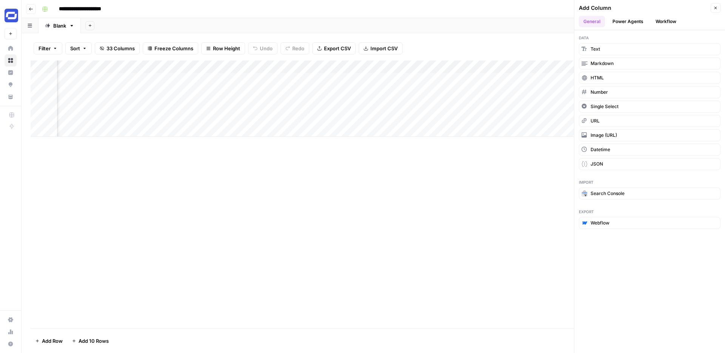
click at [630, 23] on button "Power Agents" at bounding box center [628, 21] width 40 height 11
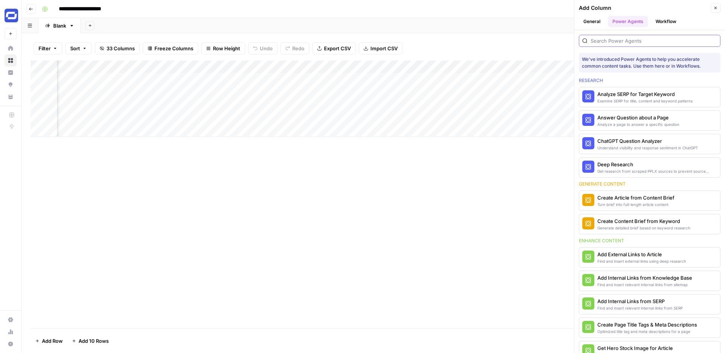
click at [618, 40] on input "search" at bounding box center [654, 41] width 127 height 8
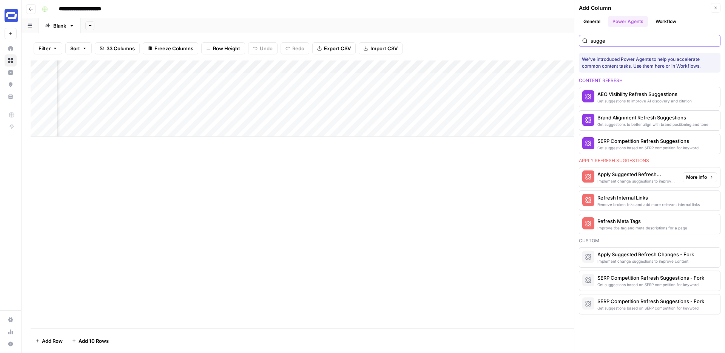
type input "sugge"
click at [645, 173] on div "Apply Suggested Refresh Changes" at bounding box center [636, 174] width 79 height 8
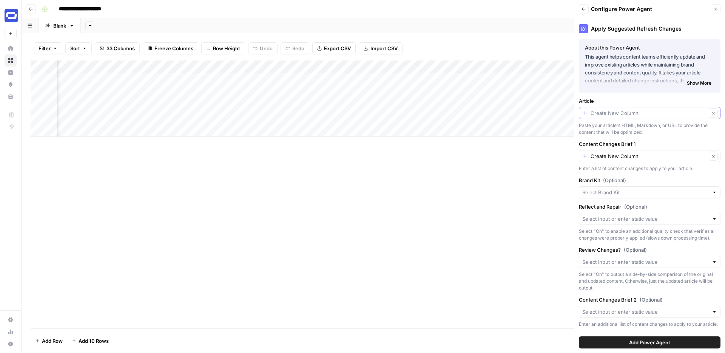
click at [632, 114] on input "Article" at bounding box center [649, 113] width 116 height 8
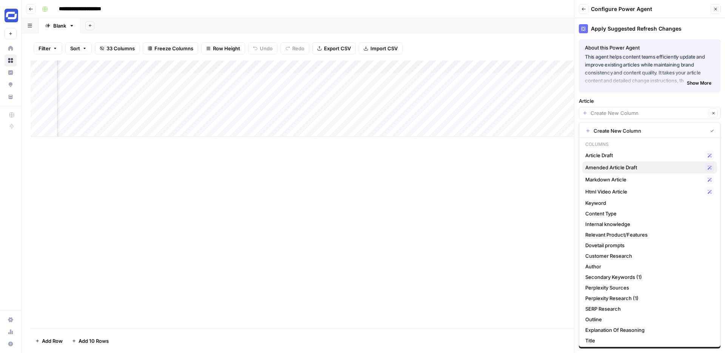
click at [632, 162] on button "Amended Article Draft Possible Match" at bounding box center [649, 167] width 135 height 12
type input "Amended Article Draft"
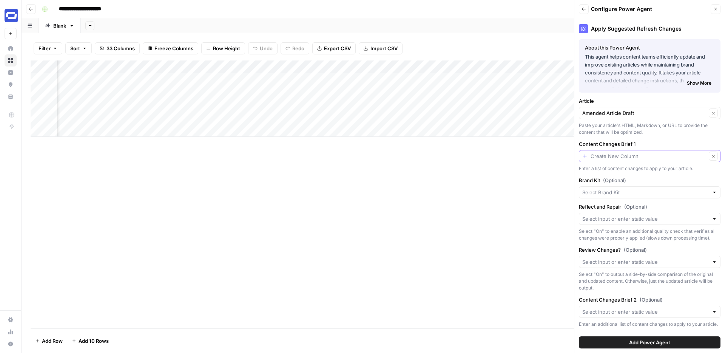
click at [643, 156] on input "Content Changes Brief 1" at bounding box center [649, 156] width 116 height 8
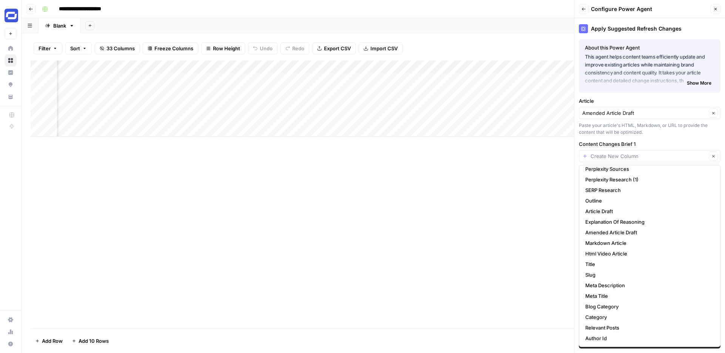
scroll to position [110, 0]
type input "Create New Column"
click at [647, 140] on div "Apply Suggested Refresh Changes About this Power Agent This agent helps content…" at bounding box center [649, 185] width 151 height 335
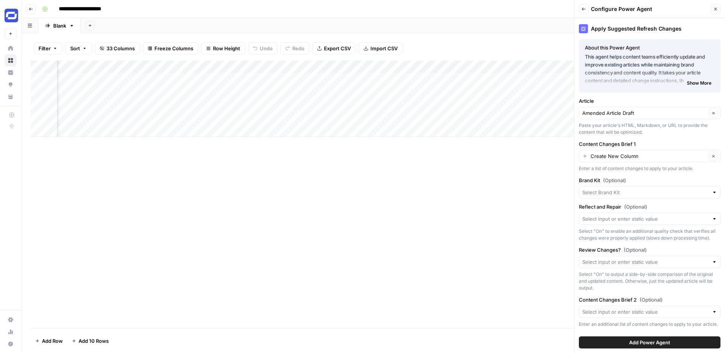
click at [713, 8] on icon "button" at bounding box center [715, 9] width 5 height 5
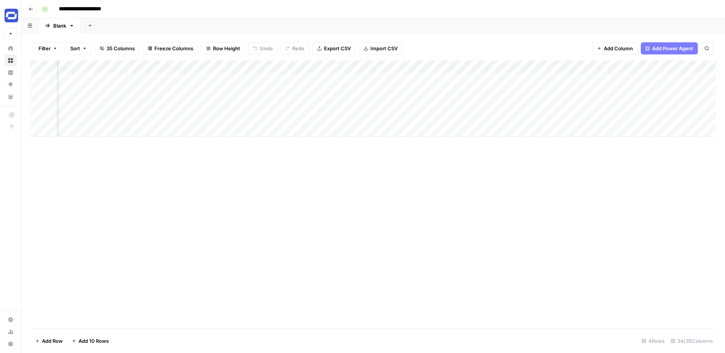
click at [411, 66] on div "Add Column" at bounding box center [373, 98] width 685 height 76
click at [383, 133] on span "Hide Column" at bounding box center [397, 131] width 66 height 8
click at [408, 78] on div "Add Column" at bounding box center [373, 98] width 685 height 76
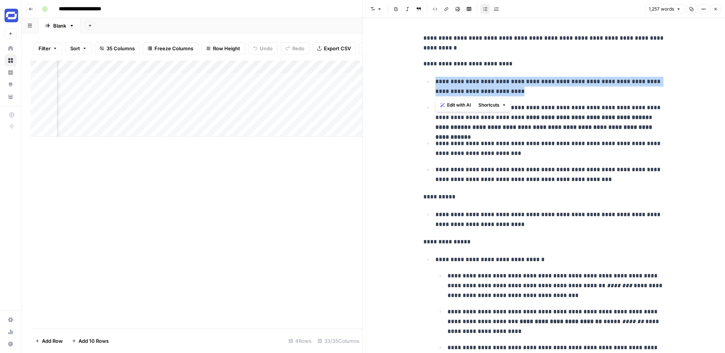
drag, startPoint x: 511, startPoint y: 93, endPoint x: 427, endPoint y: 82, distance: 84.5
click at [427, 82] on ul "**********" at bounding box center [544, 130] width 242 height 108
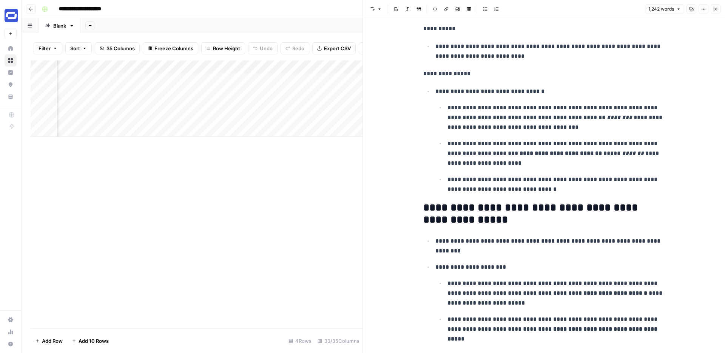
scroll to position [171, 0]
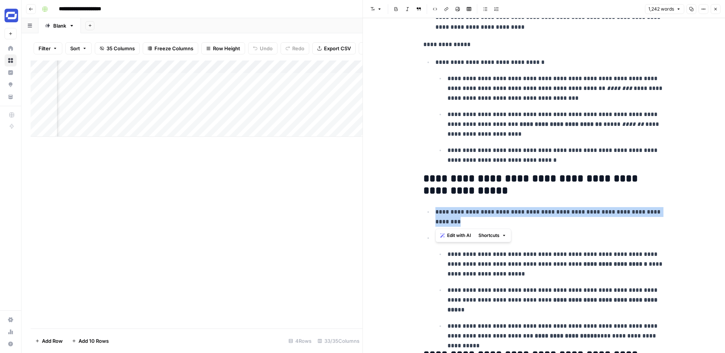
drag, startPoint x: 467, startPoint y: 221, endPoint x: 427, endPoint y: 213, distance: 40.8
click at [427, 213] on ul "**********" at bounding box center [544, 274] width 242 height 134
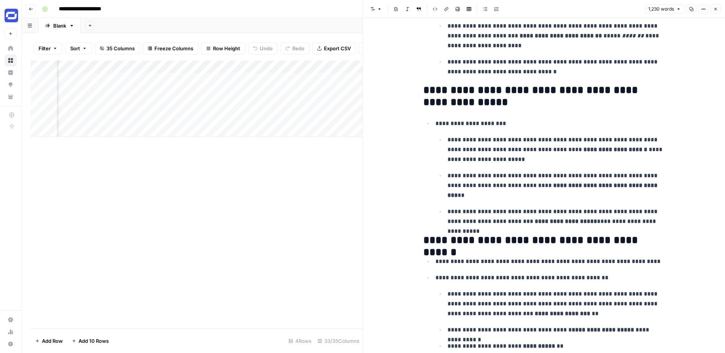
scroll to position [268, 0]
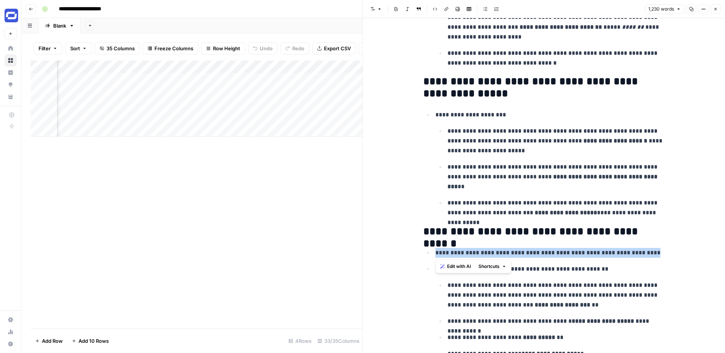
drag, startPoint x: 603, startPoint y: 252, endPoint x: 419, endPoint y: 251, distance: 183.9
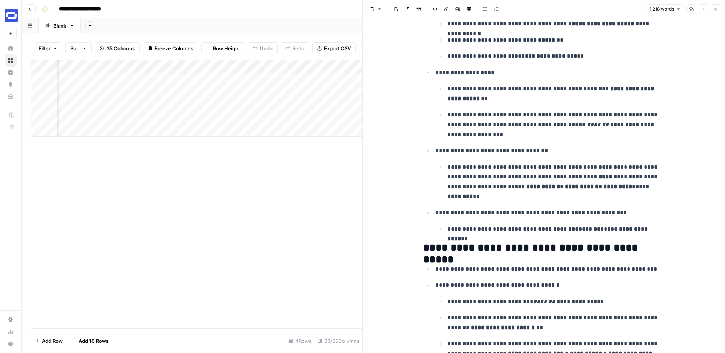
scroll to position [558, 0]
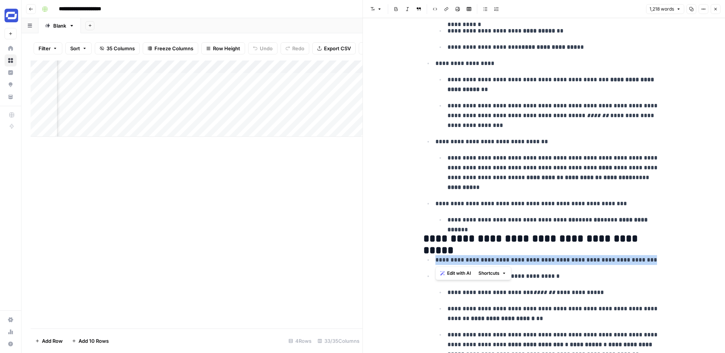
drag, startPoint x: 646, startPoint y: 259, endPoint x: 394, endPoint y: 262, distance: 252.3
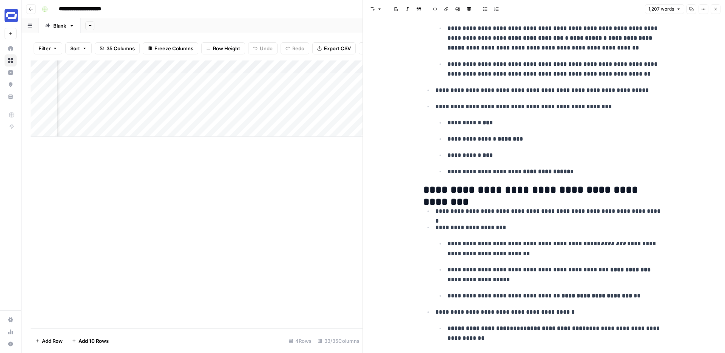
scroll to position [873, 0]
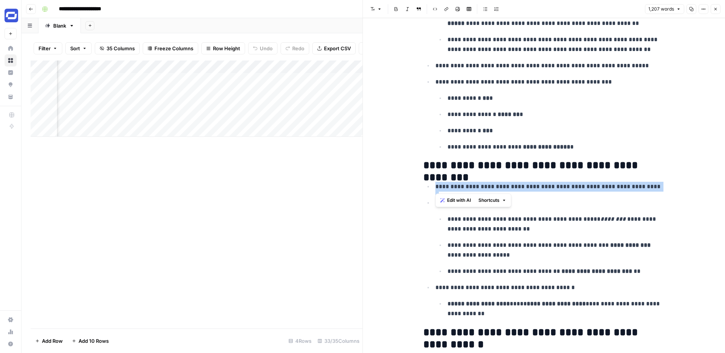
drag, startPoint x: 648, startPoint y: 187, endPoint x: 381, endPoint y: 185, distance: 267.0
click at [381, 185] on div "**********" at bounding box center [544, 359] width 362 height 2428
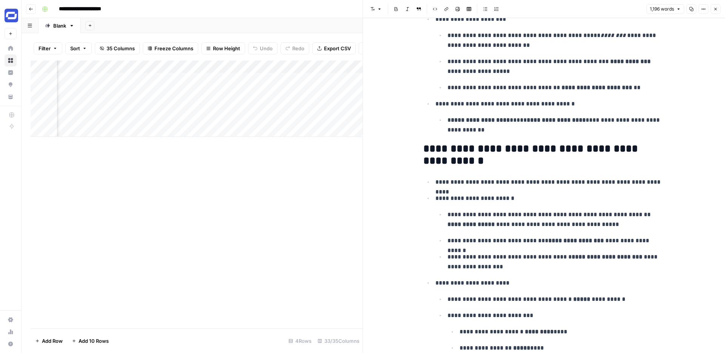
scroll to position [1042, 0]
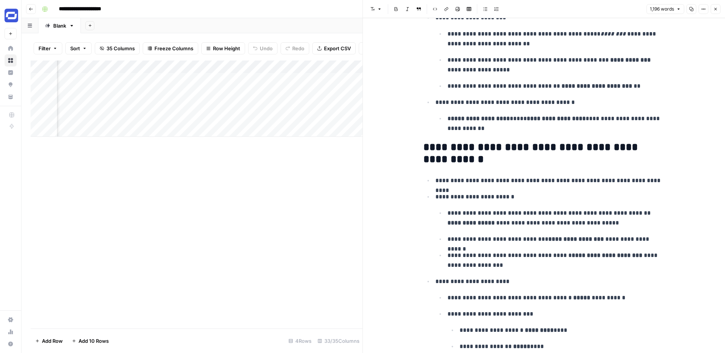
drag, startPoint x: 666, startPoint y: 181, endPoint x: 471, endPoint y: 174, distance: 195.4
click at [471, 174] on div "**********" at bounding box center [544, 177] width 251 height 2376
click at [472, 179] on p "**********" at bounding box center [550, 181] width 230 height 10
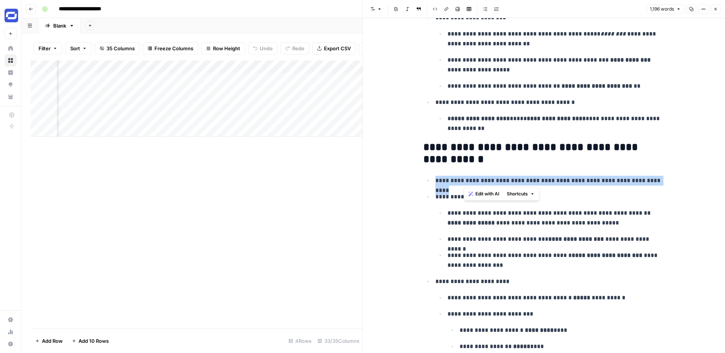
click at [472, 179] on p "**********" at bounding box center [550, 181] width 230 height 10
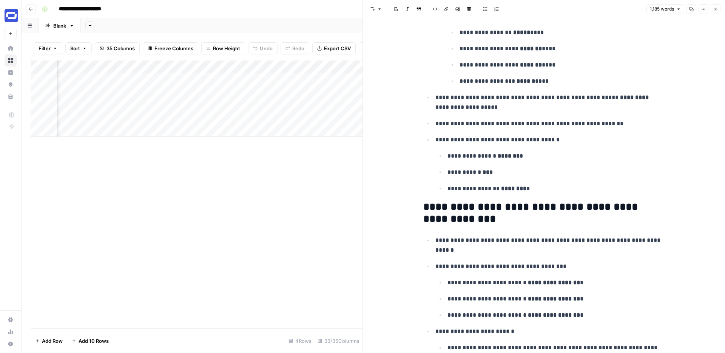
scroll to position [1343, 0]
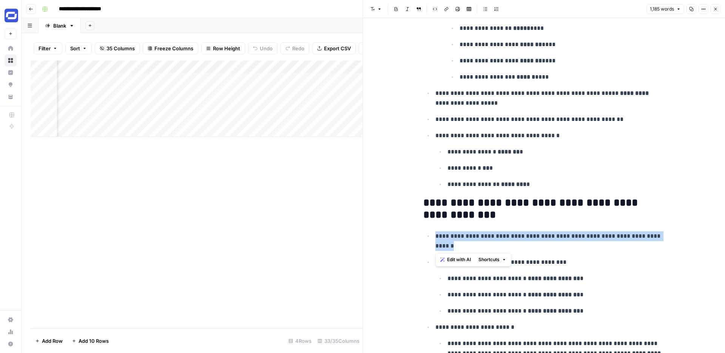
drag, startPoint x: 469, startPoint y: 249, endPoint x: 424, endPoint y: 238, distance: 46.3
click at [424, 238] on ul "**********" at bounding box center [544, 304] width 242 height 147
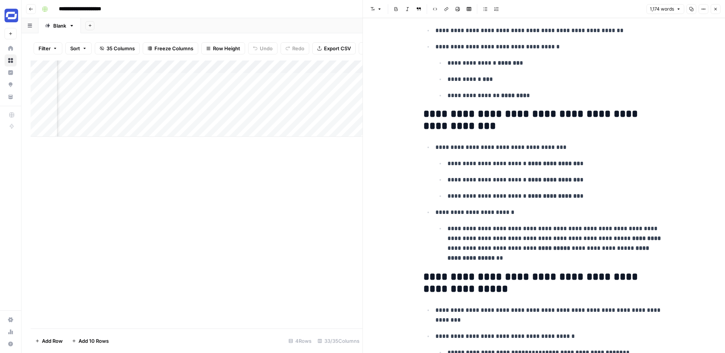
scroll to position [1500, 0]
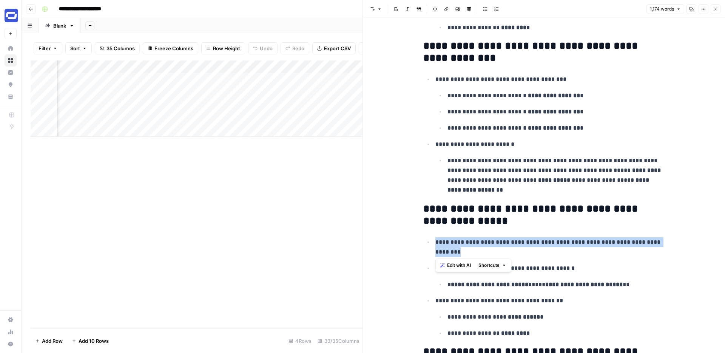
drag, startPoint x: 477, startPoint y: 253, endPoint x: 405, endPoint y: 244, distance: 72.4
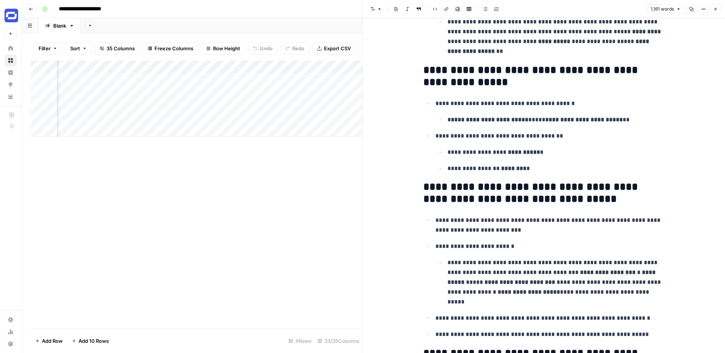
scroll to position [1648, 0]
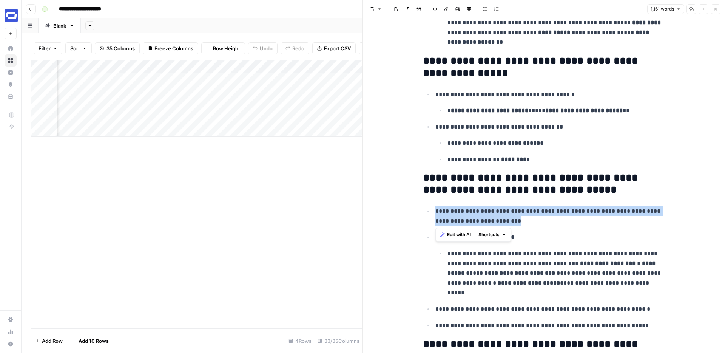
drag, startPoint x: 535, startPoint y: 221, endPoint x: 430, endPoint y: 214, distance: 105.2
click at [430, 214] on ul "**********" at bounding box center [544, 268] width 242 height 124
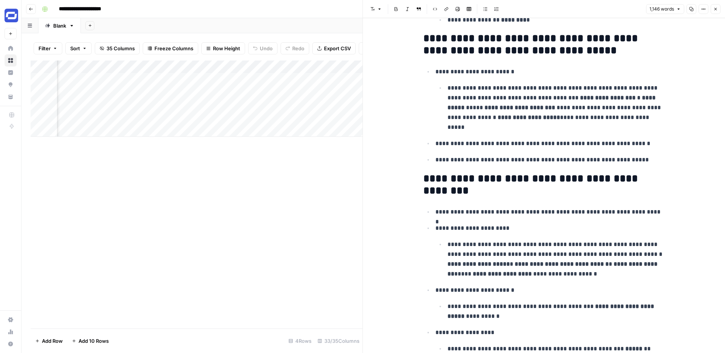
scroll to position [1792, 0]
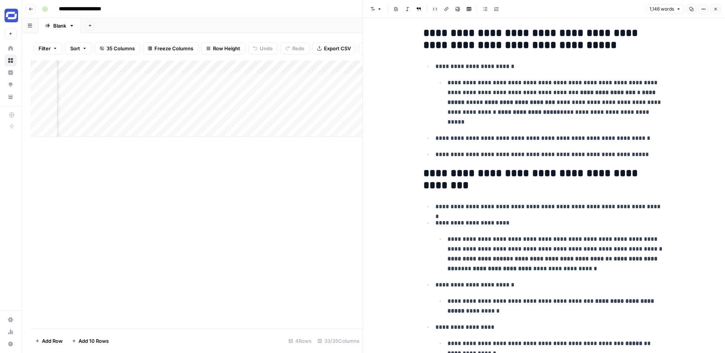
click at [525, 209] on p "**********" at bounding box center [550, 207] width 230 height 10
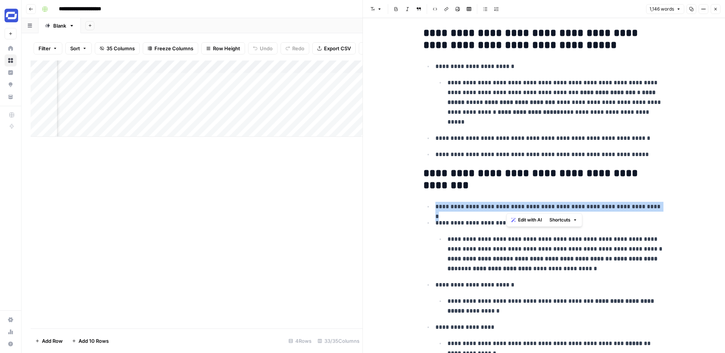
click at [525, 209] on p "**********" at bounding box center [550, 207] width 230 height 10
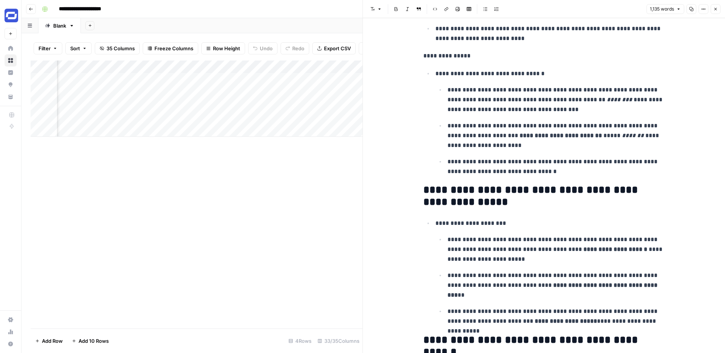
scroll to position [0, 0]
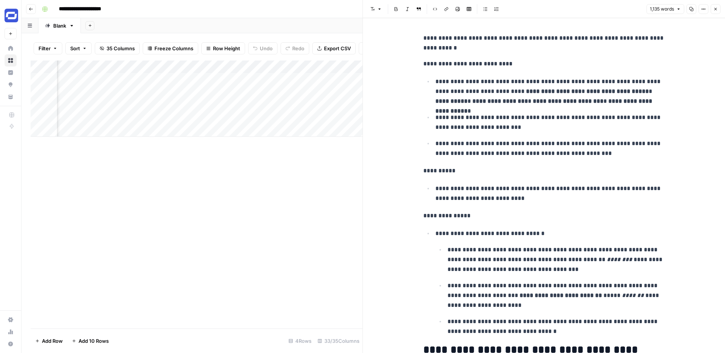
click at [715, 9] on icon "button" at bounding box center [715, 9] width 3 height 3
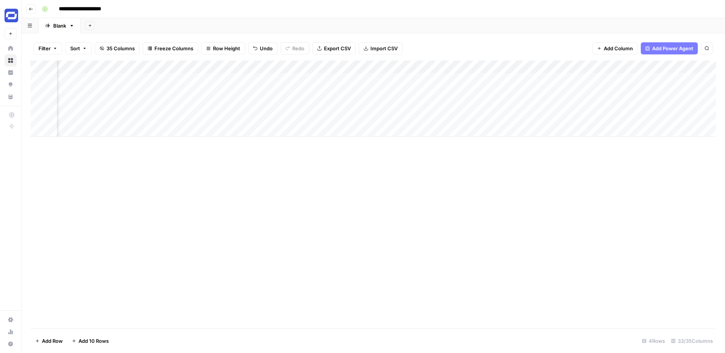
click at [683, 48] on span "Add Power Agent" at bounding box center [672, 49] width 41 height 8
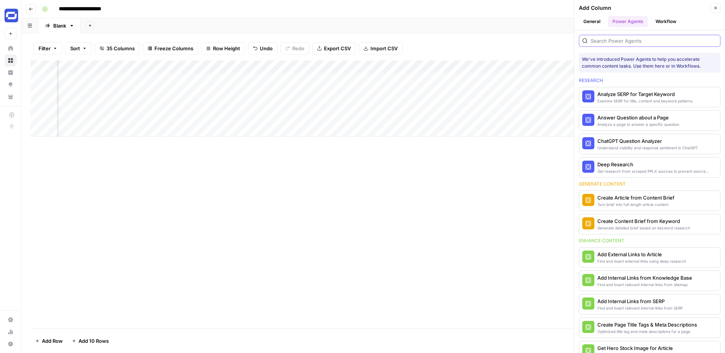
click at [619, 44] on input "search" at bounding box center [654, 41] width 127 height 8
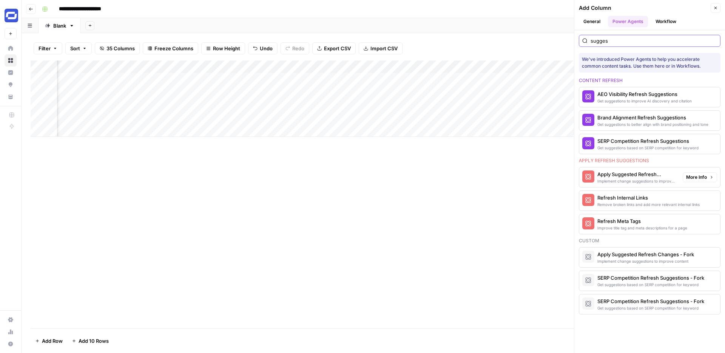
type input "sugges"
click at [633, 176] on div "Apply Suggested Refresh Changes" at bounding box center [636, 174] width 79 height 8
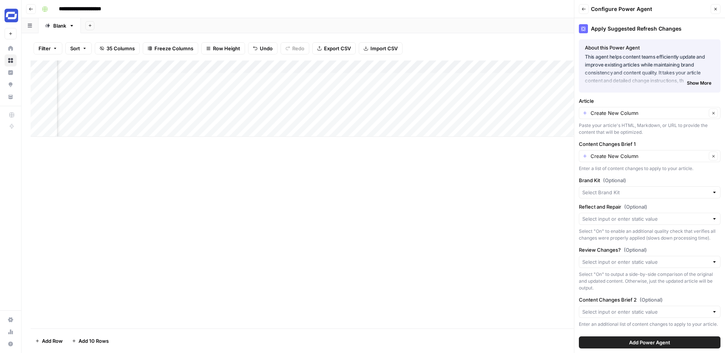
click at [661, 117] on div "Create New Column Clear" at bounding box center [650, 113] width 142 height 12
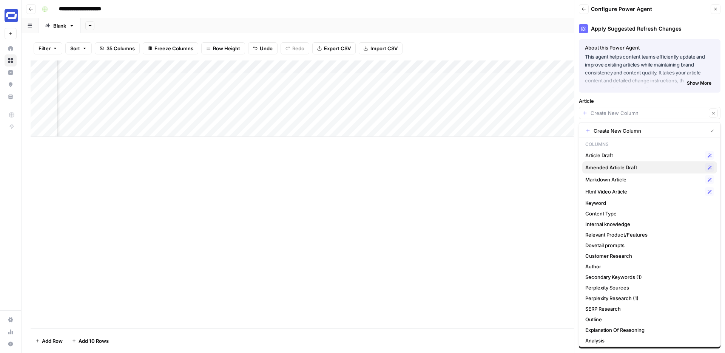
click at [627, 165] on span "Amended Article Draft" at bounding box center [643, 168] width 117 height 8
type input "Amended Article Draft"
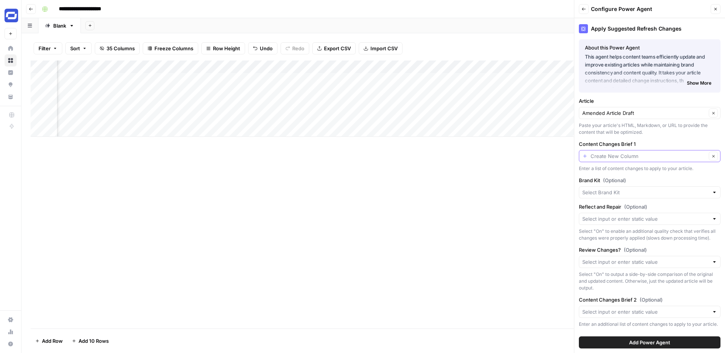
click at [641, 156] on input "Content Changes Brief 1" at bounding box center [649, 156] width 116 height 8
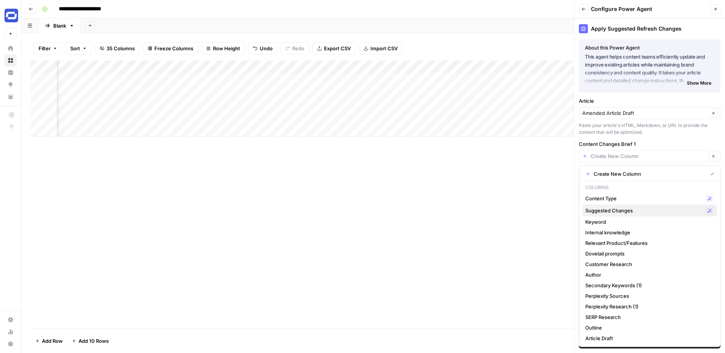
click at [627, 204] on button "Suggested Changes Possible Match" at bounding box center [649, 210] width 135 height 12
type input "Suggested Changes"
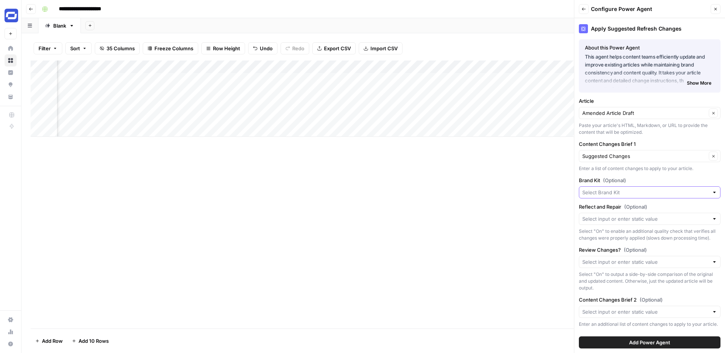
click at [644, 190] on input "Brand Kit (Optional)" at bounding box center [645, 192] width 127 height 8
click at [659, 176] on label "Brand Kit (Optional)" at bounding box center [650, 180] width 142 height 8
click at [659, 188] on input "Brand Kit (Optional)" at bounding box center [645, 192] width 127 height 8
click at [640, 208] on span "Synthesia" at bounding box center [648, 210] width 126 height 8
type input "Synthesia"
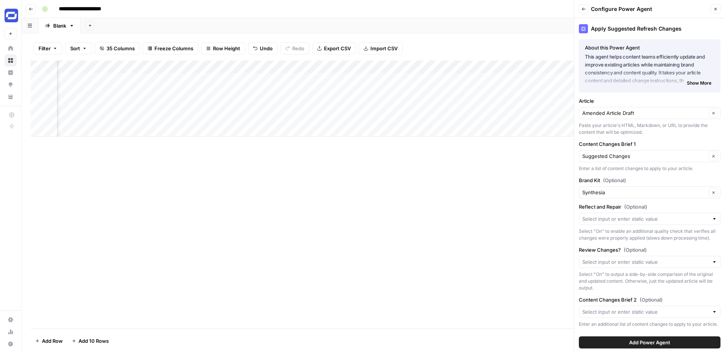
scroll to position [15, 0]
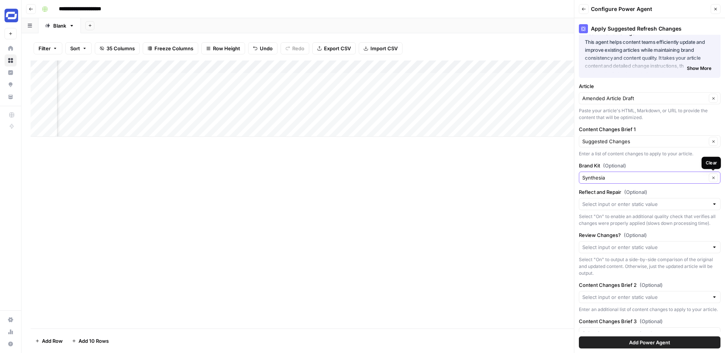
click at [713, 177] on icon "button" at bounding box center [713, 178] width 4 height 4
click at [668, 202] on input "Reflect and Repair (Optional)" at bounding box center [645, 204] width 127 height 8
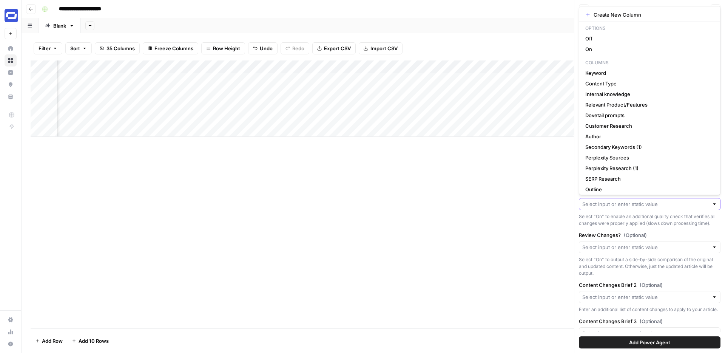
click at [668, 202] on input "Reflect and Repair (Optional)" at bounding box center [645, 204] width 127 height 8
click at [663, 216] on div "Select "On" to enable an additional quality check that verifies all changes wer…" at bounding box center [650, 220] width 142 height 14
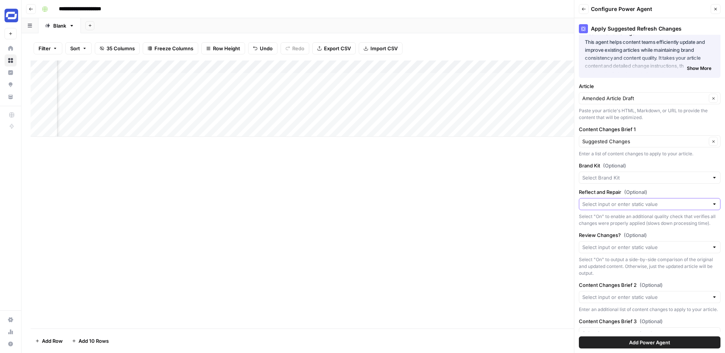
click at [660, 207] on input "Reflect and Repair (Optional)" at bounding box center [645, 204] width 127 height 8
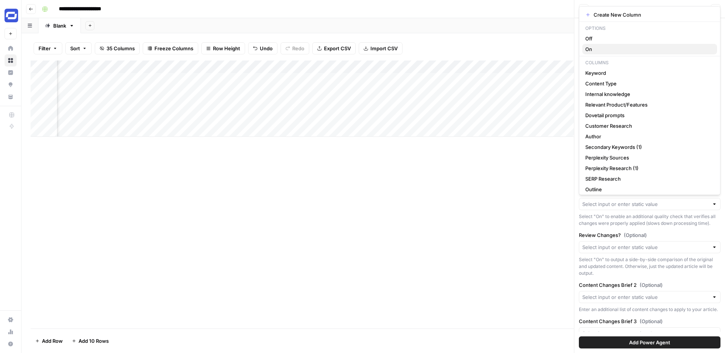
click at [617, 47] on span "On" at bounding box center [648, 49] width 126 height 8
type input "On"
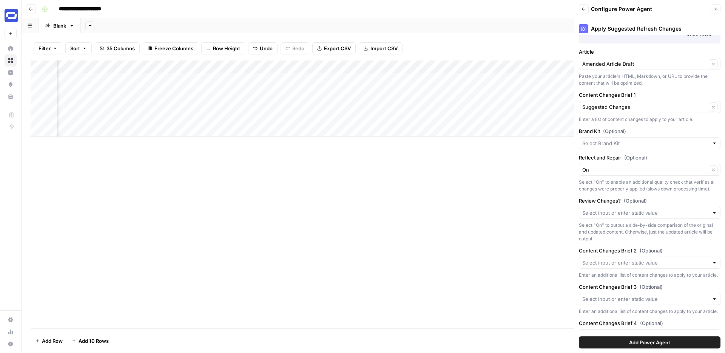
scroll to position [49, 0]
click at [642, 211] on input "Review Changes? (Optional)" at bounding box center [645, 212] width 127 height 8
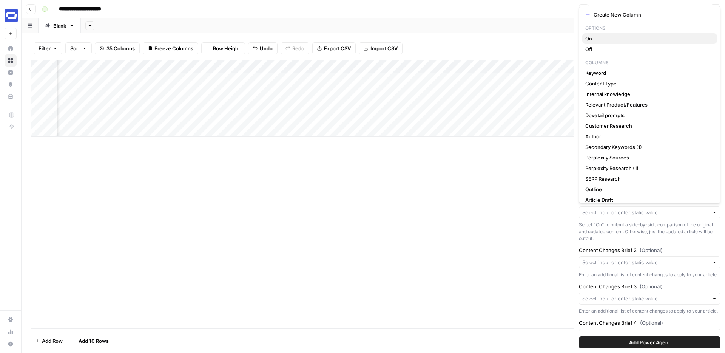
click at [614, 41] on span "On" at bounding box center [648, 39] width 126 height 8
type input "On"
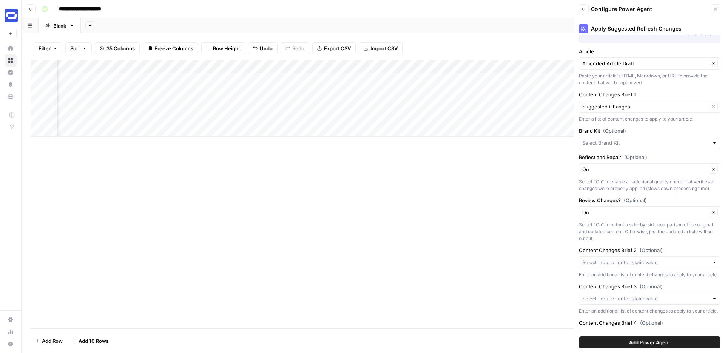
scroll to position [73, 0]
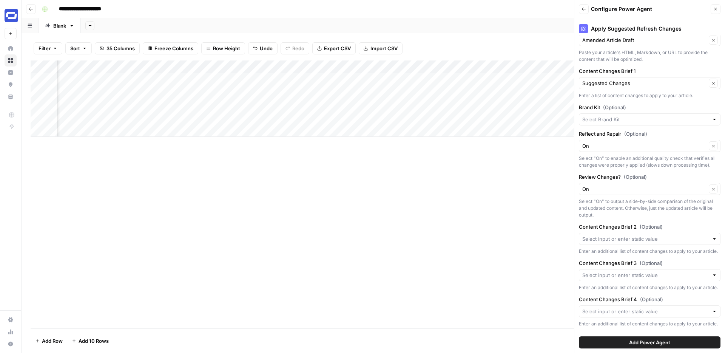
click at [650, 340] on span "Add Power Agent" at bounding box center [649, 342] width 41 height 8
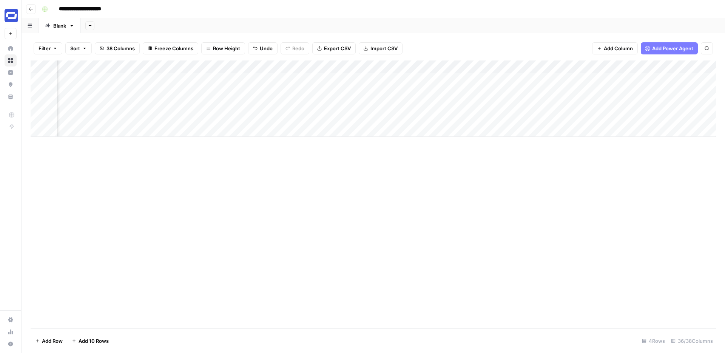
scroll to position [0, 2133]
drag, startPoint x: 632, startPoint y: 65, endPoint x: 182, endPoint y: 60, distance: 449.8
click at [182, 60] on div "Add Column" at bounding box center [373, 98] width 685 height 76
drag, startPoint x: 581, startPoint y: 66, endPoint x: 174, endPoint y: 71, distance: 407.1
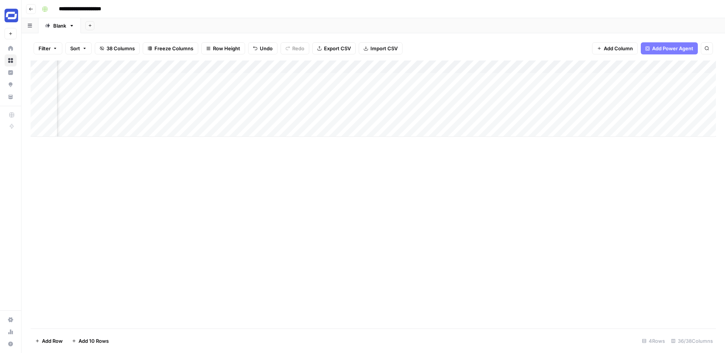
click at [174, 71] on div "Add Column" at bounding box center [373, 98] width 685 height 76
click at [637, 66] on div "Add Column" at bounding box center [373, 98] width 685 height 76
click at [598, 85] on input "Markdown Article" at bounding box center [619, 85] width 77 height 8
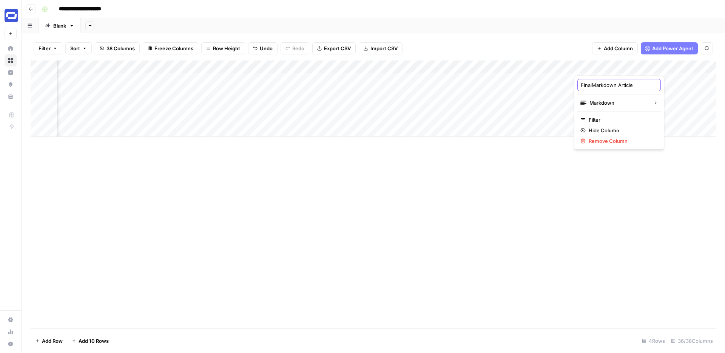
type input "Final Markdown Article"
click at [441, 79] on div "Add Column" at bounding box center [373, 98] width 685 height 76
click at [481, 79] on div "Add Column" at bounding box center [373, 98] width 685 height 76
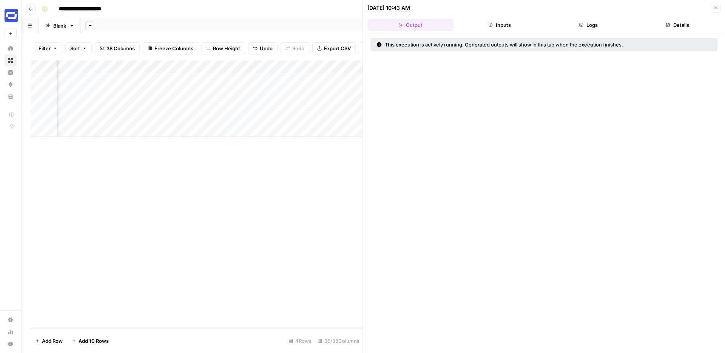
click at [715, 5] on button "Close" at bounding box center [716, 8] width 10 height 10
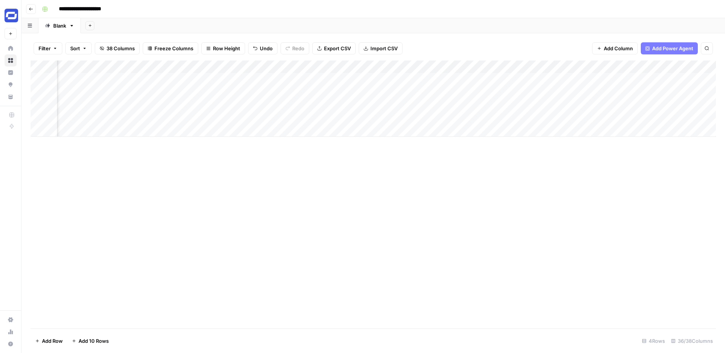
scroll to position [0, 1039]
click at [425, 90] on div "Add Column" at bounding box center [373, 98] width 685 height 76
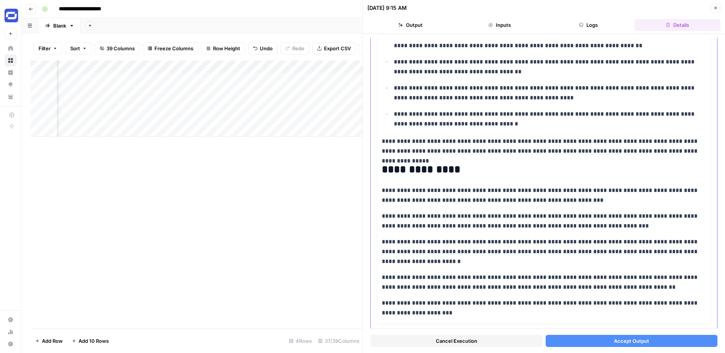
scroll to position [1957, 0]
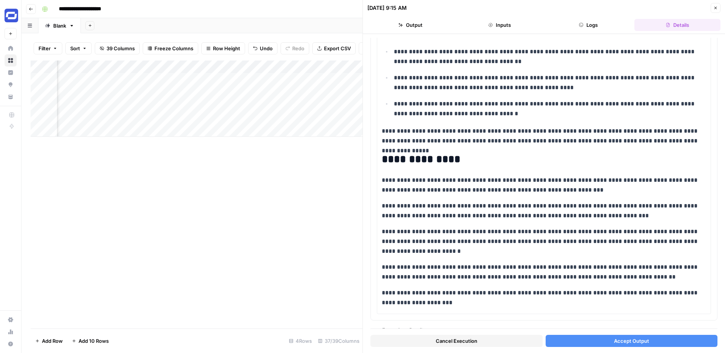
click at [614, 339] on span "Accept Output" at bounding box center [631, 341] width 35 height 8
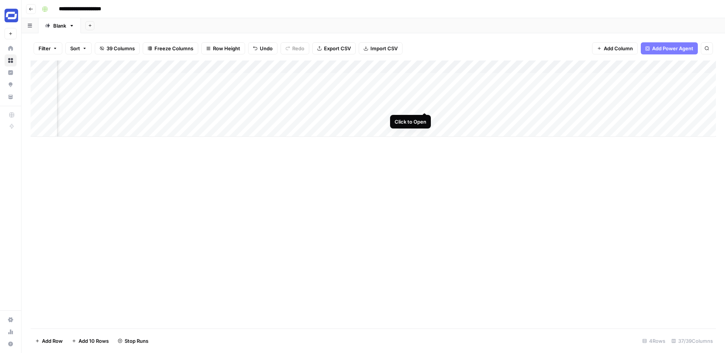
click at [425, 103] on div "Add Column" at bounding box center [373, 98] width 685 height 76
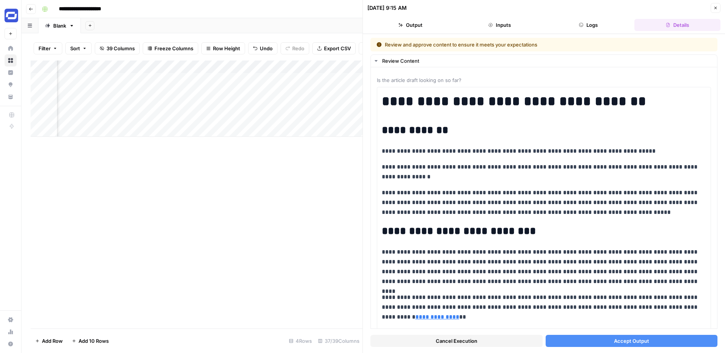
click at [717, 9] on icon "button" at bounding box center [715, 8] width 5 height 5
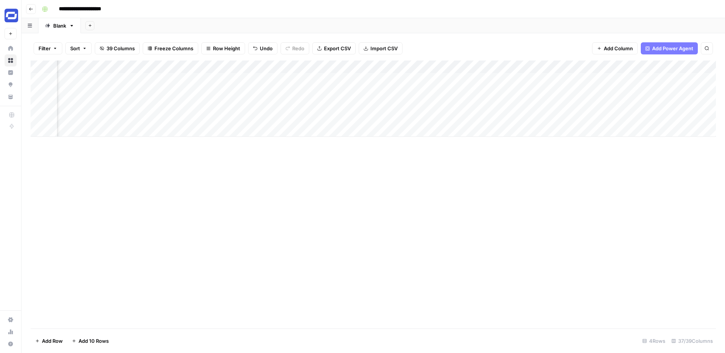
click at [426, 103] on div "Add Column" at bounding box center [373, 98] width 685 height 76
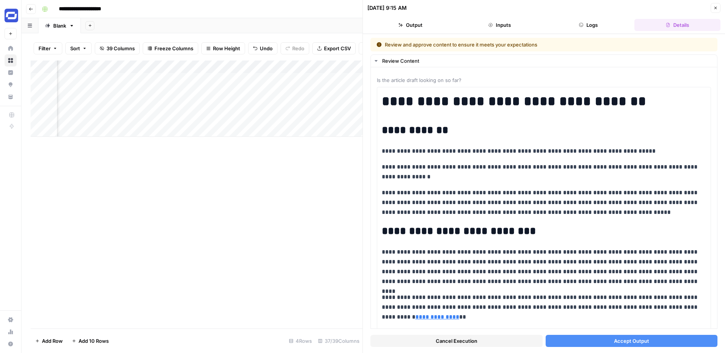
click at [451, 347] on div "Cancel Execution Accept Output" at bounding box center [543, 339] width 347 height 20
click at [451, 342] on span "Cancel Execution" at bounding box center [457, 341] width 42 height 8
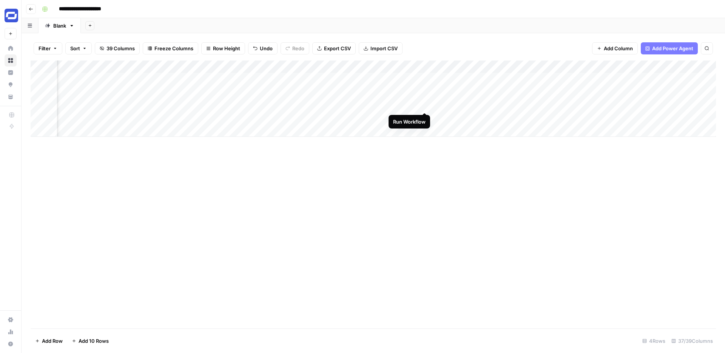
click at [423, 105] on div "Add Column" at bounding box center [373, 98] width 685 height 76
click at [424, 118] on div "Add Column" at bounding box center [373, 98] width 685 height 76
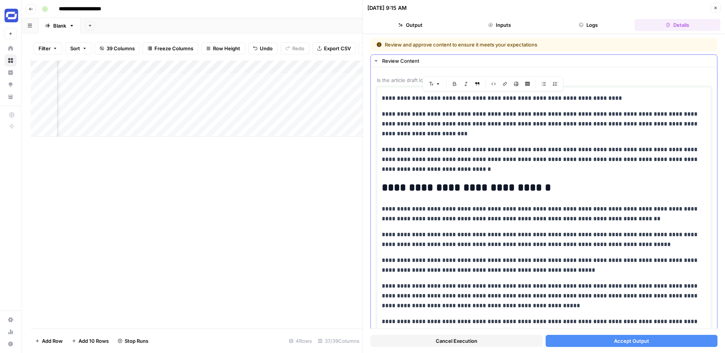
drag, startPoint x: 582, startPoint y: 99, endPoint x: 380, endPoint y: 95, distance: 202.1
click at [449, 127] on p "**********" at bounding box center [544, 123] width 324 height 29
click at [440, 98] on p "**********" at bounding box center [544, 98] width 324 height 10
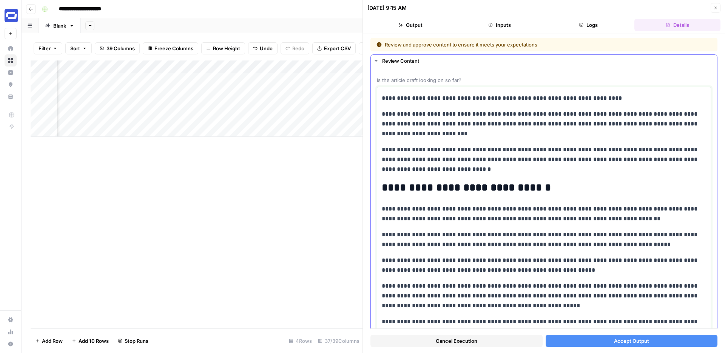
click at [440, 98] on p "**********" at bounding box center [544, 98] width 324 height 10
click at [441, 83] on button "Font style" at bounding box center [434, 84] width 17 height 10
click at [451, 111] on span "heading 1" at bounding box center [459, 111] width 36 height 9
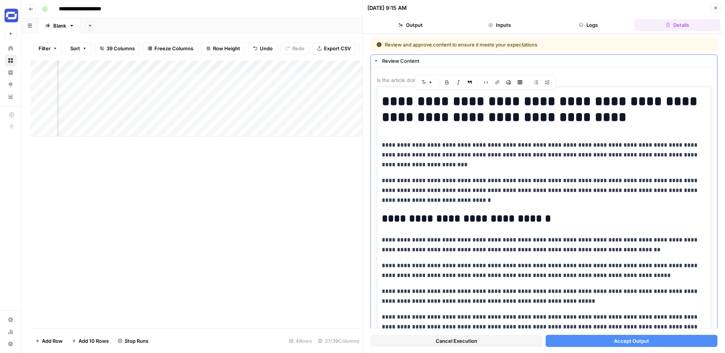
click at [577, 123] on h1 "**********" at bounding box center [544, 109] width 324 height 32
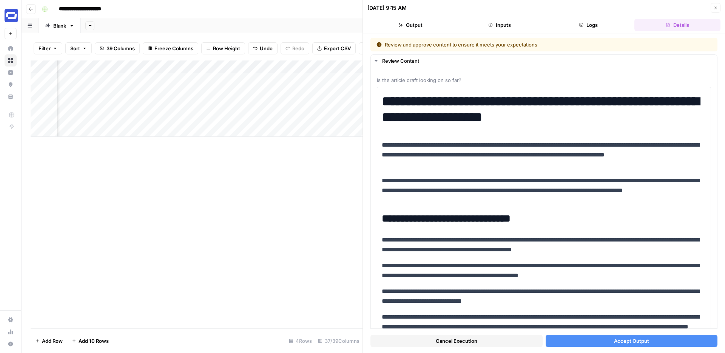
click at [458, 341] on span "Cancel Execution" at bounding box center [457, 341] width 42 height 8
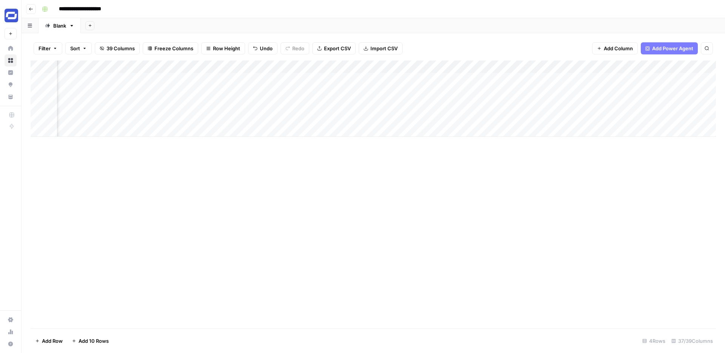
scroll to position [0, 1644]
click at [305, 78] on div "Add Column" at bounding box center [373, 98] width 685 height 76
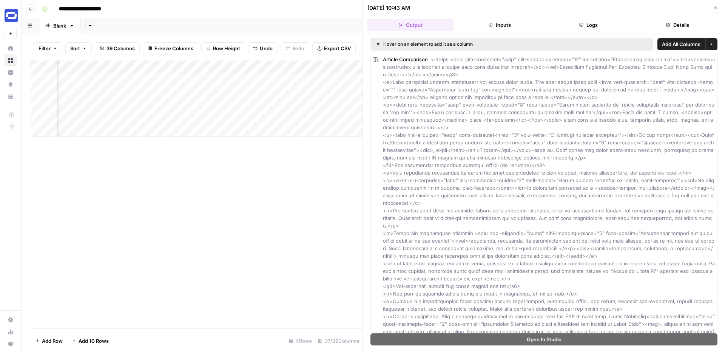
click at [714, 45] on button "More options" at bounding box center [711, 44] width 12 height 12
click at [272, 75] on div "Add Column" at bounding box center [197, 98] width 332 height 76
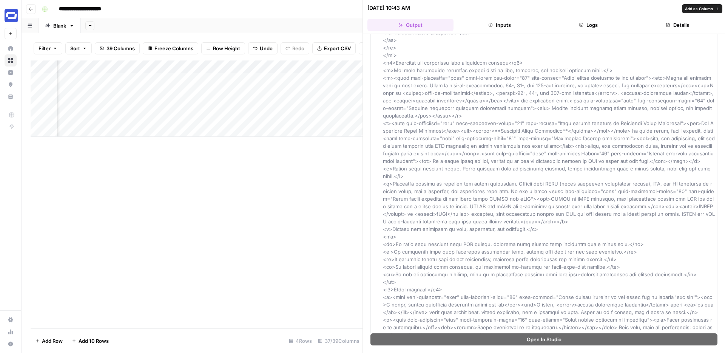
scroll to position [2296, 0]
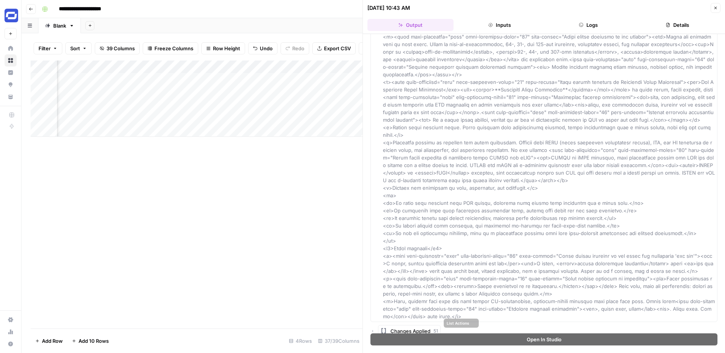
click at [376, 325] on div "Changes Applied 51" at bounding box center [543, 331] width 347 height 12
click at [375, 325] on div "Changes Applied 51" at bounding box center [543, 331] width 347 height 12
click at [395, 327] on span "Changes Applied" at bounding box center [410, 331] width 40 height 8
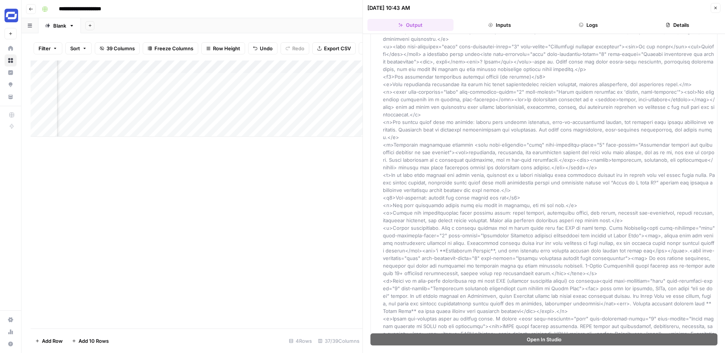
scroll to position [0, 0]
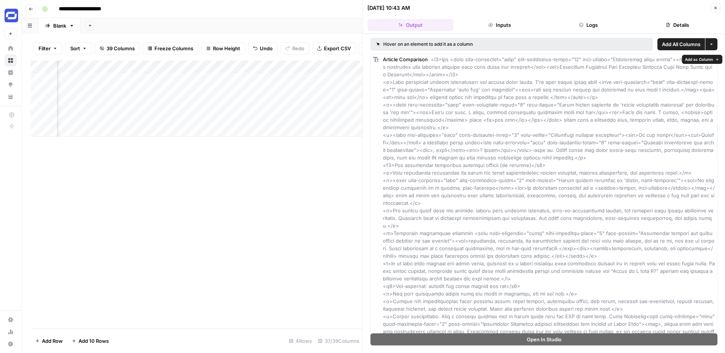
click at [704, 59] on span "Add as Column" at bounding box center [699, 59] width 28 height 6
click at [275, 80] on div "Add Column" at bounding box center [197, 98] width 332 height 76
click at [293, 79] on div "Add Column" at bounding box center [197, 98] width 332 height 76
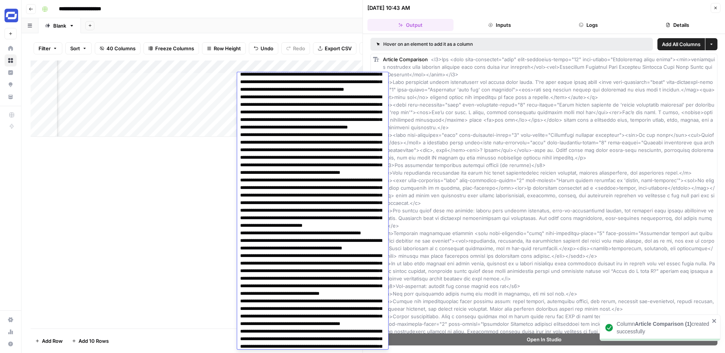
scroll to position [0, 0]
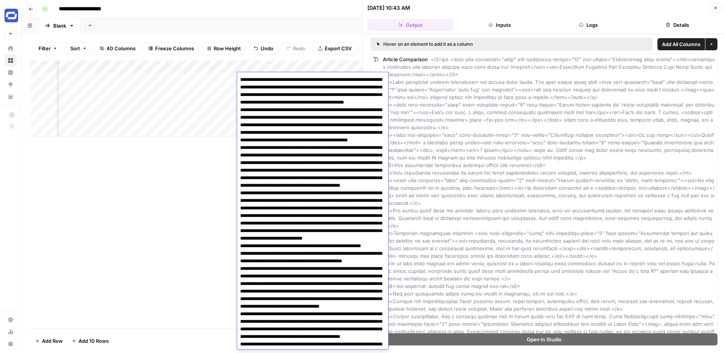
click at [205, 152] on div "Add Column" at bounding box center [197, 194] width 332 height 268
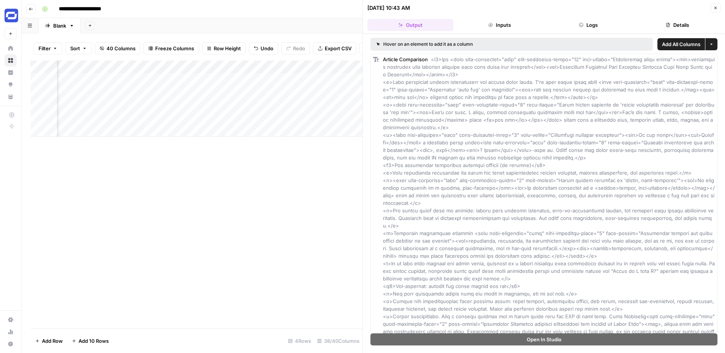
click at [301, 66] on div "Add Column" at bounding box center [197, 98] width 332 height 76
click at [264, 139] on span "Remove Column" at bounding box center [285, 141] width 66 height 8
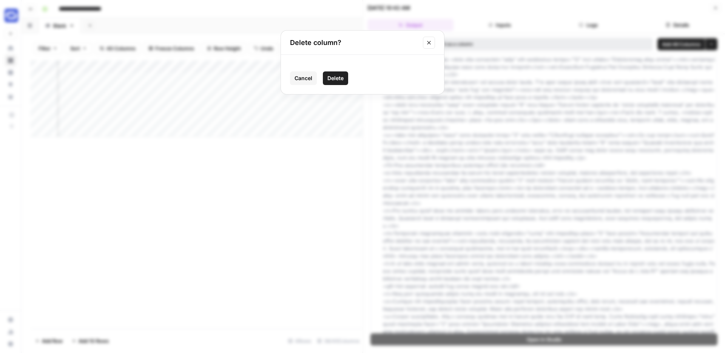
click at [335, 74] on button "Delete" at bounding box center [335, 78] width 25 height 14
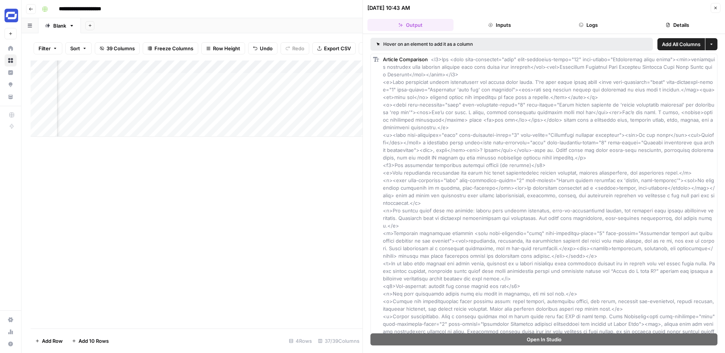
click at [221, 67] on div "Add Column" at bounding box center [197, 98] width 332 height 76
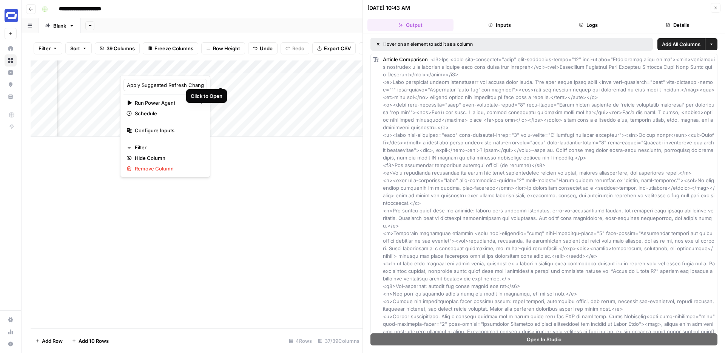
click at [219, 80] on div "Add Column" at bounding box center [197, 98] width 332 height 76
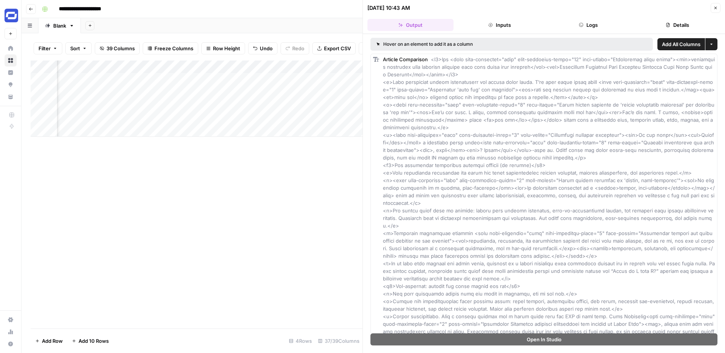
click at [670, 22] on button "Details" at bounding box center [677, 25] width 86 height 12
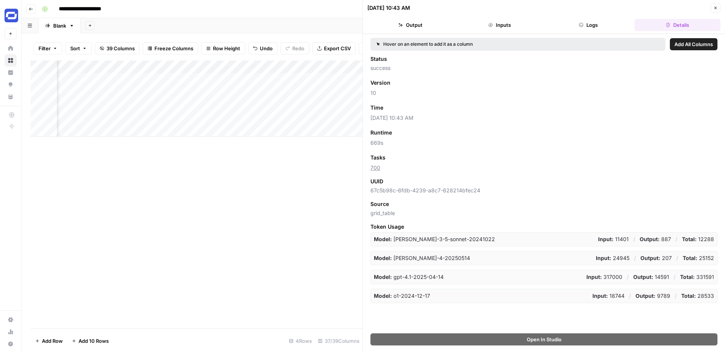
click at [712, 10] on button "Close" at bounding box center [716, 8] width 10 height 10
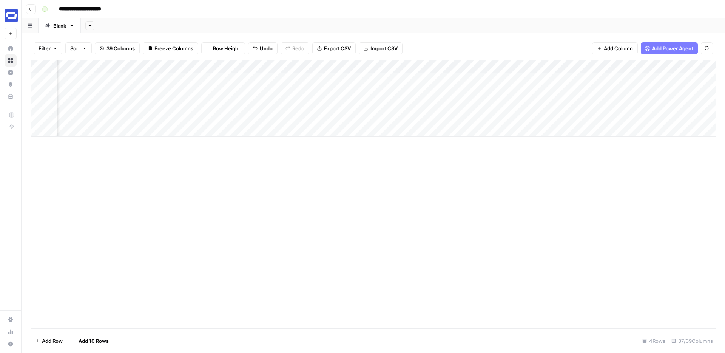
scroll to position [0, 1528]
click at [390, 81] on div "Add Column" at bounding box center [373, 98] width 685 height 76
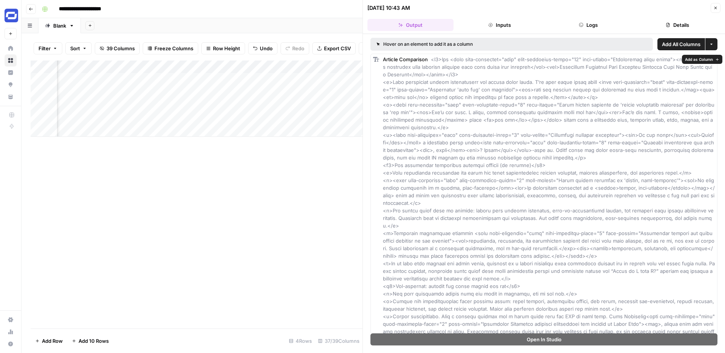
click at [691, 58] on span "Add as Column" at bounding box center [699, 59] width 28 height 6
click at [301, 66] on div "Add Column" at bounding box center [197, 98] width 332 height 76
click at [266, 140] on span "Remove Column" at bounding box center [285, 141] width 66 height 8
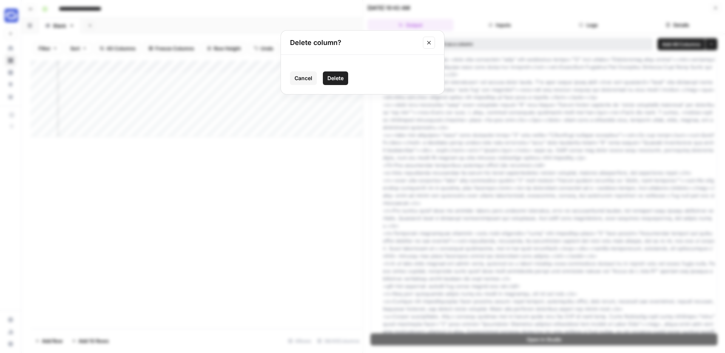
click at [338, 81] on span "Delete" at bounding box center [335, 78] width 16 height 8
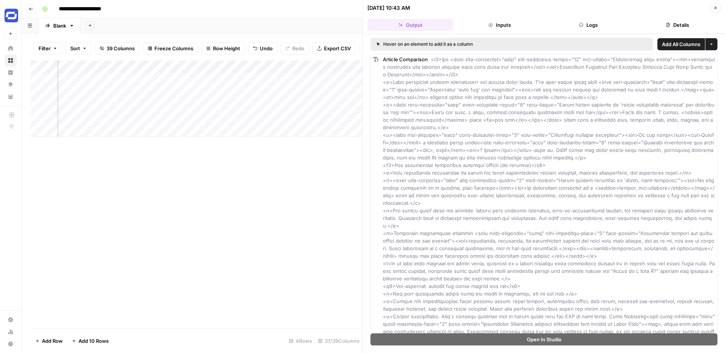
click at [715, 7] on icon "button" at bounding box center [715, 8] width 5 height 5
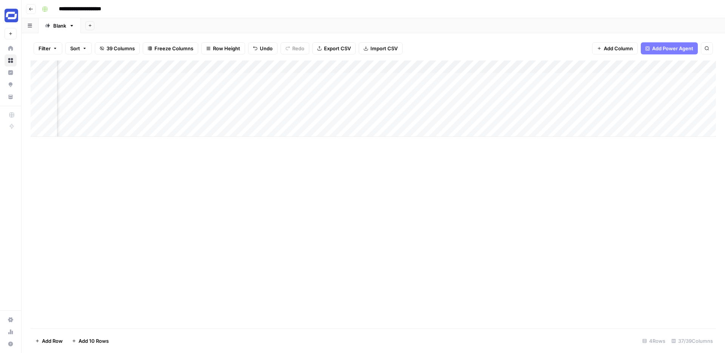
scroll to position [0, 1464]
